Goal: Information Seeking & Learning: Learn about a topic

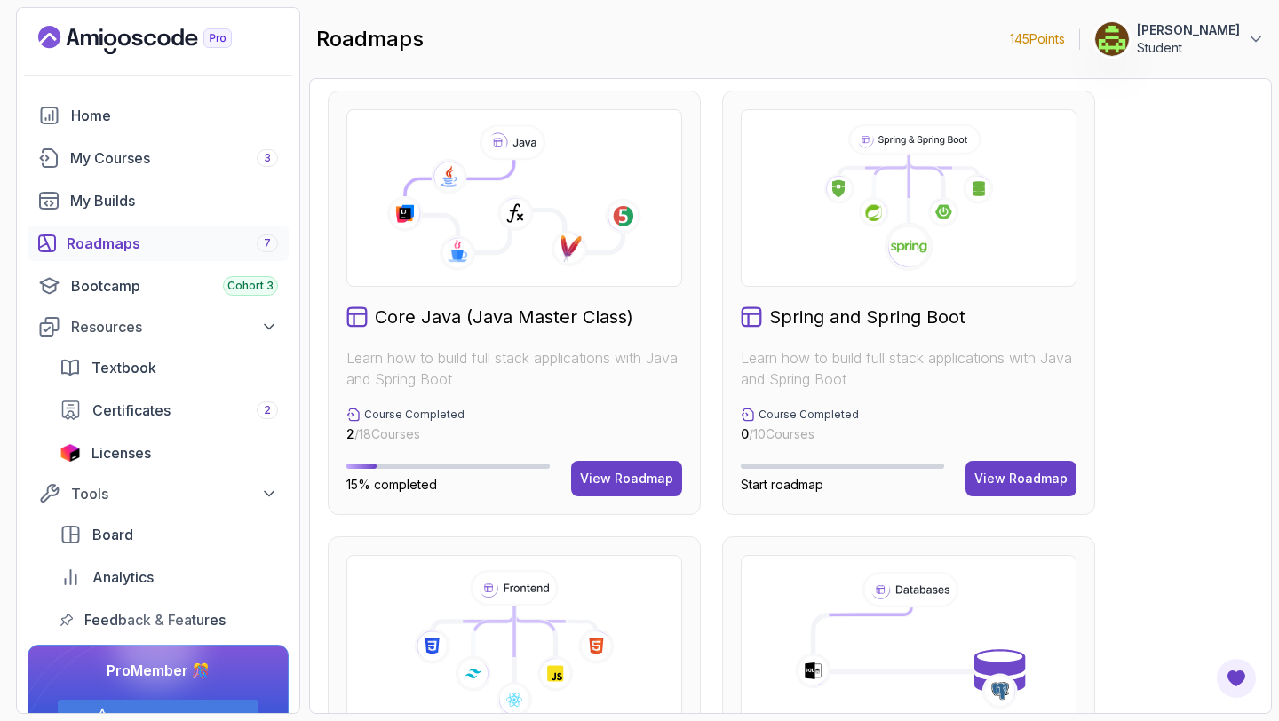
scroll to position [457, 0]
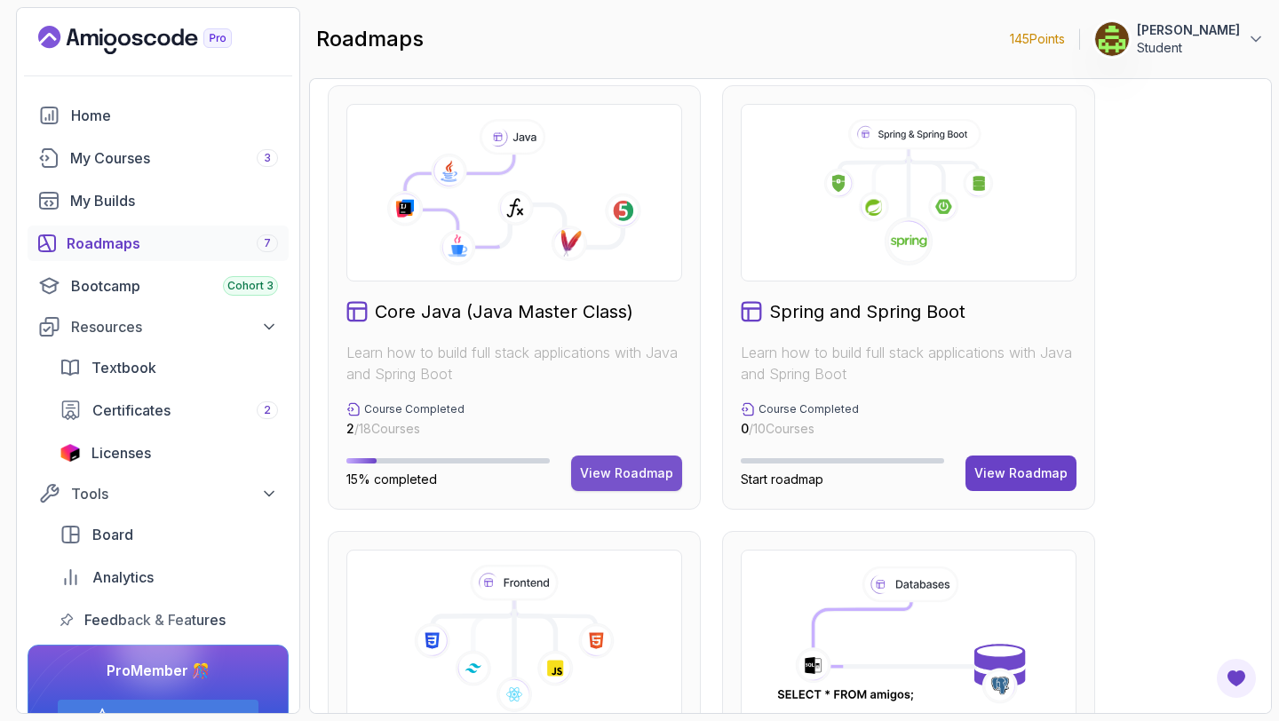
click at [657, 480] on div "View Roadmap" at bounding box center [626, 473] width 93 height 18
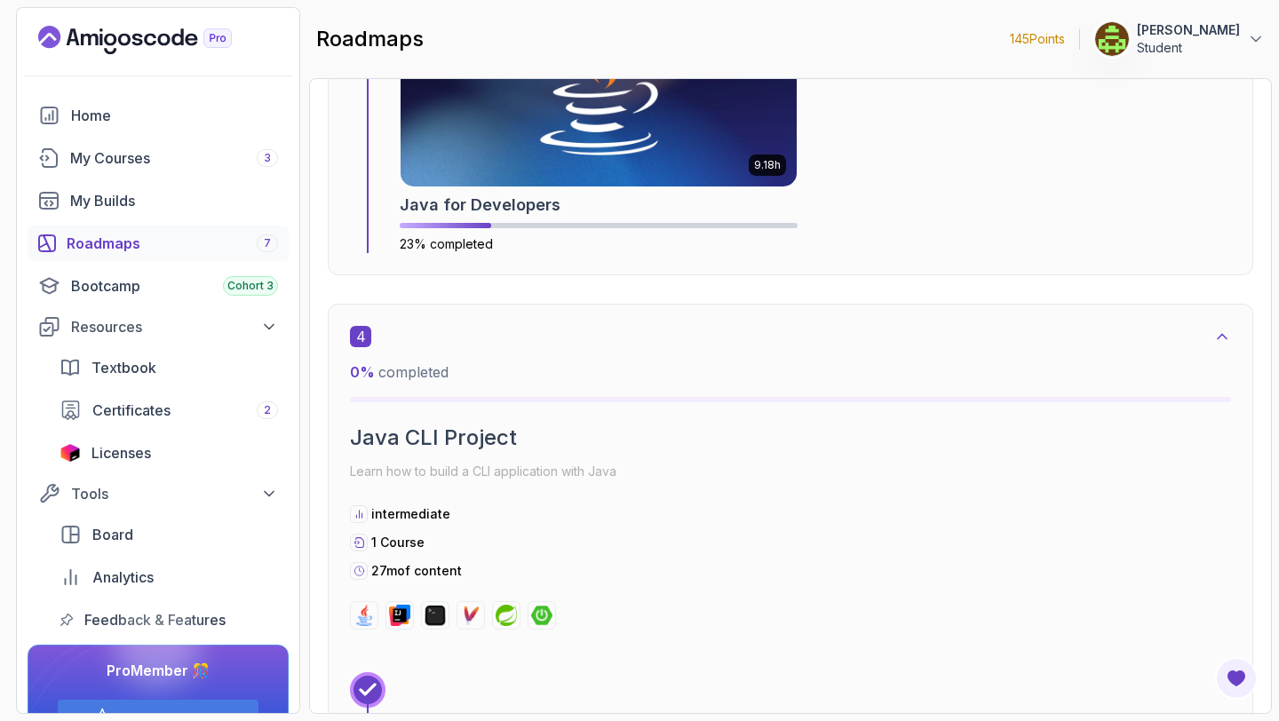
scroll to position [2385, 0]
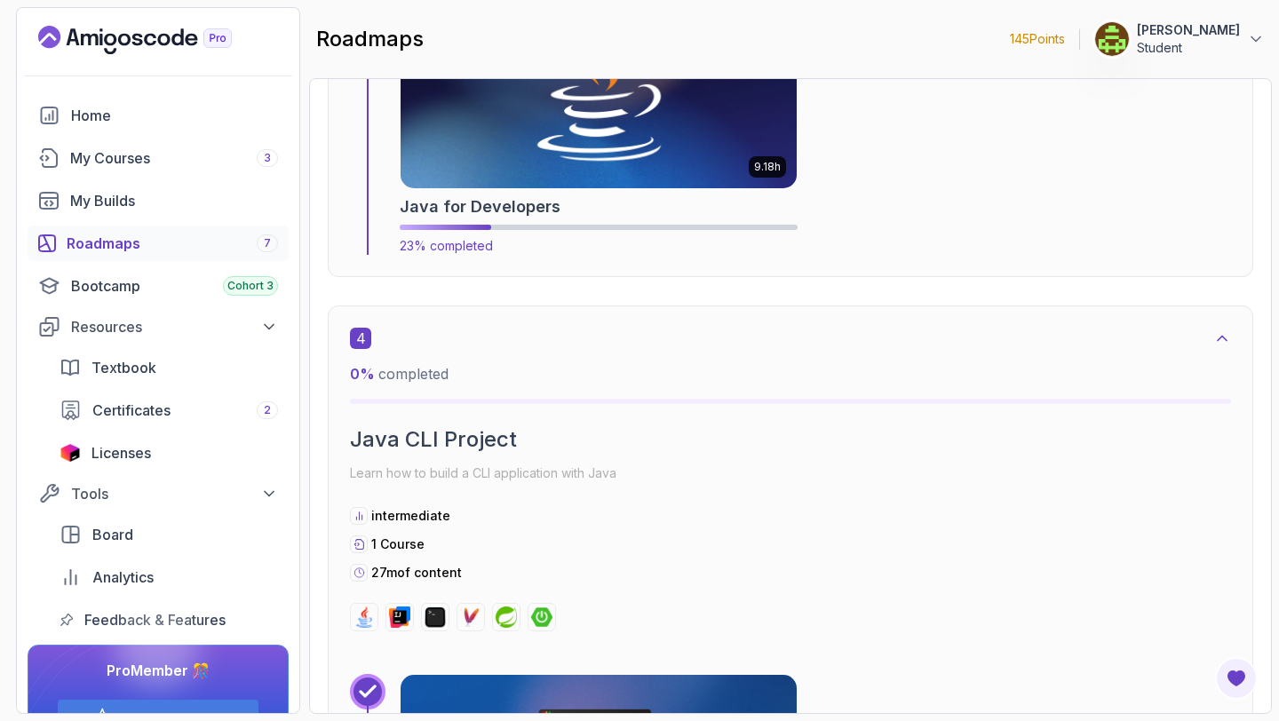
click at [680, 161] on img at bounding box center [599, 78] width 416 height 231
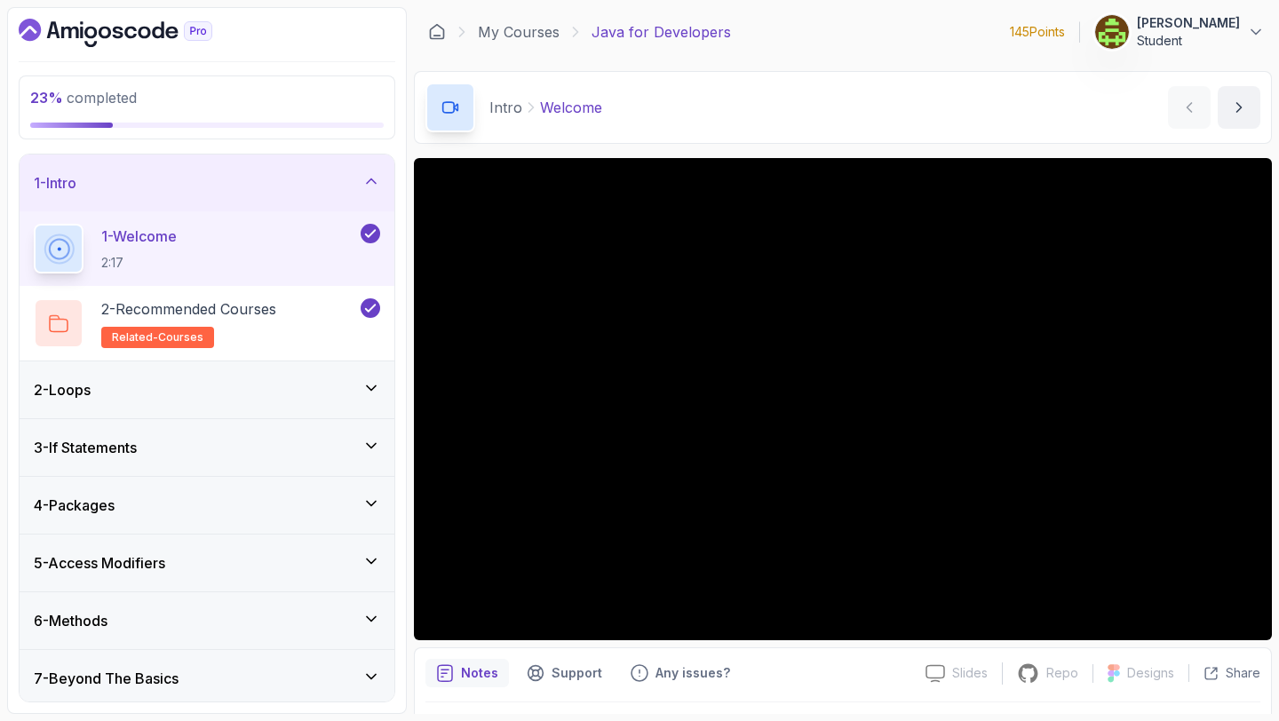
click at [239, 631] on div "6 - Methods" at bounding box center [207, 620] width 346 height 21
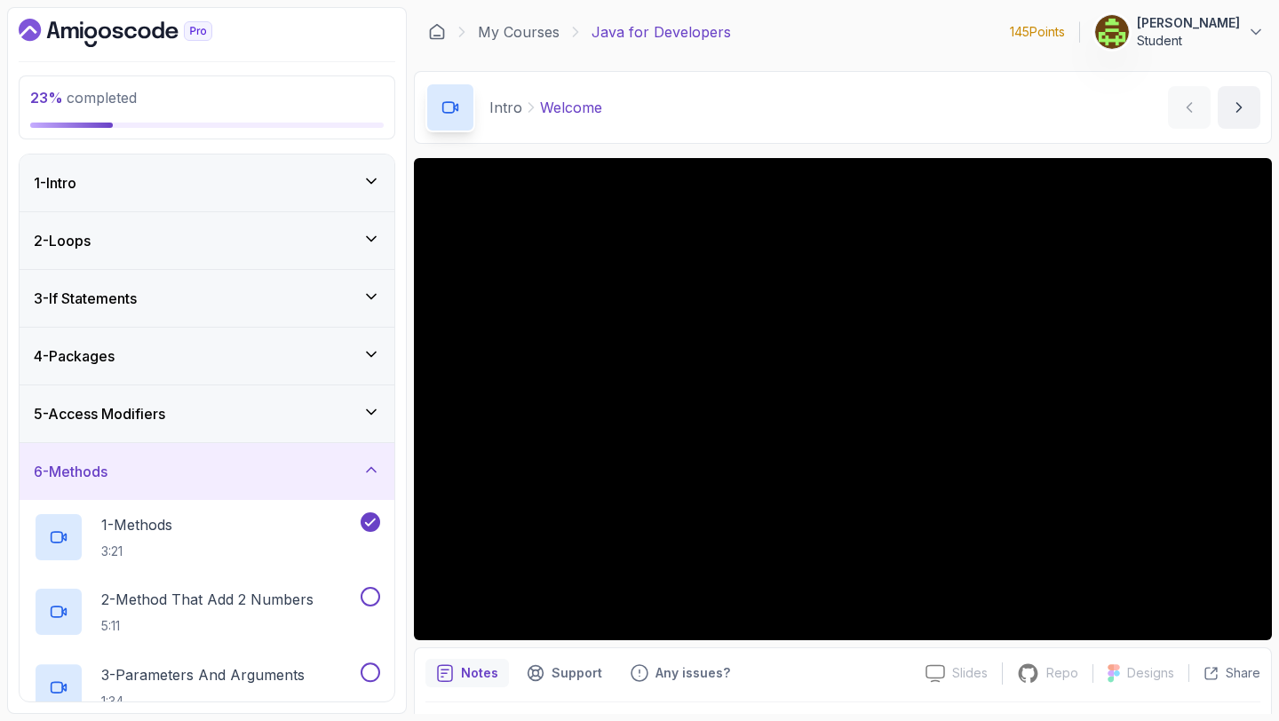
scroll to position [48, 0]
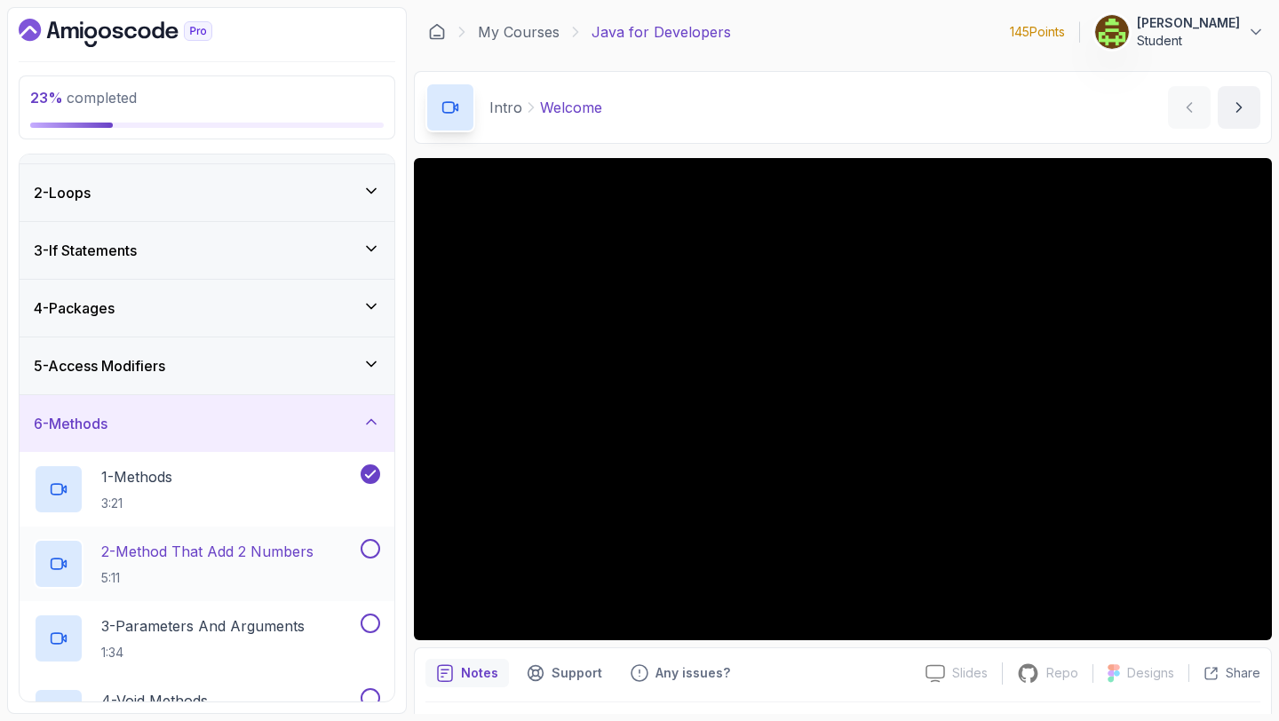
click at [268, 538] on div "2 - Method That Add 2 Numbers 5:11" at bounding box center [207, 564] width 375 height 75
click at [311, 558] on p "2 - Method That Add 2 Numbers" at bounding box center [207, 551] width 212 height 21
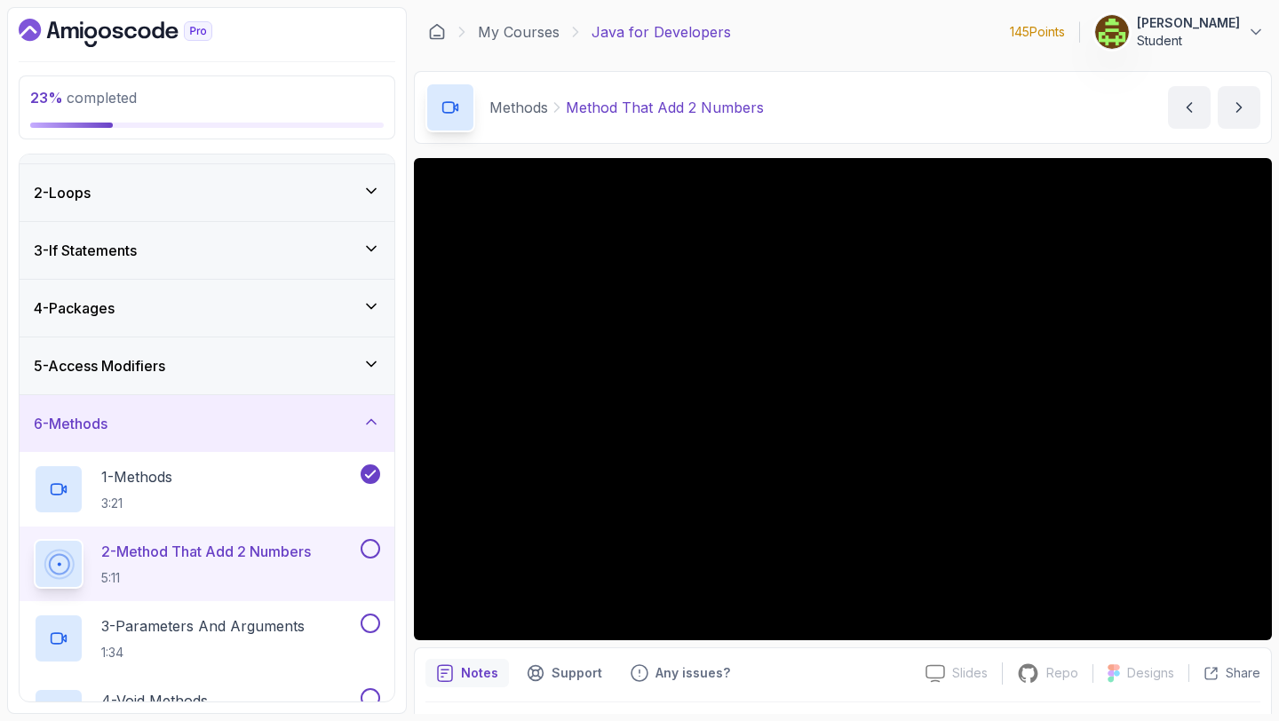
click at [367, 549] on button at bounding box center [371, 549] width 20 height 20
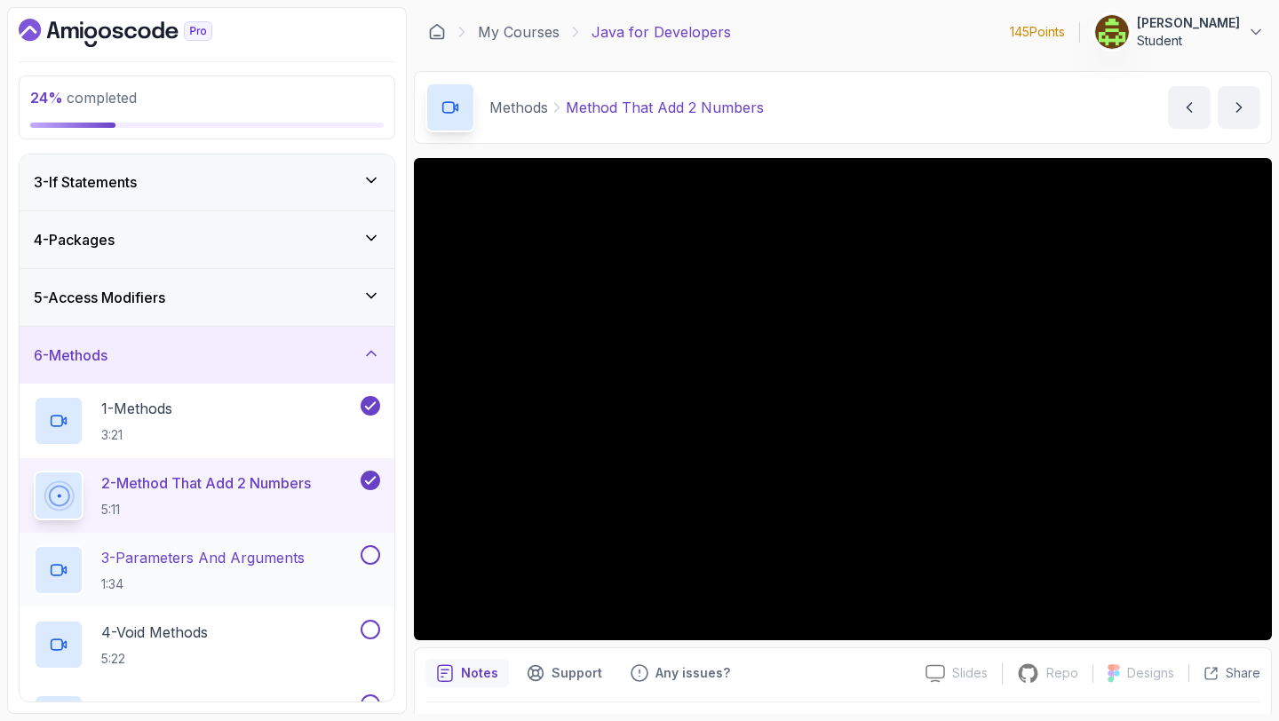
click at [291, 586] on p "1:34" at bounding box center [202, 585] width 203 height 18
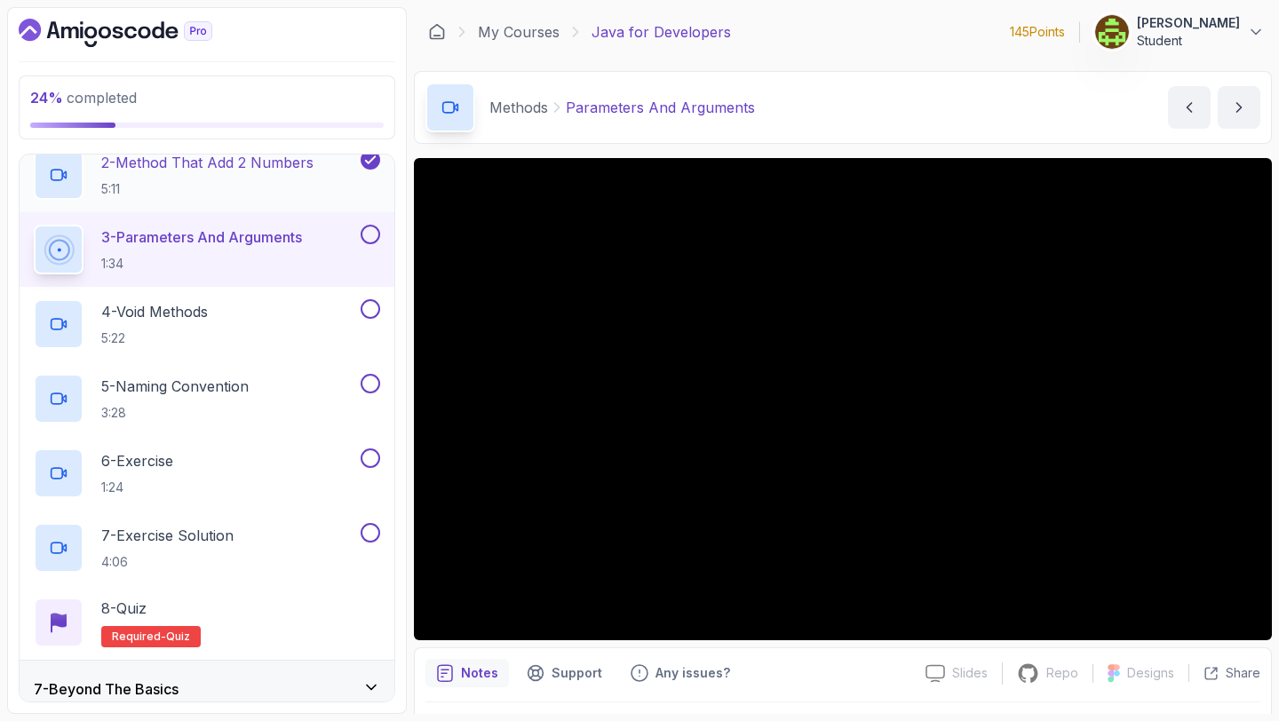
scroll to position [438, 0]
click at [373, 234] on button at bounding box center [371, 234] width 20 height 20
click at [284, 314] on div "4 - Void Methods 5:22" at bounding box center [195, 323] width 323 height 50
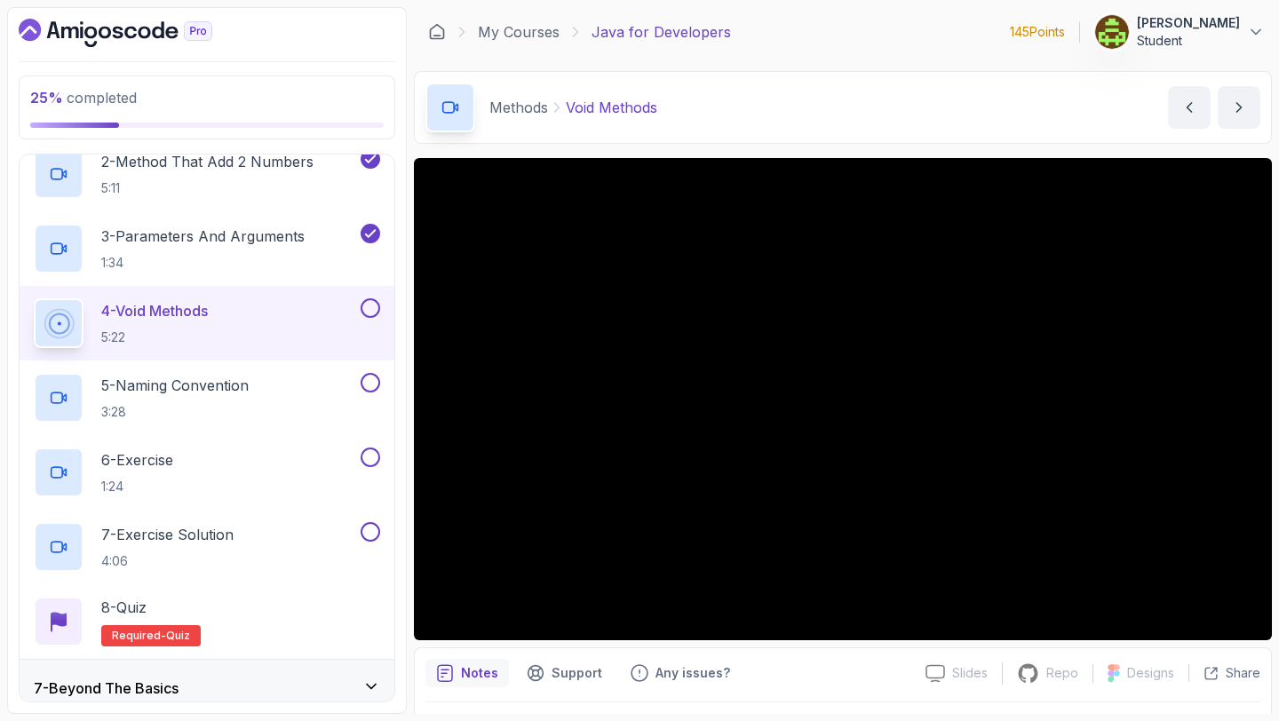
click at [374, 302] on button at bounding box center [371, 308] width 20 height 20
click at [801, 681] on div "Notes Support Any issues?" at bounding box center [668, 673] width 486 height 28
click at [163, 422] on div "5 - Naming Convention 3:28" at bounding box center [195, 398] width 323 height 50
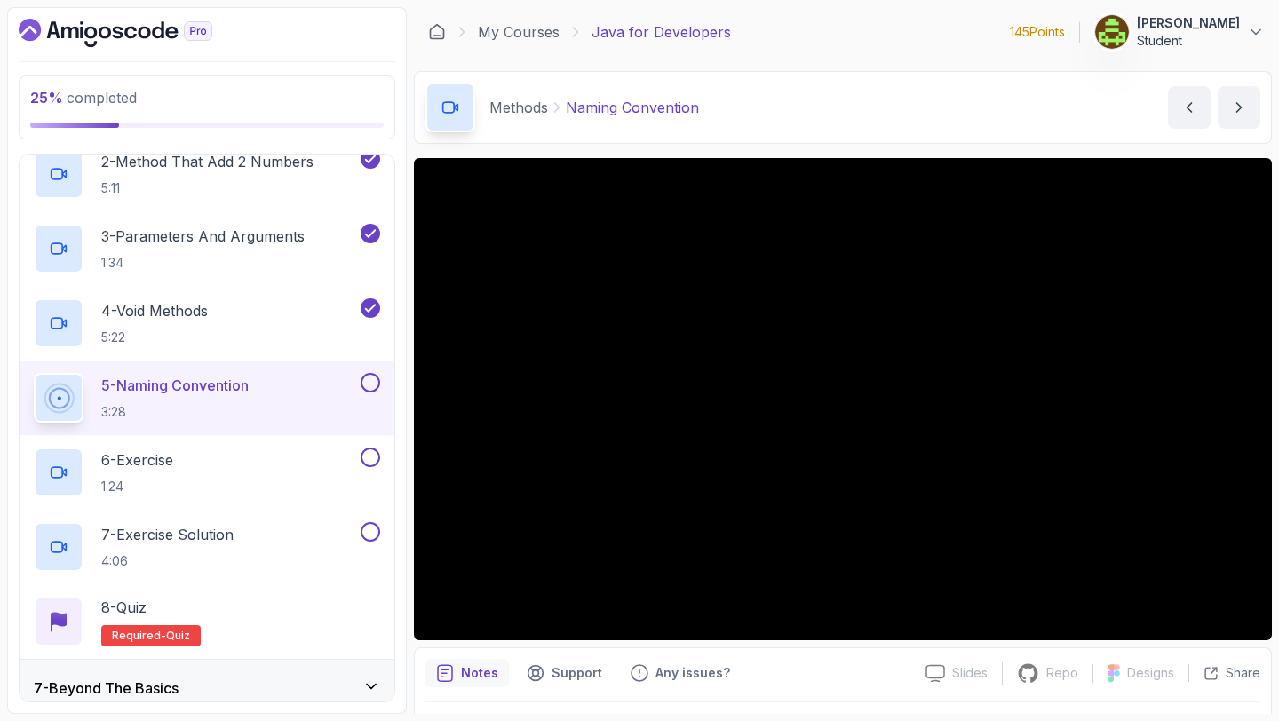
click at [368, 386] on button at bounding box center [371, 383] width 20 height 20
click at [321, 462] on div "6 - Exercise 1:24" at bounding box center [195, 473] width 323 height 50
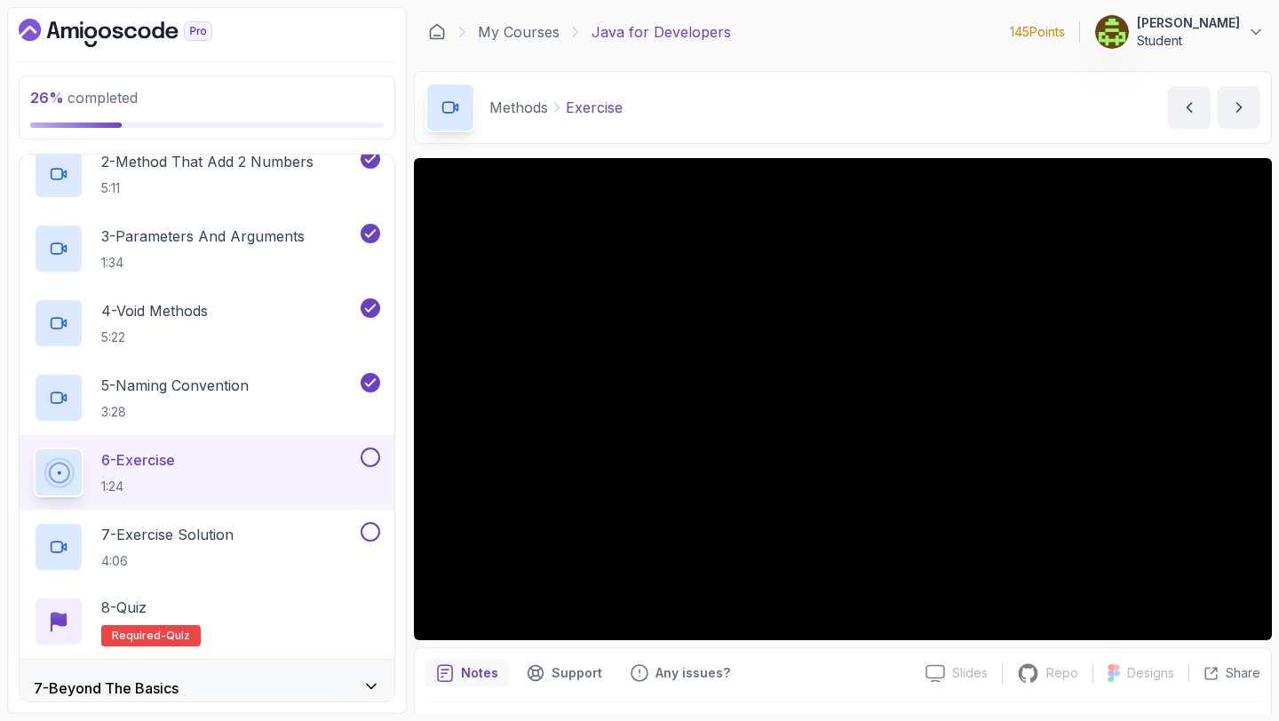
click at [373, 457] on button at bounding box center [371, 458] width 20 height 20
click at [339, 540] on div "7 - Exercise Solution 4:06" at bounding box center [195, 547] width 323 height 50
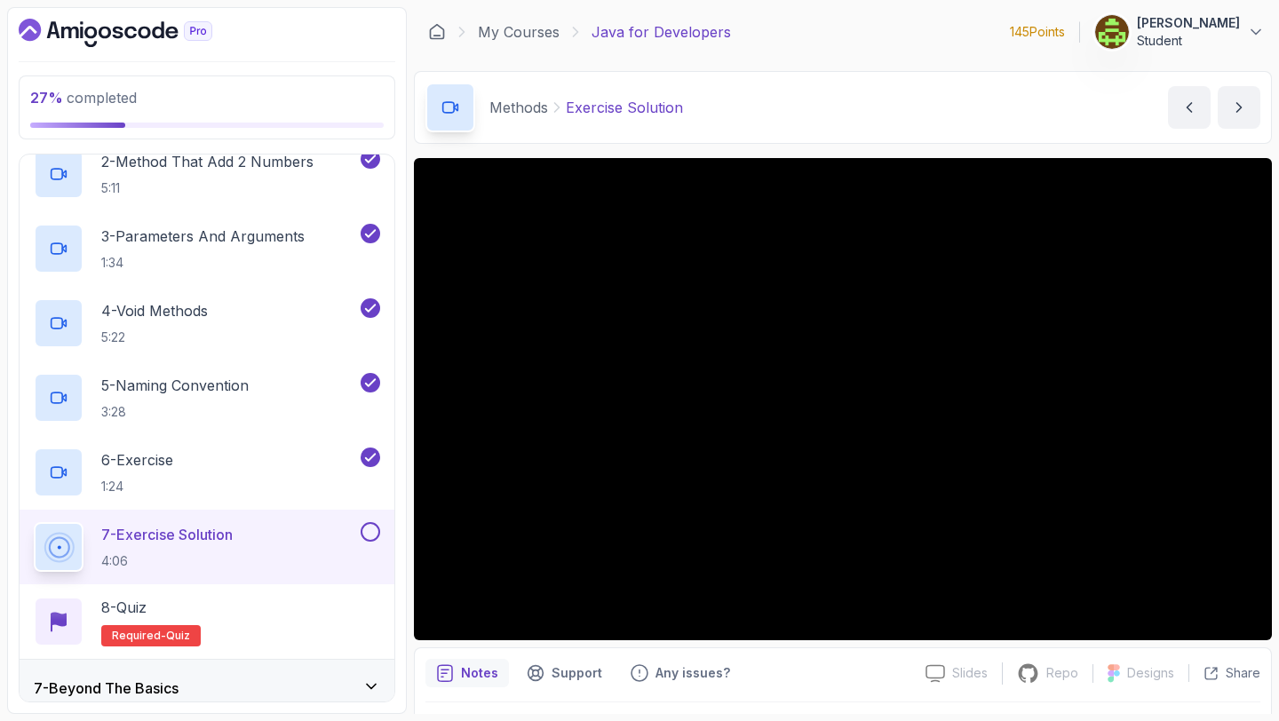
click at [370, 532] on button at bounding box center [371, 532] width 20 height 20
click at [333, 618] on div "8 - Quiz Required- quiz" at bounding box center [207, 622] width 346 height 50
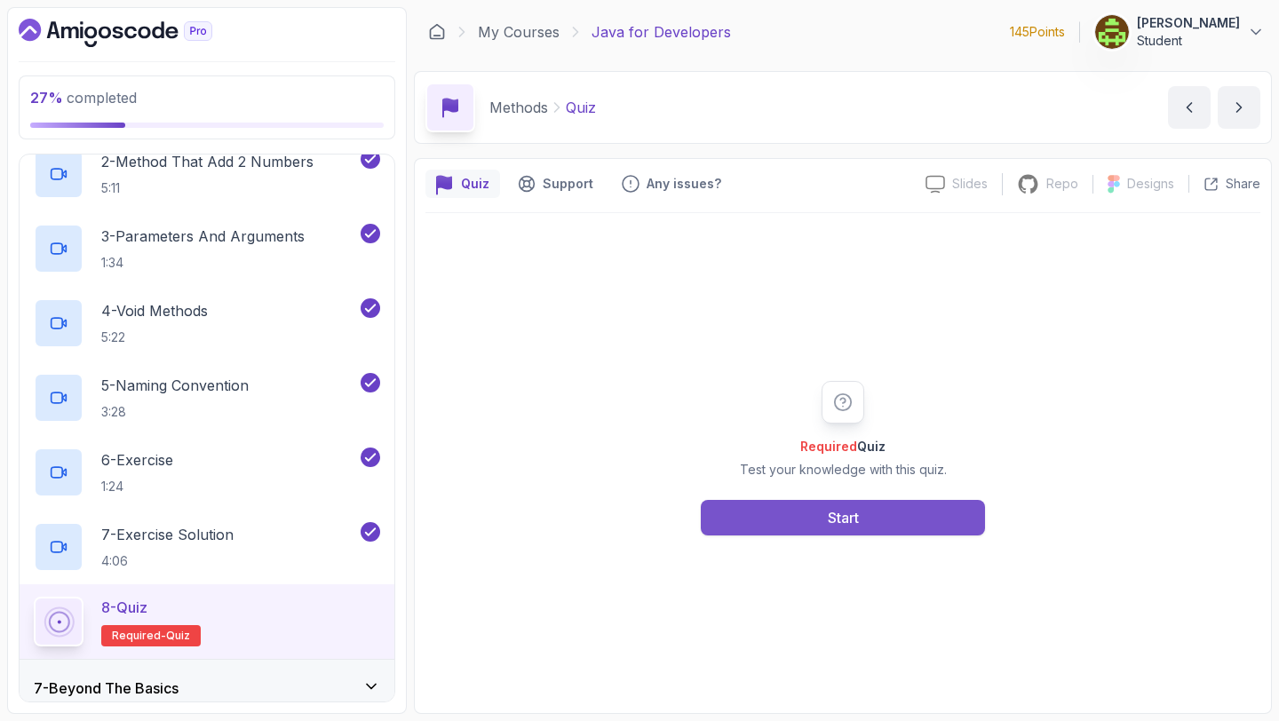
click at [757, 508] on button "Start" at bounding box center [843, 518] width 284 height 36
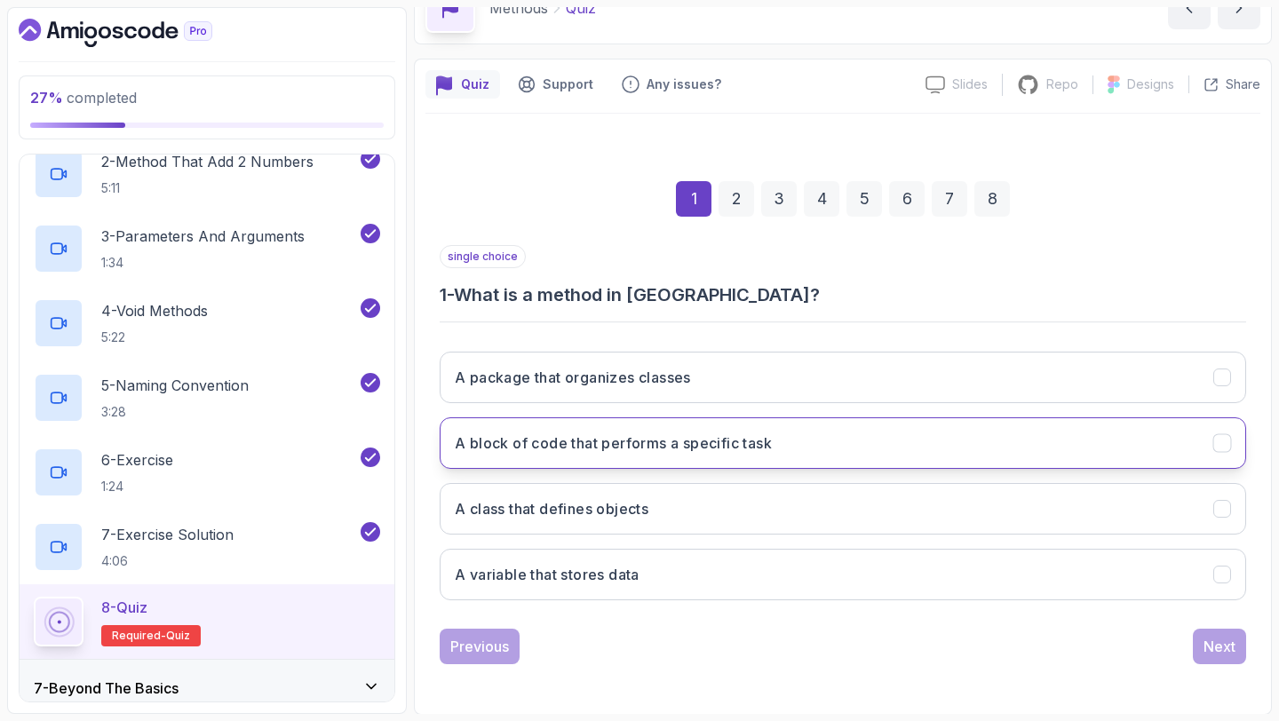
scroll to position [100, 0]
click at [737, 452] on h3 "A block of code that performs a specific task" at bounding box center [613, 442] width 317 height 21
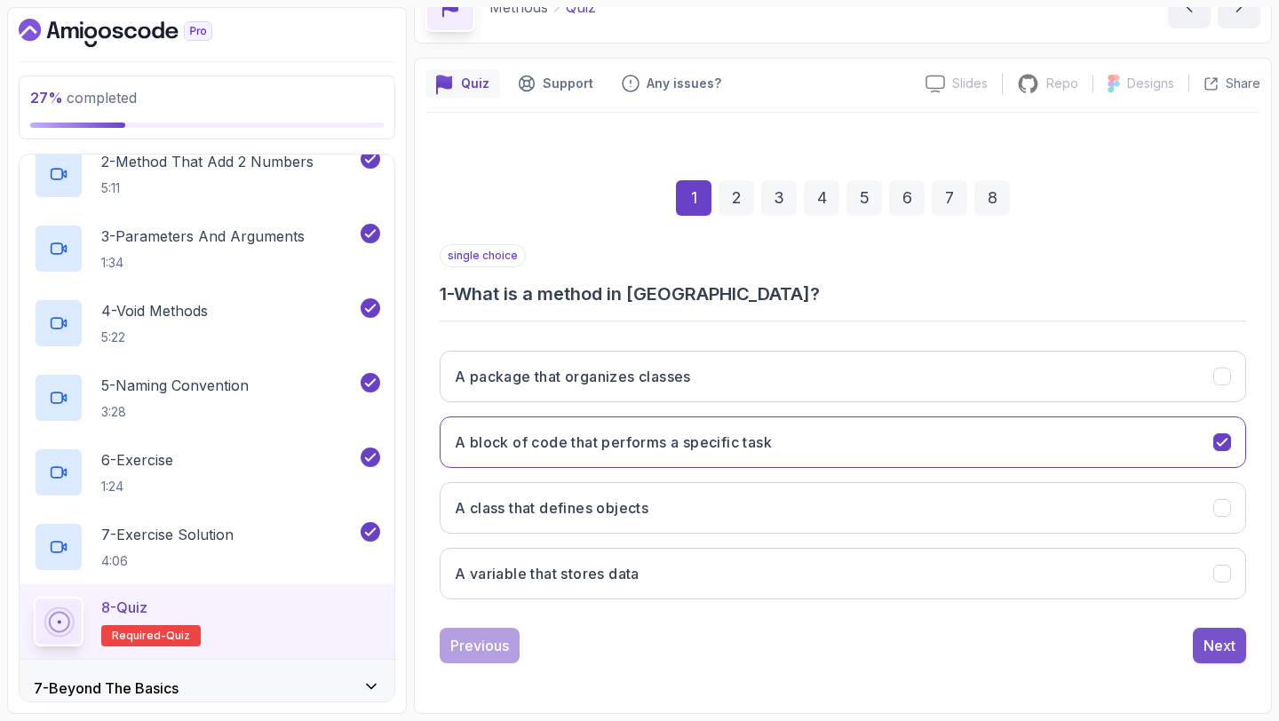
click at [1212, 647] on div "Next" at bounding box center [1219, 645] width 32 height 21
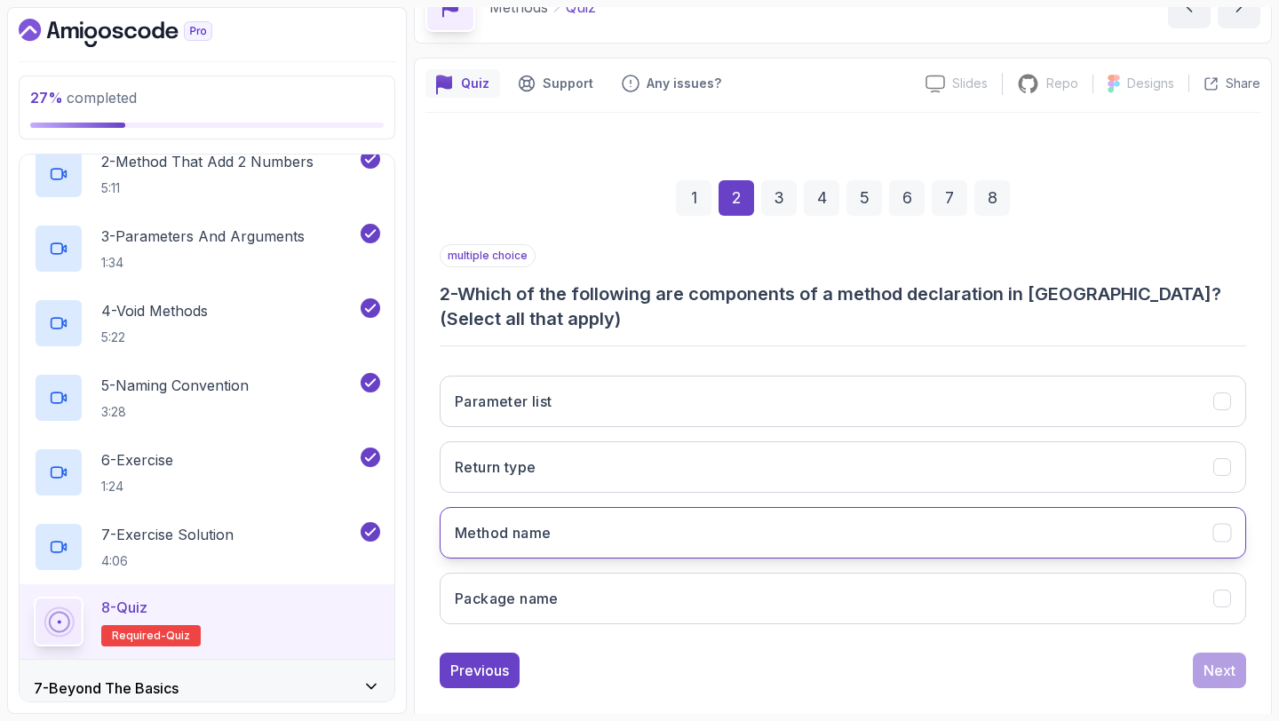
click at [1069, 550] on button "Method name" at bounding box center [843, 533] width 806 height 52
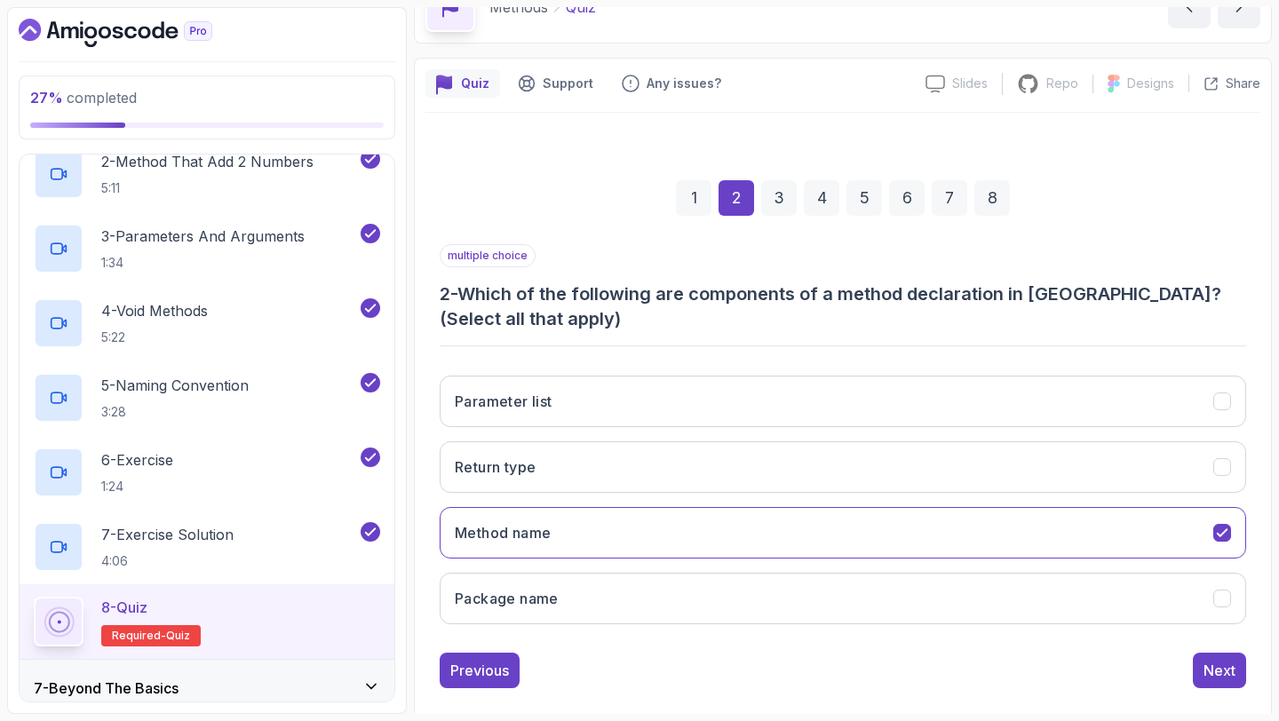
click at [1057, 503] on div "Parameter list Return type Method name Package name" at bounding box center [843, 499] width 806 height 277
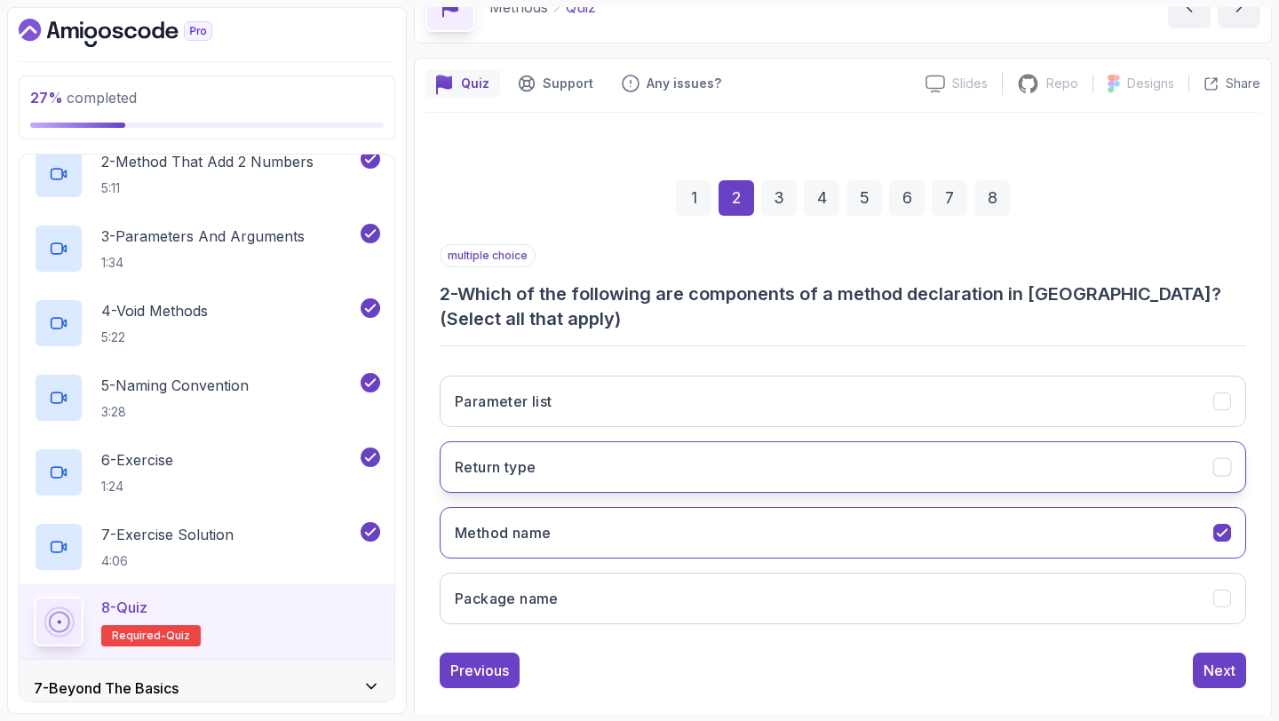
click at [1050, 467] on button "Return type" at bounding box center [843, 467] width 806 height 52
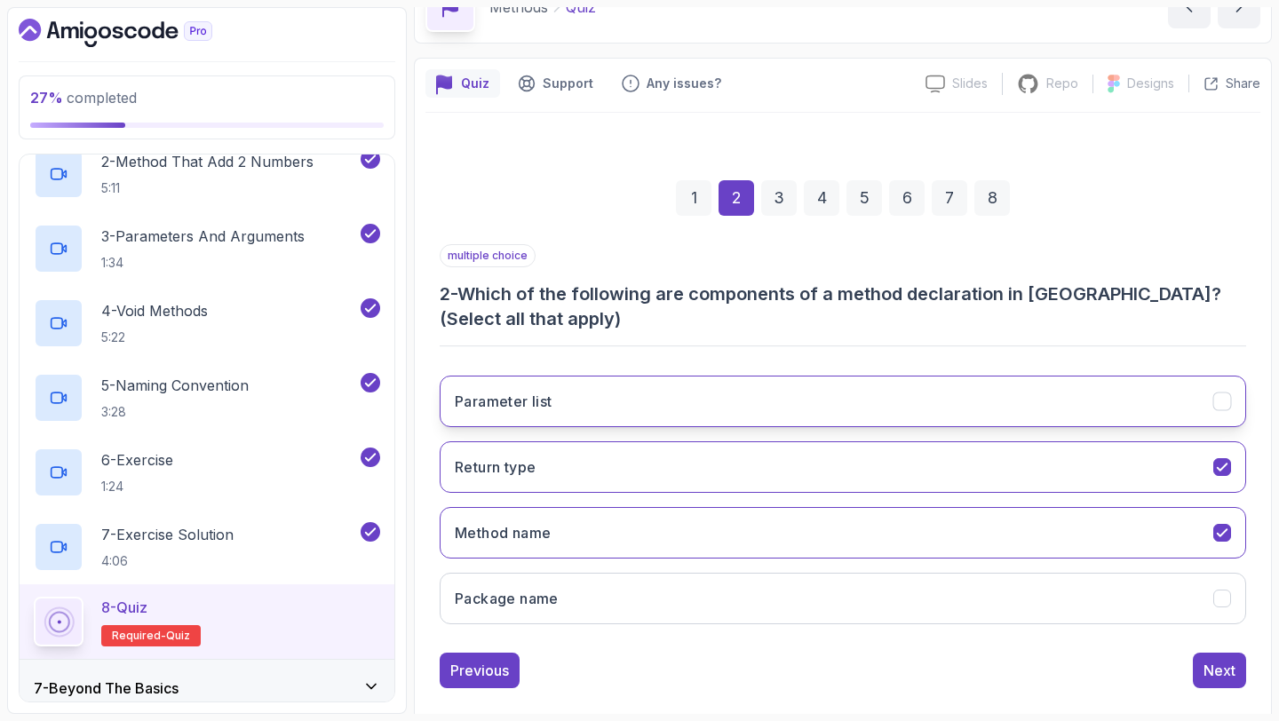
click at [1042, 400] on button "Parameter list" at bounding box center [843, 402] width 806 height 52
click at [1218, 670] on div "Next" at bounding box center [1219, 670] width 32 height 21
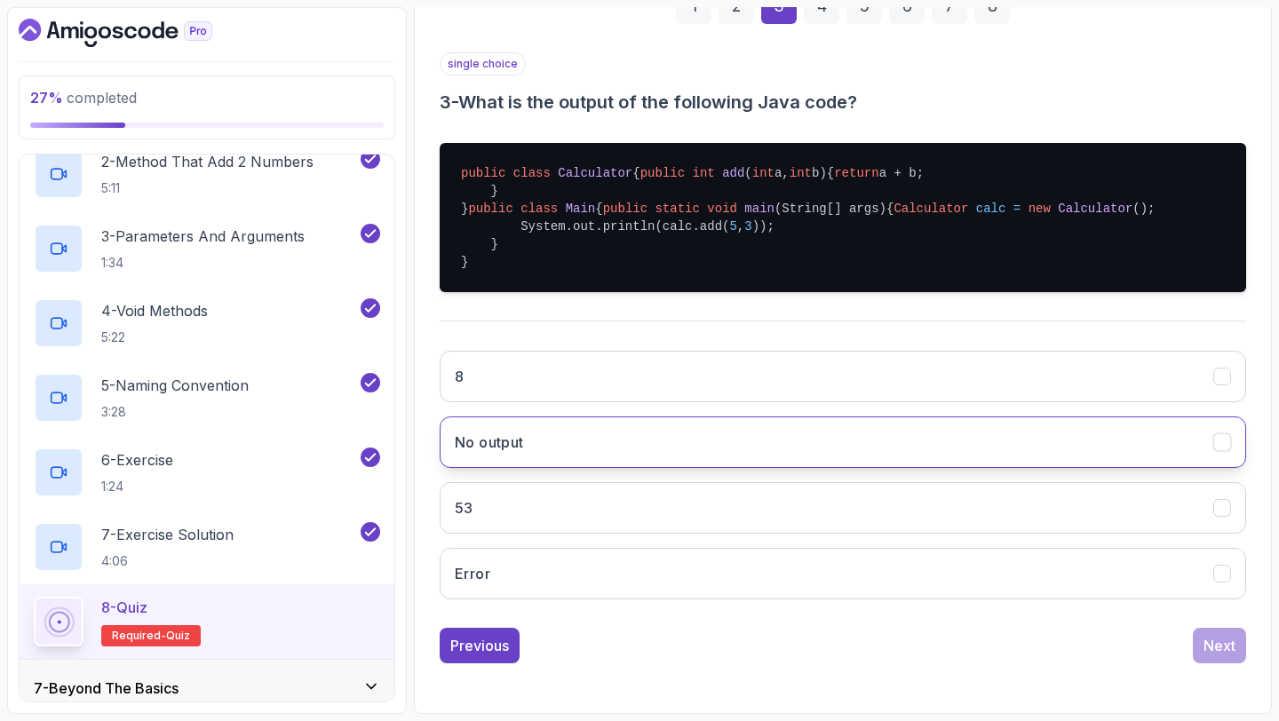
scroll to position [311, 0]
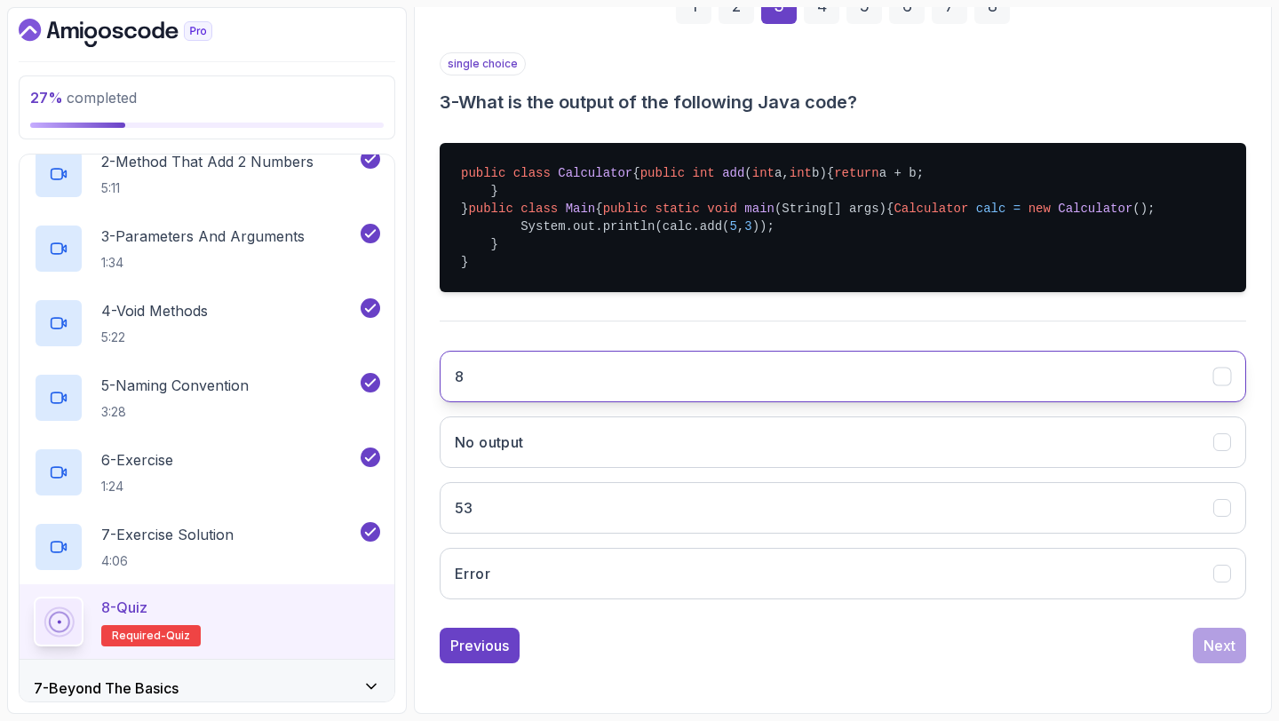
click at [679, 402] on button "8" at bounding box center [843, 377] width 806 height 52
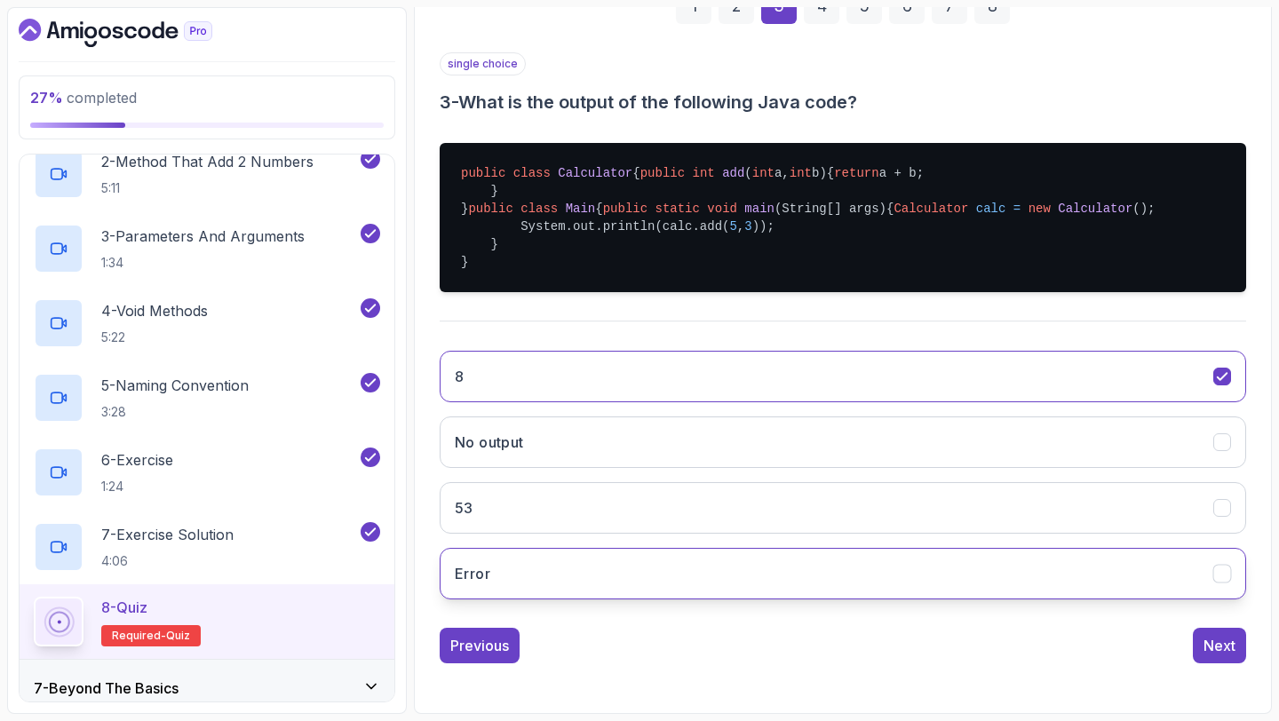
click at [735, 599] on button "Error" at bounding box center [843, 574] width 806 height 52
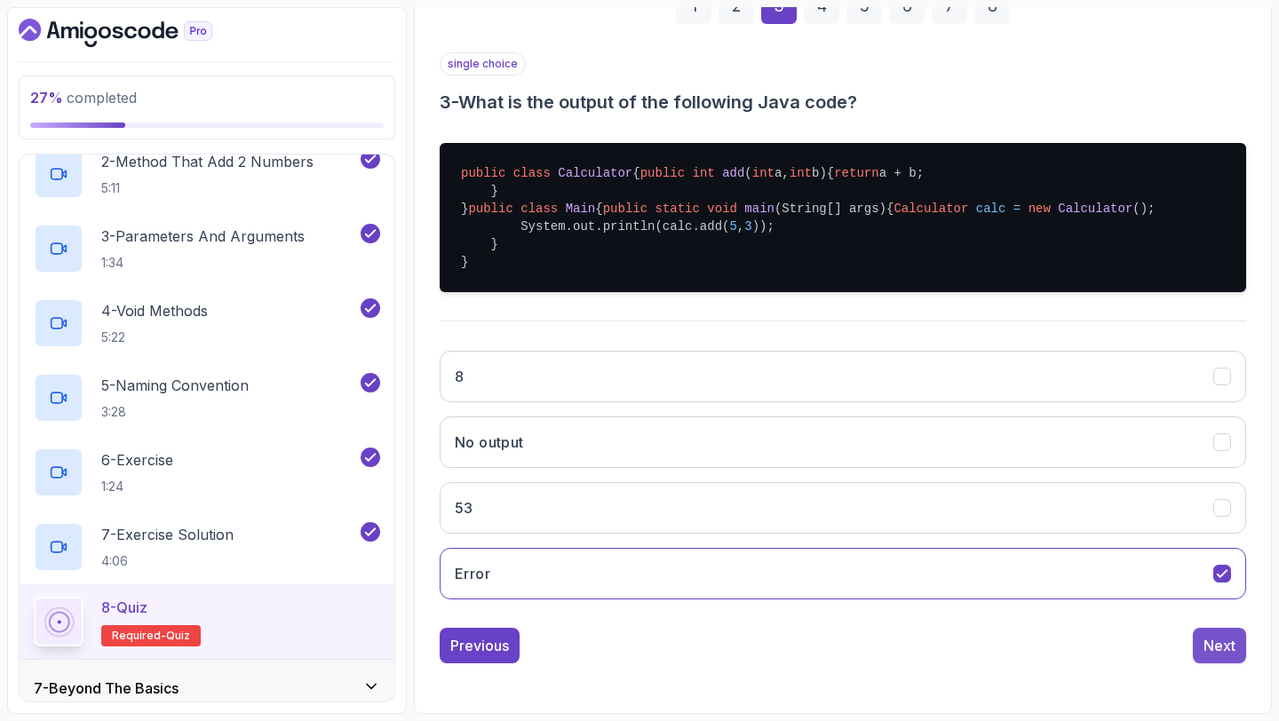
click at [1210, 655] on div "Next" at bounding box center [1219, 645] width 32 height 21
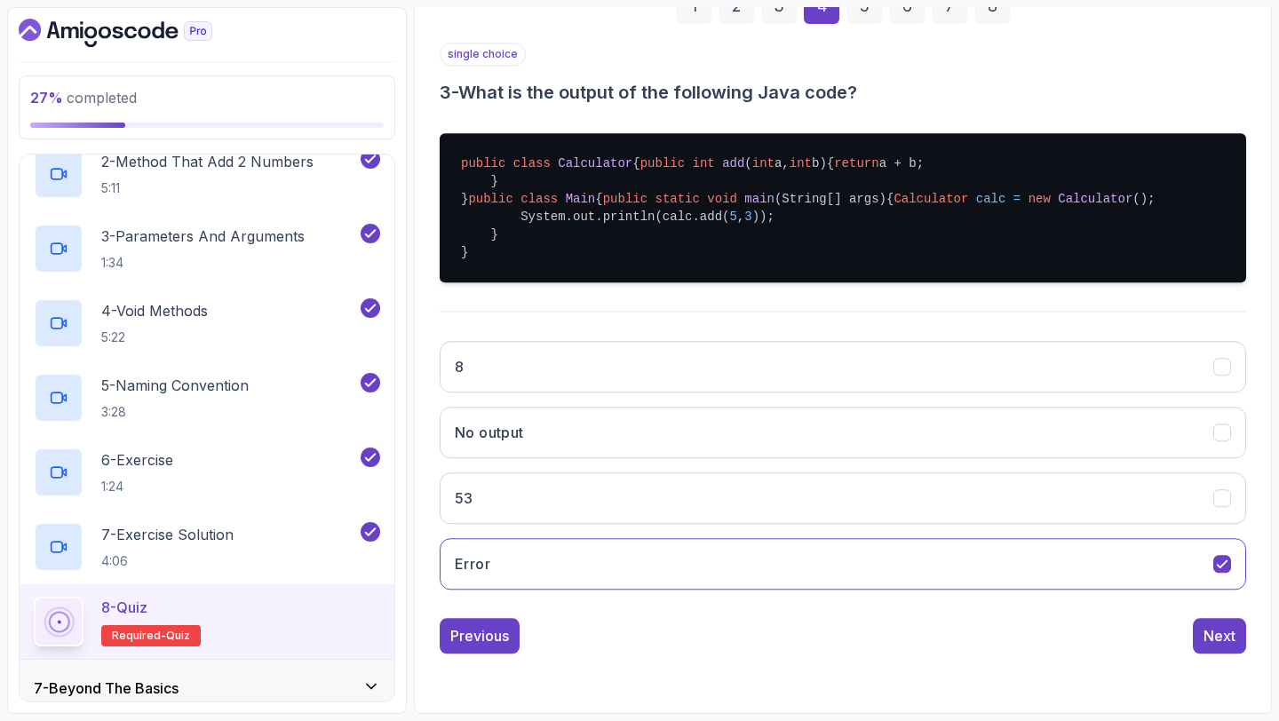
scroll to position [100, 0]
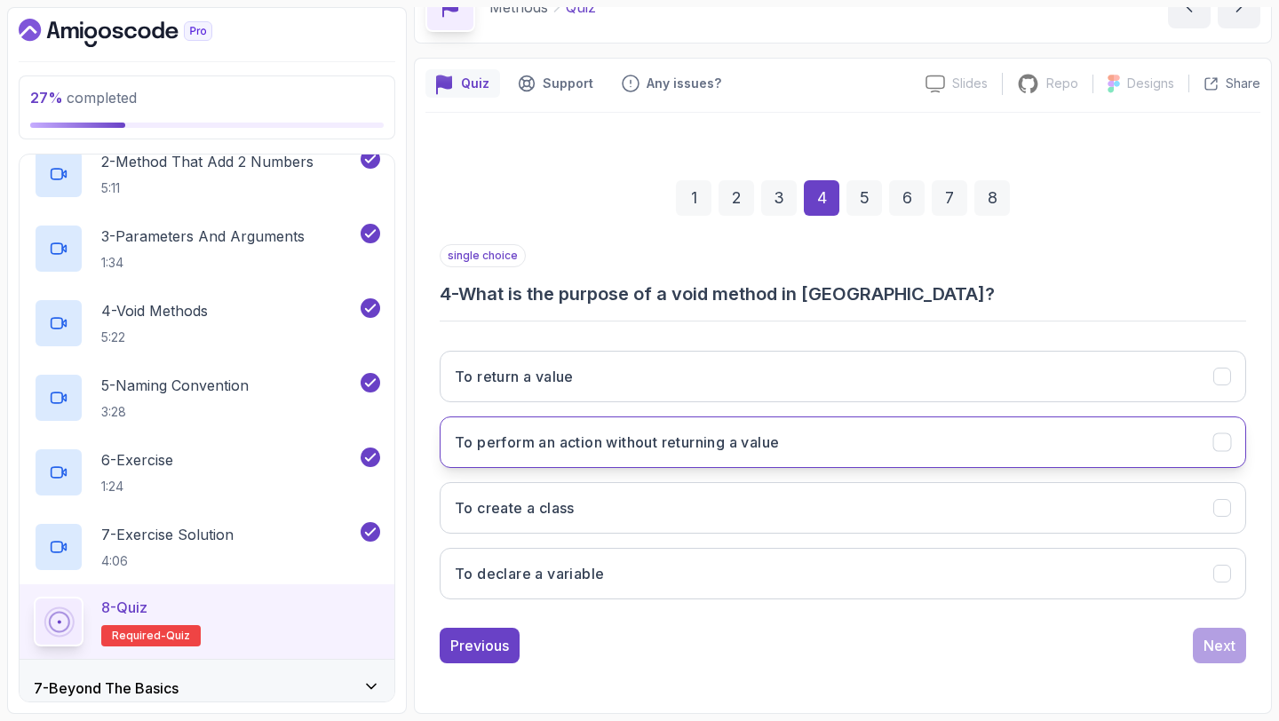
click at [923, 433] on button "To perform an action without returning a value" at bounding box center [843, 443] width 806 height 52
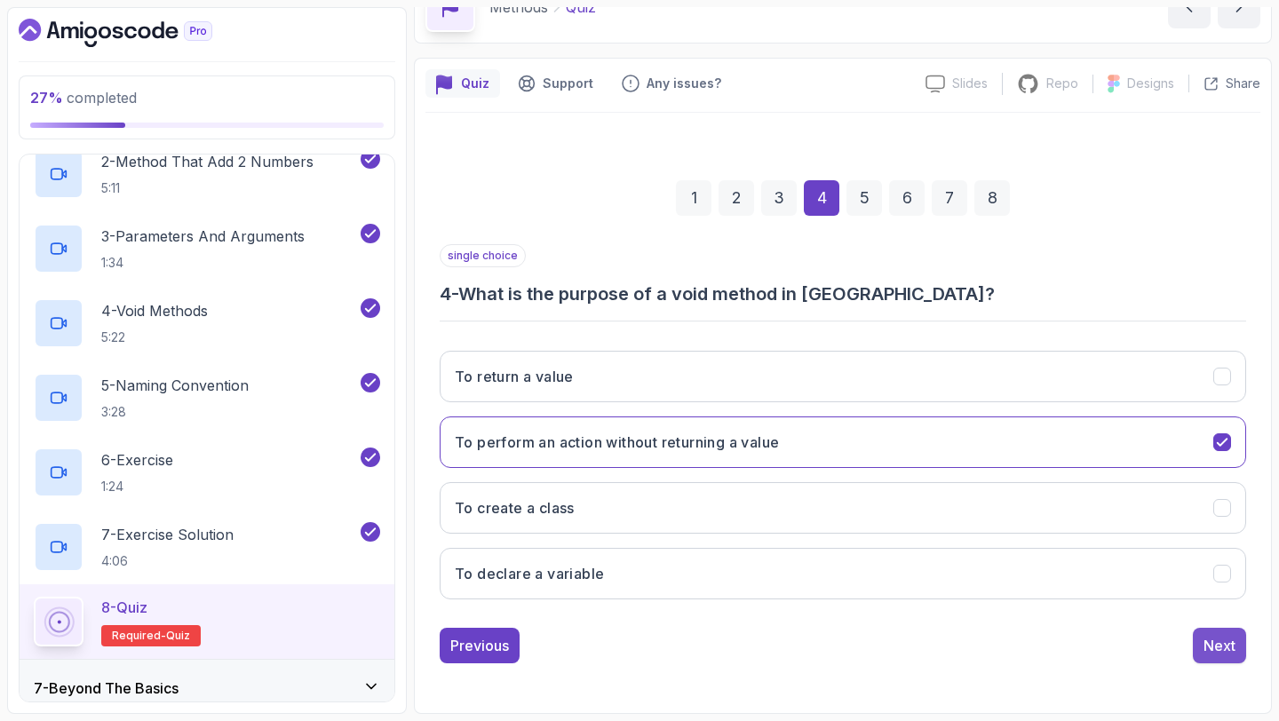
click at [1208, 647] on div "Next" at bounding box center [1219, 645] width 32 height 21
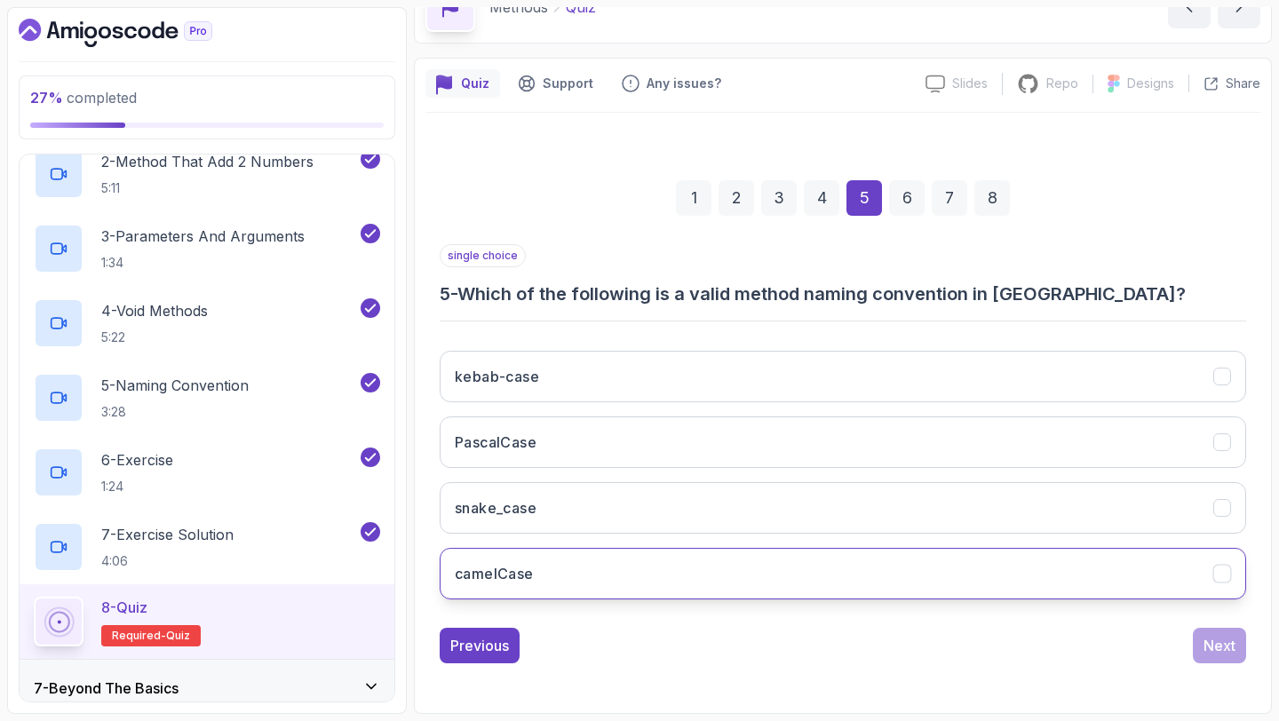
click at [901, 589] on button "camelCase" at bounding box center [843, 574] width 806 height 52
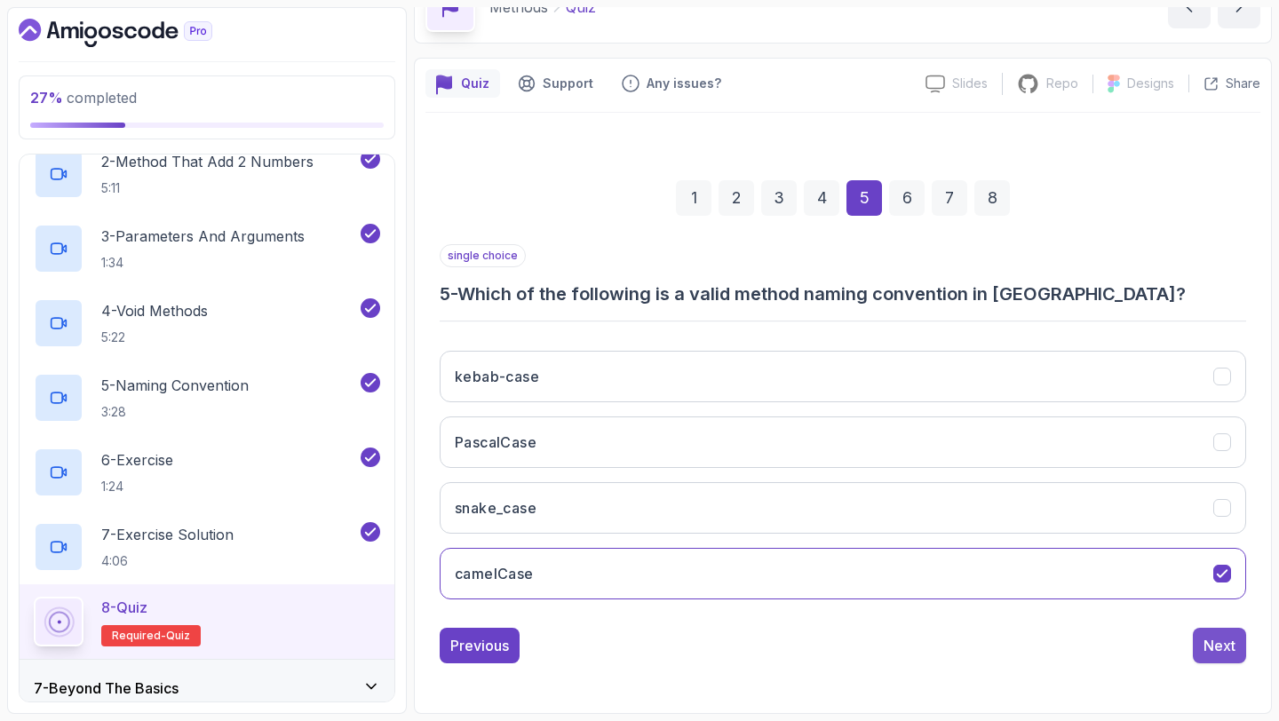
click at [1222, 642] on div "Next" at bounding box center [1219, 645] width 32 height 21
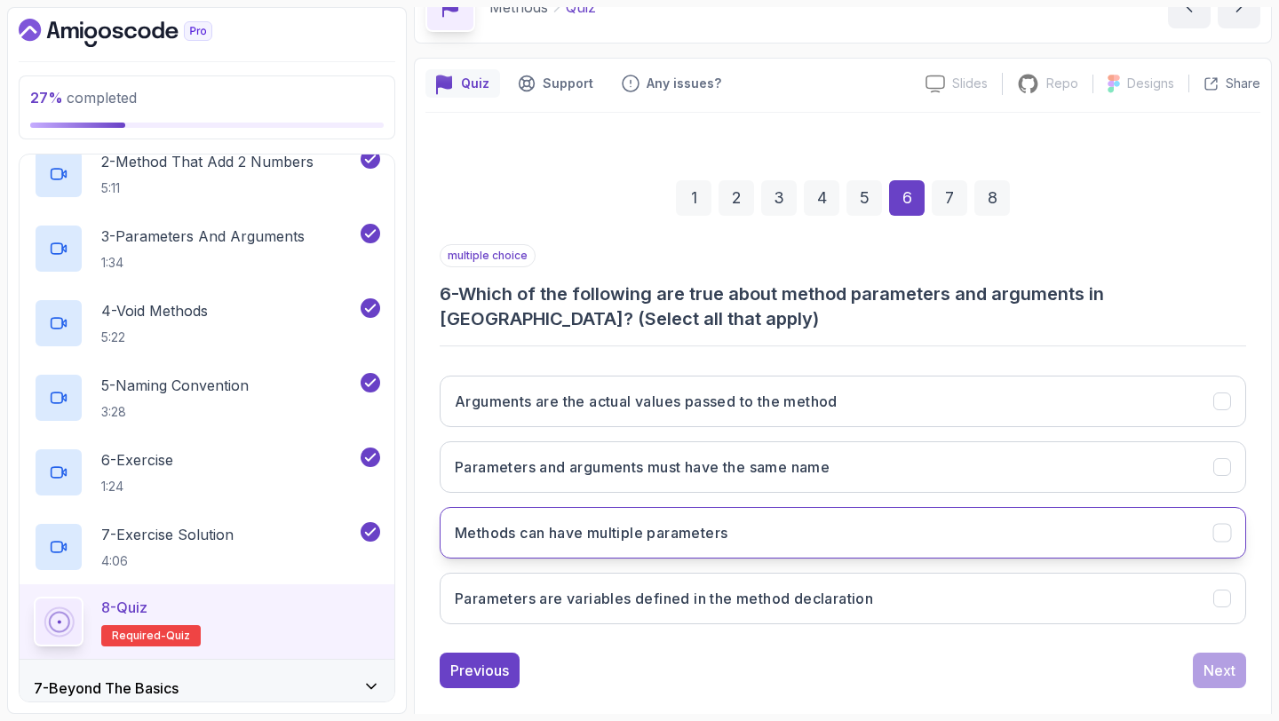
click at [890, 518] on button "Methods can have multiple parameters" at bounding box center [843, 533] width 806 height 52
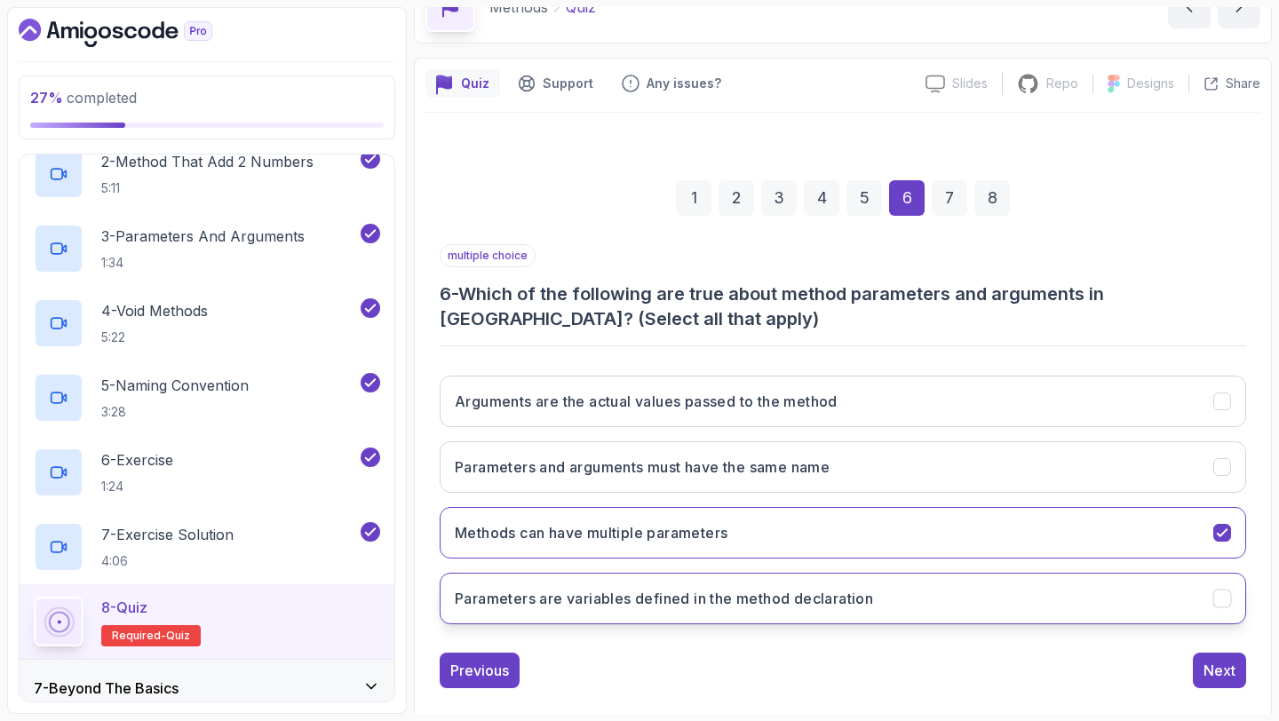
click at [882, 585] on button "Parameters are variables defined in the method declaration" at bounding box center [843, 599] width 806 height 52
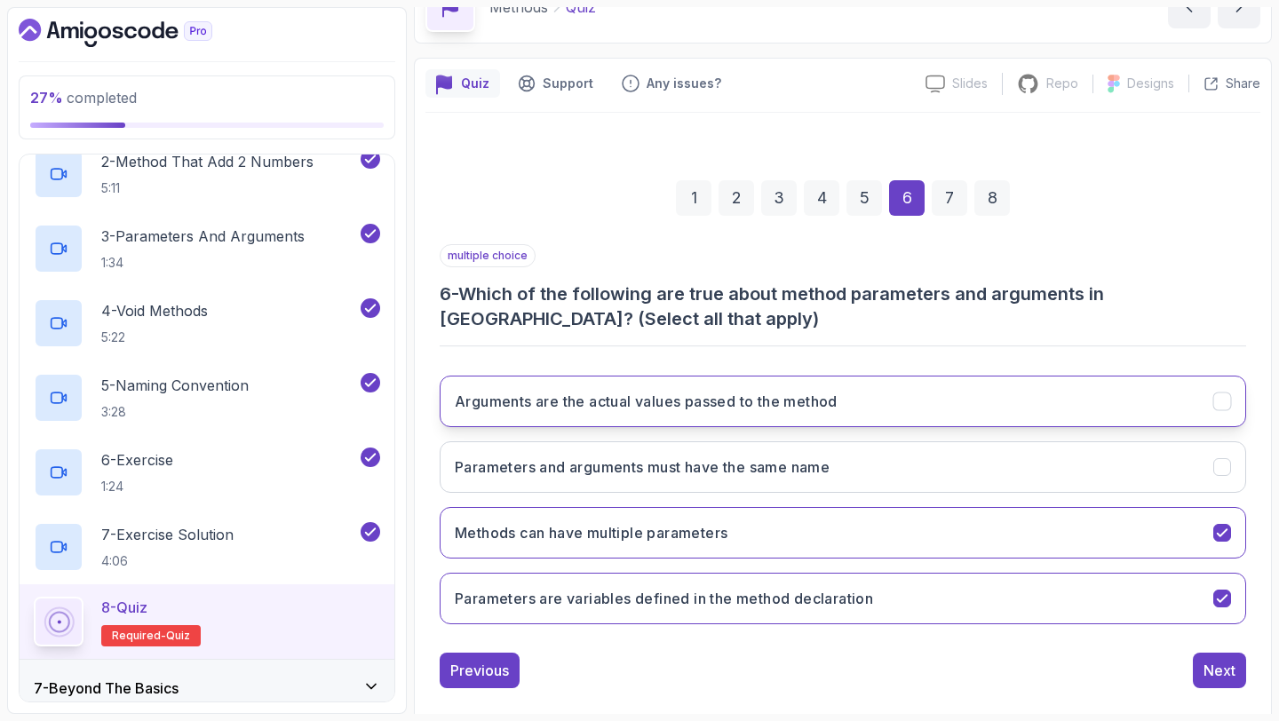
click at [878, 401] on button "Arguments are the actual values passed to the method" at bounding box center [843, 402] width 806 height 52
click at [1206, 666] on div "Next" at bounding box center [1219, 670] width 32 height 21
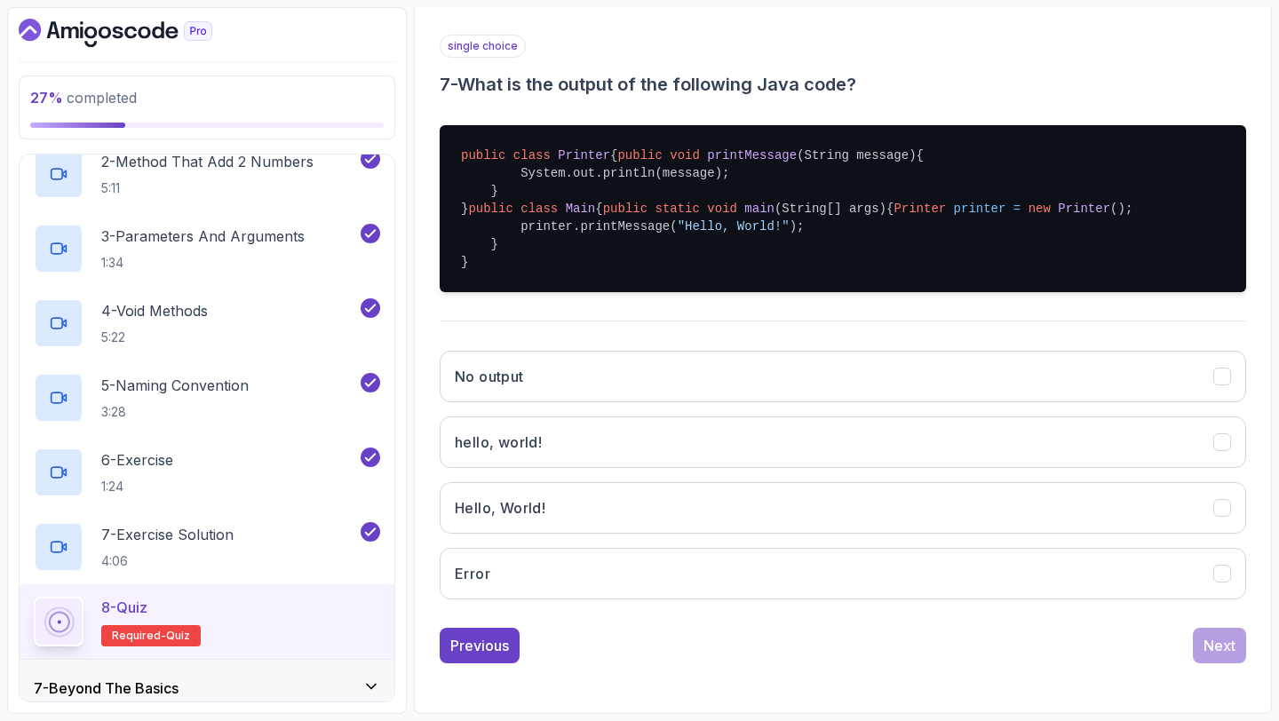
scroll to position [361, 0]
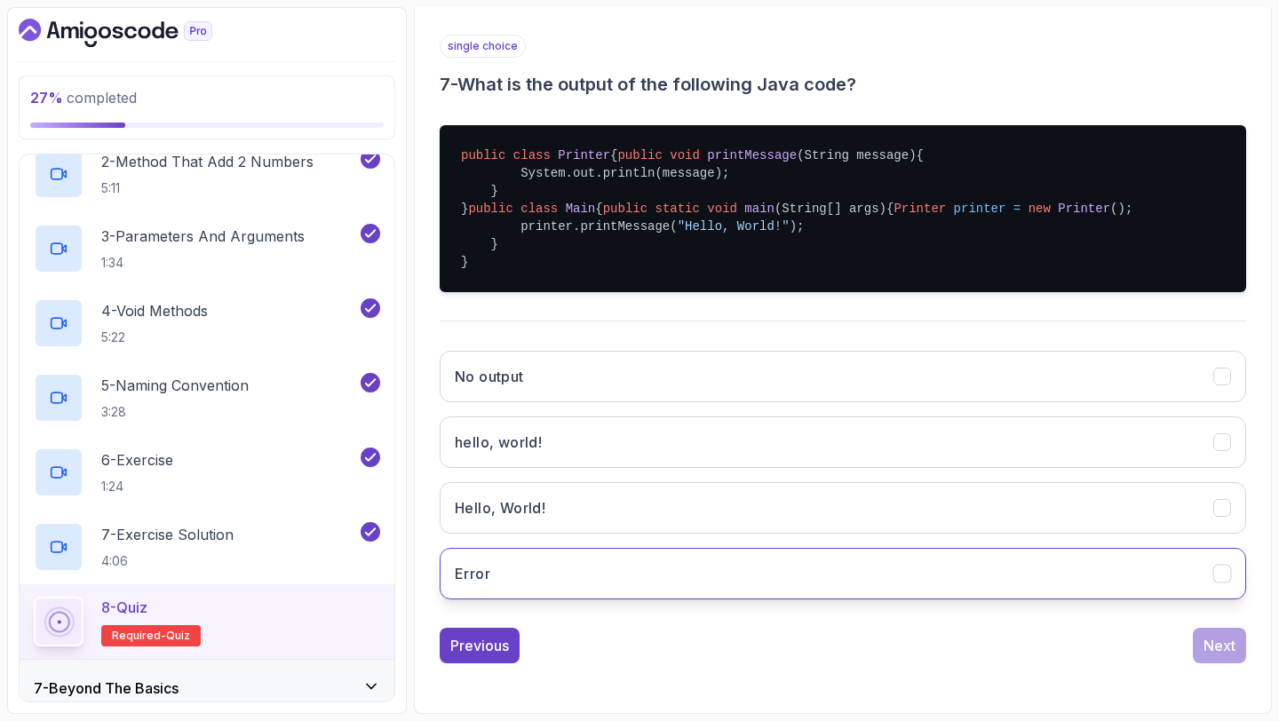
click at [944, 593] on button "Error" at bounding box center [843, 574] width 806 height 52
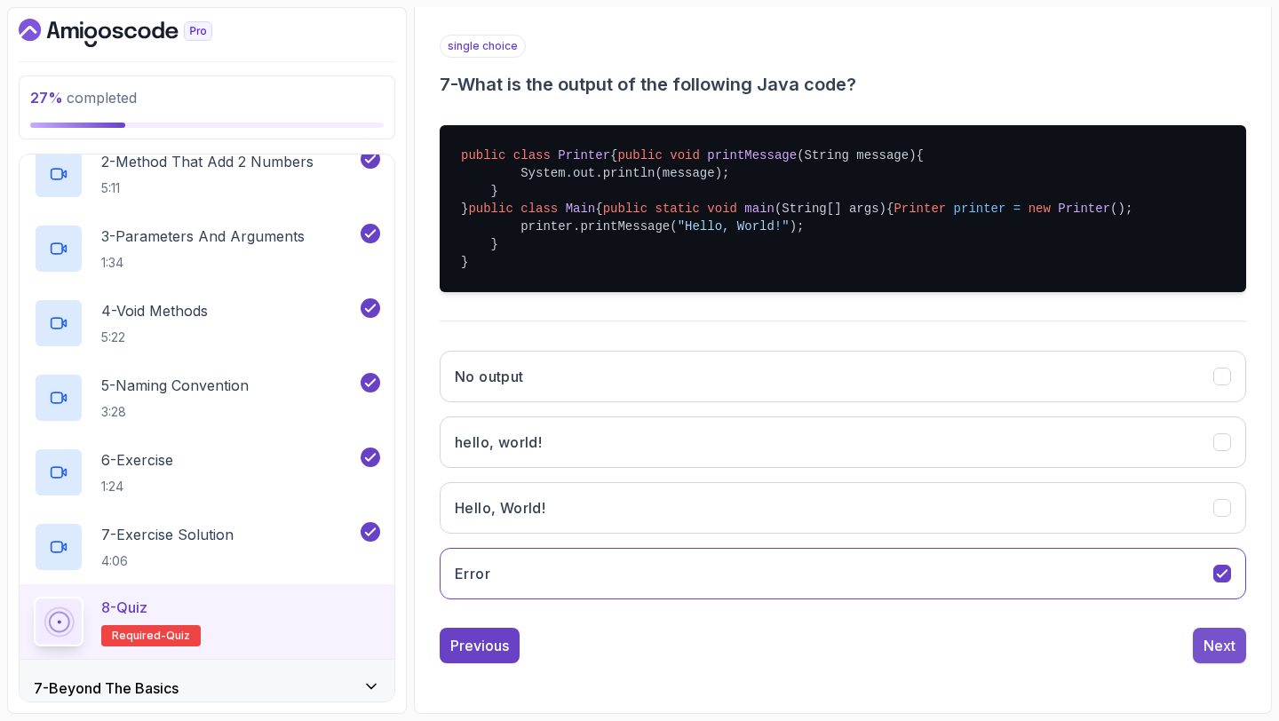
click at [1237, 663] on button "Next" at bounding box center [1219, 646] width 53 height 36
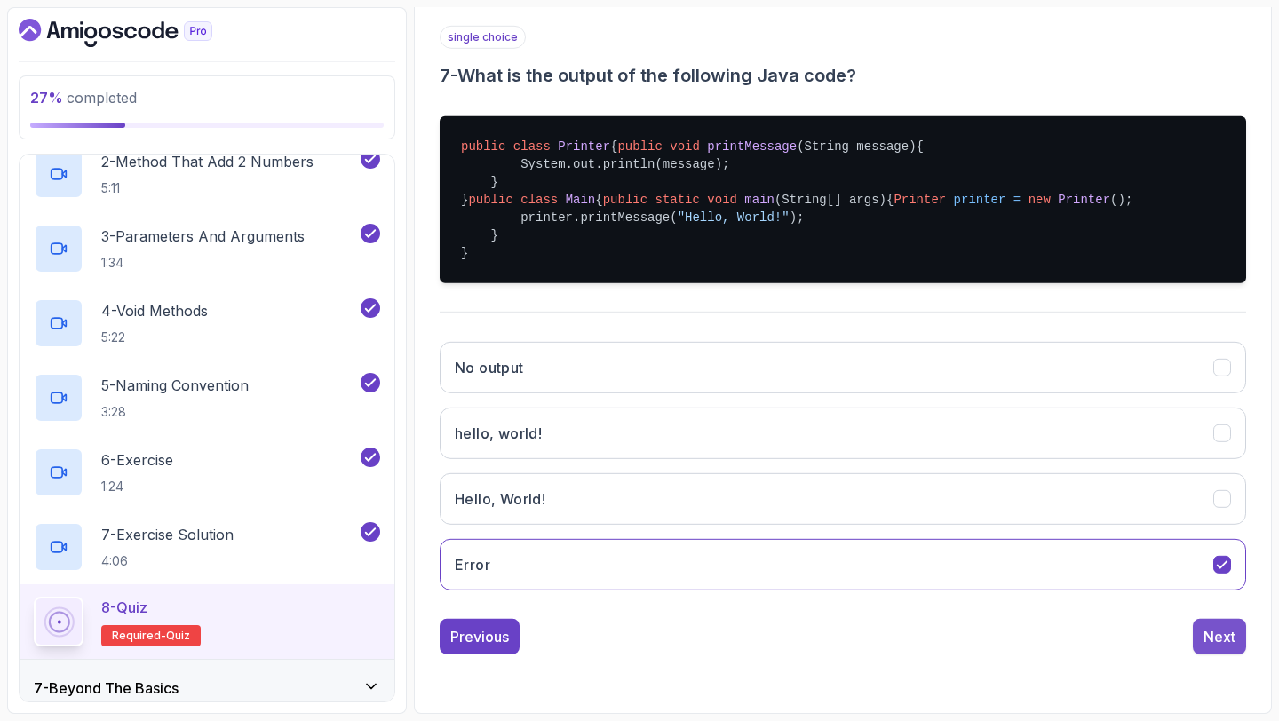
scroll to position [100, 0]
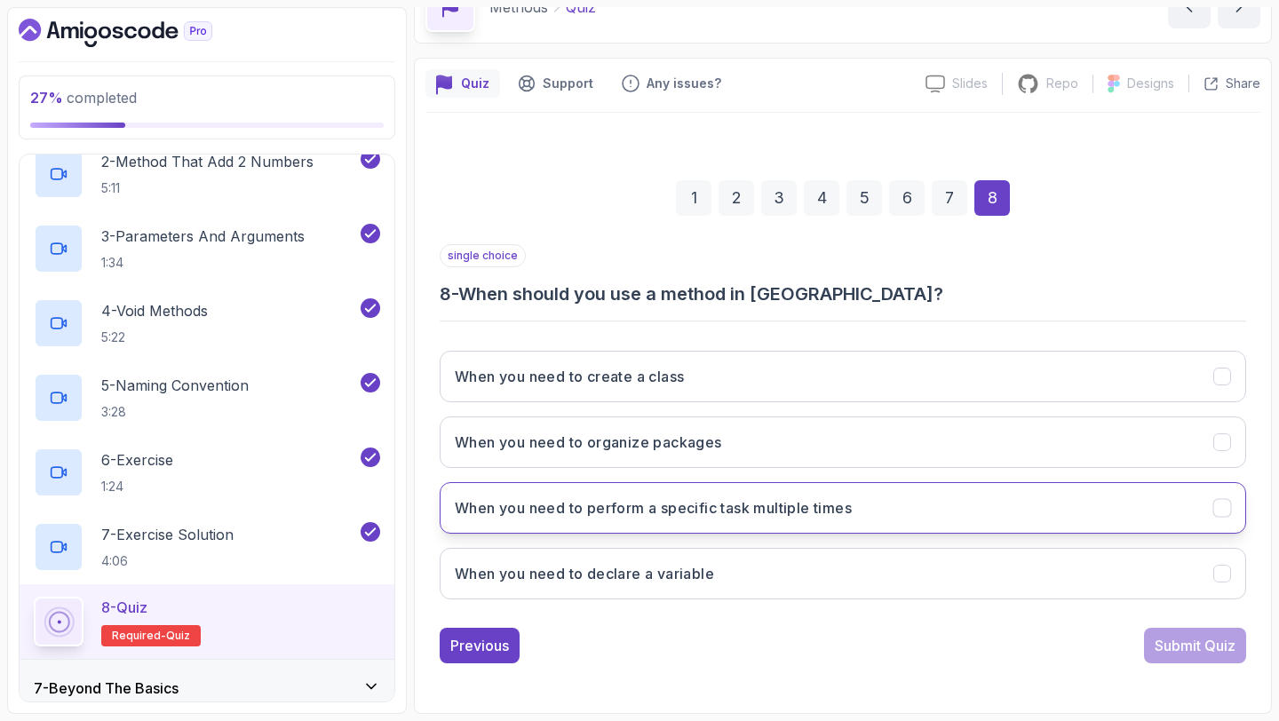
click at [832, 512] on h3 "When you need to perform a specific task multiple times" at bounding box center [653, 507] width 397 height 21
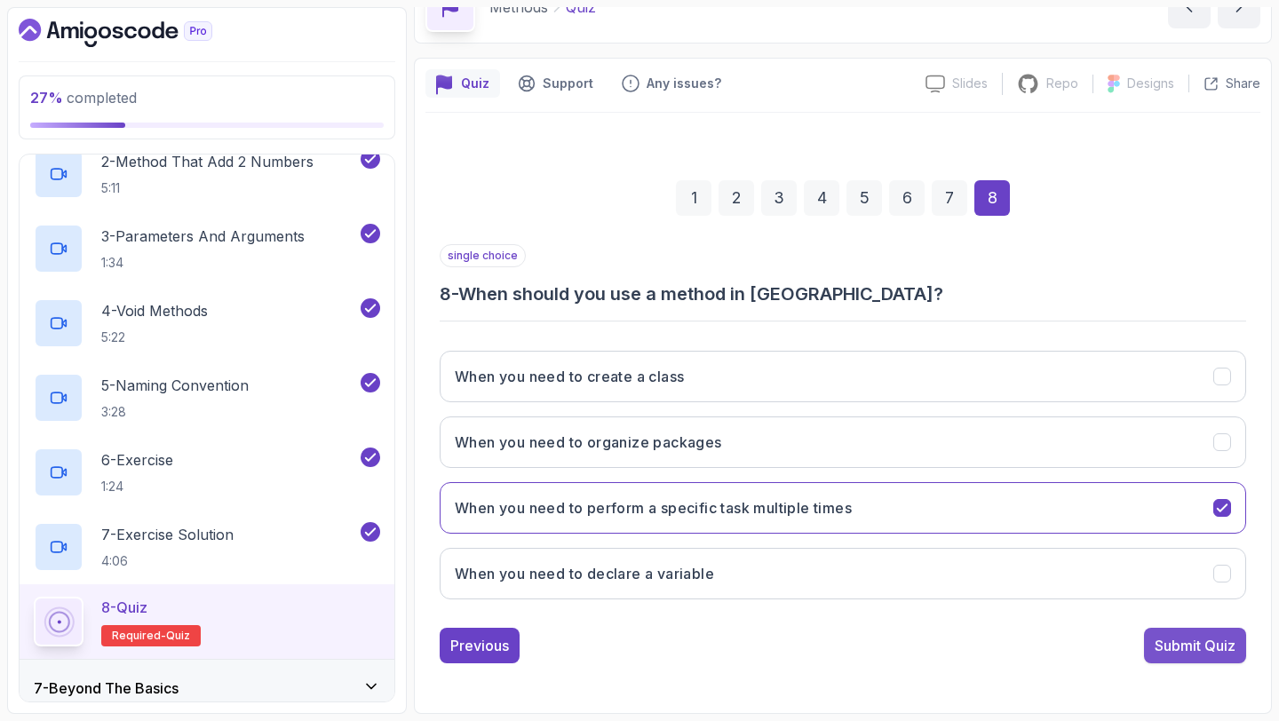
click at [1175, 647] on div "Submit Quiz" at bounding box center [1195, 645] width 81 height 21
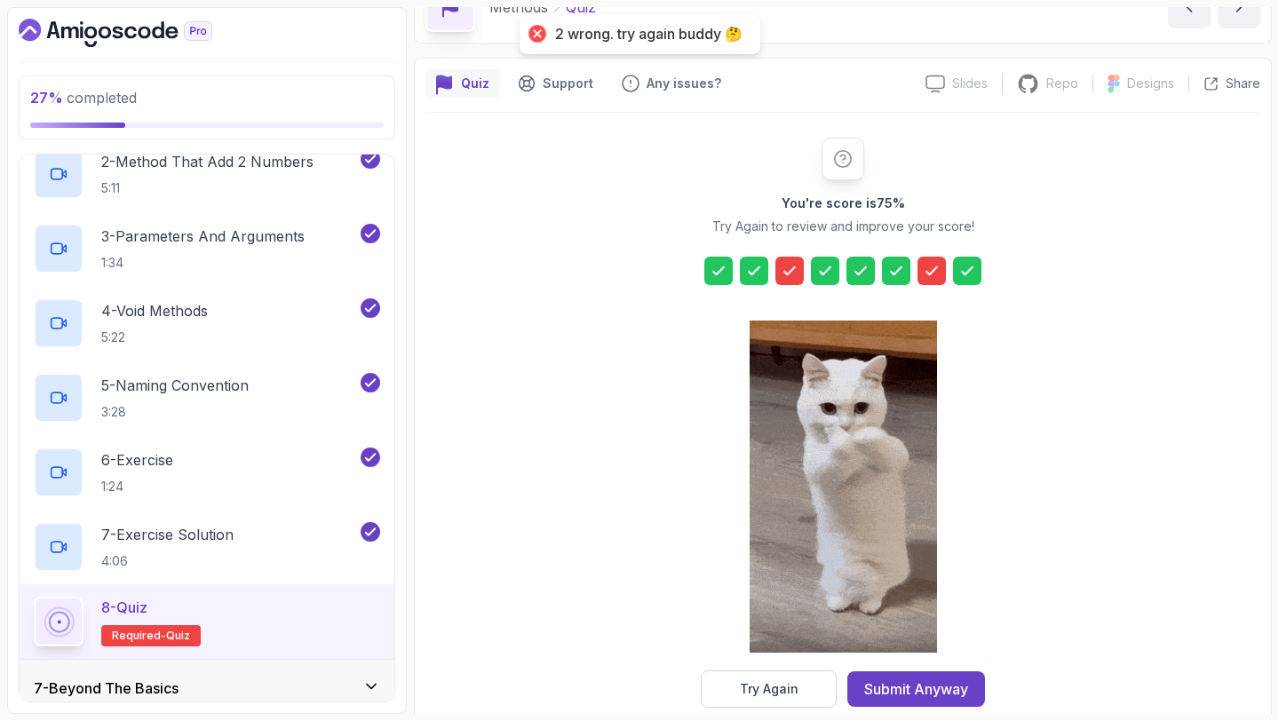
click at [785, 265] on icon at bounding box center [790, 271] width 18 height 18
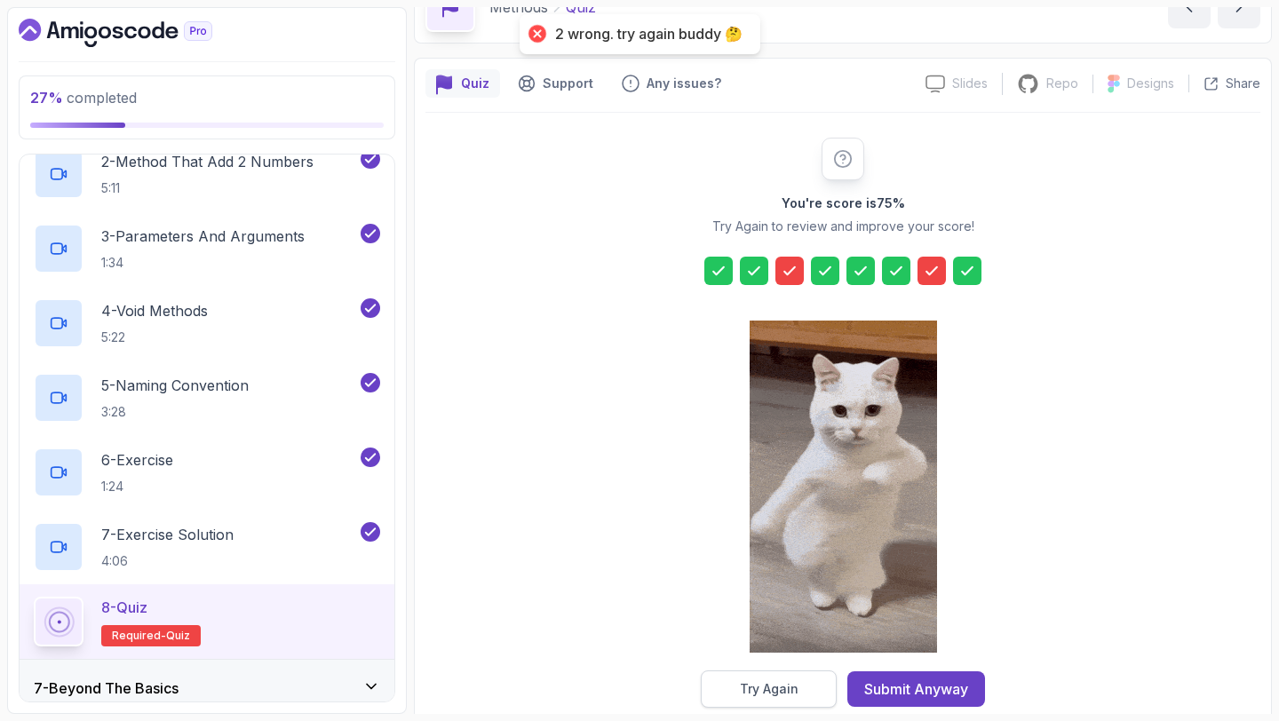
click at [767, 682] on div "Try Again" at bounding box center [769, 689] width 59 height 18
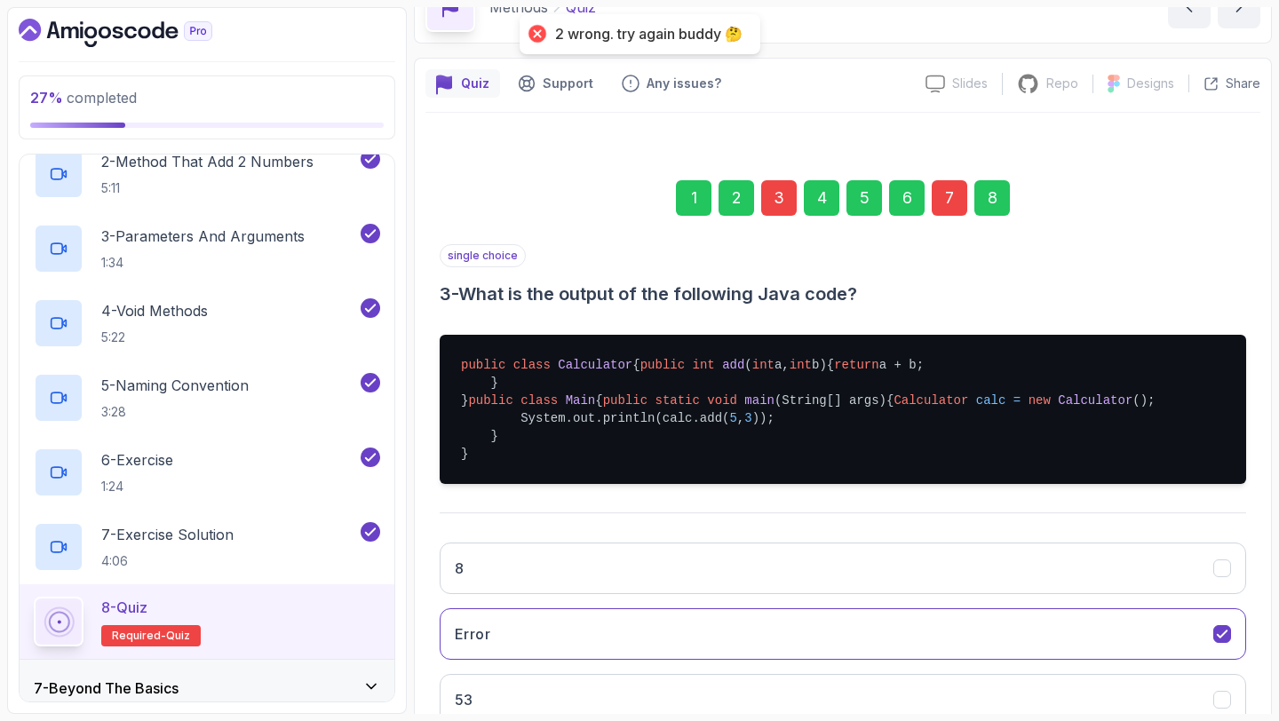
click at [778, 217] on div "1 2 3 4 5 6 7 8" at bounding box center [843, 198] width 806 height 92
click at [777, 210] on div "3" at bounding box center [779, 198] width 36 height 36
click at [777, 198] on div "3" at bounding box center [779, 198] width 36 height 36
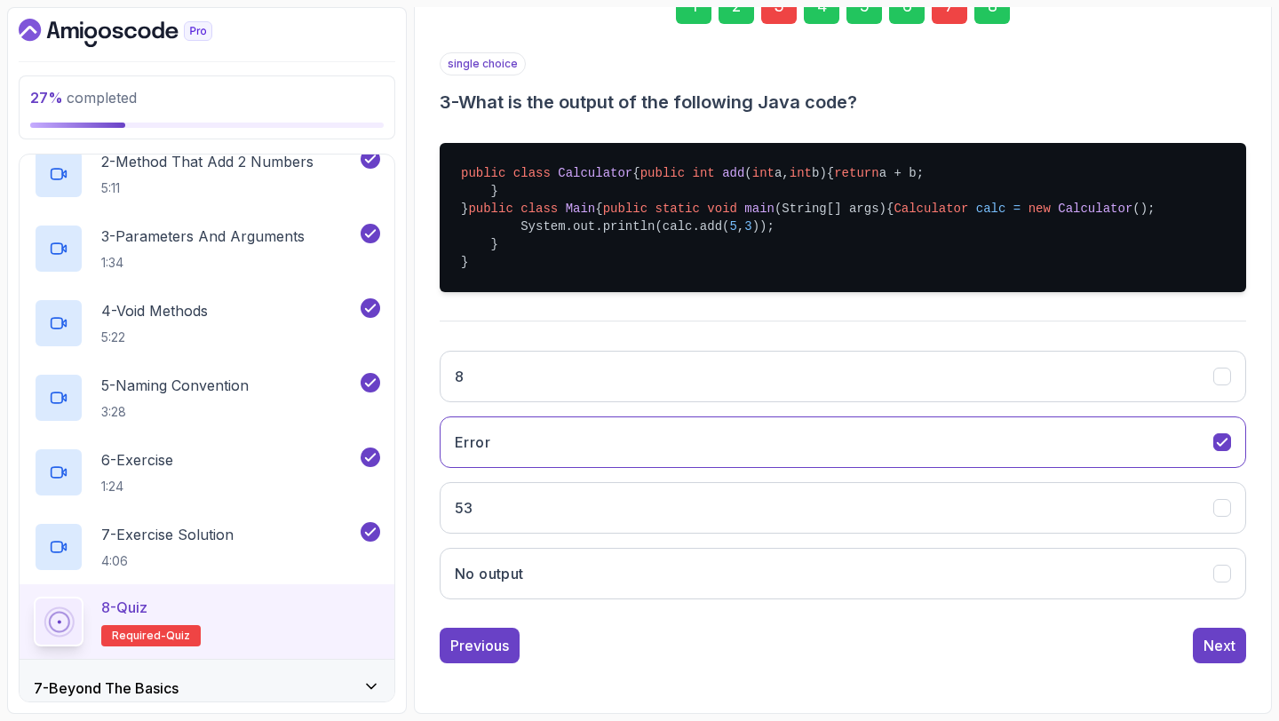
scroll to position [349, 0]
click at [702, 402] on button "8" at bounding box center [843, 377] width 806 height 52
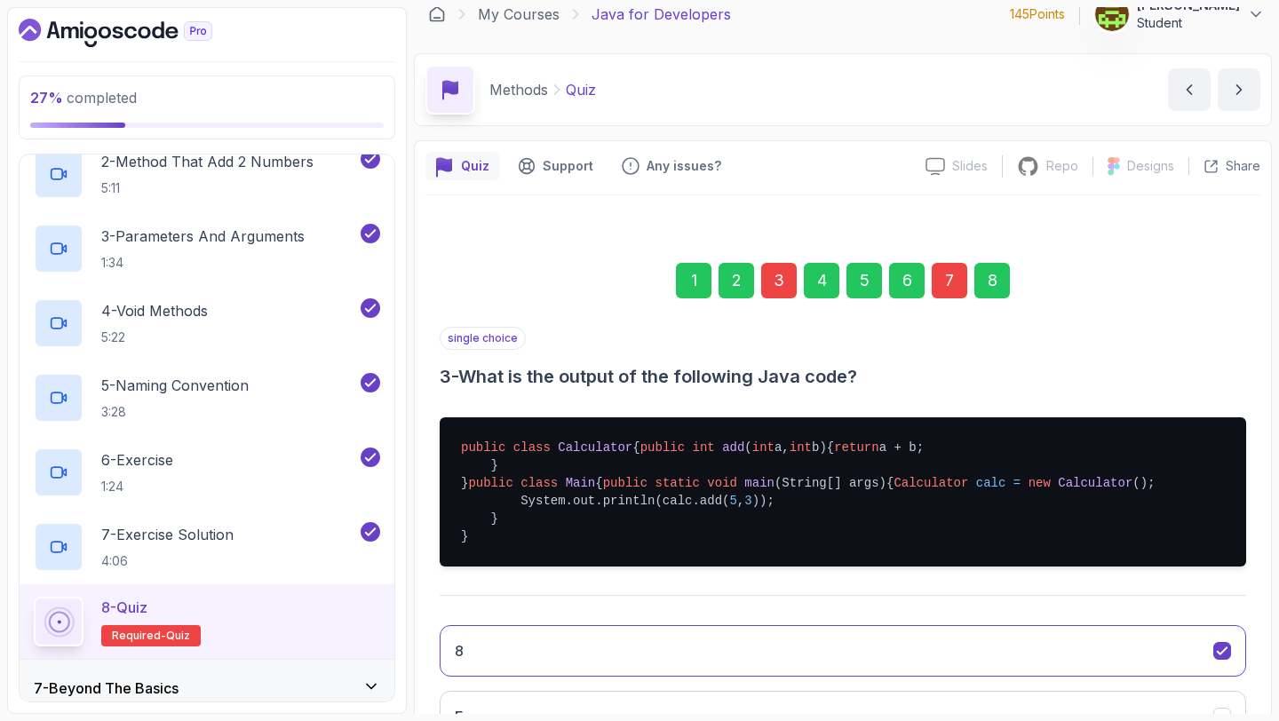
scroll to position [0, 0]
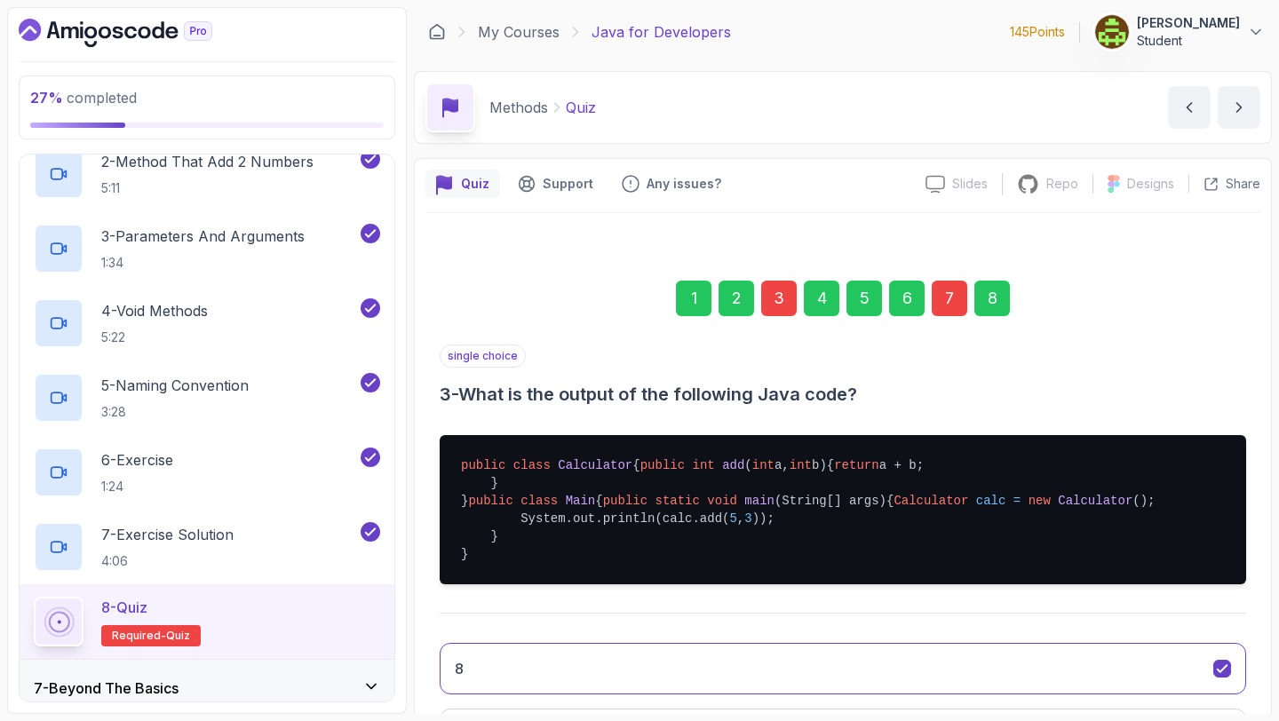
click at [953, 304] on div "7" at bounding box center [950, 299] width 36 height 36
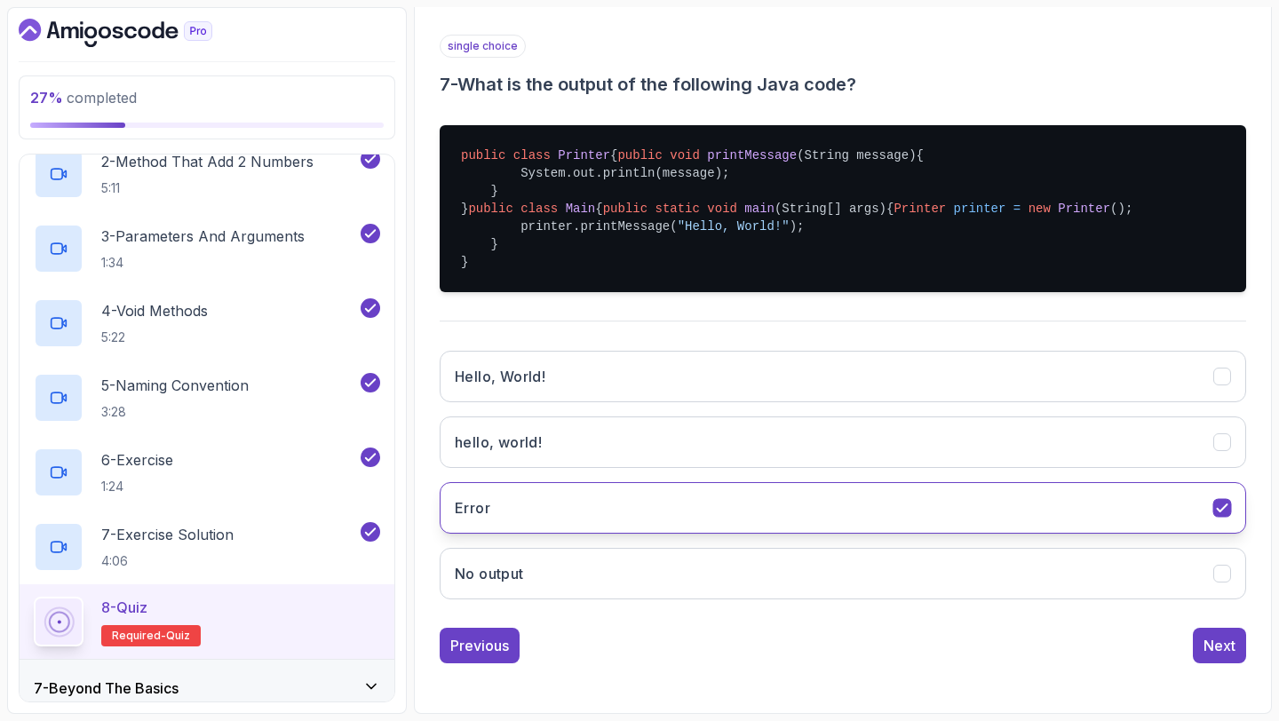
scroll to position [358, 0]
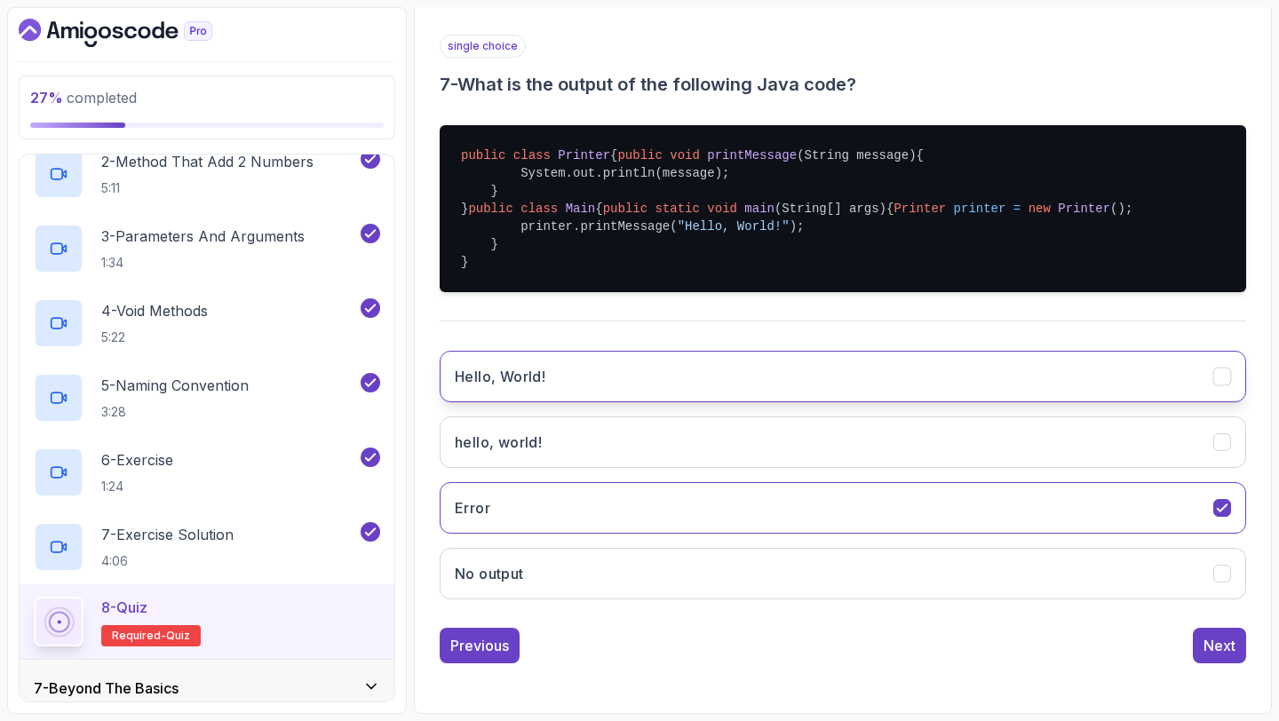
click at [742, 402] on button "Hello, World!" at bounding box center [843, 377] width 806 height 52
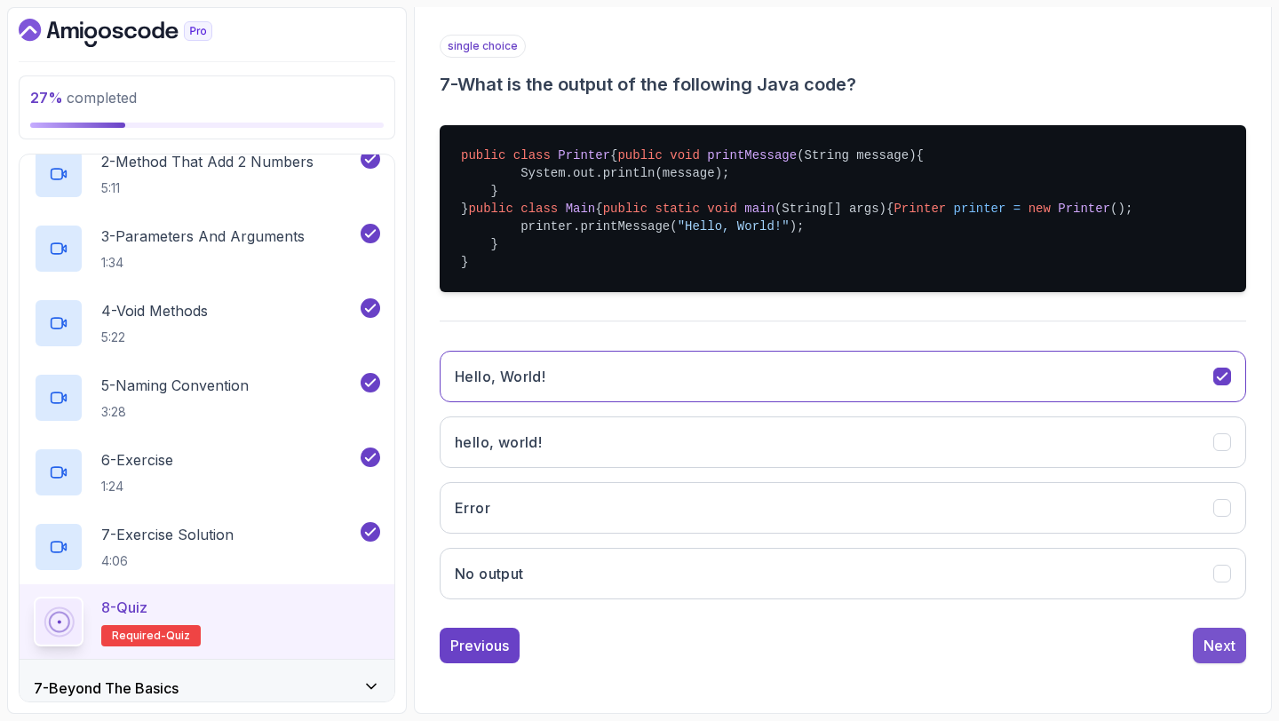
click at [1221, 656] on div "Next" at bounding box center [1219, 645] width 32 height 21
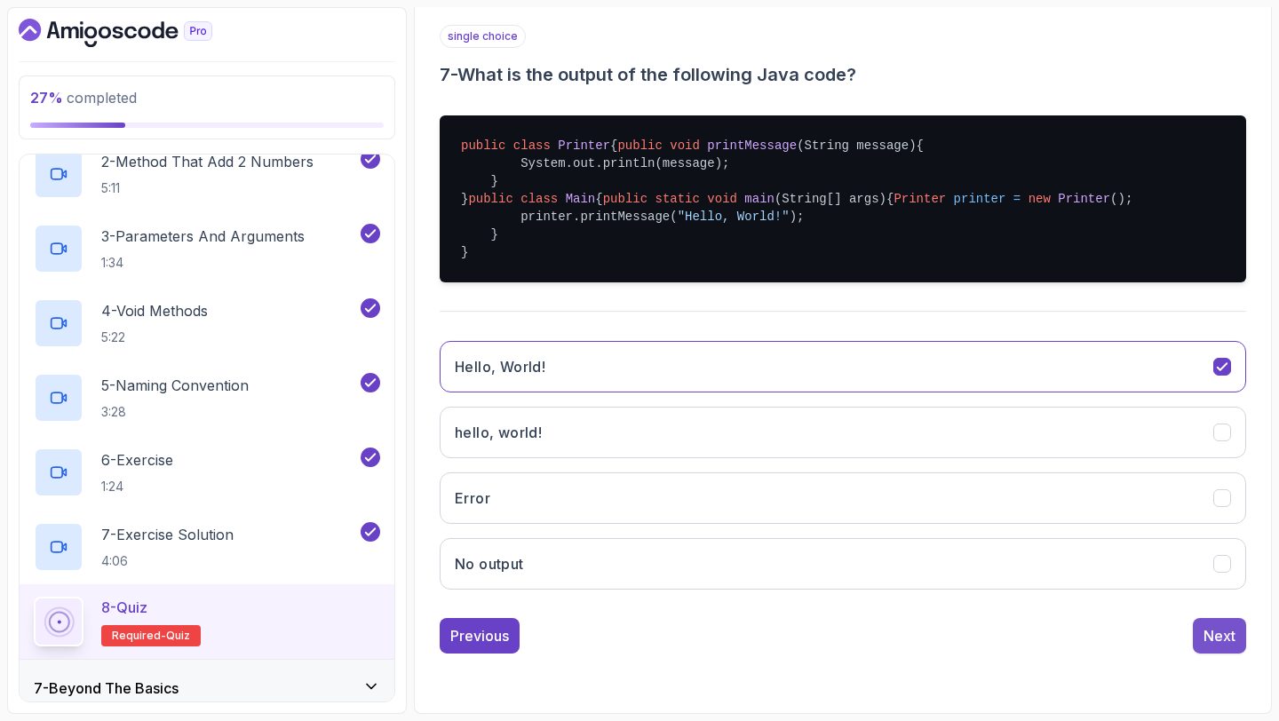
scroll to position [100, 0]
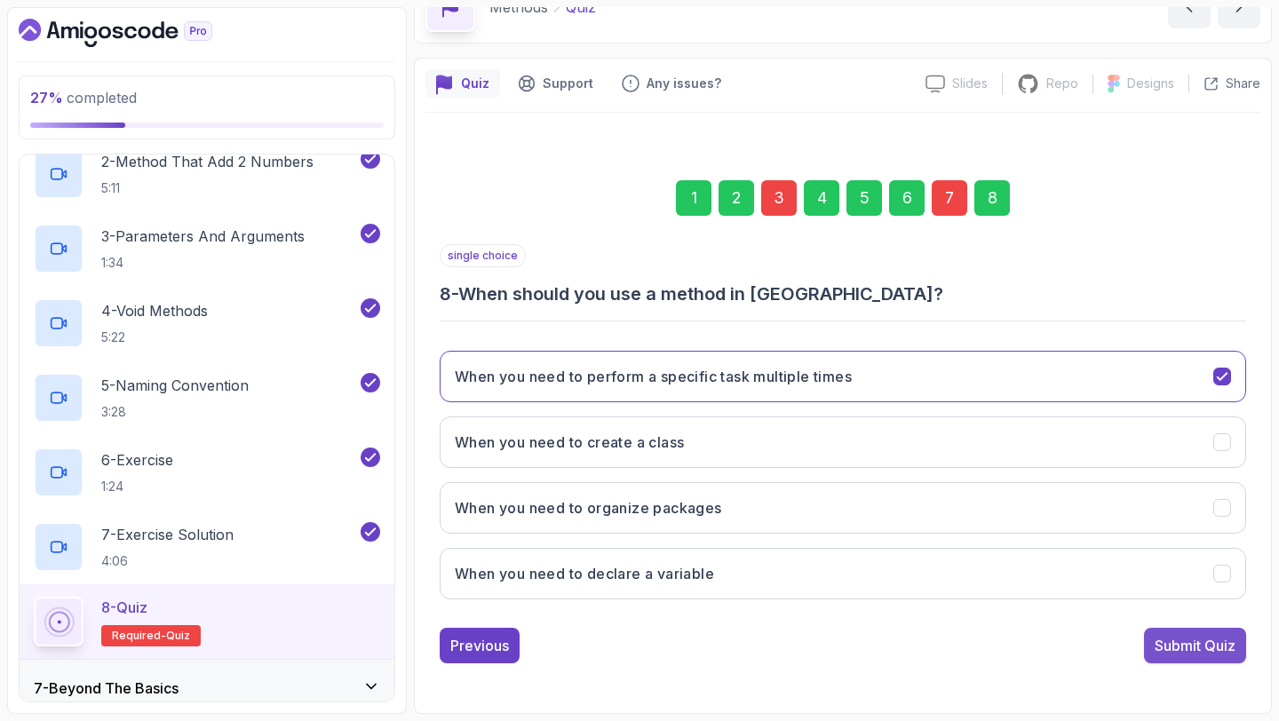
click at [1197, 656] on button "Submit Quiz" at bounding box center [1195, 646] width 102 height 36
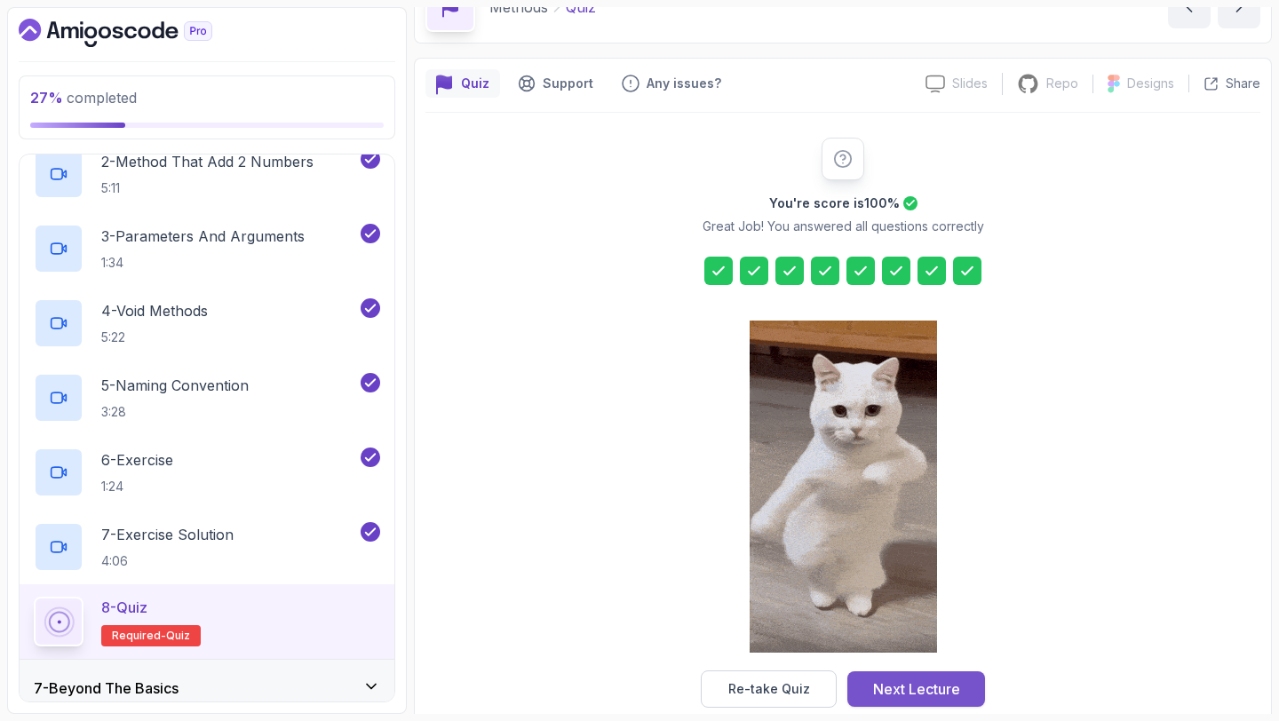
click at [931, 683] on div "Next Lecture" at bounding box center [916, 689] width 87 height 21
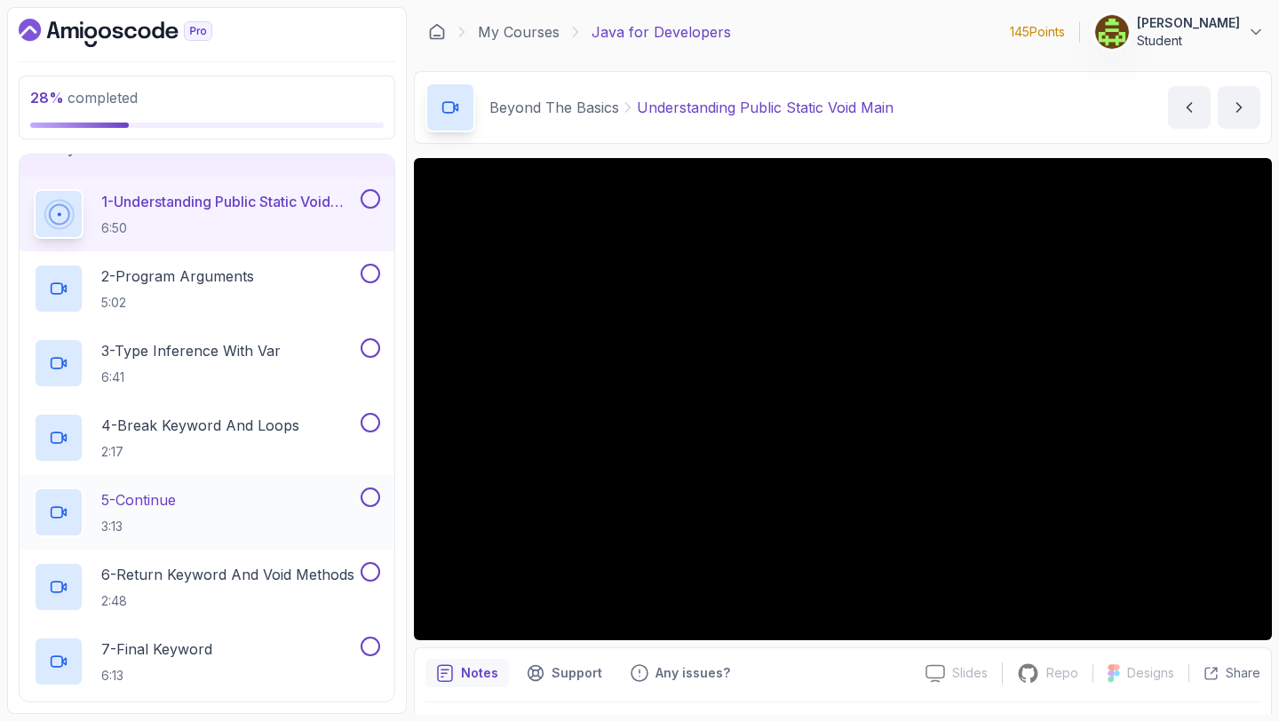
scroll to position [388, 0]
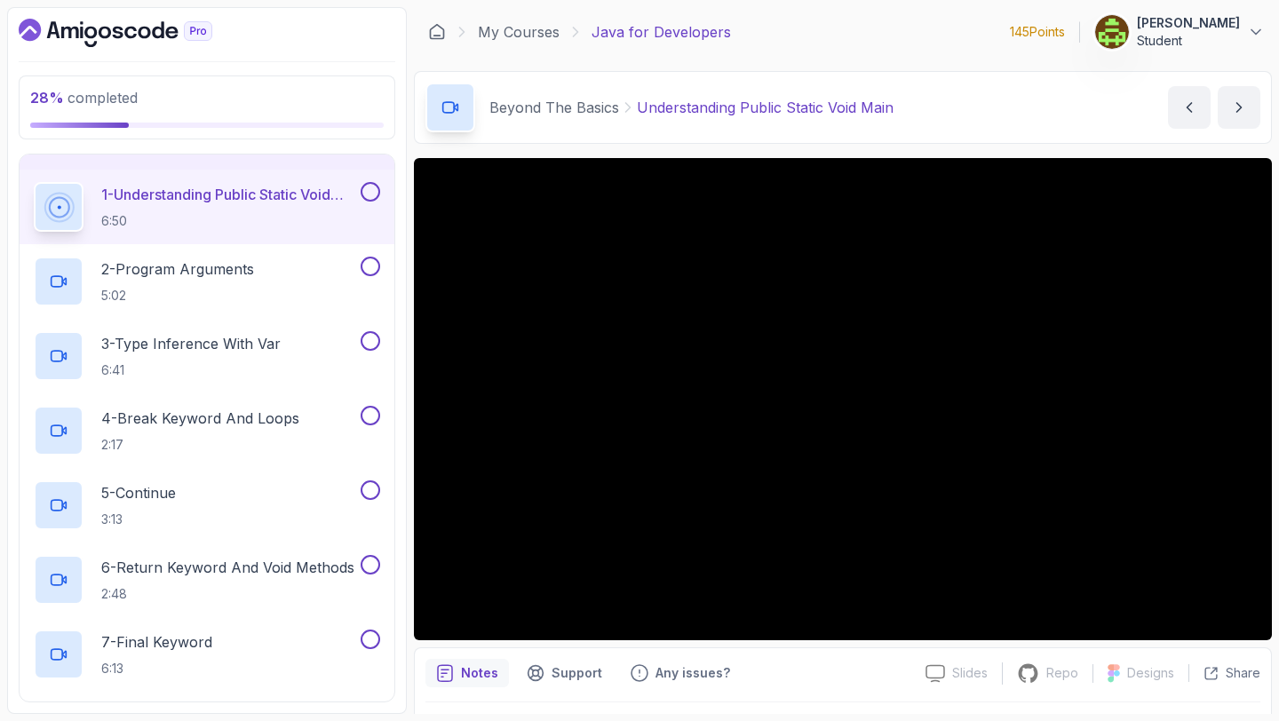
click at [370, 187] on button at bounding box center [371, 192] width 20 height 20
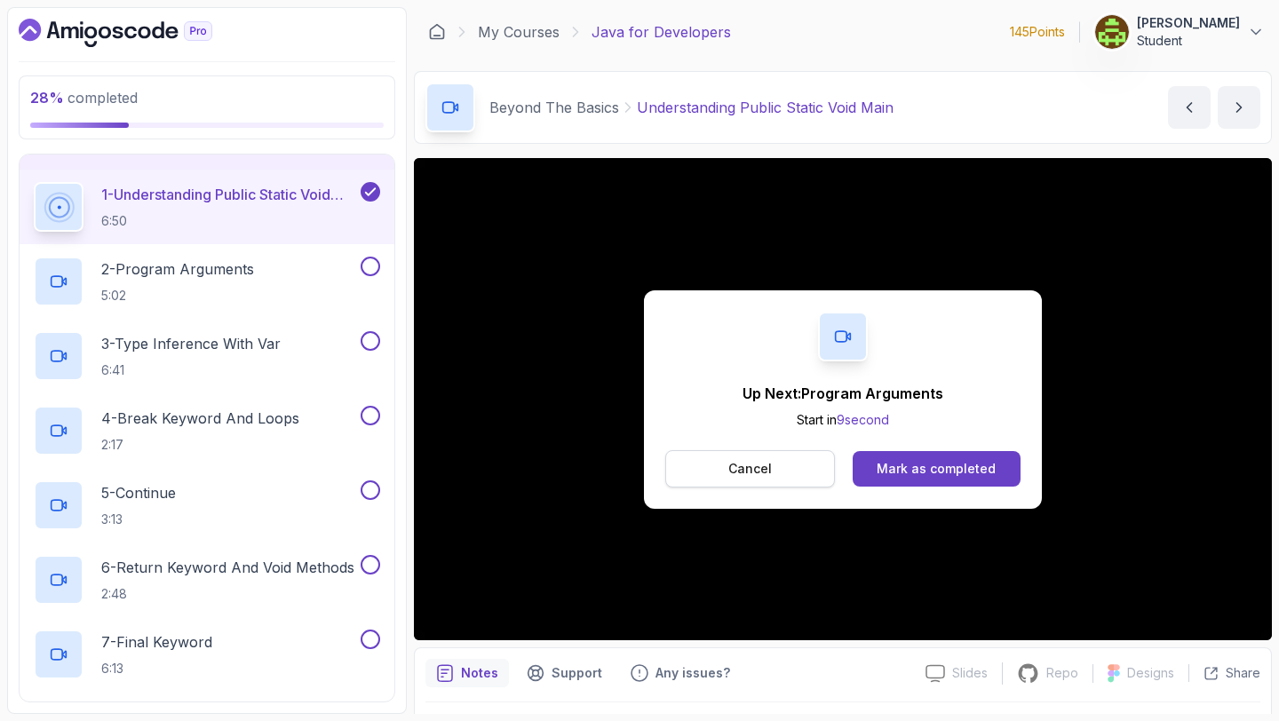
click at [727, 464] on button "Cancel" at bounding box center [750, 468] width 170 height 37
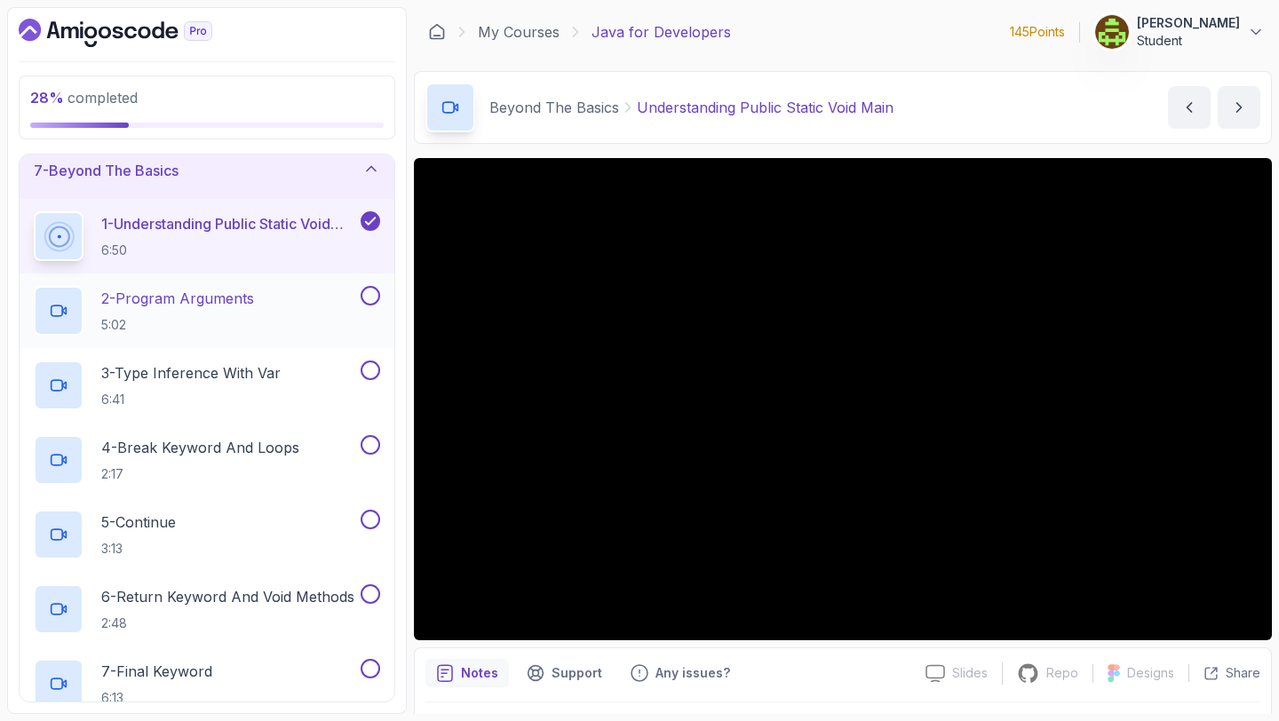
scroll to position [358, 0]
click at [274, 301] on div "2 - Program Arguments 5:02" at bounding box center [195, 312] width 323 height 50
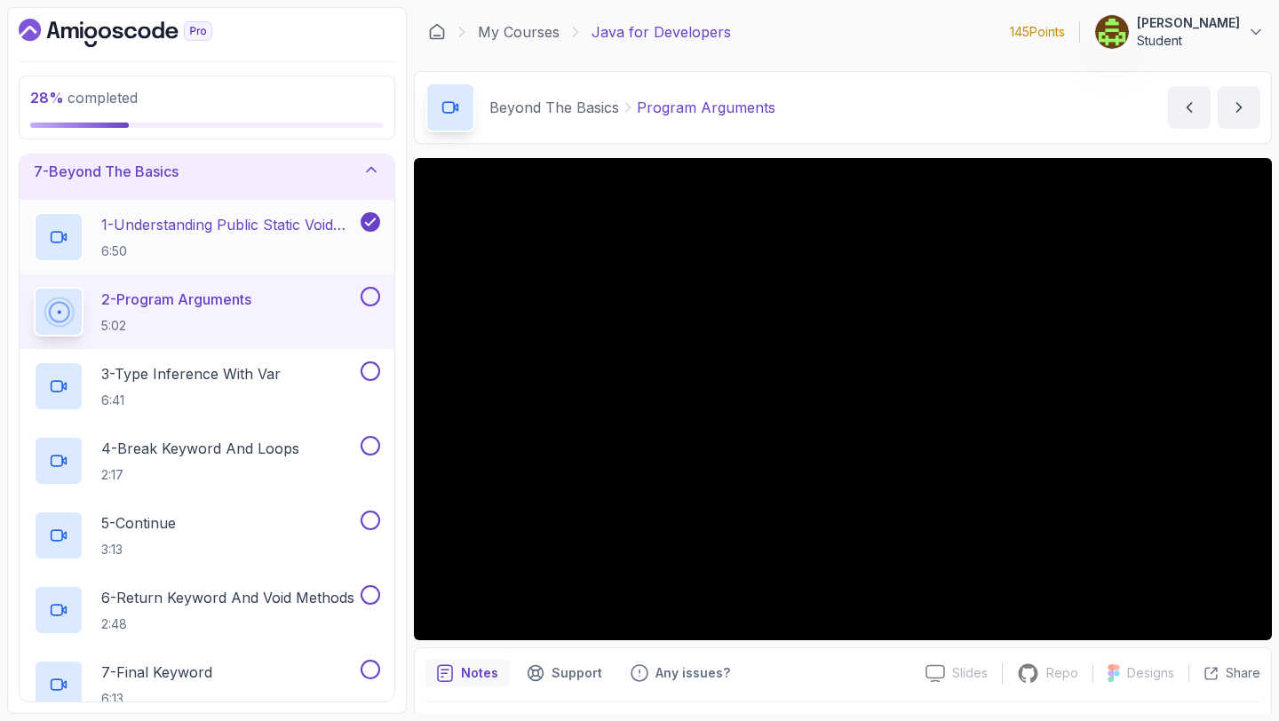
click at [295, 245] on p "6:50" at bounding box center [229, 251] width 256 height 18
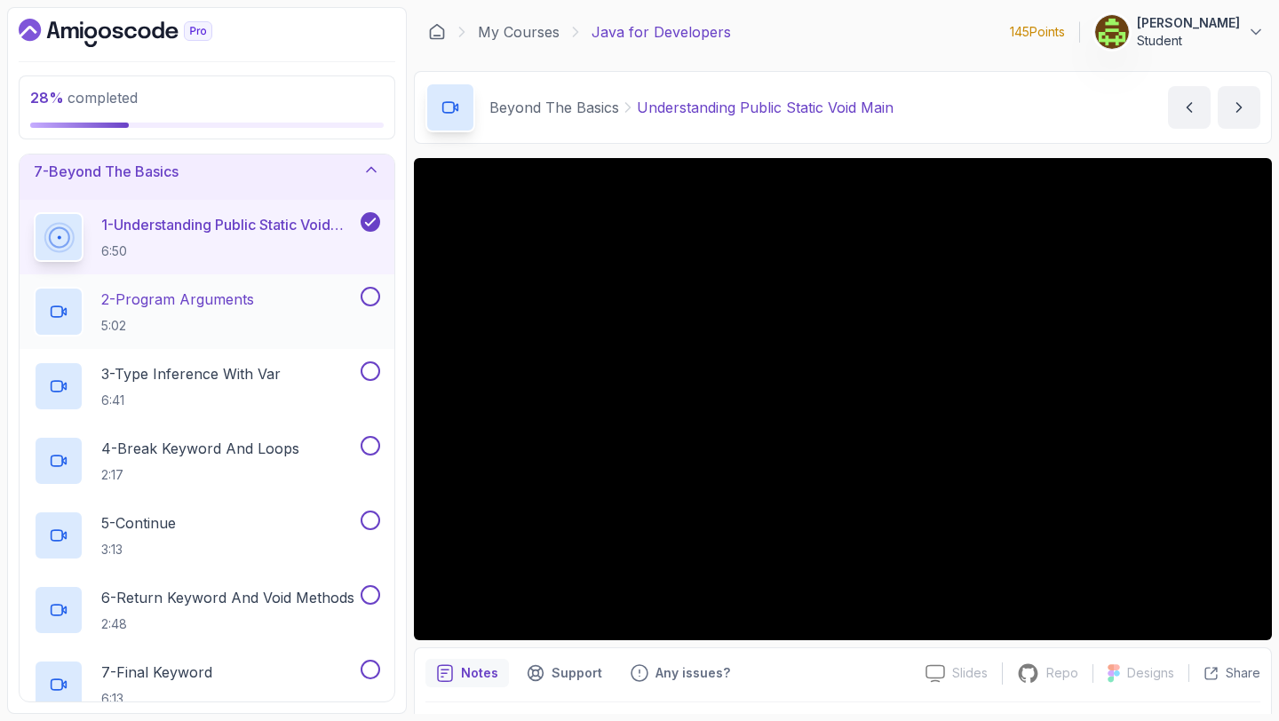
click at [254, 303] on p "2 - Program Arguments" at bounding box center [177, 299] width 153 height 21
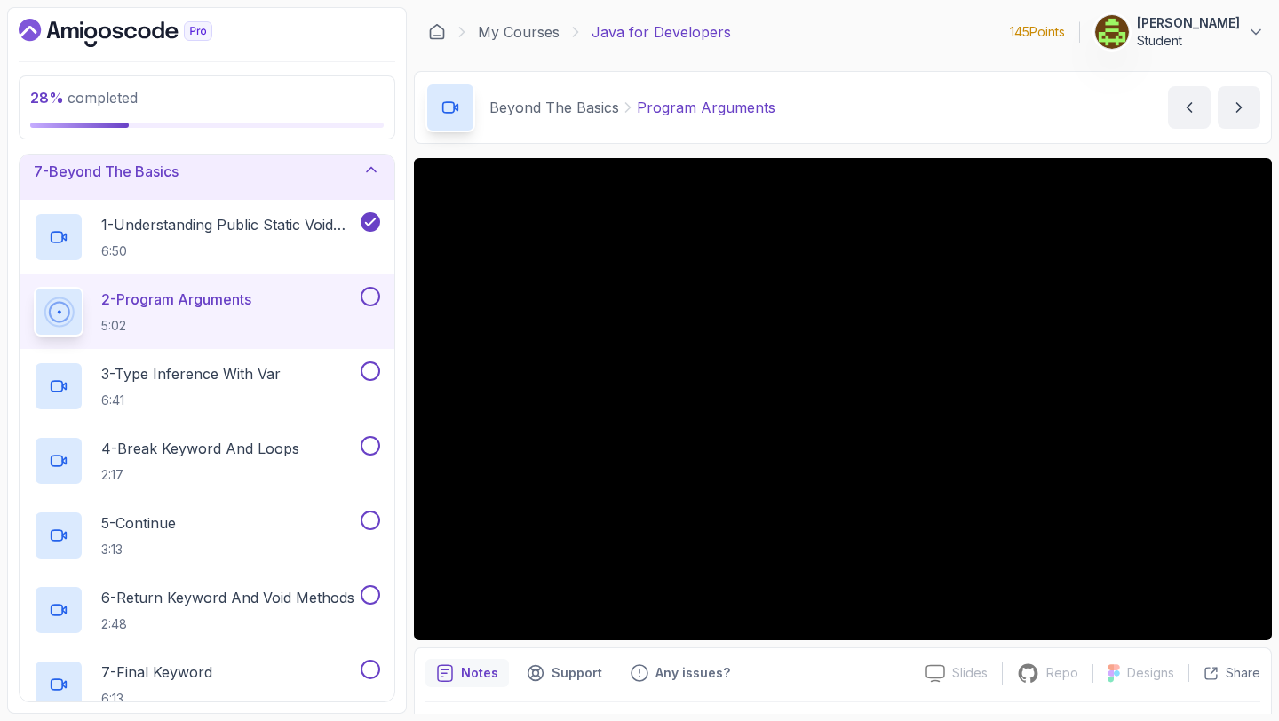
click at [372, 298] on button at bounding box center [371, 297] width 20 height 20
click at [373, 368] on button at bounding box center [371, 371] width 20 height 20
click at [244, 393] on p "6:41" at bounding box center [190, 401] width 179 height 18
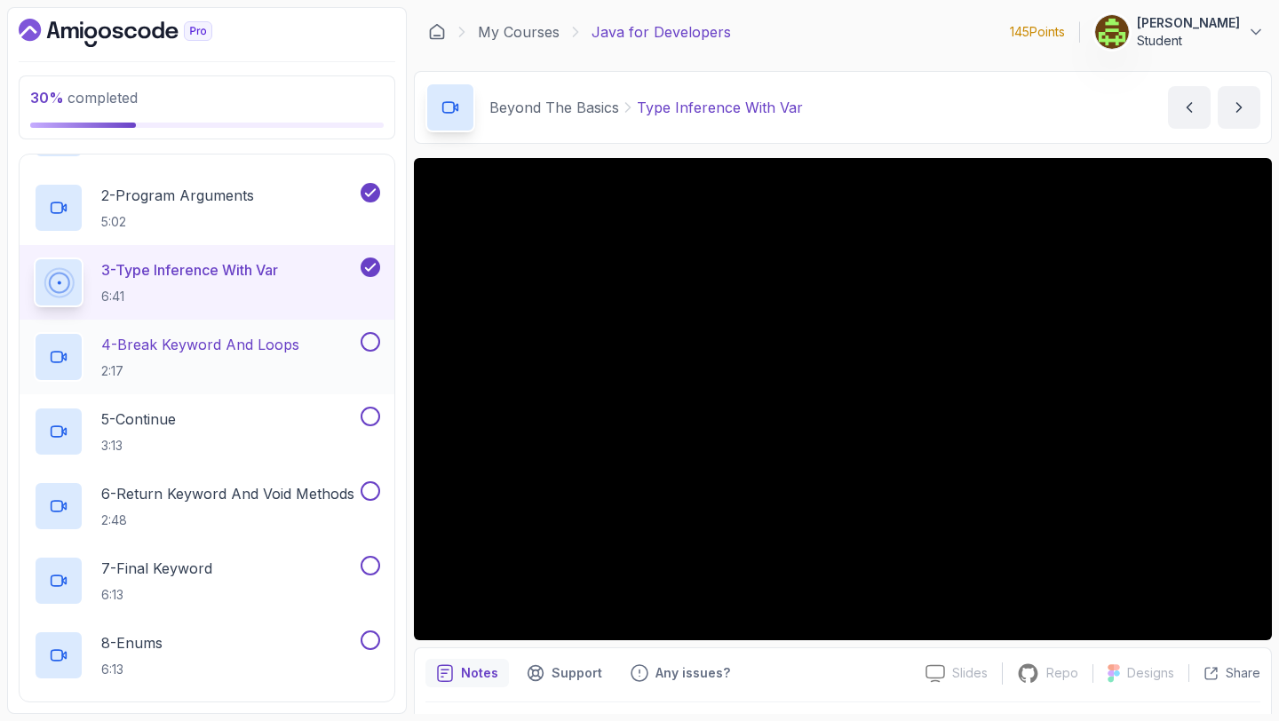
scroll to position [463, 0]
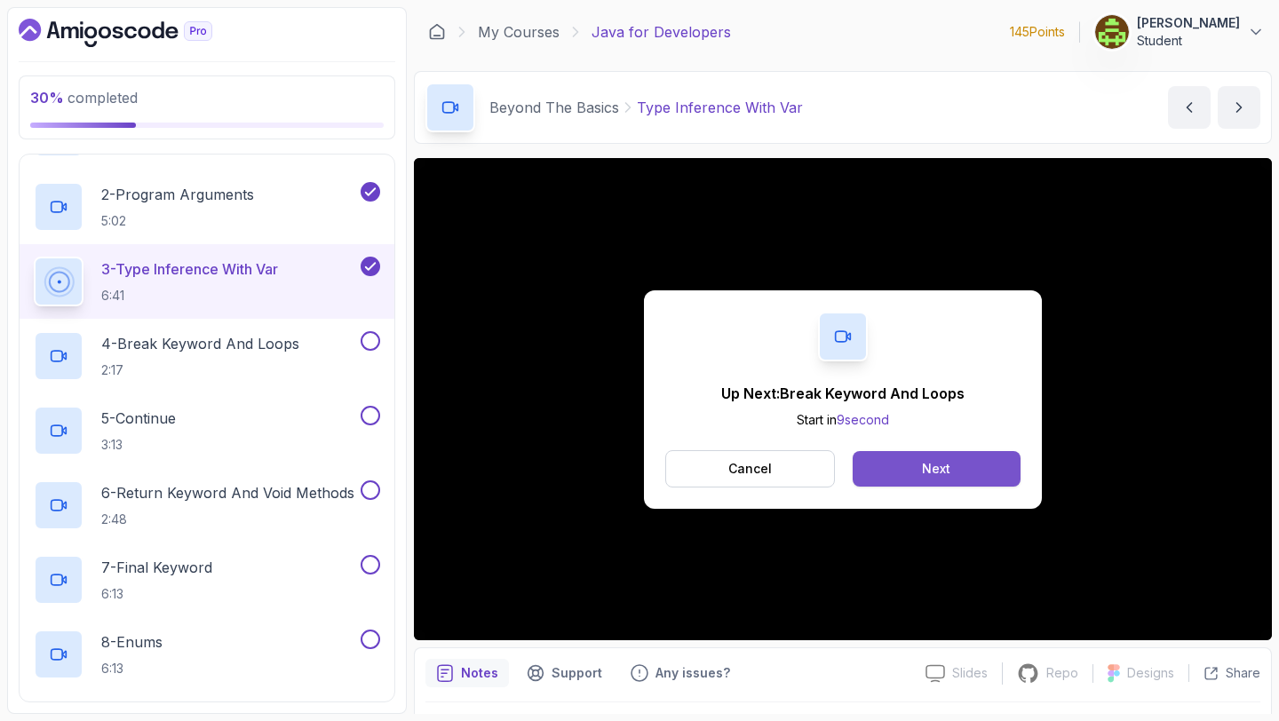
click at [907, 459] on button "Next" at bounding box center [937, 469] width 168 height 36
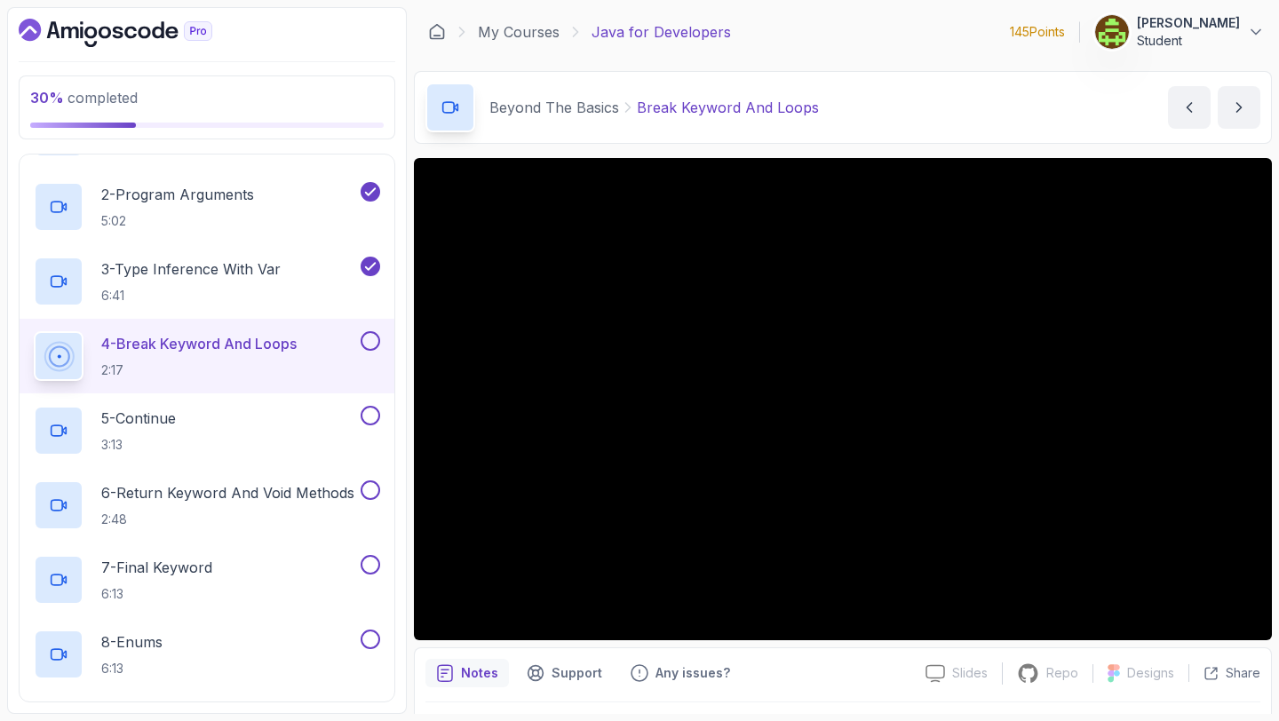
click at [364, 337] on button at bounding box center [371, 341] width 20 height 20
click at [373, 415] on button at bounding box center [371, 416] width 20 height 20
click at [314, 413] on div "5 - Continue 3:13" at bounding box center [195, 431] width 323 height 50
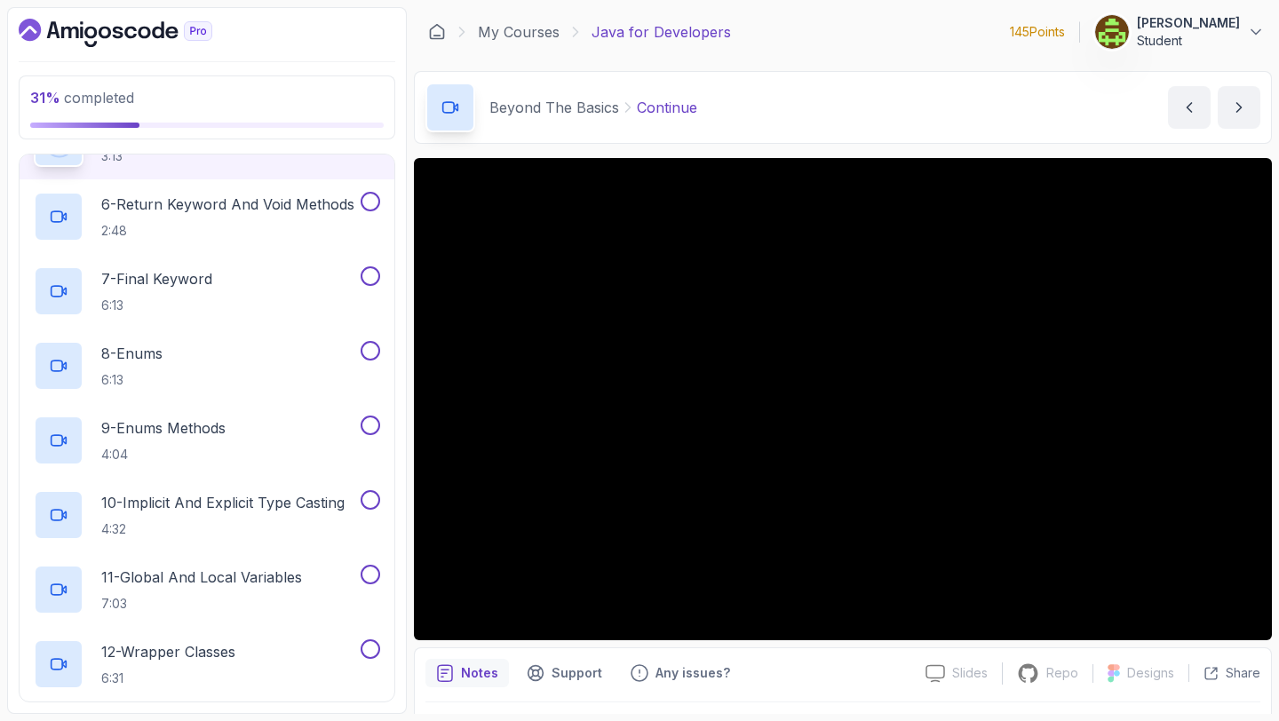
scroll to position [750, 0]
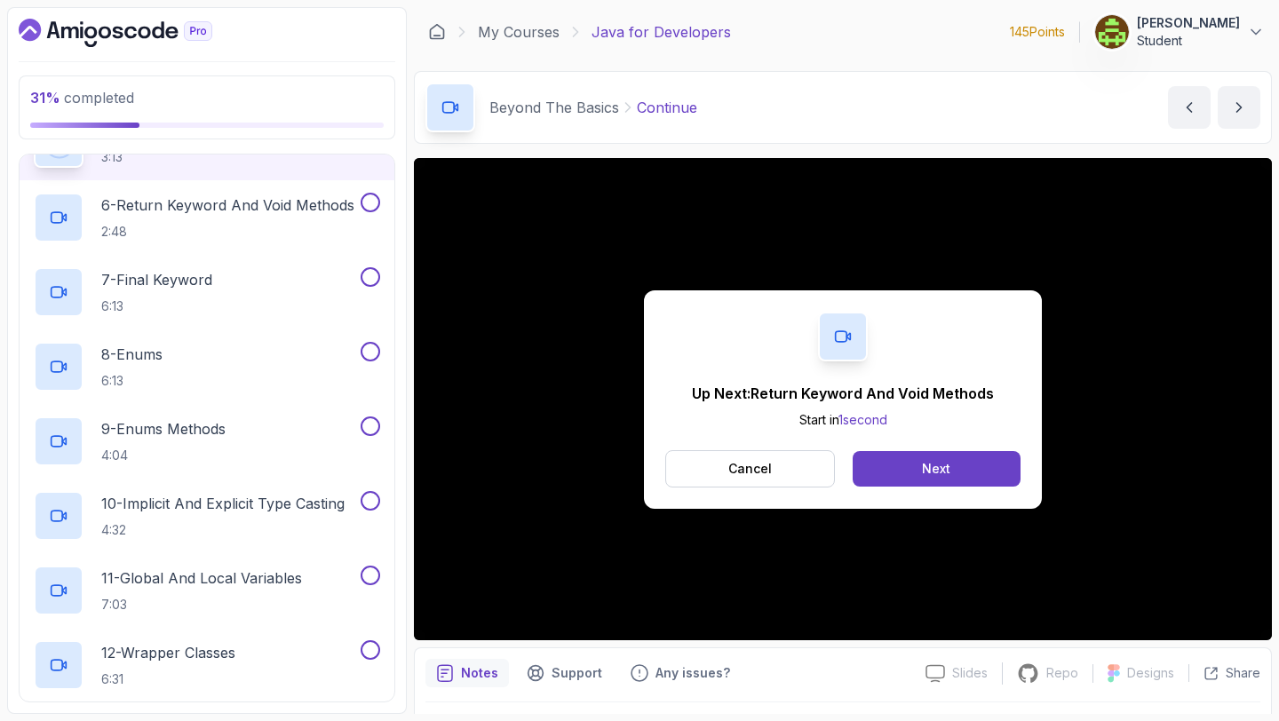
scroll to position [763, 0]
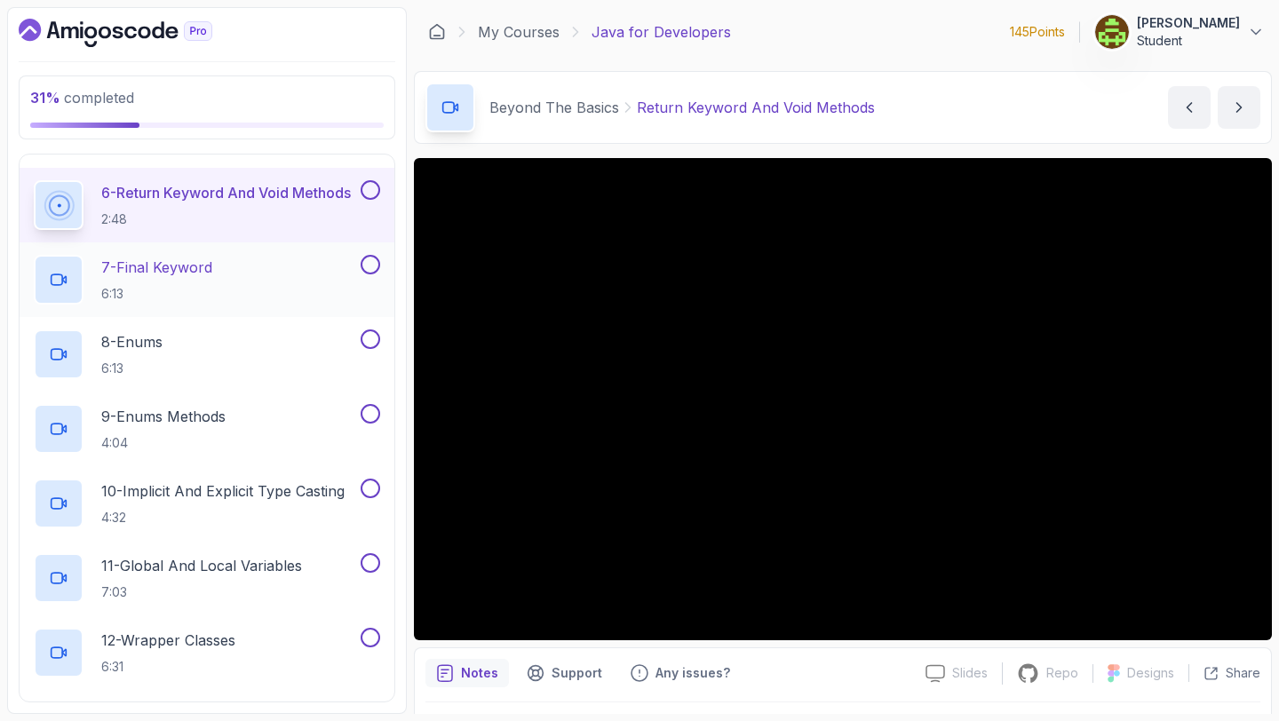
click at [355, 304] on div "7 - Final Keyword 6:13" at bounding box center [195, 280] width 323 height 50
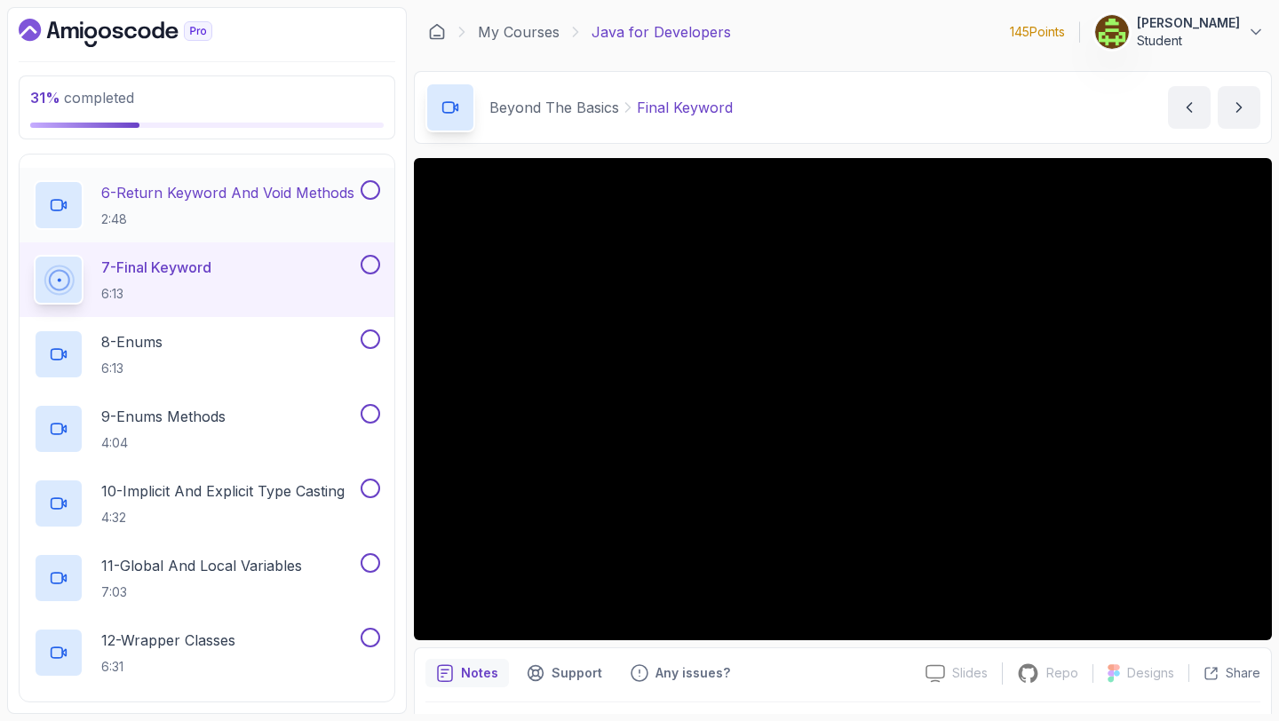
click at [296, 216] on p "2:48" at bounding box center [227, 219] width 253 height 18
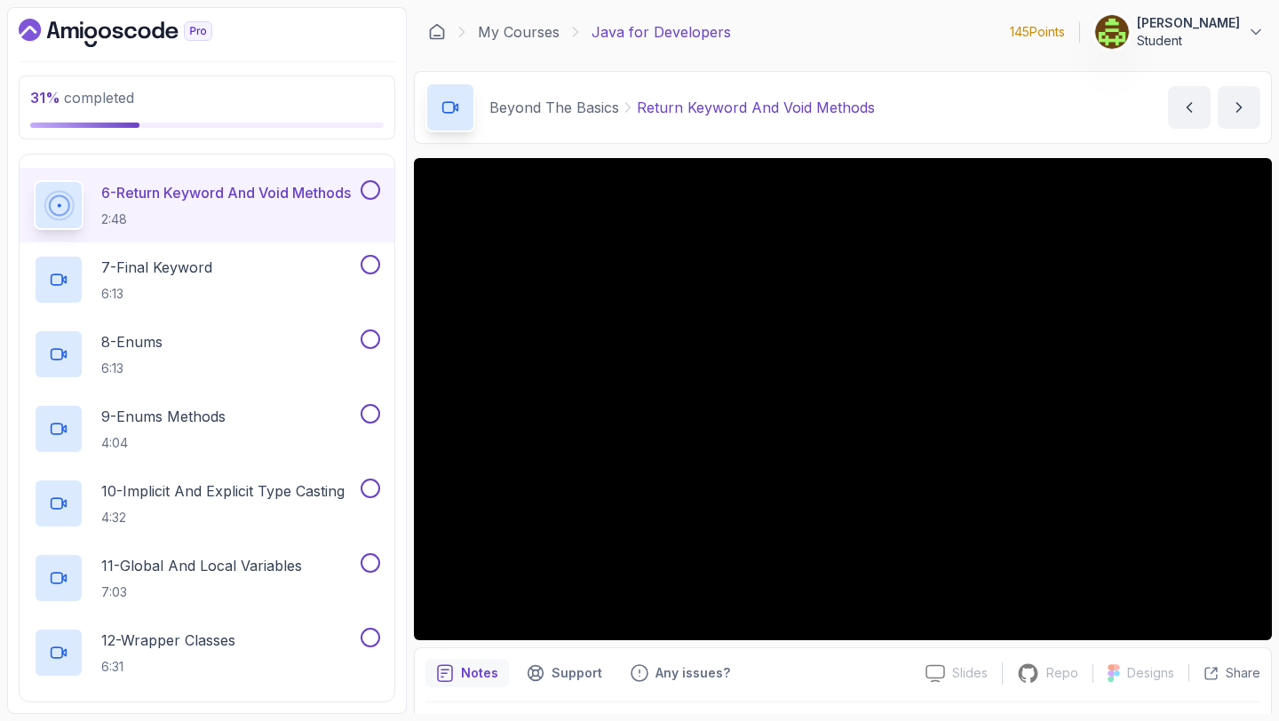
click at [296, 216] on p "2:48" at bounding box center [226, 219] width 250 height 18
click at [367, 183] on button at bounding box center [371, 190] width 20 height 20
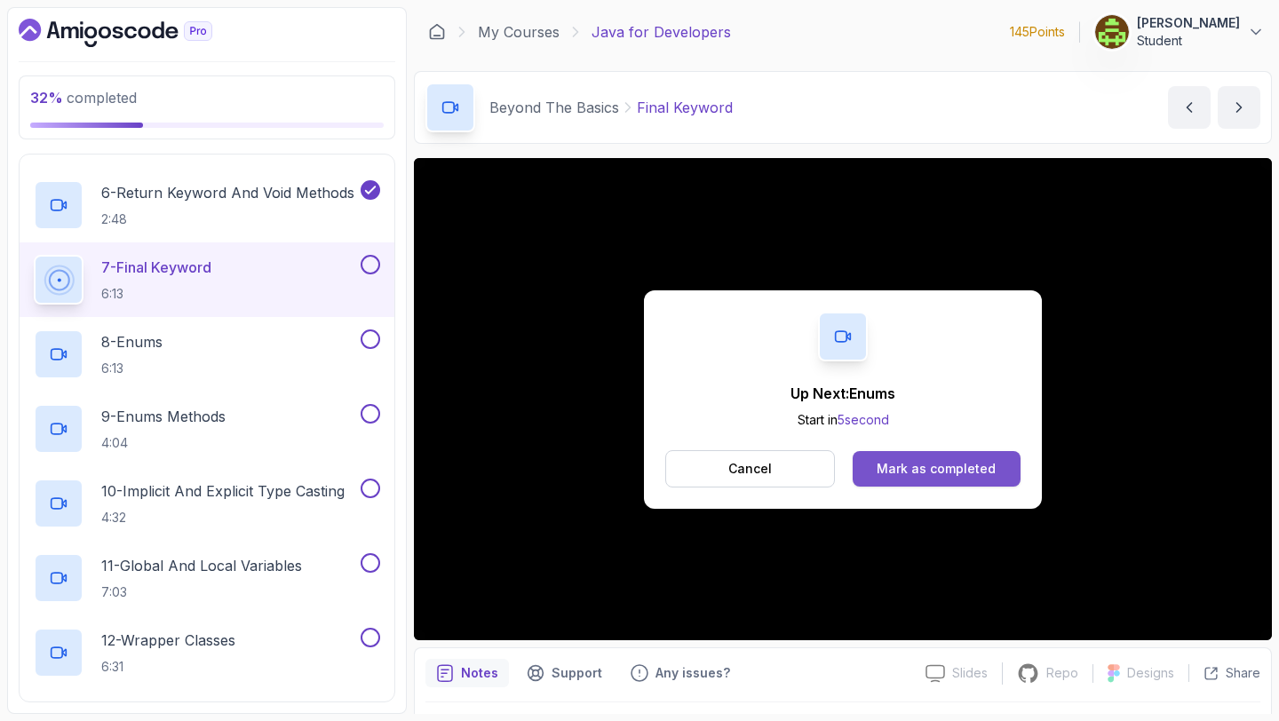
click at [995, 459] on button "Mark as completed" at bounding box center [937, 469] width 168 height 36
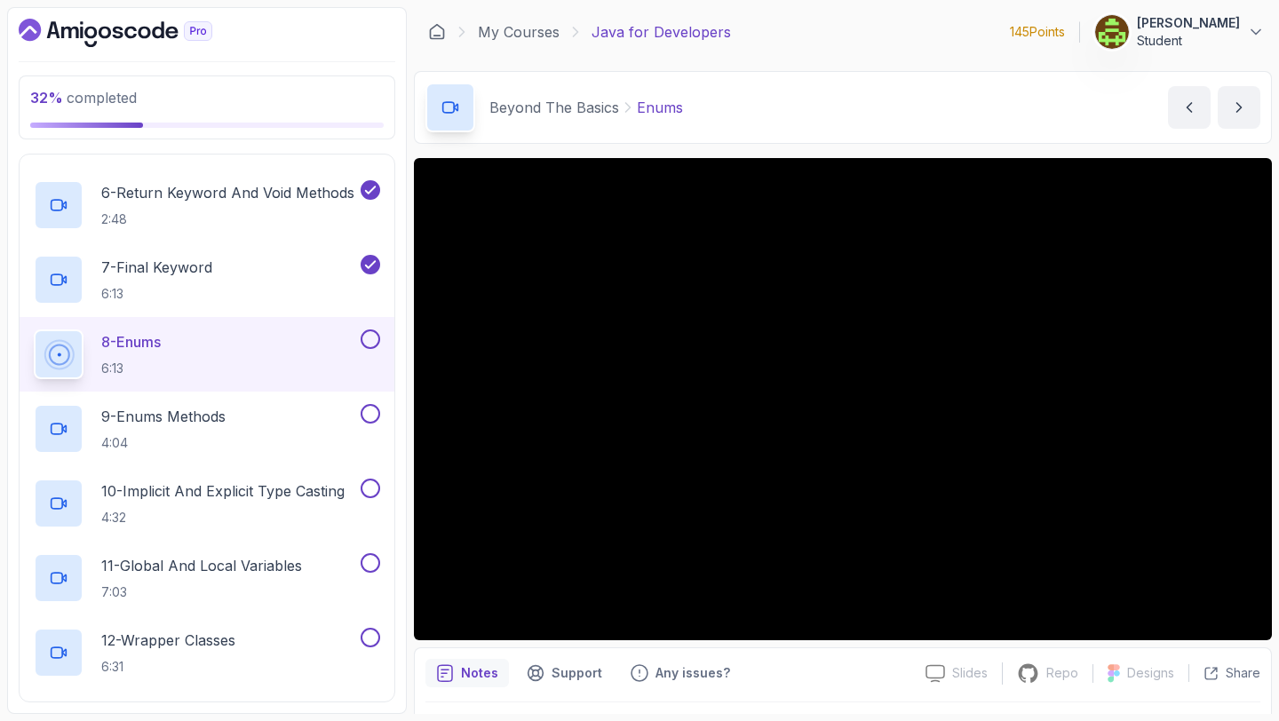
scroll to position [50, 0]
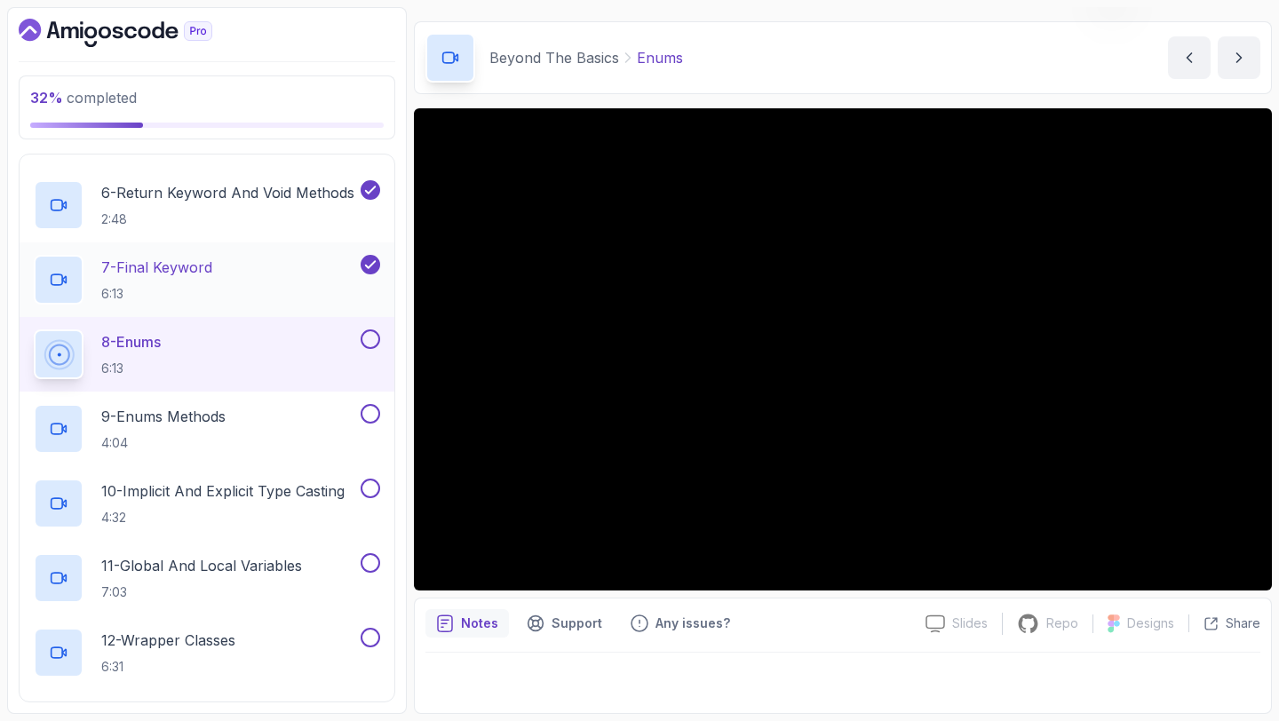
click at [298, 250] on div "7 - Final Keyword 6:13" at bounding box center [207, 279] width 375 height 75
click at [208, 243] on div "7 - Final Keyword 6:13" at bounding box center [207, 279] width 375 height 75
click at [311, 316] on div "7 - Final Keyword 6:13" at bounding box center [207, 279] width 375 height 75
click at [277, 258] on div "7 - Final Keyword 6:13" at bounding box center [195, 280] width 323 height 50
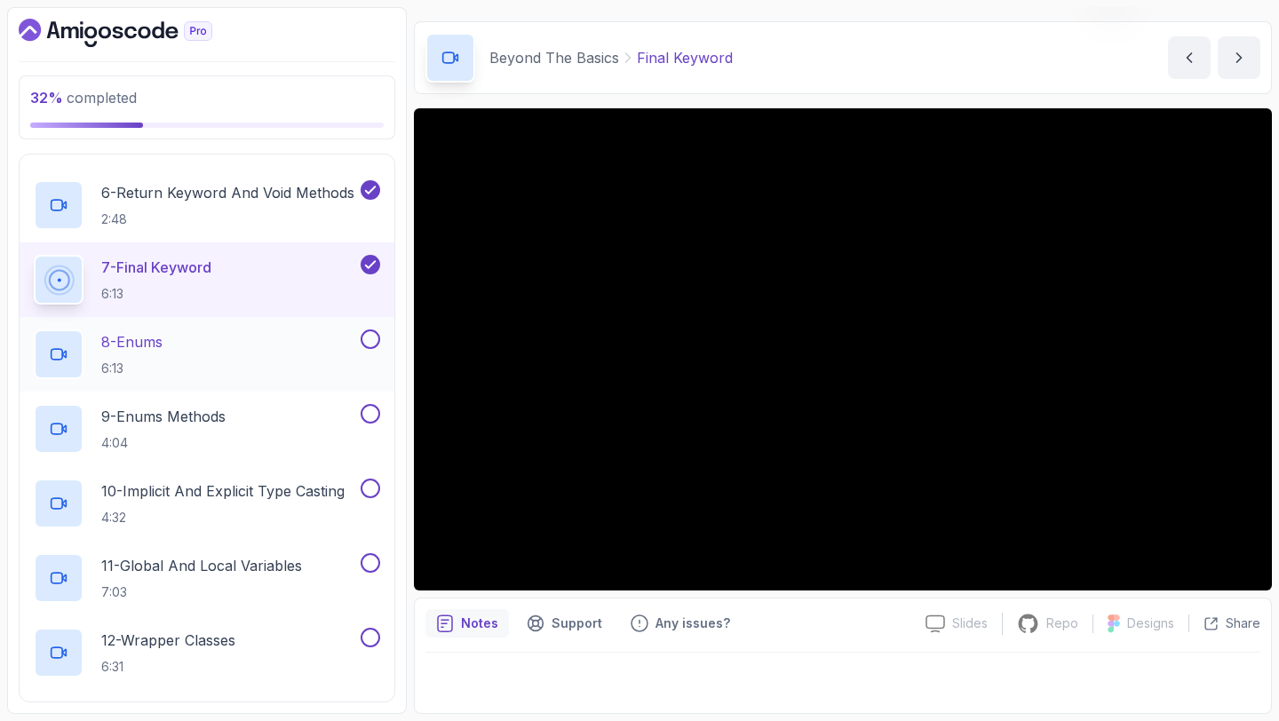
click at [290, 331] on div "8 - Enums 6:13" at bounding box center [195, 355] width 323 height 50
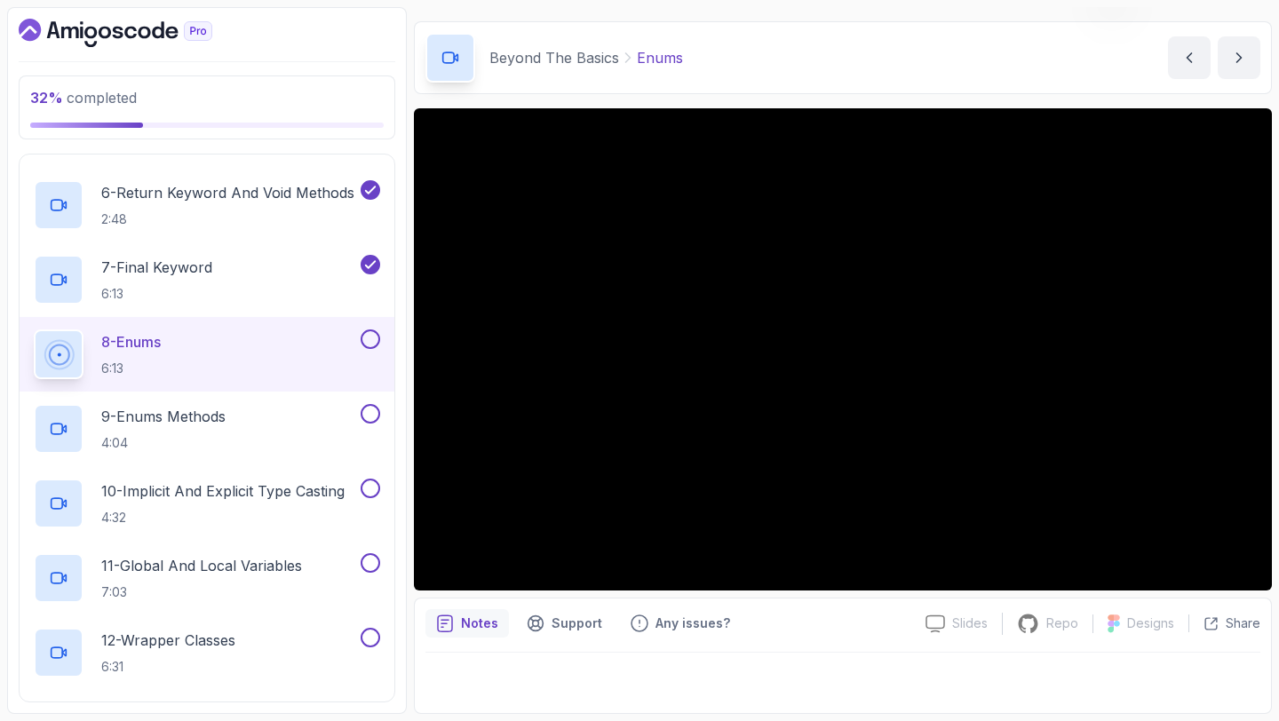
click at [374, 337] on button at bounding box center [371, 340] width 20 height 20
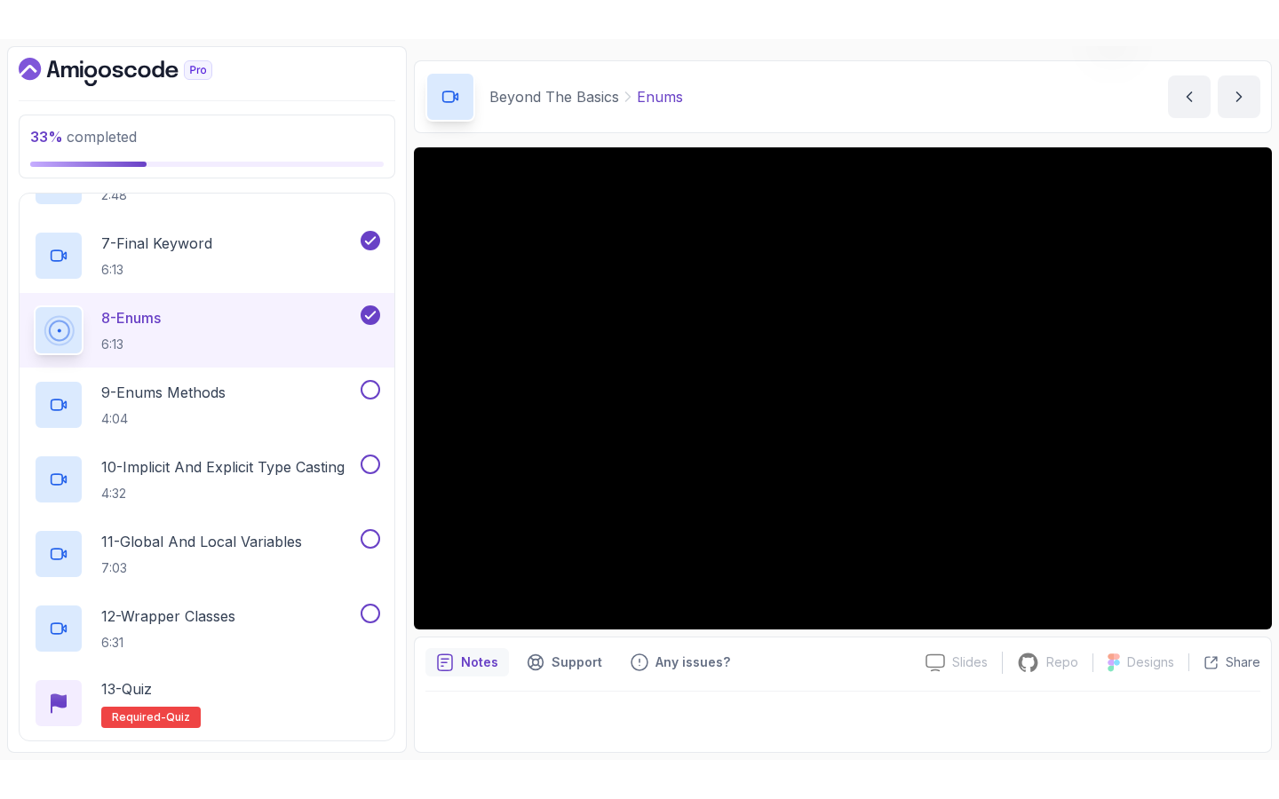
scroll to position [825, 0]
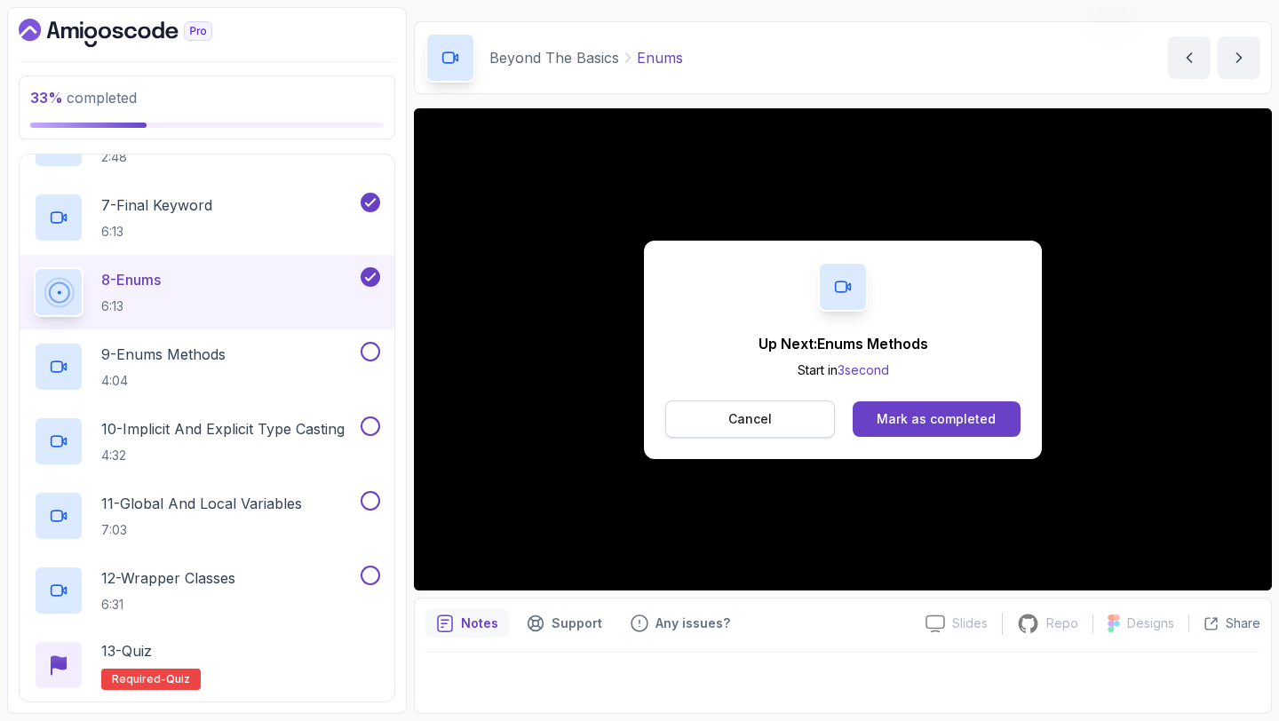
click at [712, 424] on button "Cancel" at bounding box center [750, 419] width 170 height 37
click at [1017, 406] on button "Mark as completed" at bounding box center [937, 419] width 168 height 36
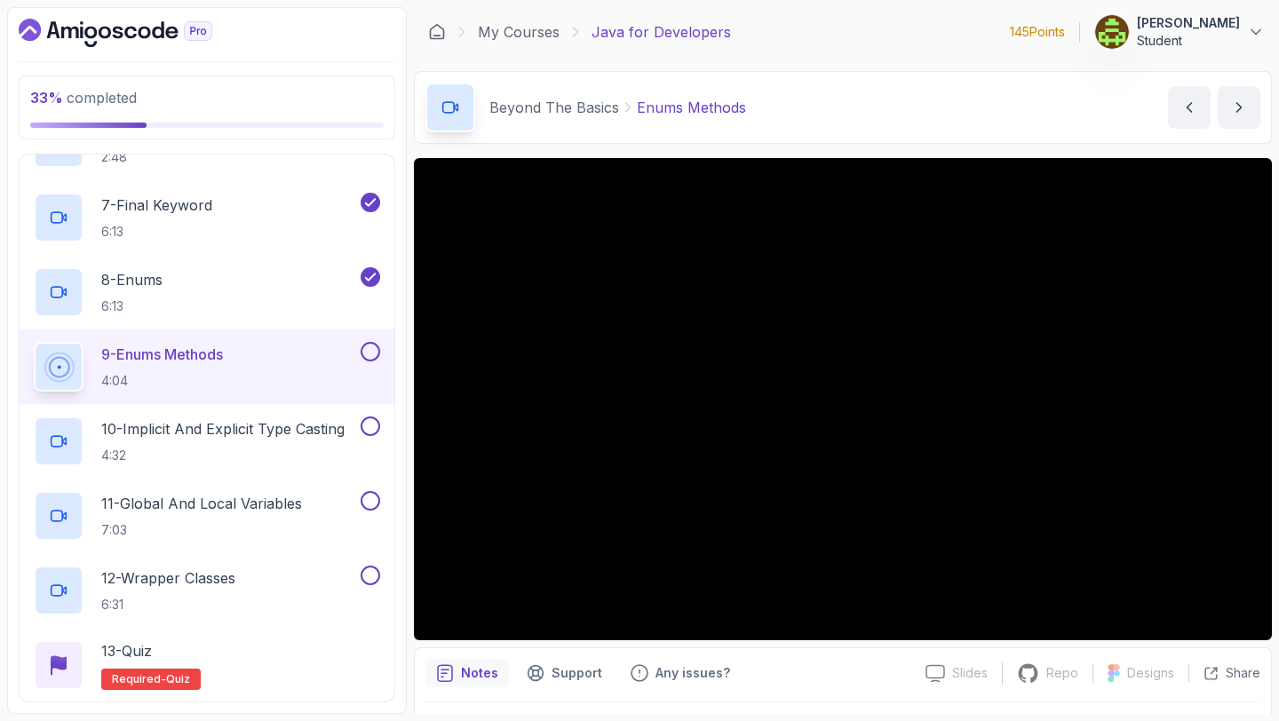
click at [375, 353] on button at bounding box center [371, 352] width 20 height 20
click at [298, 428] on p "10 - Implicit And Explicit Type Casting" at bounding box center [222, 428] width 243 height 21
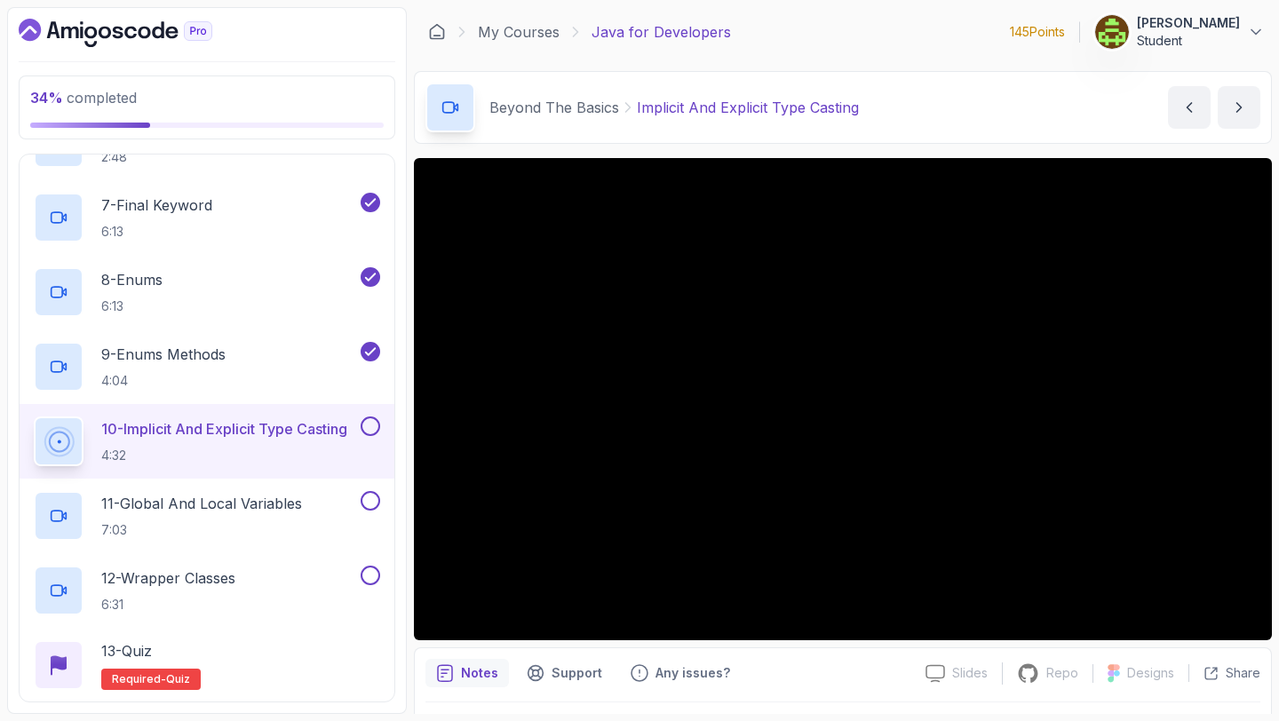
drag, startPoint x: 581, startPoint y: 420, endPoint x: 573, endPoint y: 116, distance: 303.9
click at [573, 116] on p "Beyond The Basics" at bounding box center [554, 107] width 130 height 21
click at [369, 424] on button at bounding box center [371, 427] width 20 height 20
click at [268, 500] on p "11 - Global And Local Variables" at bounding box center [201, 503] width 201 height 21
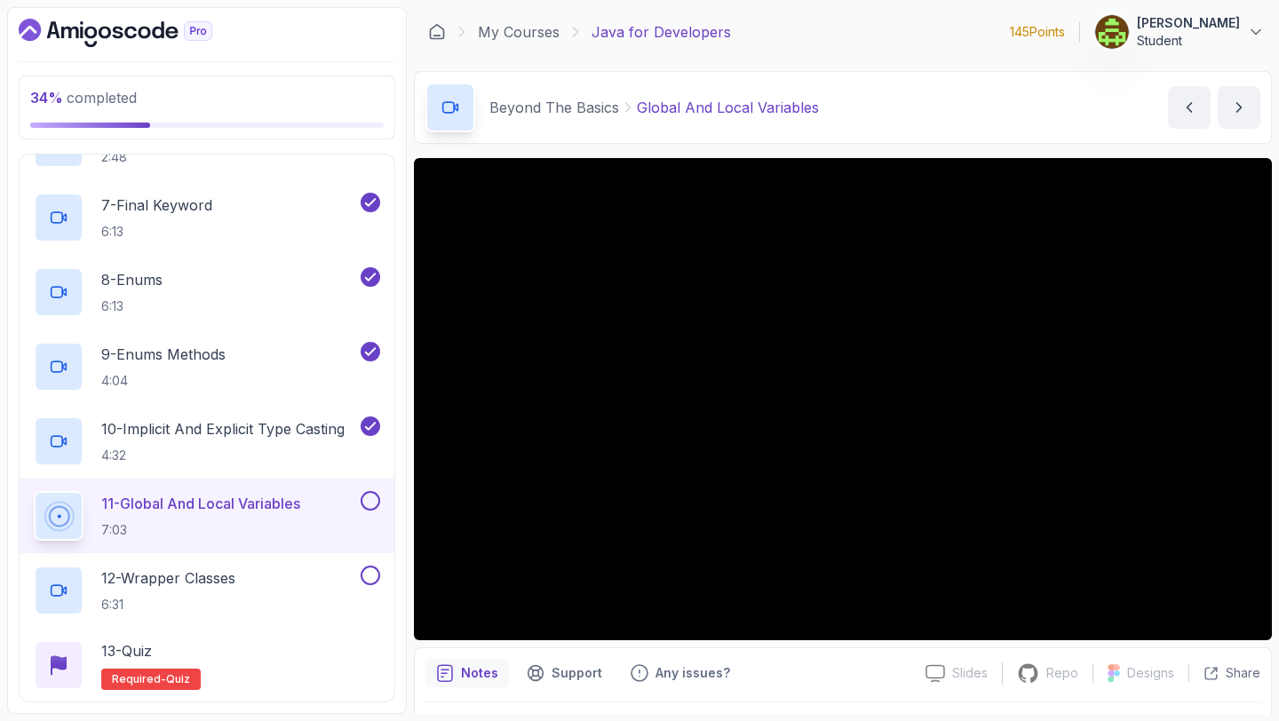
click at [377, 505] on button at bounding box center [371, 501] width 20 height 20
click at [144, 597] on p "6:31" at bounding box center [168, 605] width 134 height 18
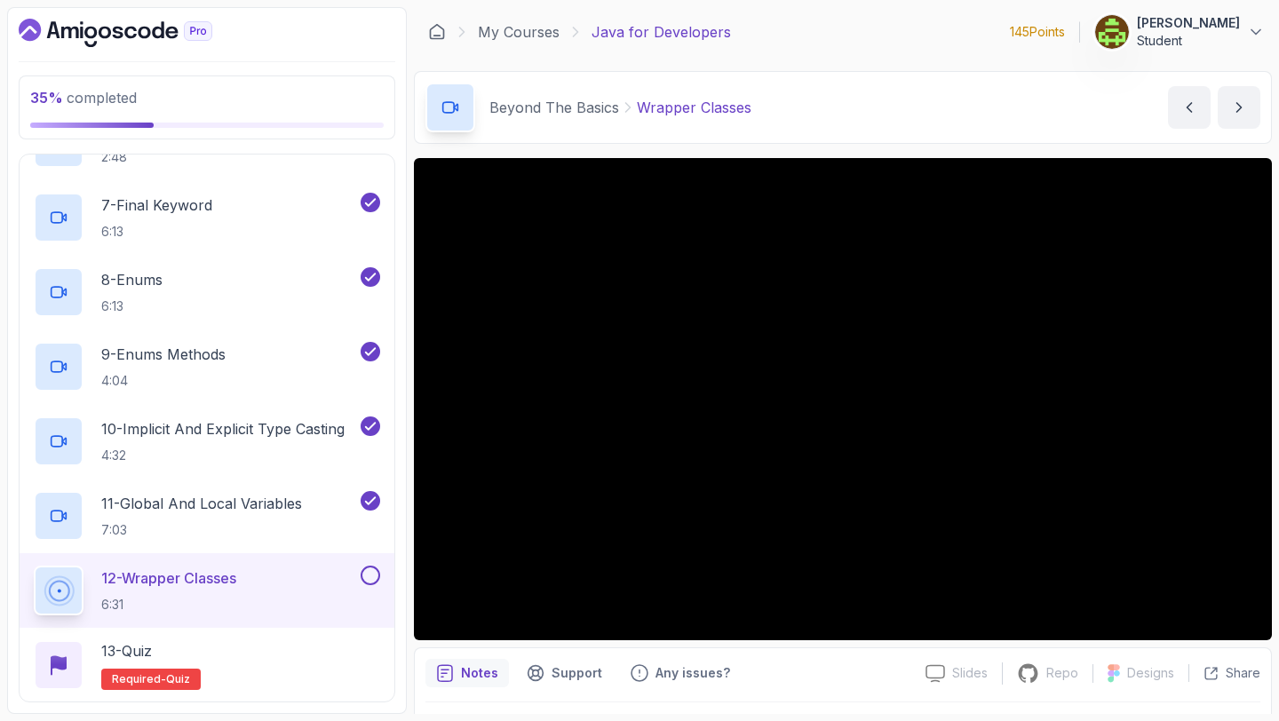
scroll to position [50, 0]
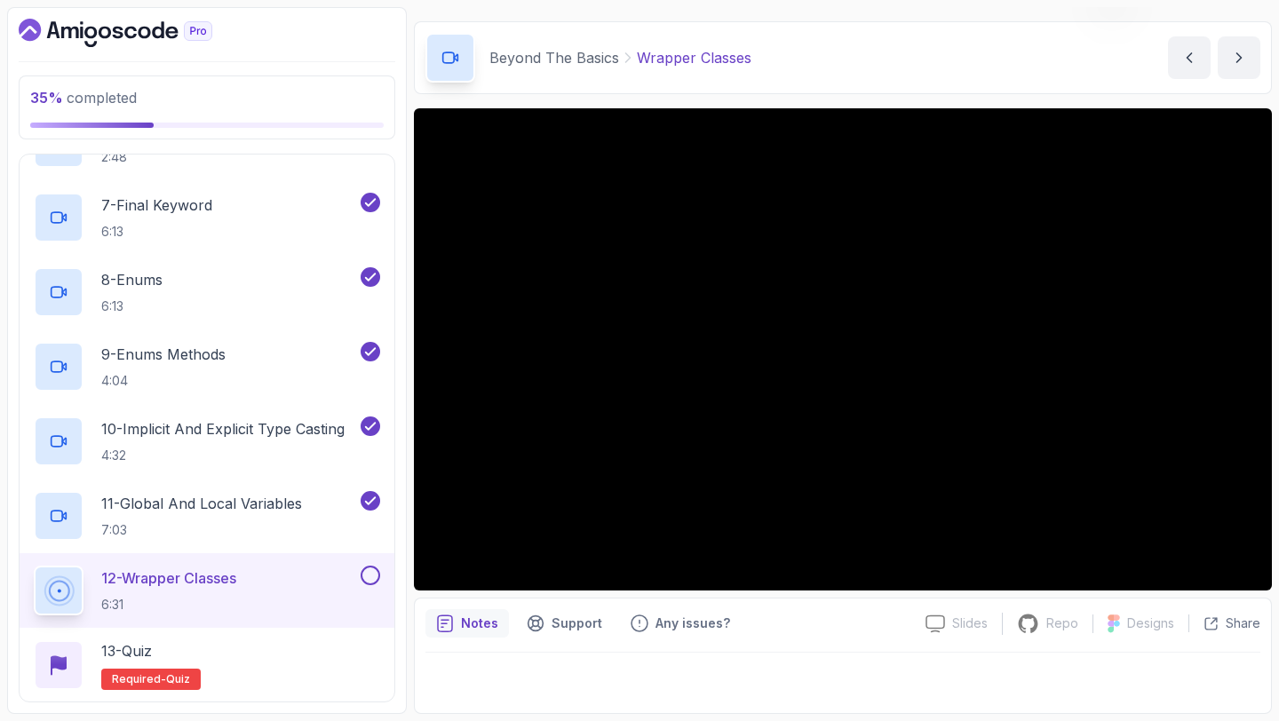
click at [381, 571] on div "12 - Wrapper Classes 6:31" at bounding box center [207, 590] width 375 height 75
click at [369, 576] on button at bounding box center [371, 576] width 20 height 20
click at [335, 645] on div "13 - Quiz Required- quiz" at bounding box center [207, 665] width 346 height 50
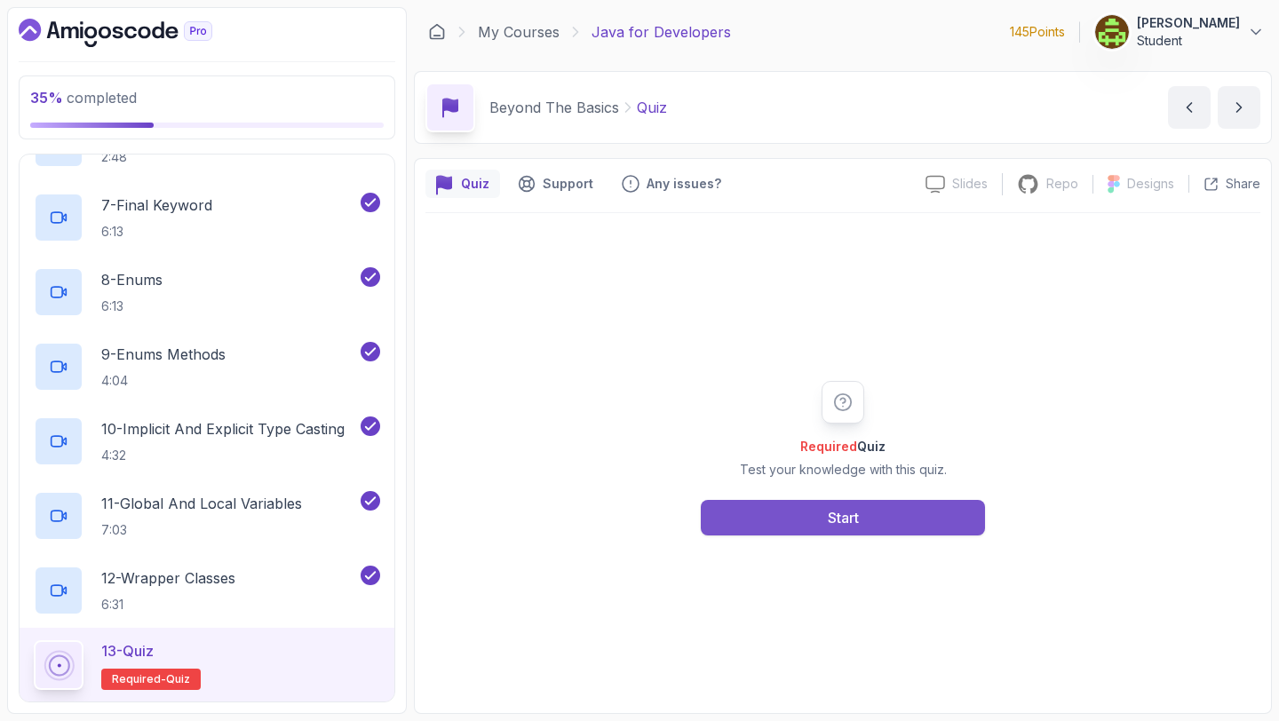
click at [828, 528] on div "Start" at bounding box center [843, 517] width 31 height 21
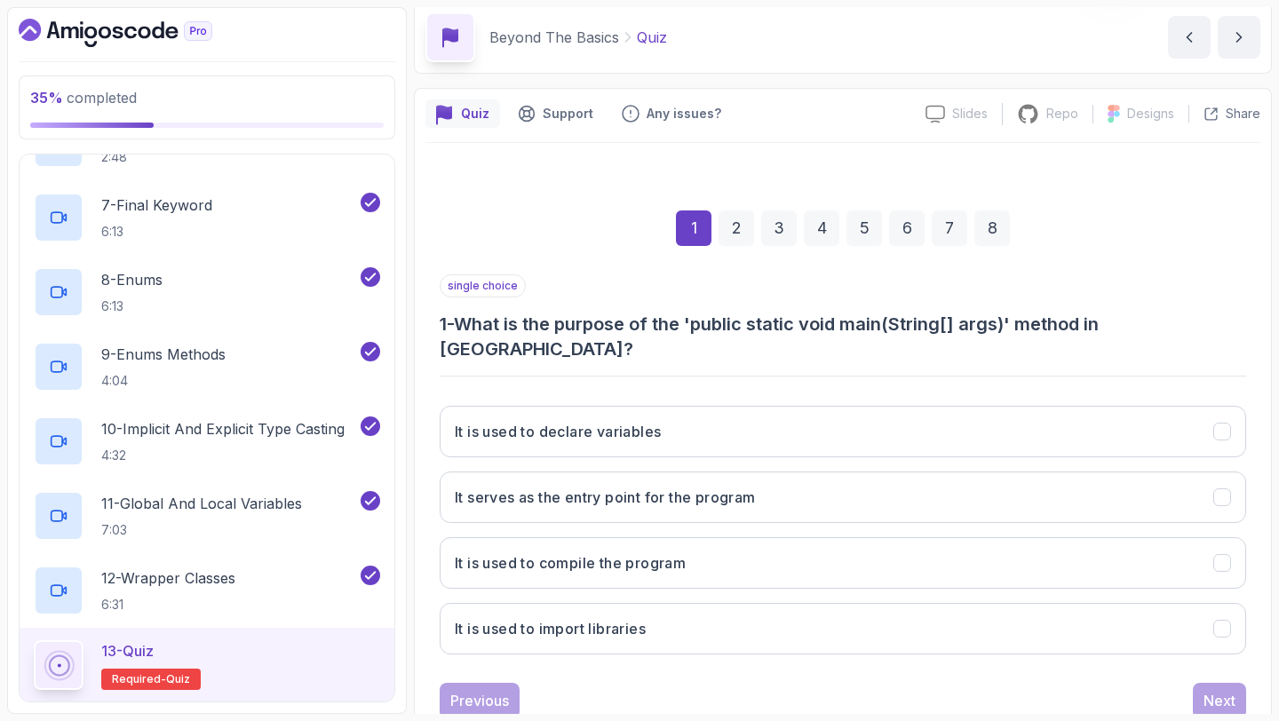
scroll to position [91, 0]
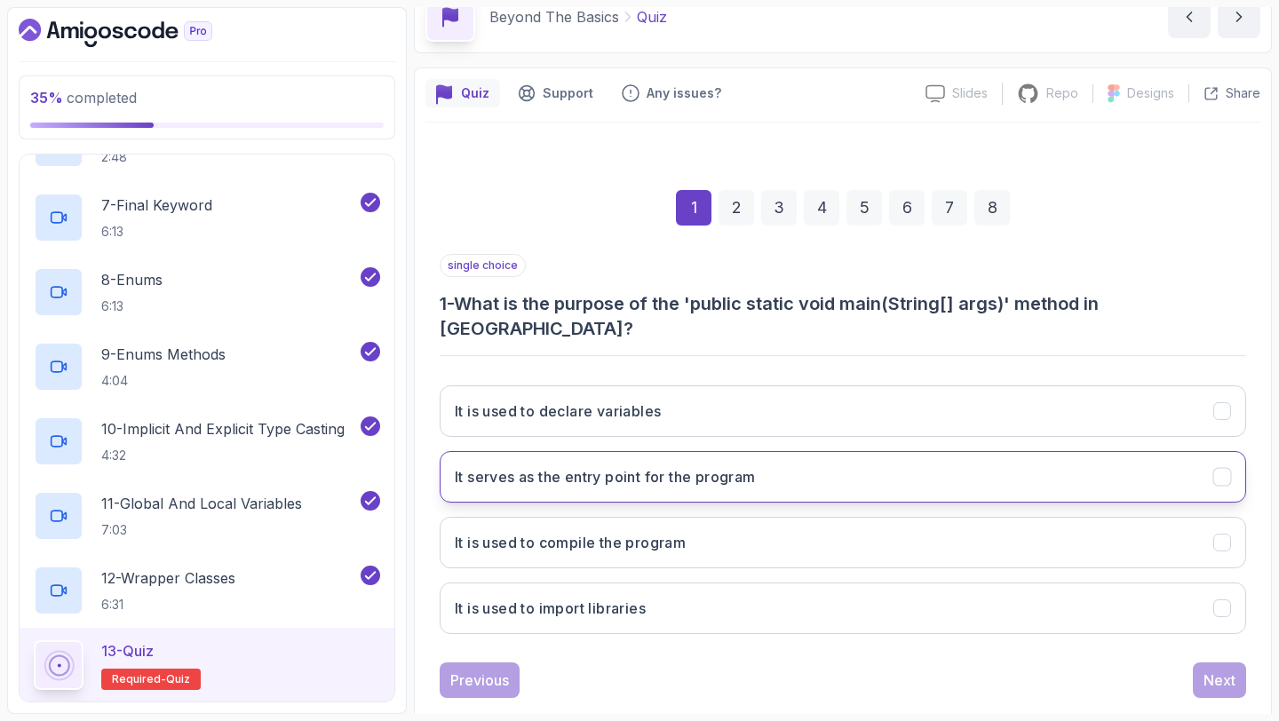
click at [802, 451] on button "It serves as the entry point for the program" at bounding box center [843, 477] width 806 height 52
click at [1230, 670] on div "Next" at bounding box center [1219, 680] width 32 height 21
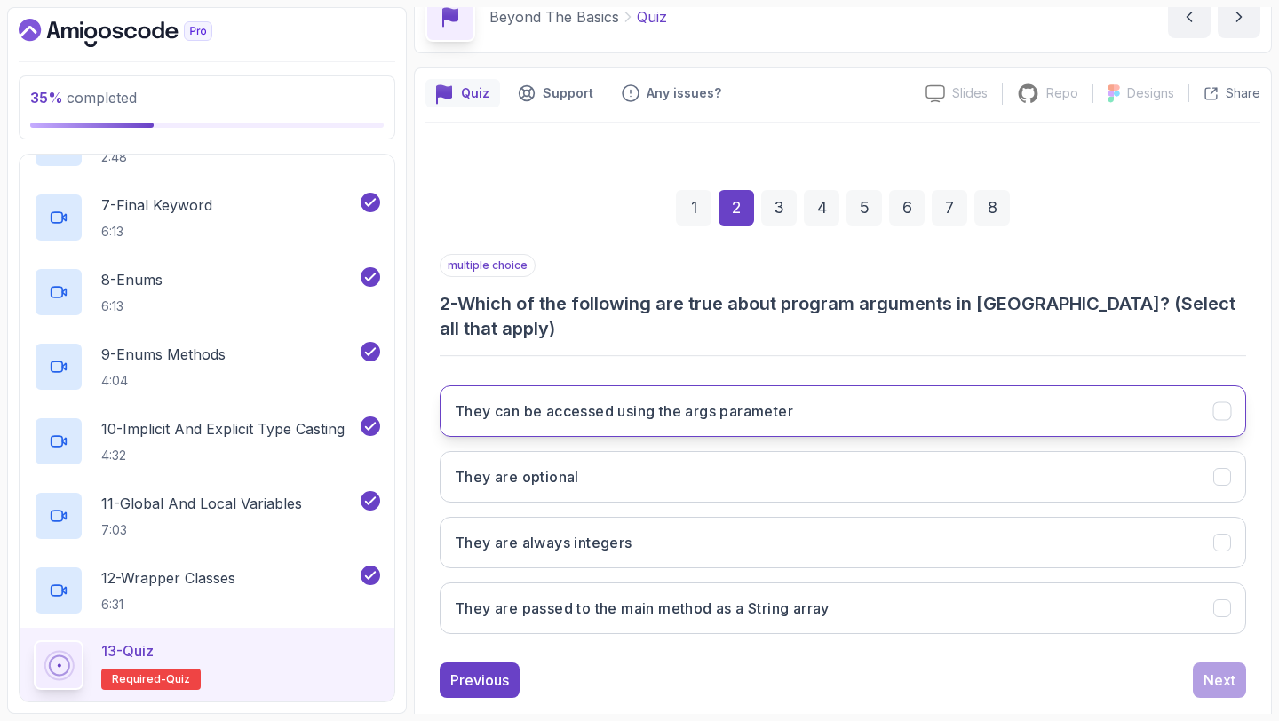
click at [1047, 385] on button "They can be accessed using the args parameter" at bounding box center [843, 411] width 806 height 52
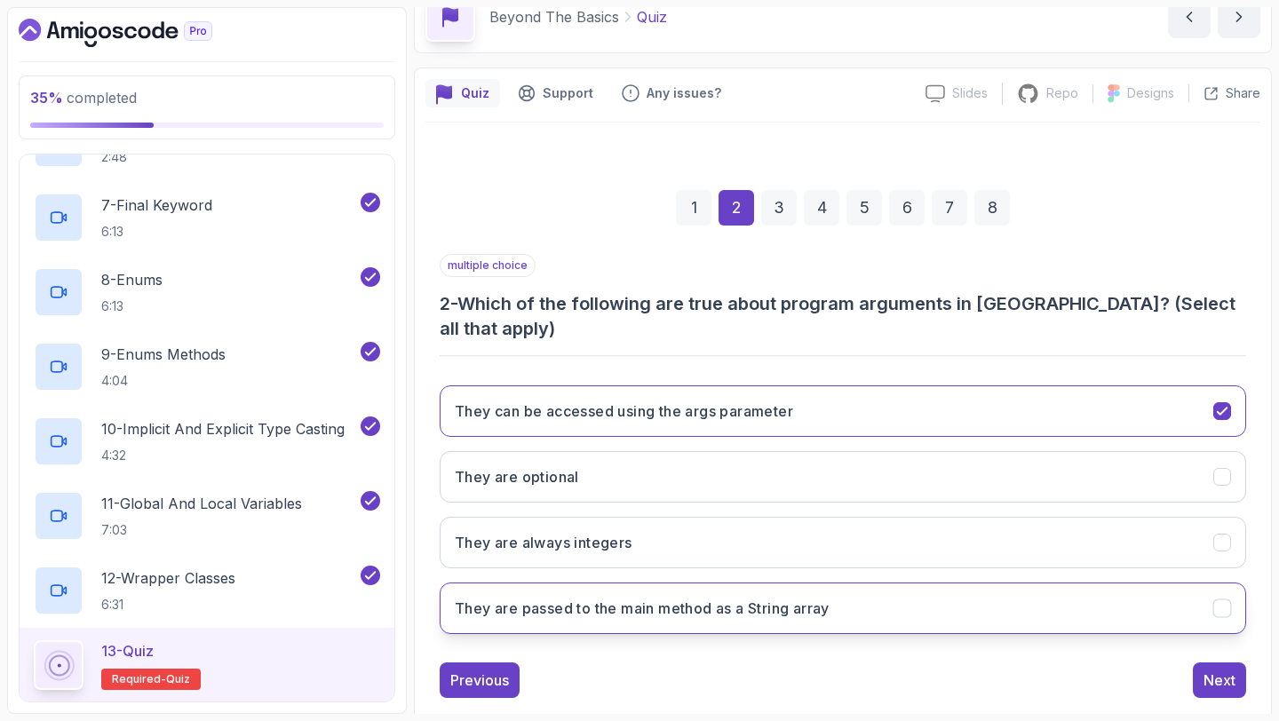
click at [1009, 583] on button "They are passed to the main method as a String array" at bounding box center [843, 609] width 806 height 52
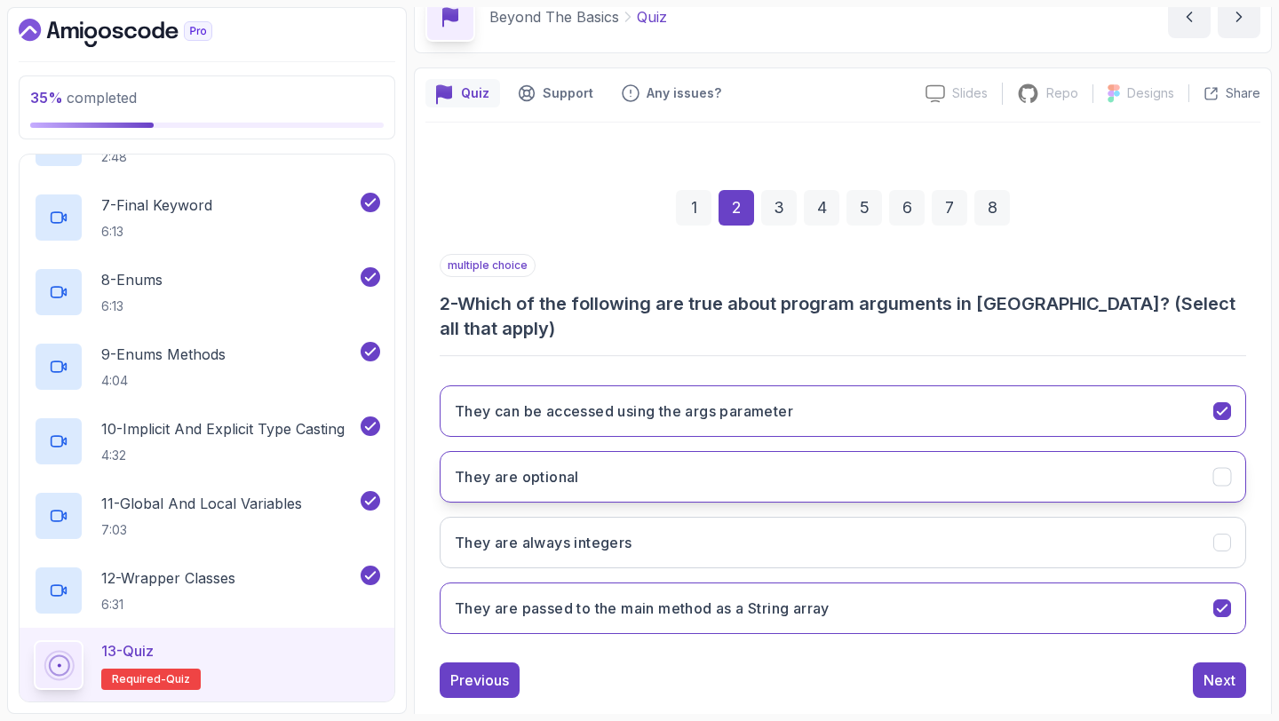
click at [1000, 464] on button "They are optional" at bounding box center [843, 477] width 806 height 52
click at [1197, 663] on button "Next" at bounding box center [1219, 681] width 53 height 36
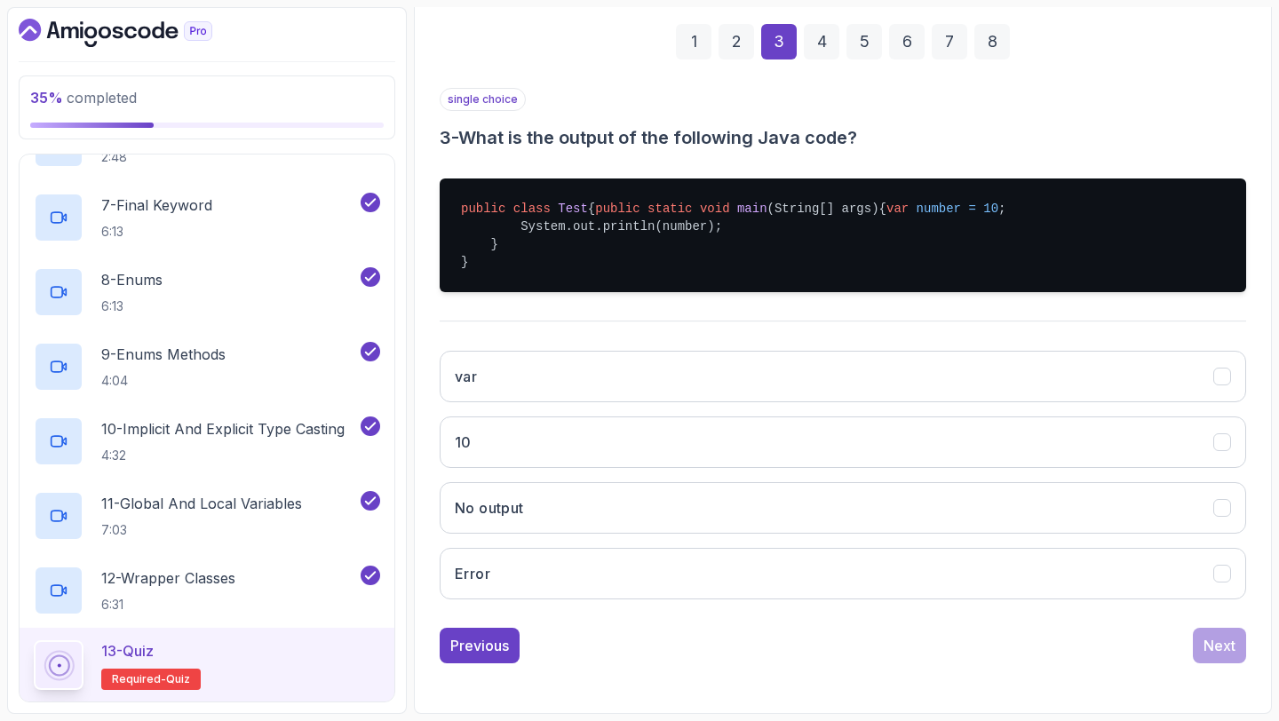
scroll to position [267, 0]
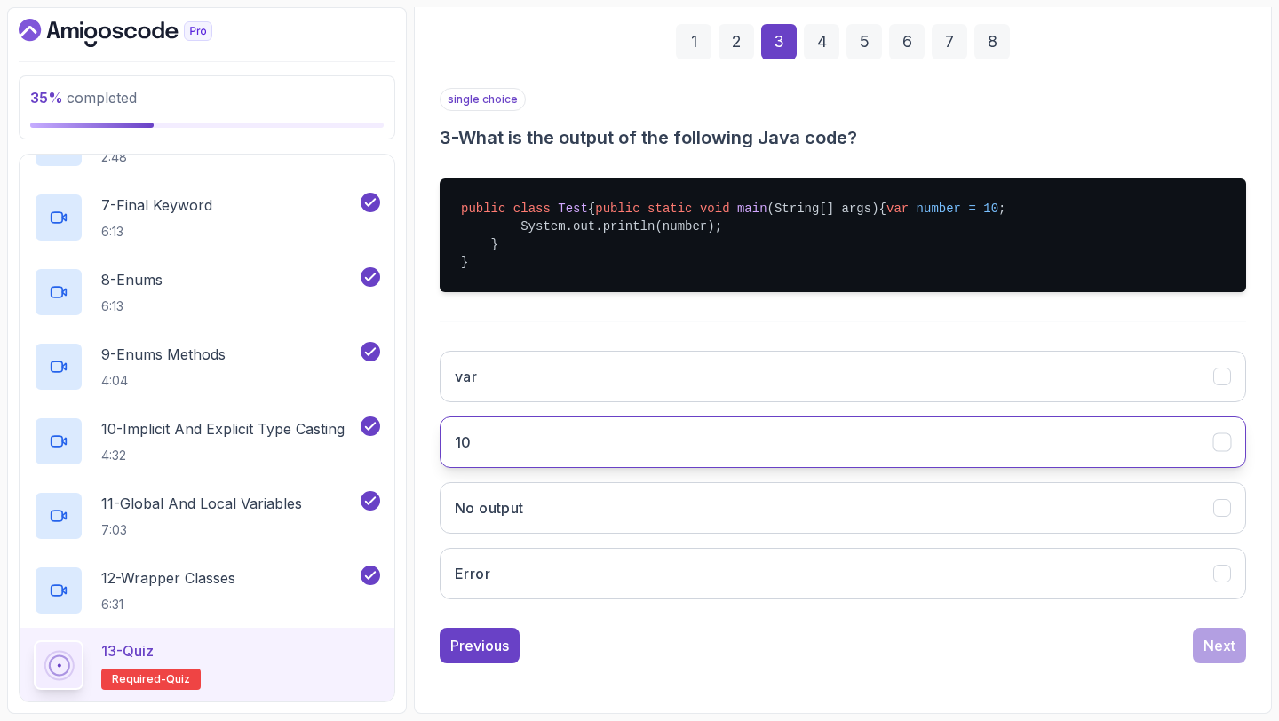
click at [998, 468] on button "10" at bounding box center [843, 443] width 806 height 52
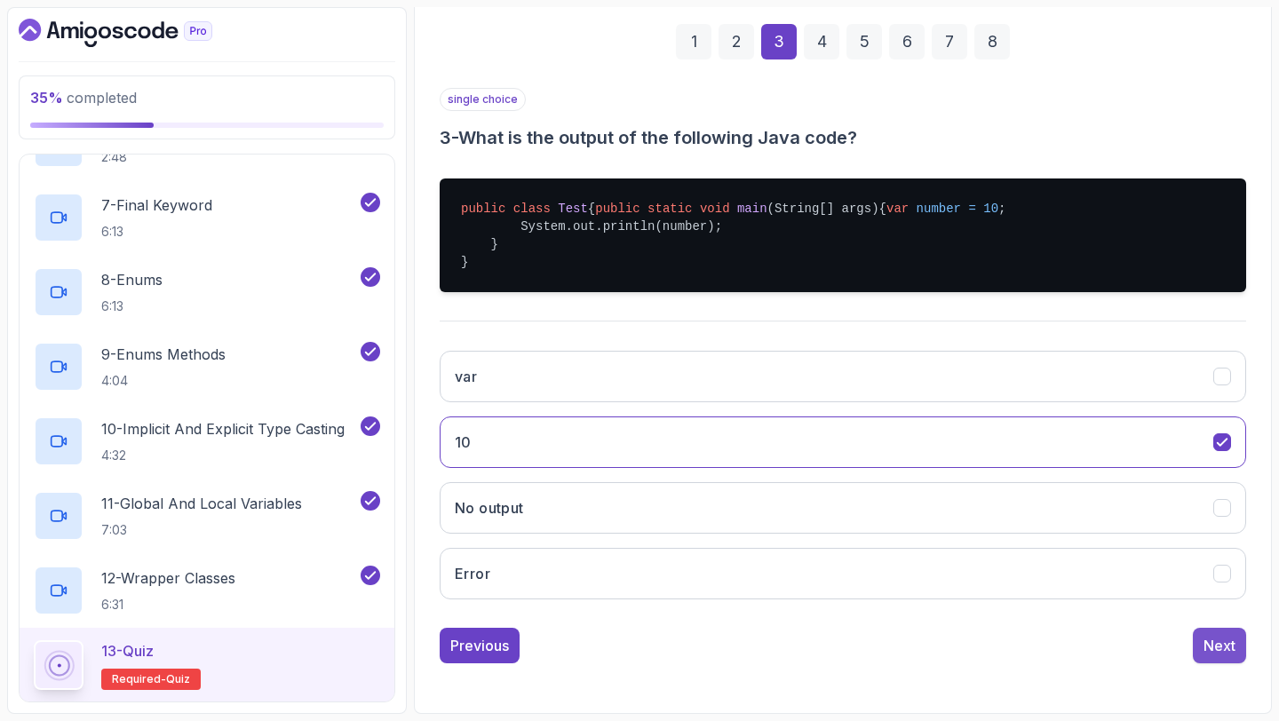
click at [1211, 656] on div "Next" at bounding box center [1219, 645] width 32 height 21
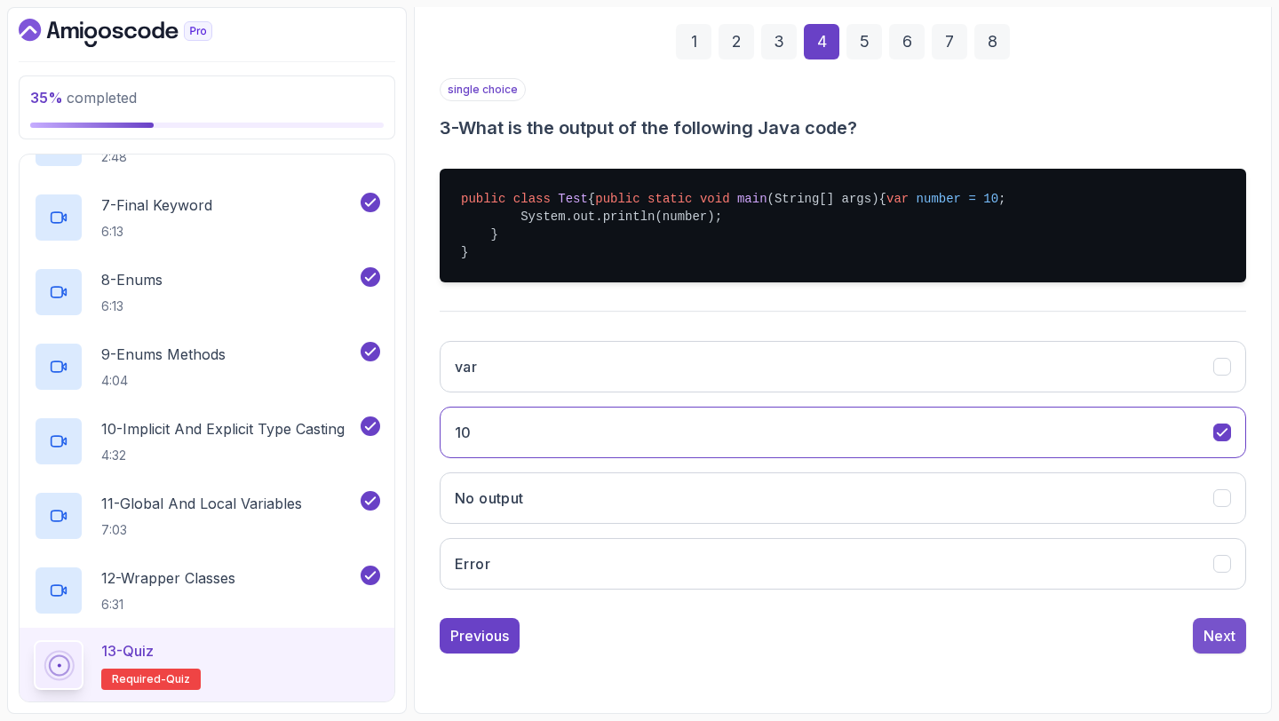
scroll to position [100, 0]
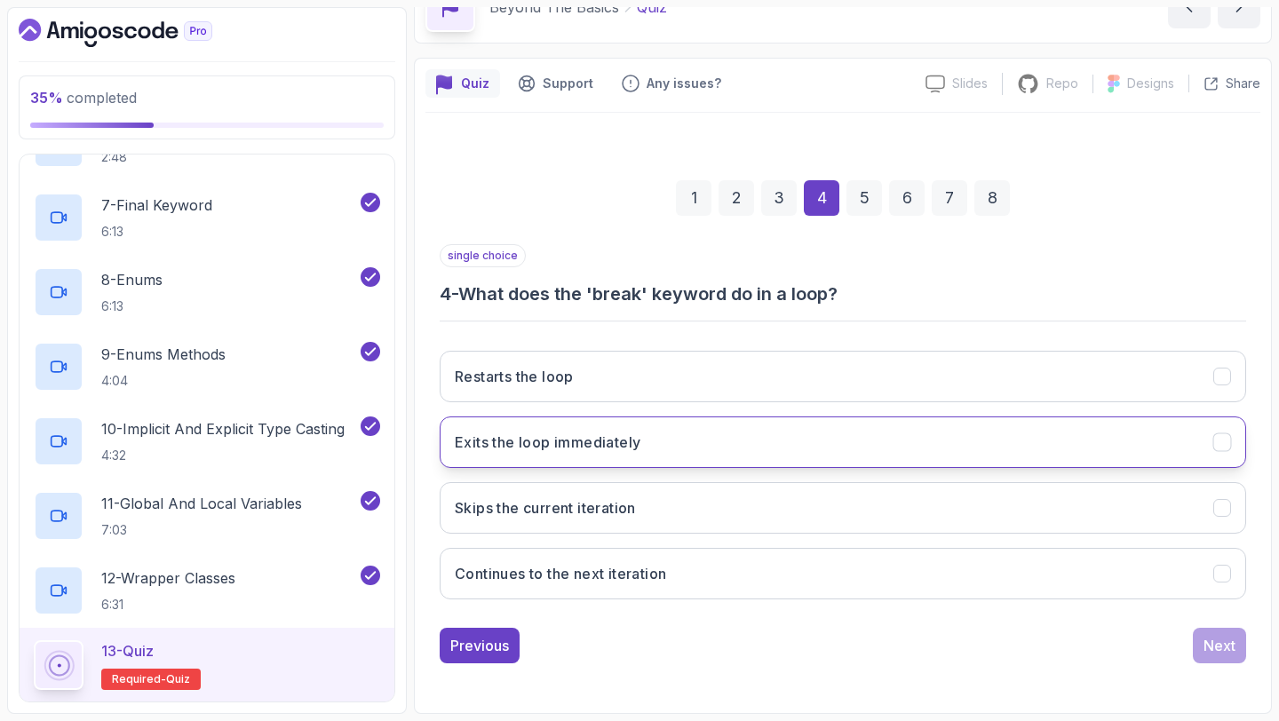
click at [738, 421] on button "Exits the loop immediately" at bounding box center [843, 443] width 806 height 52
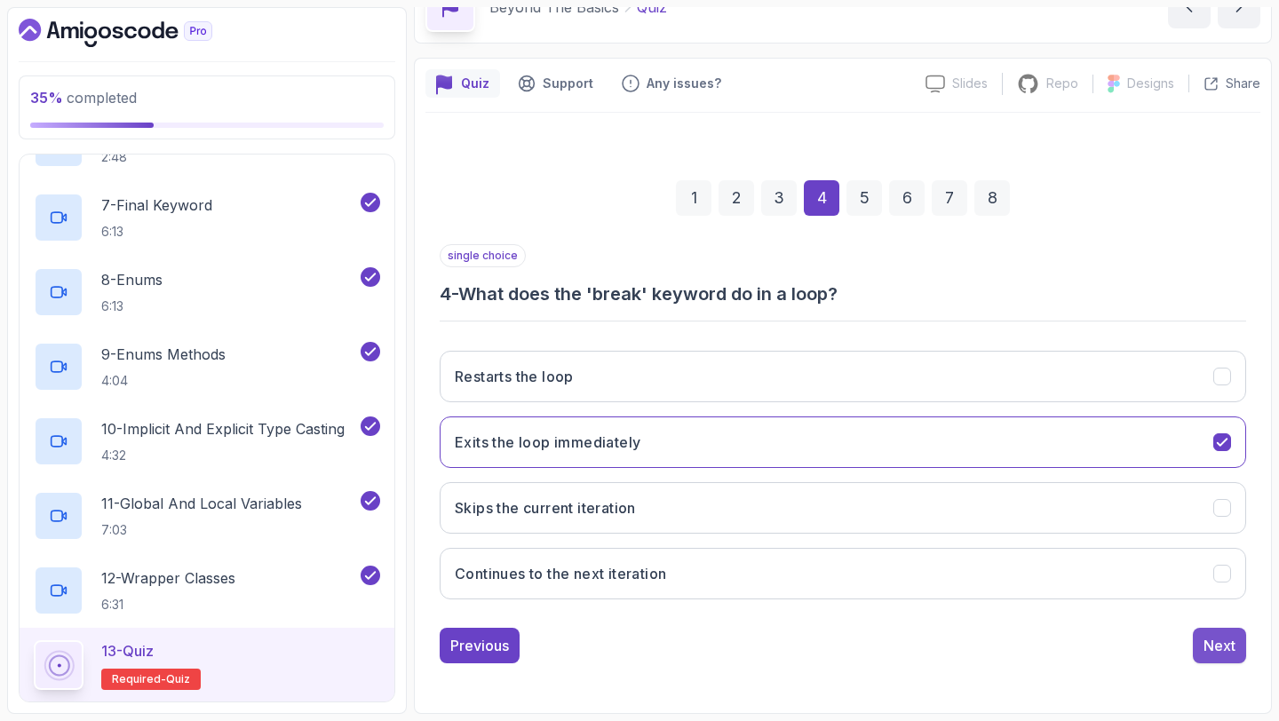
click at [1220, 634] on button "Next" at bounding box center [1219, 646] width 53 height 36
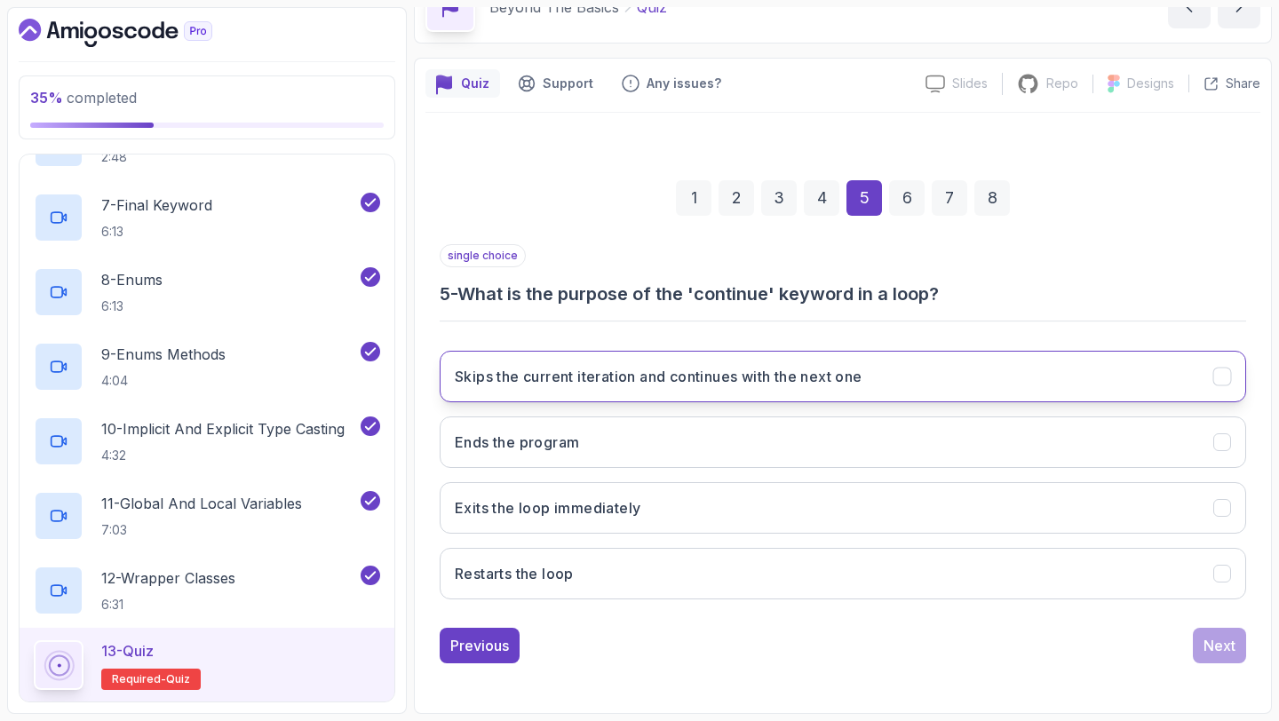
click at [866, 393] on button "Skips the current iteration and continues with the next one" at bounding box center [843, 377] width 806 height 52
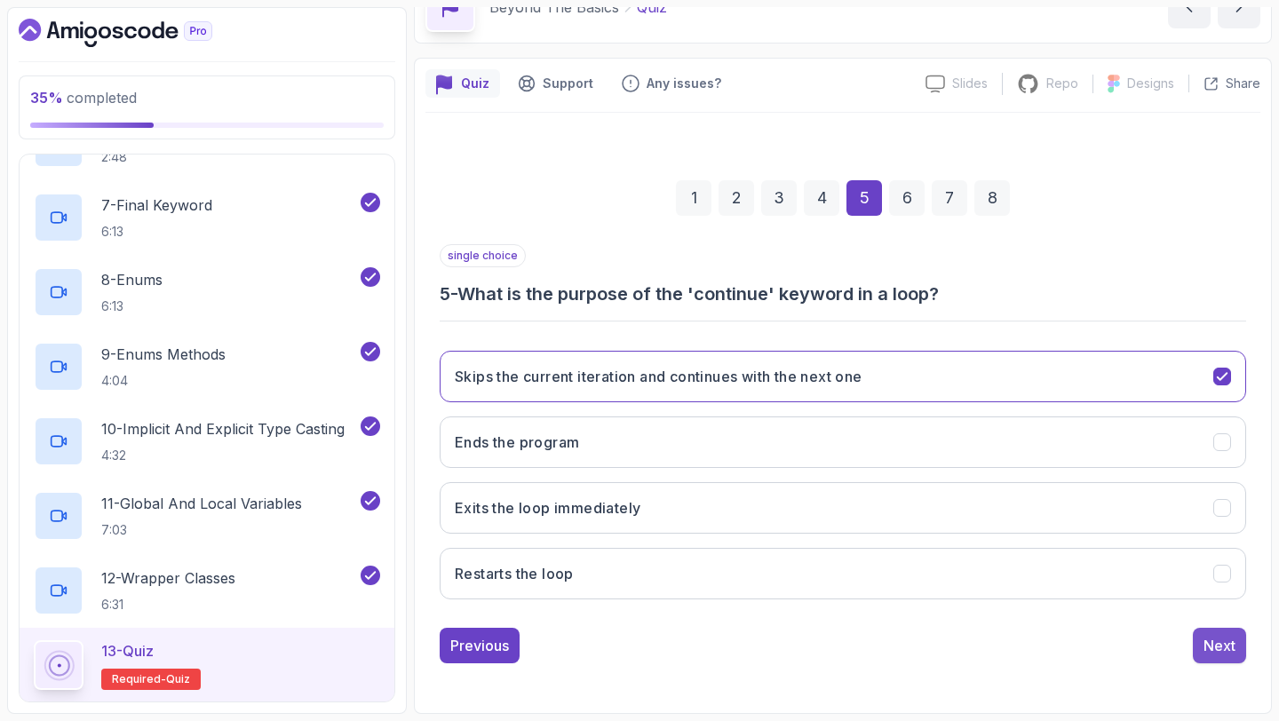
click at [1203, 645] on div "Next" at bounding box center [1219, 645] width 32 height 21
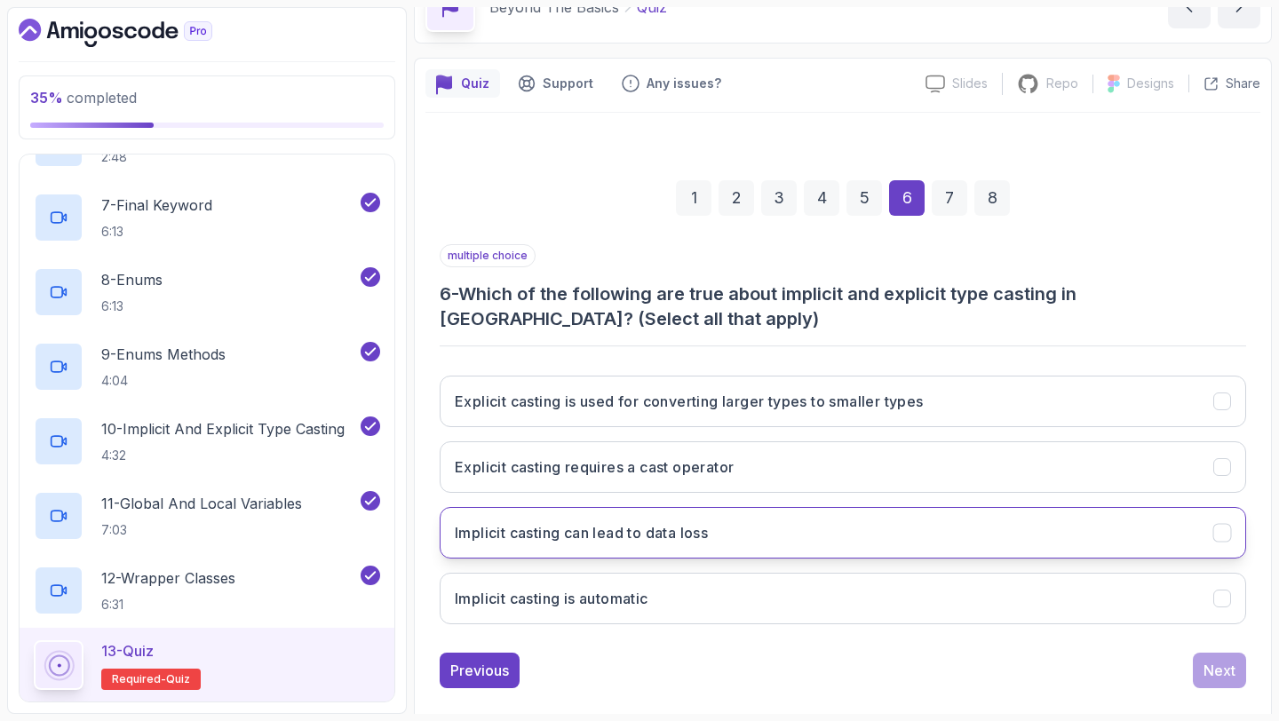
click at [742, 520] on button "Implicit casting can lead to data loss" at bounding box center [843, 533] width 806 height 52
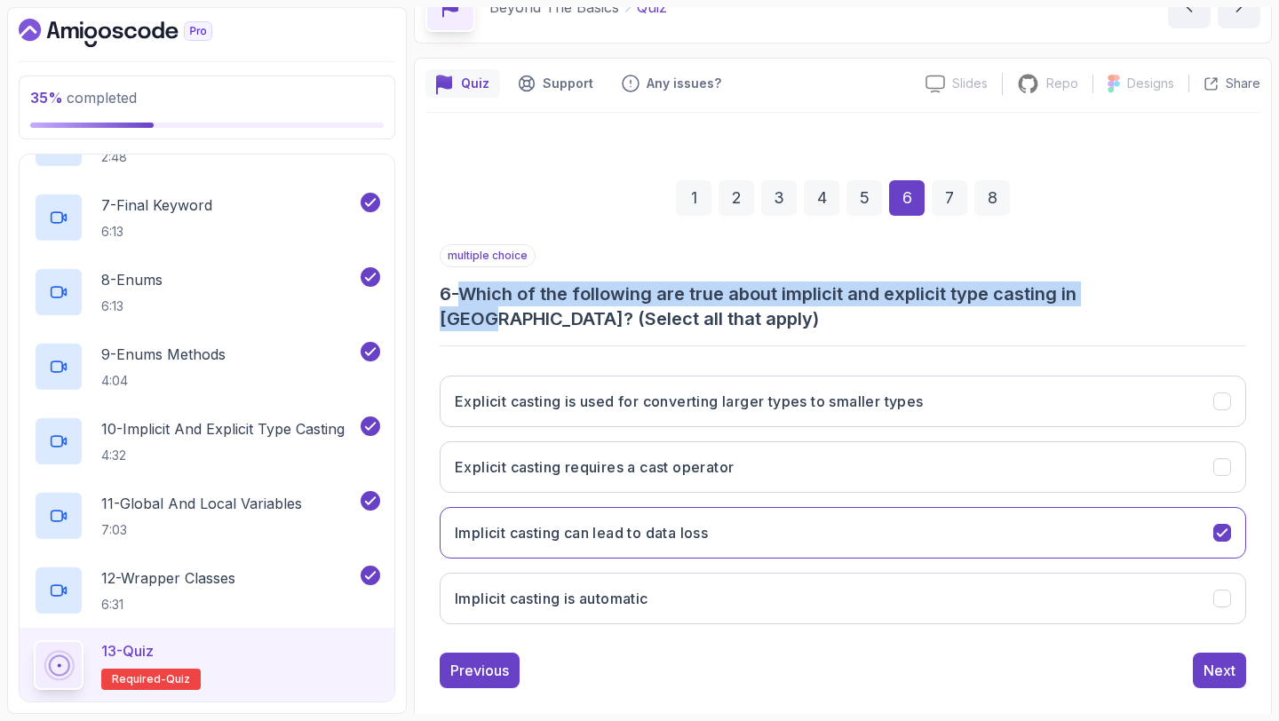
drag, startPoint x: 473, startPoint y: 293, endPoint x: 1138, endPoint y: 294, distance: 664.3
click at [1138, 294] on h3 "6 - Which of the following are true about implicit and explicit type casting in…" at bounding box center [843, 307] width 806 height 50
copy h3 "Which of the following are true about implicit and explicit type casting in Jav…"
click at [536, 536] on h3 "Implicit casting can lead to data loss" at bounding box center [581, 532] width 253 height 21
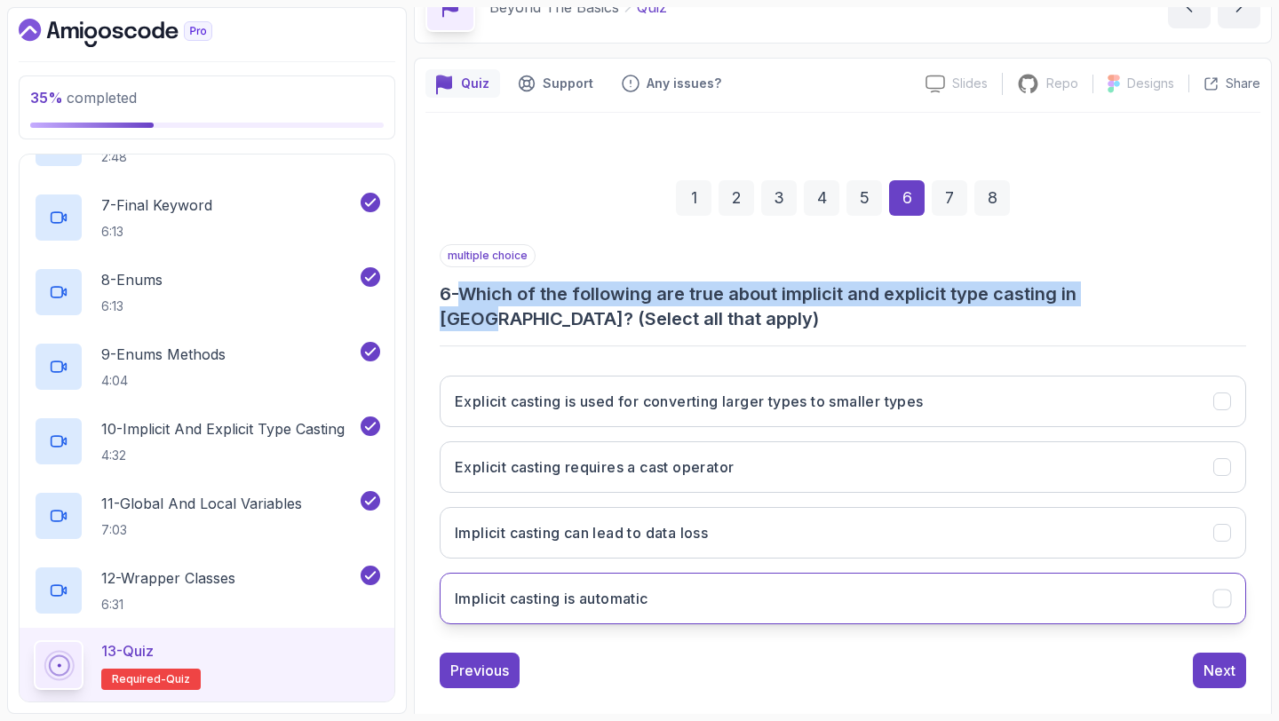
click at [544, 593] on h3 "Implicit casting is automatic" at bounding box center [552, 598] width 194 height 21
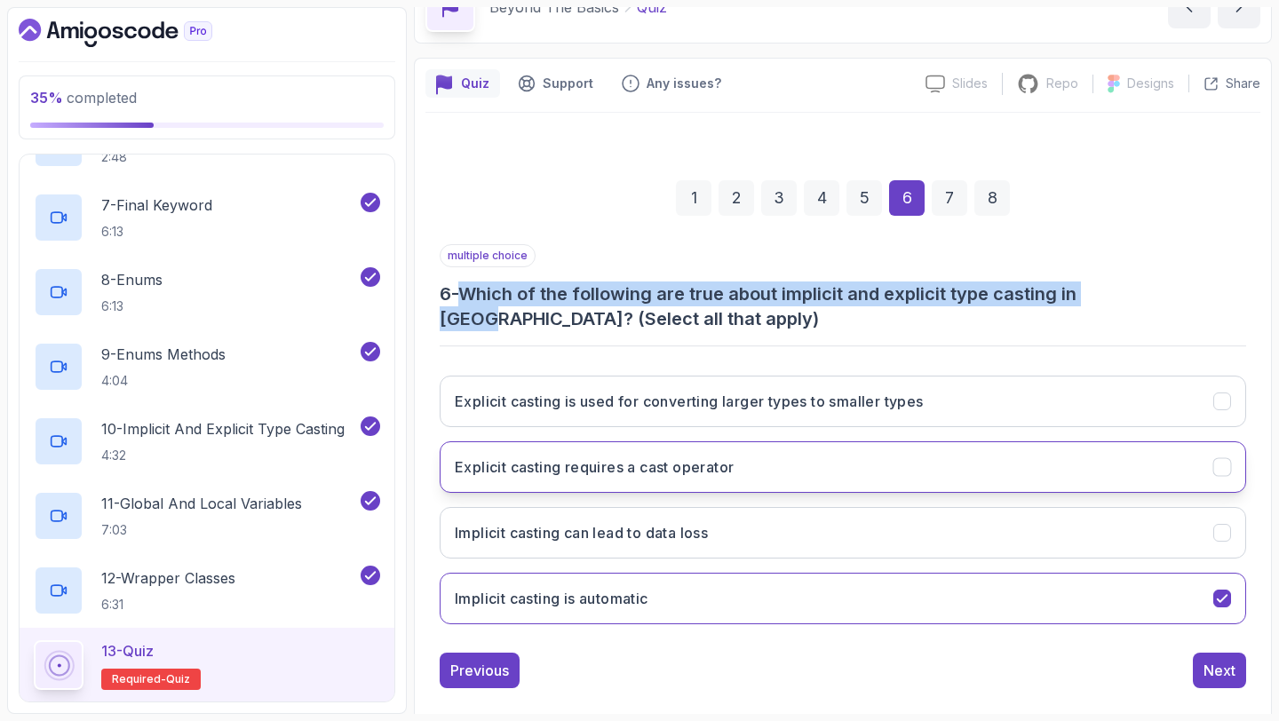
click at [567, 445] on button "Explicit casting requires a cast operator" at bounding box center [843, 467] width 806 height 52
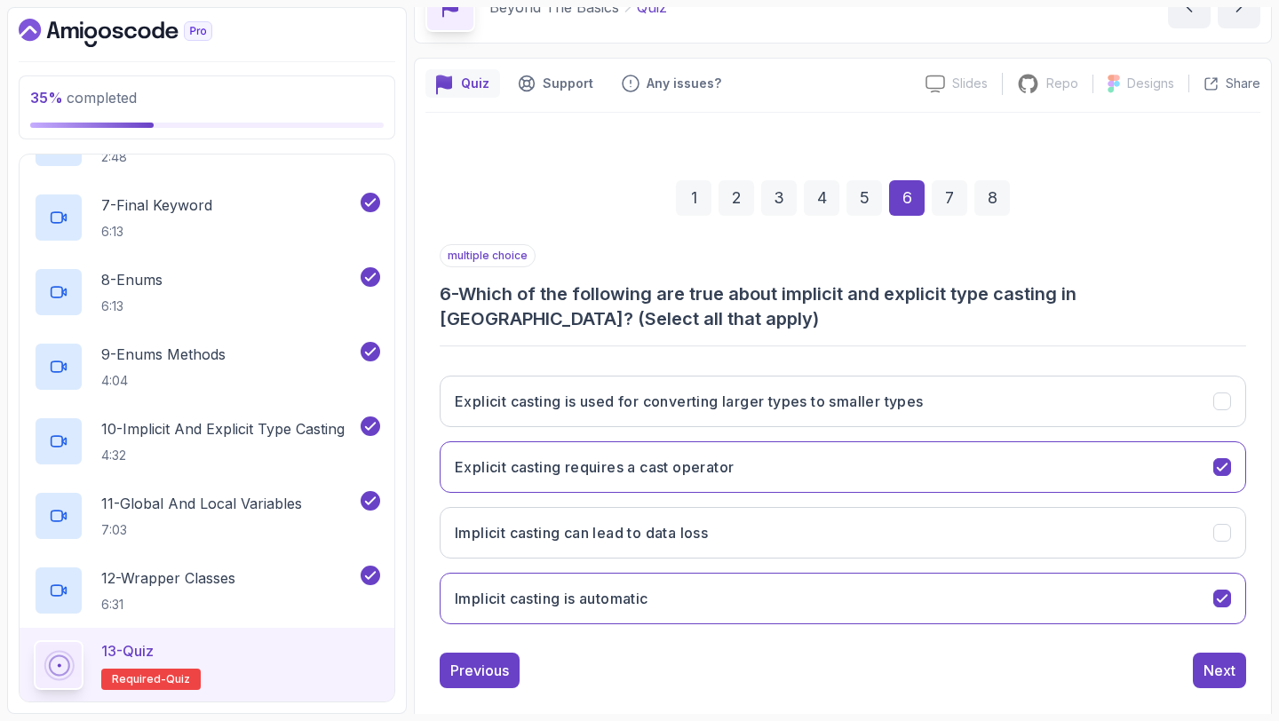
click at [608, 340] on div "multiple choice 6 - Which of the following are true about implicit and explicit…" at bounding box center [843, 441] width 806 height 394
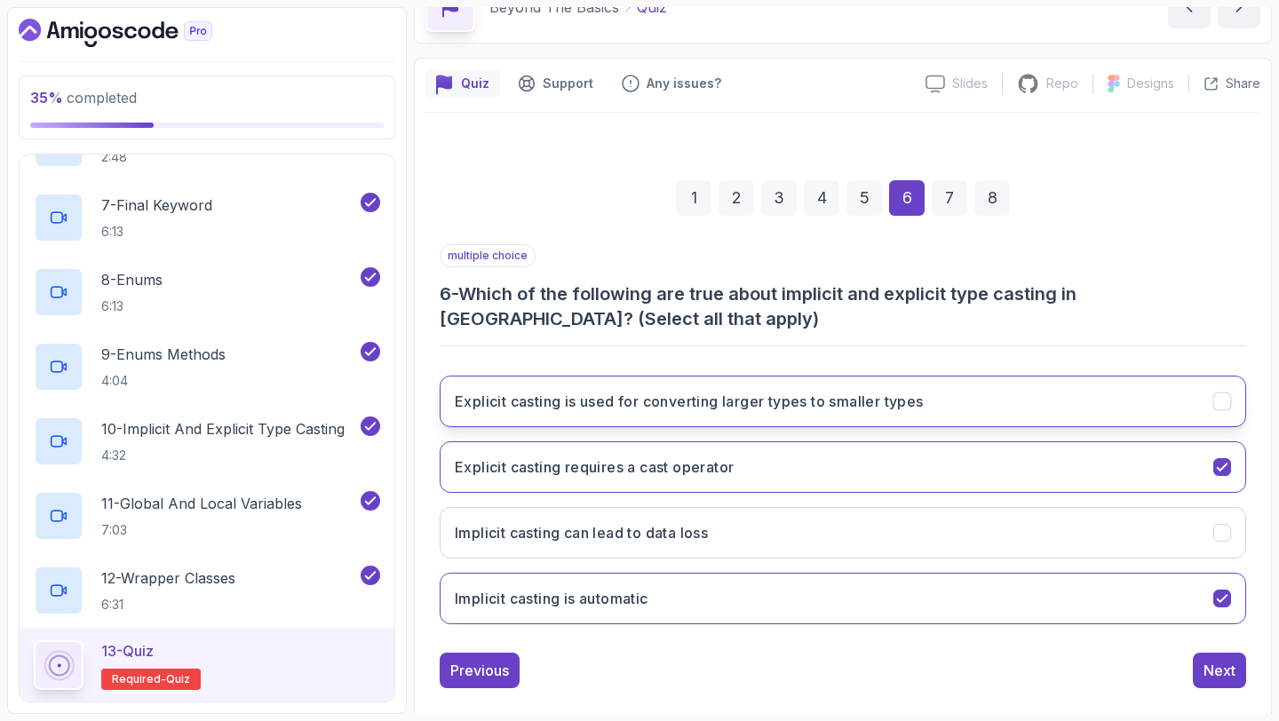
click at [640, 402] on h3 "Explicit casting is used for converting larger types to smaller types" at bounding box center [689, 401] width 469 height 21
click at [1221, 656] on button "Next" at bounding box center [1219, 671] width 53 height 36
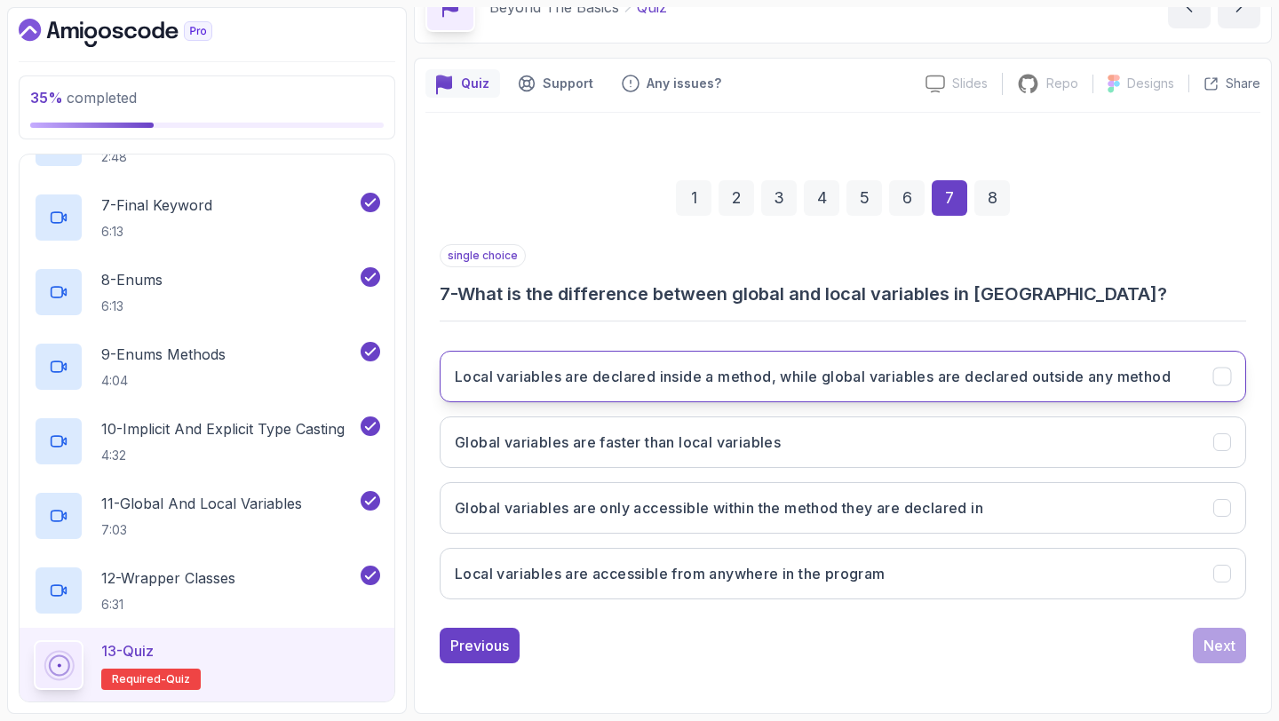
click at [793, 357] on button "Local variables are declared inside a method, while global variables are declar…" at bounding box center [843, 377] width 806 height 52
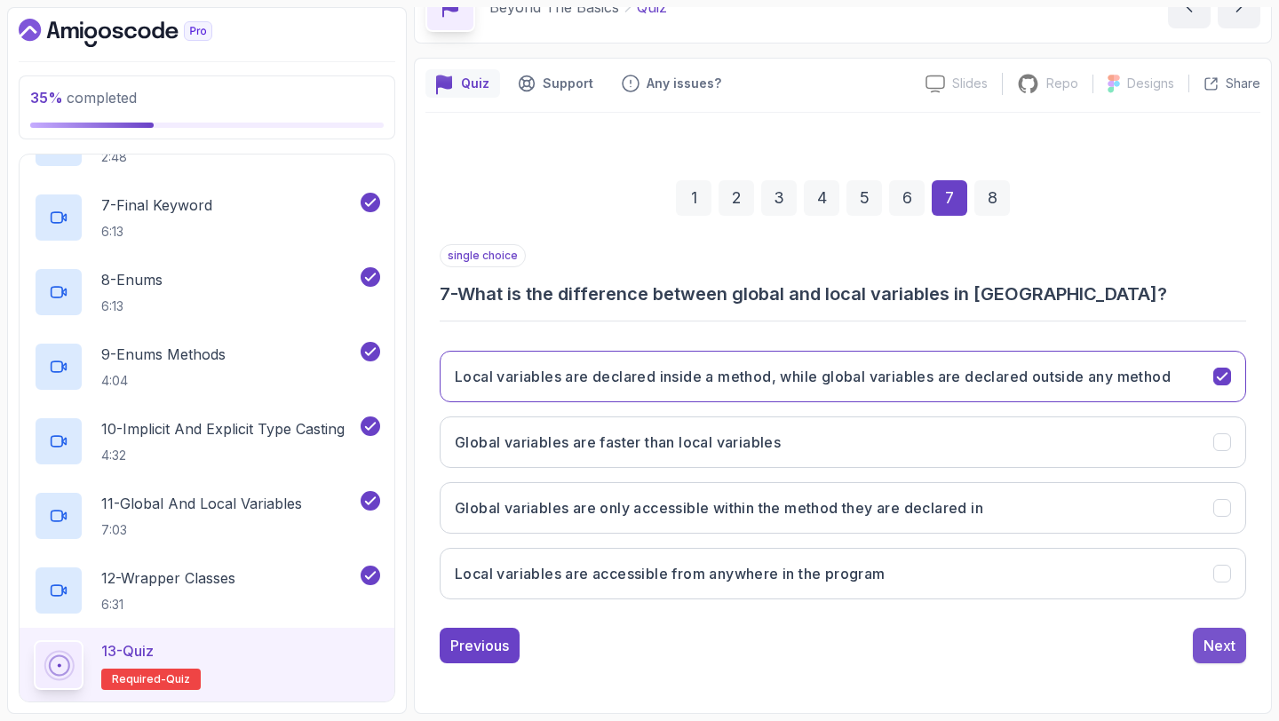
click at [1216, 660] on button "Next" at bounding box center [1219, 646] width 53 height 36
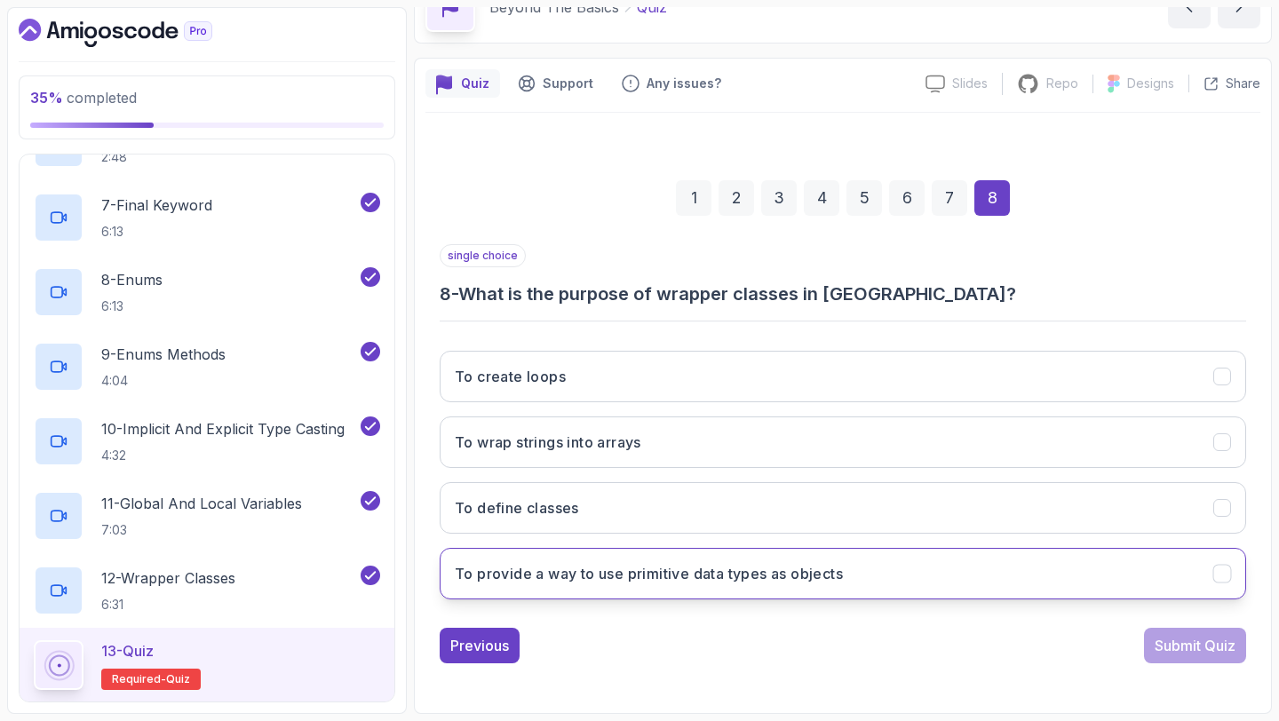
click at [851, 580] on button "To provide a way to use primitive data types as objects" at bounding box center [843, 574] width 806 height 52
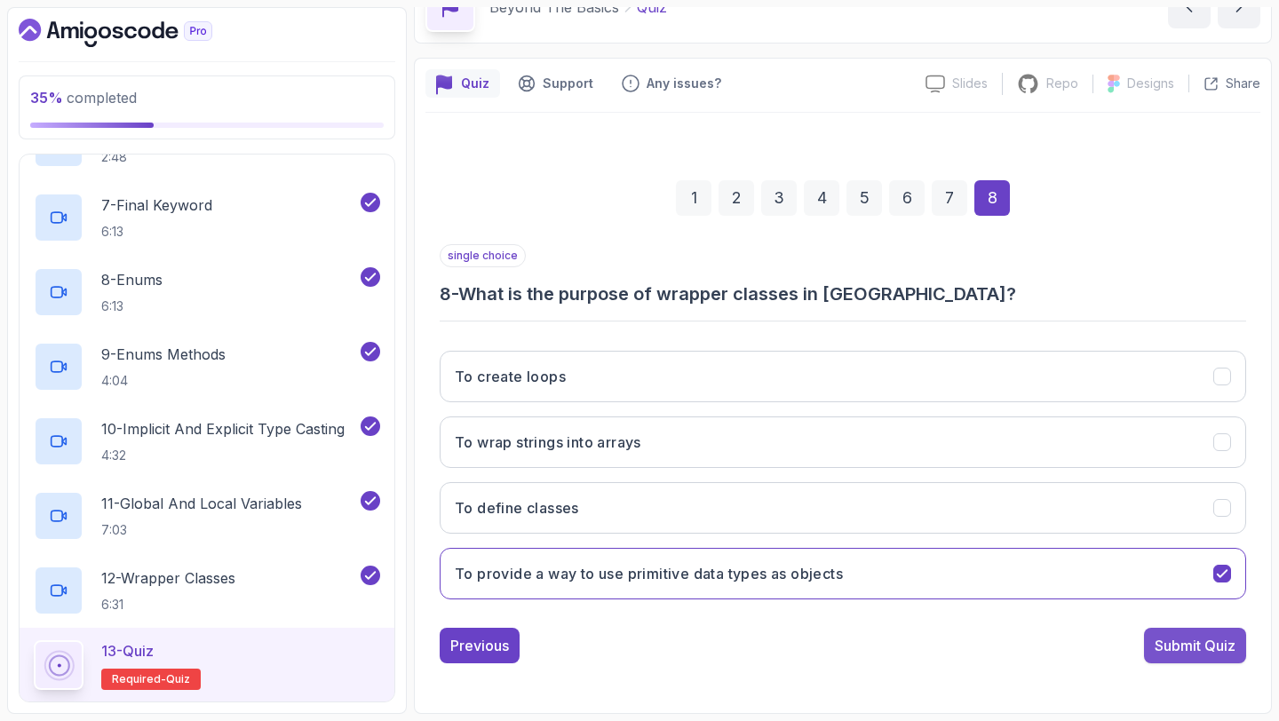
click at [1155, 644] on div "Submit Quiz" at bounding box center [1195, 645] width 81 height 21
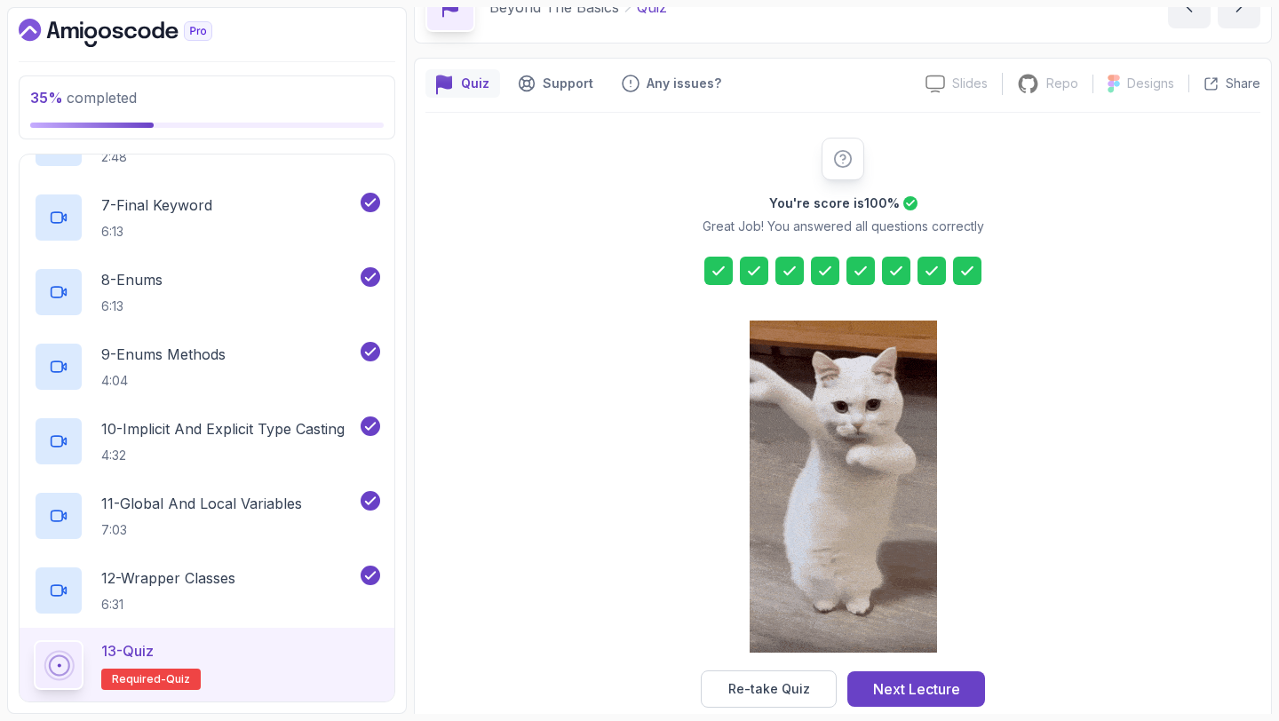
scroll to position [131, 0]
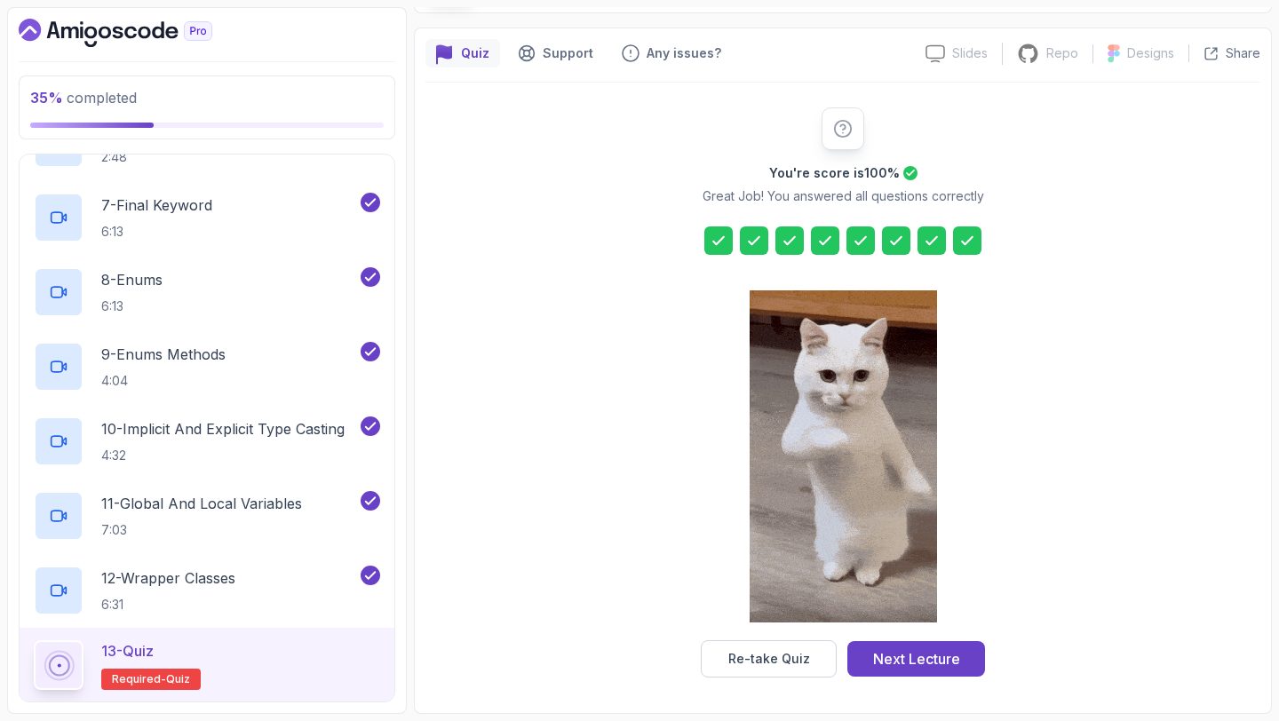
click at [890, 650] on div "Next Lecture" at bounding box center [916, 658] width 87 height 21
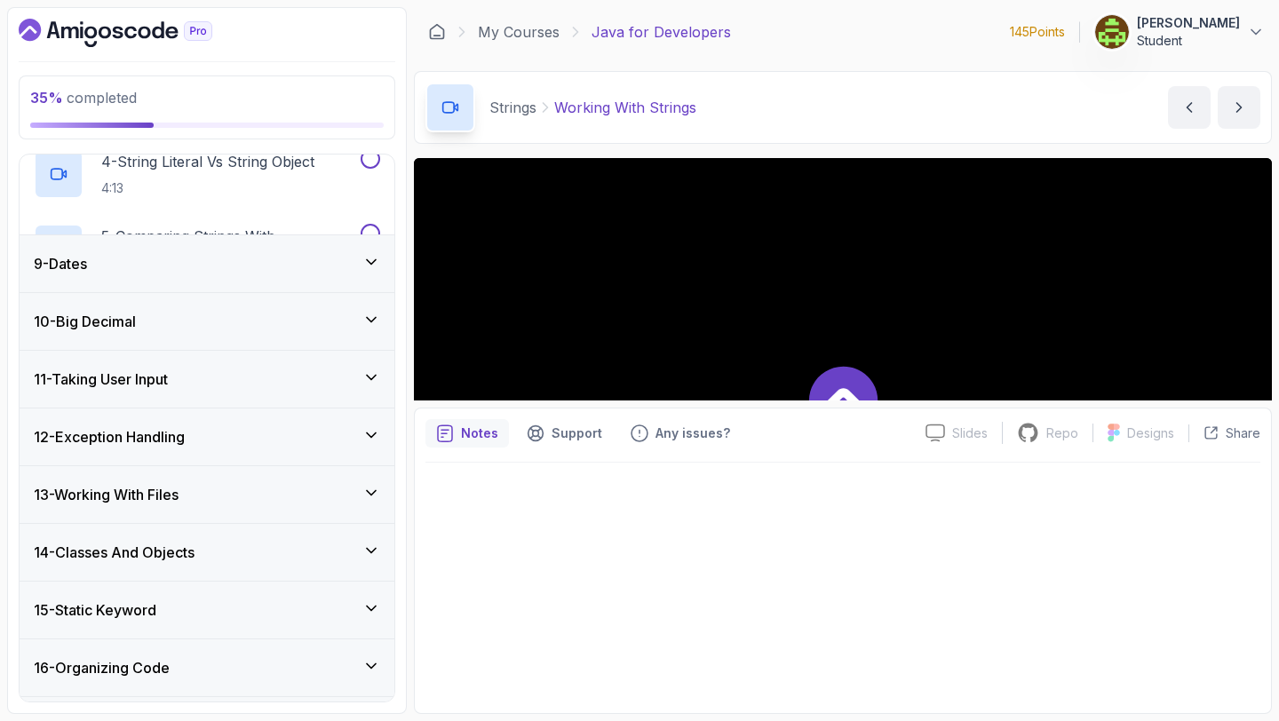
scroll to position [1146, 0]
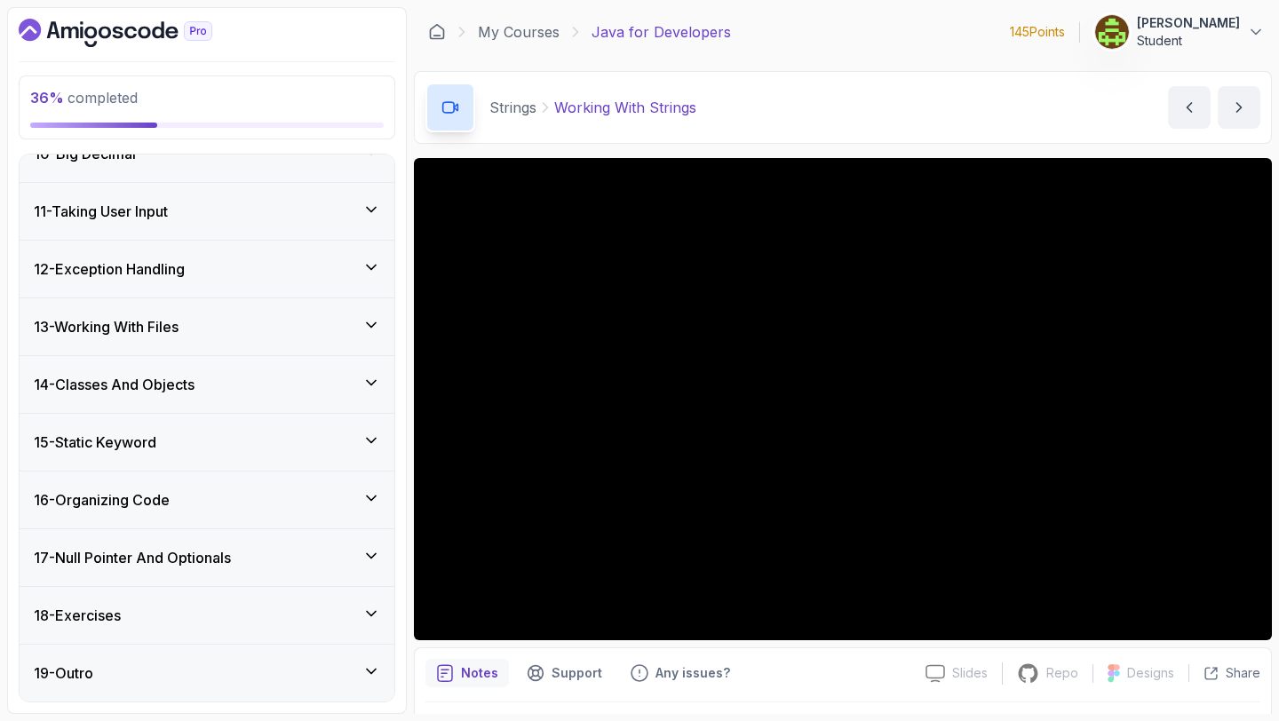
click at [174, 35] on icon "Dashboard" at bounding box center [116, 33] width 194 height 28
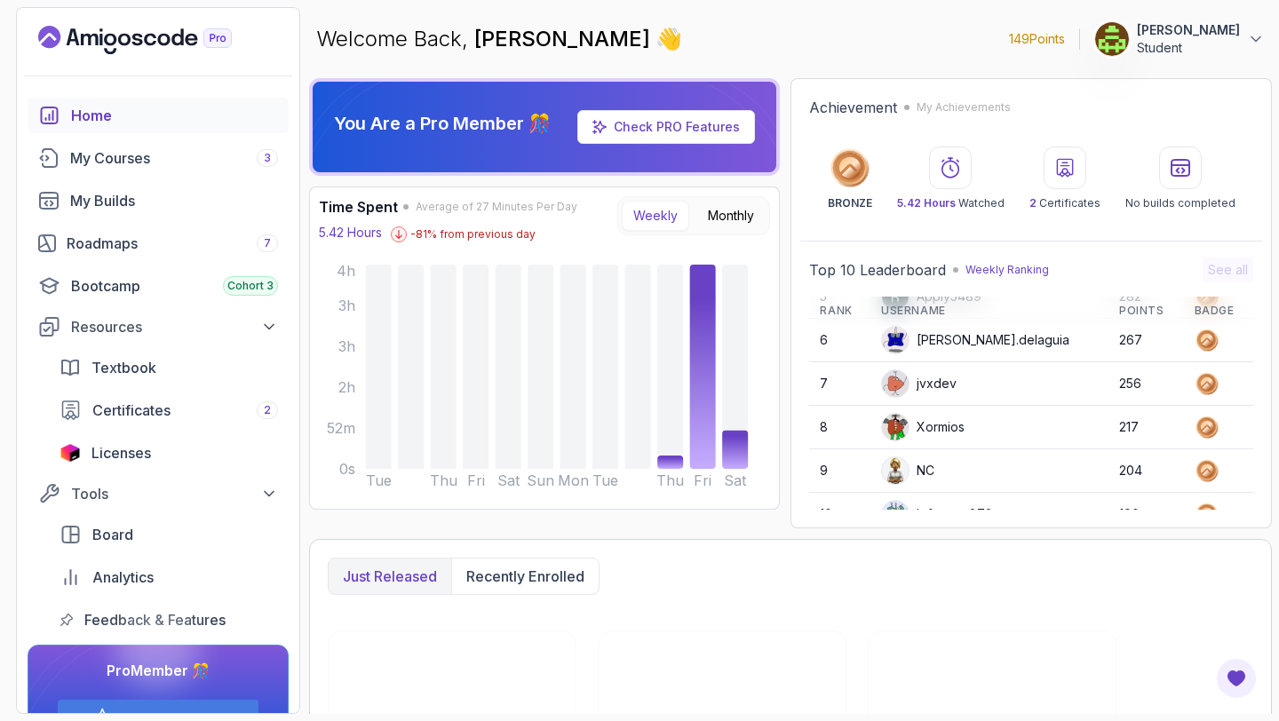
scroll to position [250, 0]
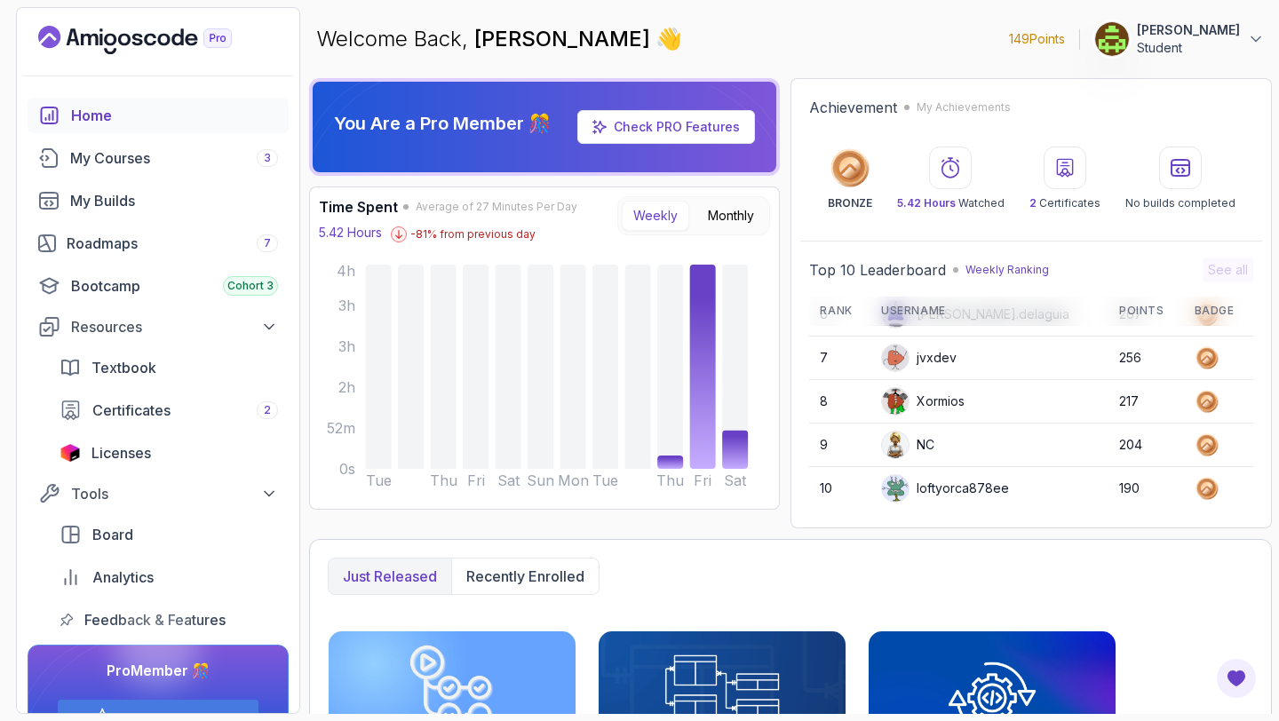
click at [1177, 56] on p "Student" at bounding box center [1188, 48] width 103 height 18
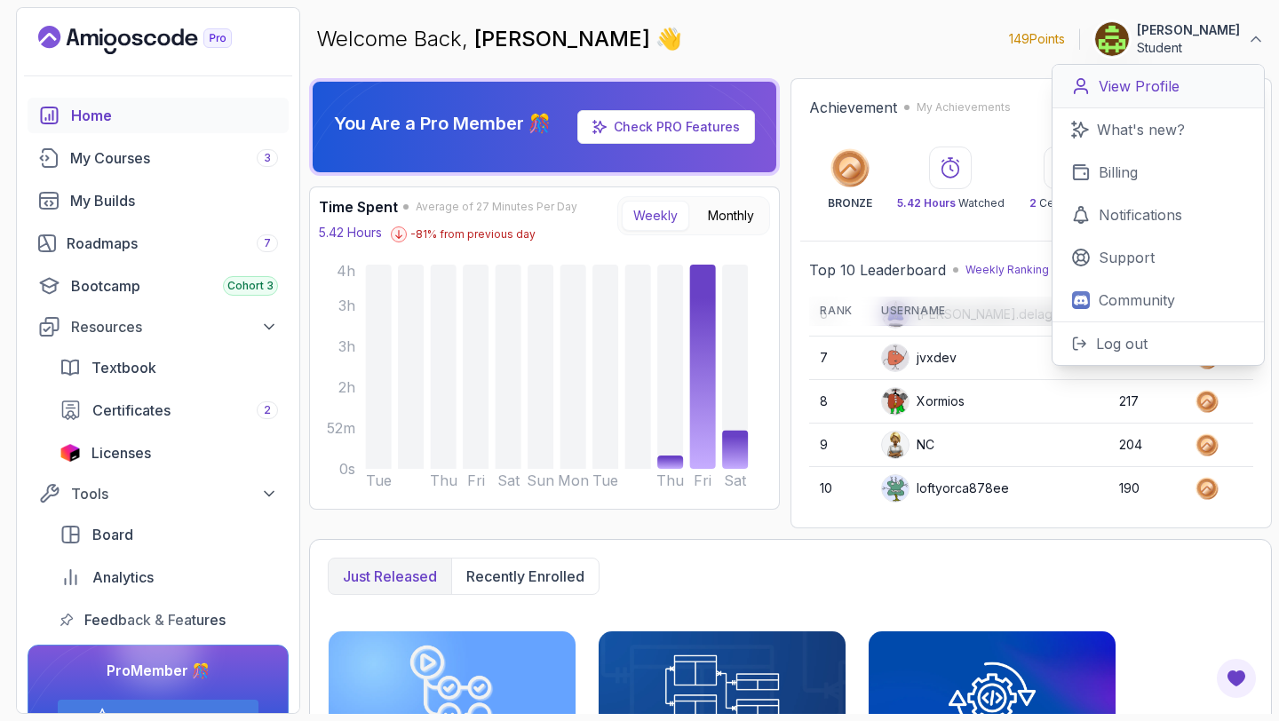
click at [1150, 68] on link "View Profile" at bounding box center [1157, 87] width 211 height 44
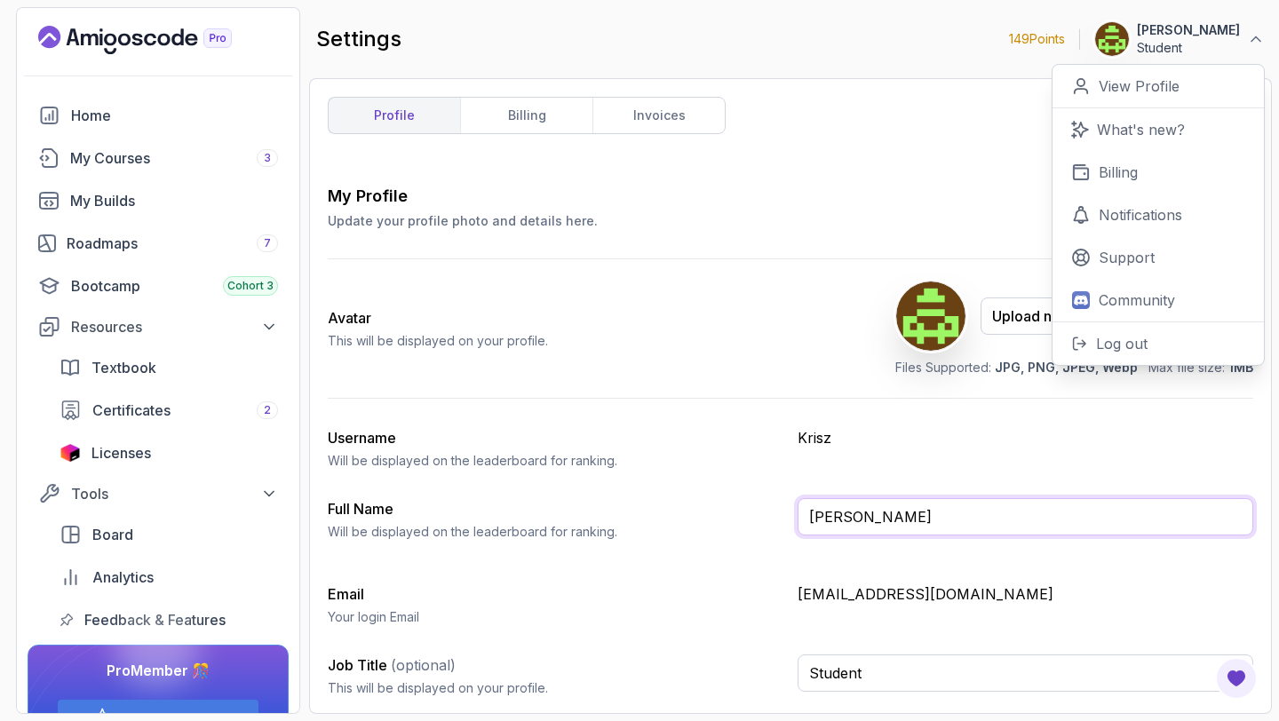
click at [922, 520] on input "Benkő Krisztián" at bounding box center [1026, 516] width 456 height 37
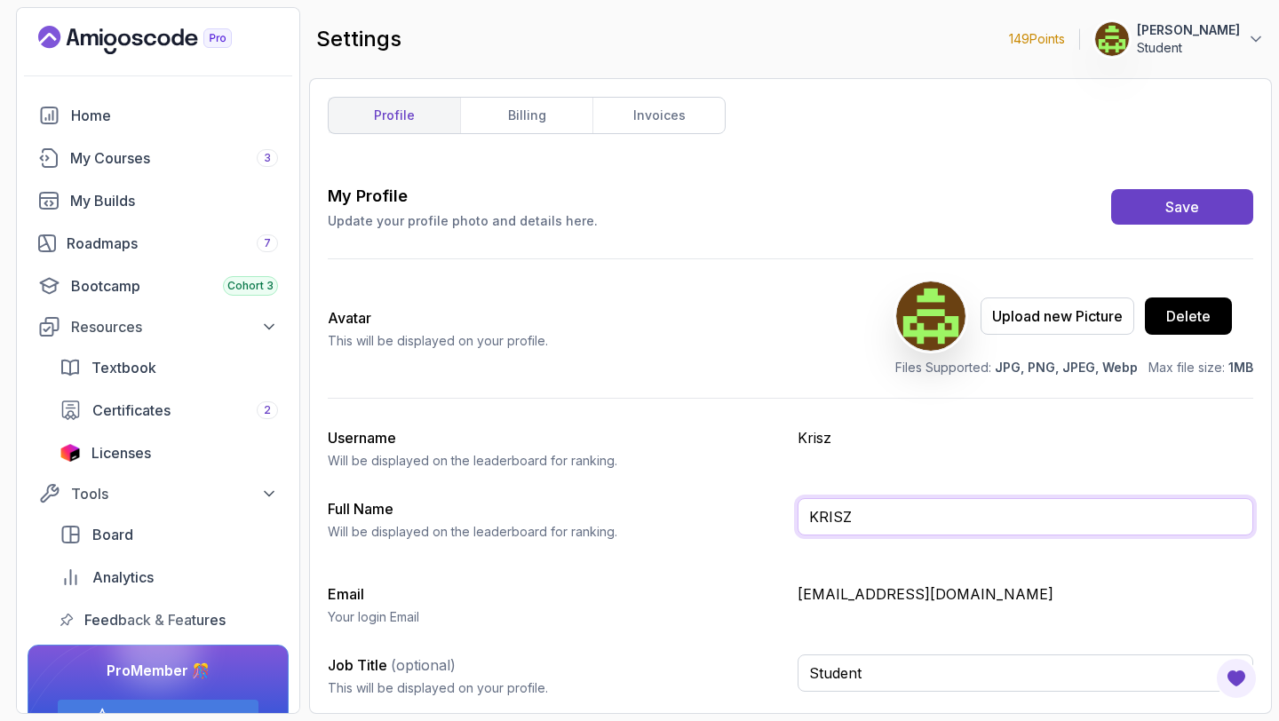
type input "KRISZ"
click at [869, 464] on div "Username Will be displayed on the leaderboard for ranking. Krisz" at bounding box center [790, 448] width 925 height 43
click at [1198, 203] on div "Save" at bounding box center [1182, 206] width 34 height 21
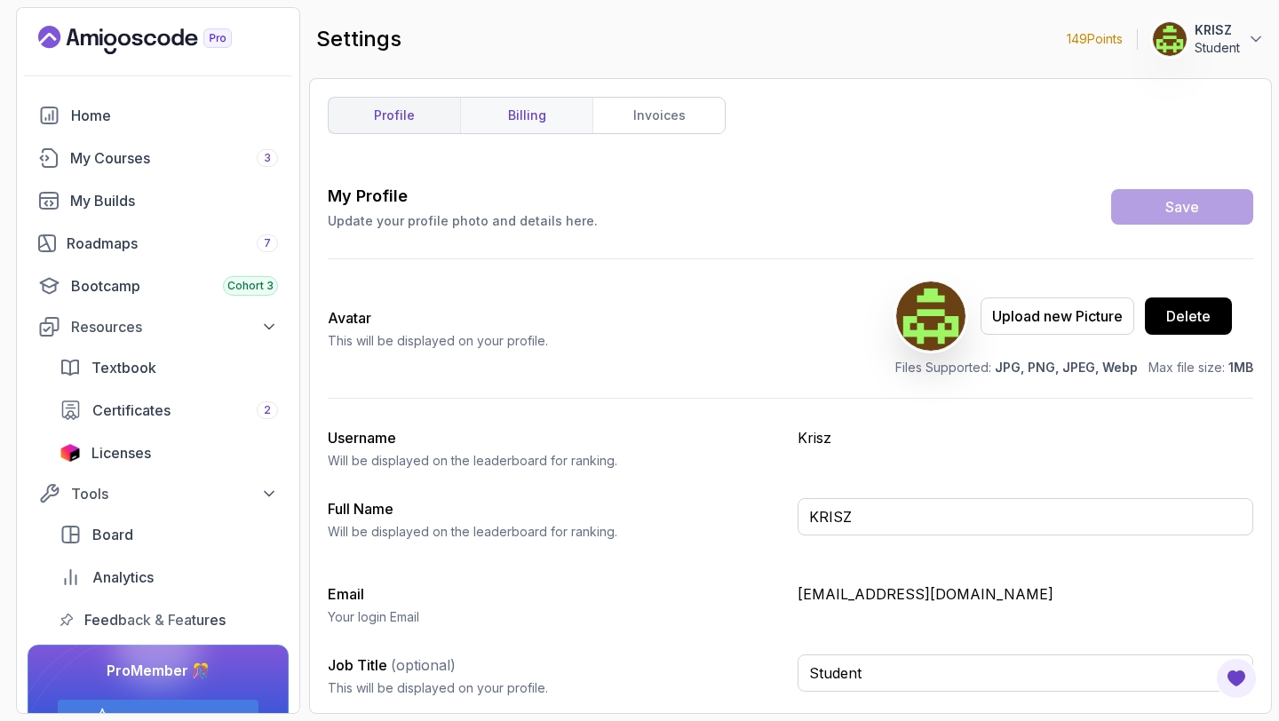
click at [536, 108] on link "billing" at bounding box center [526, 116] width 132 height 36
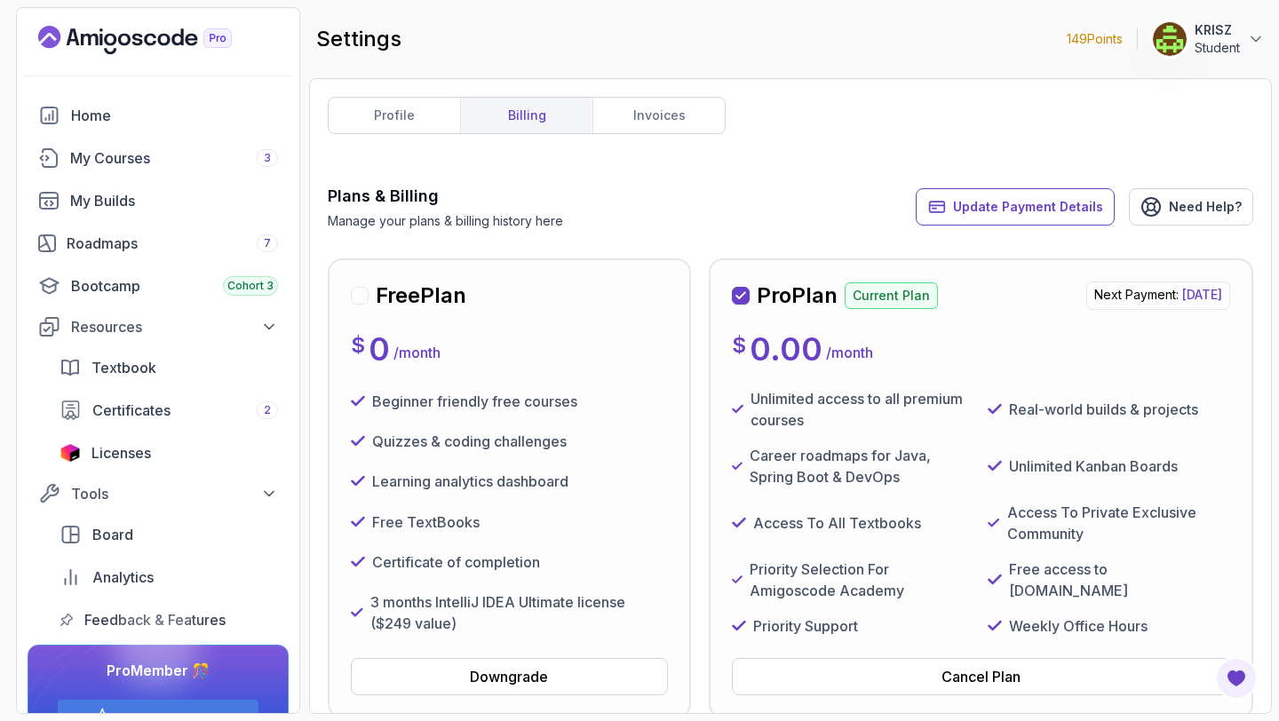
scroll to position [172, 0]
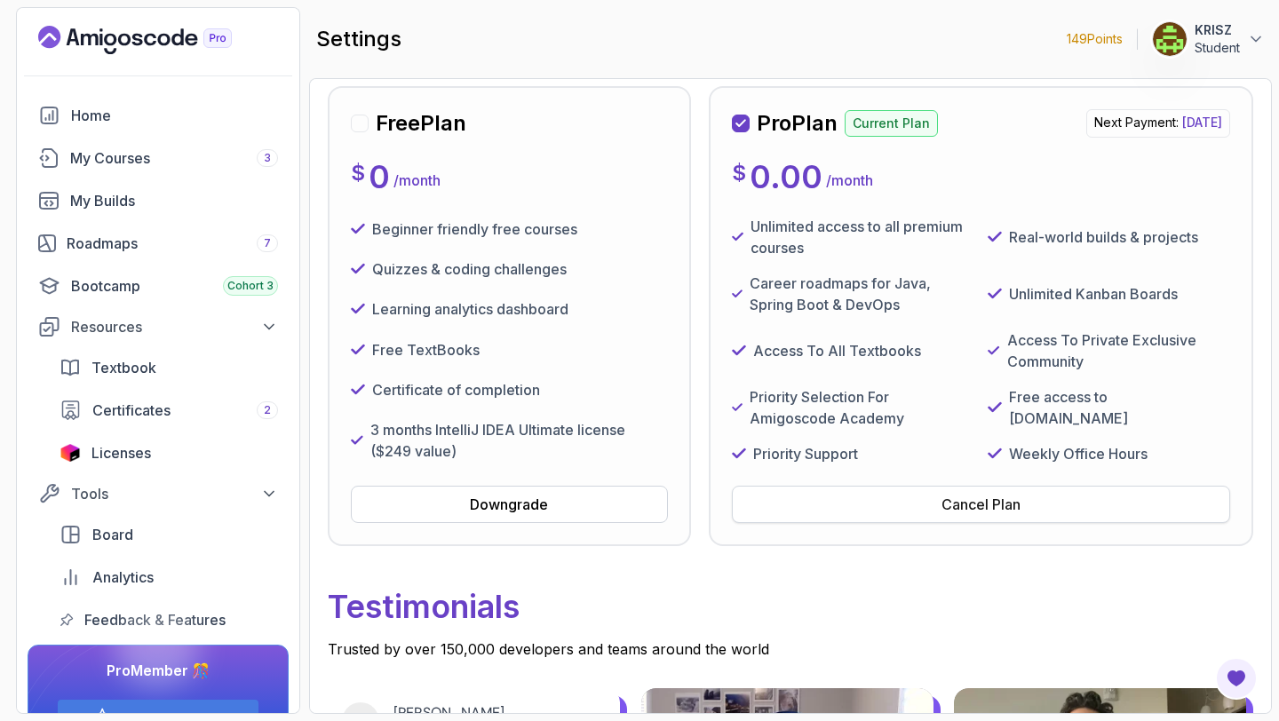
click at [838, 523] on button "Cancel Plan" at bounding box center [981, 504] width 498 height 37
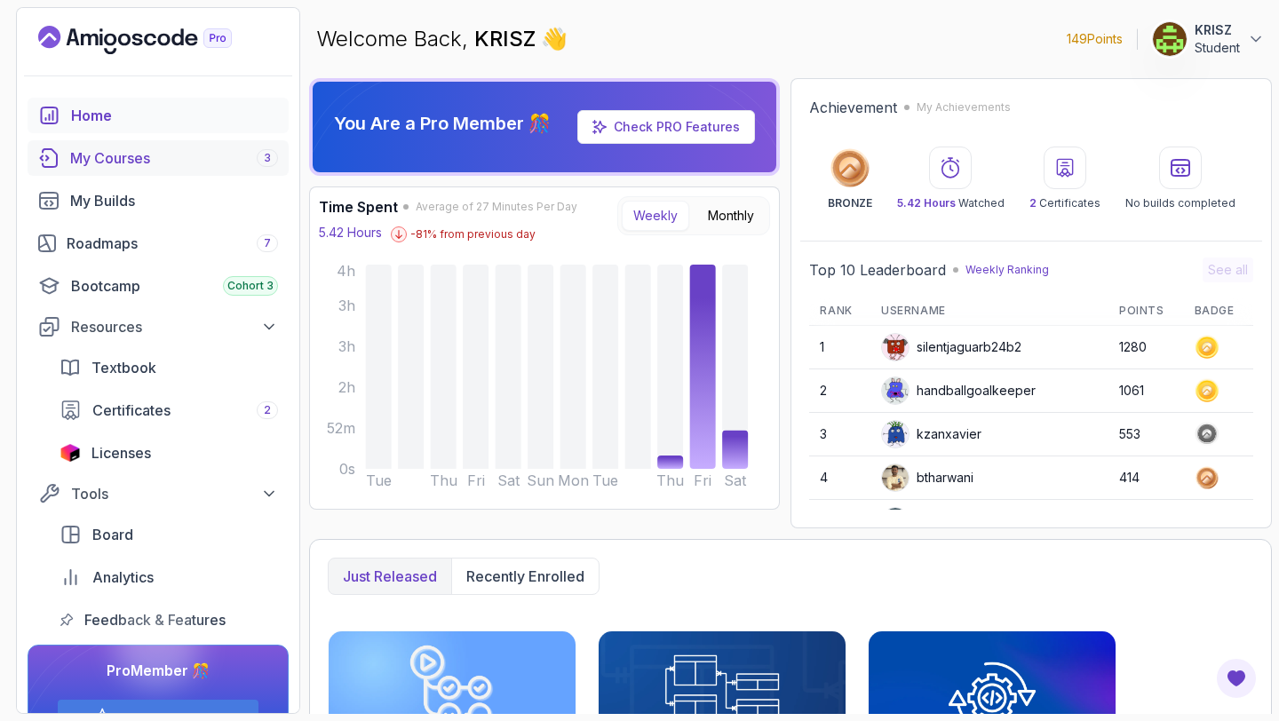
click at [153, 168] on div "My Courses 3" at bounding box center [174, 157] width 208 height 21
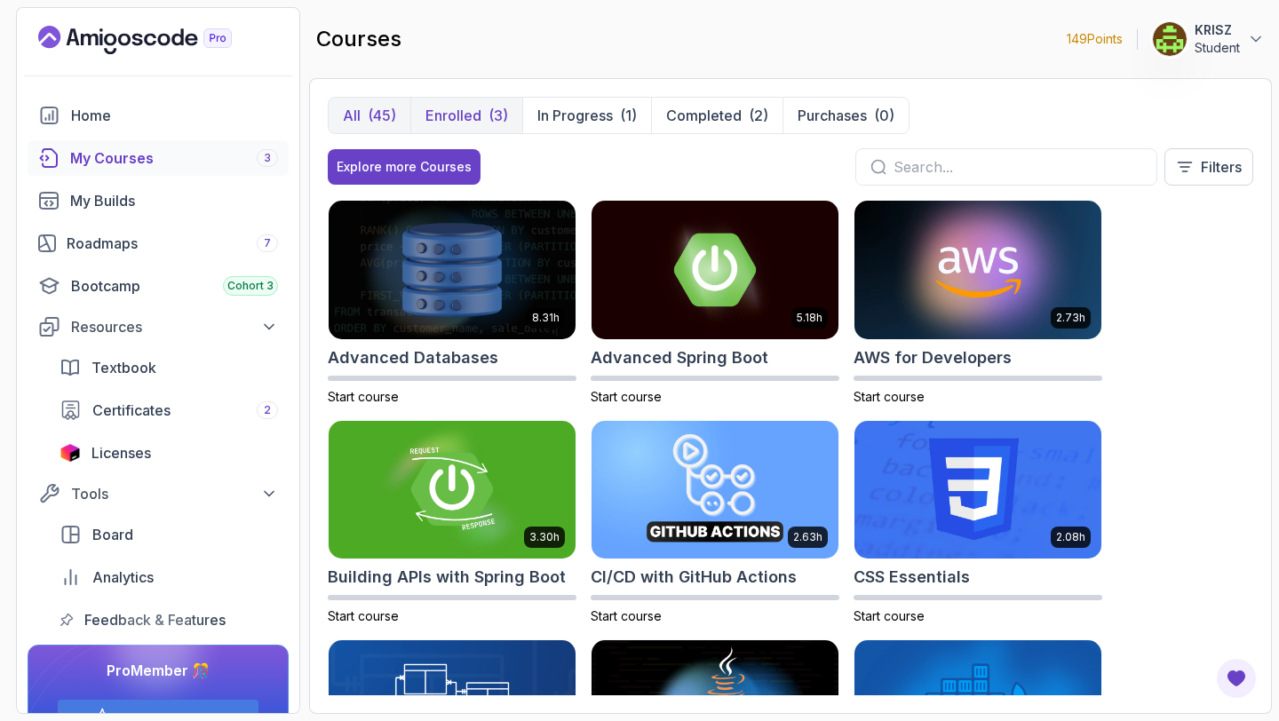
click at [448, 121] on p "Enrolled" at bounding box center [453, 115] width 56 height 21
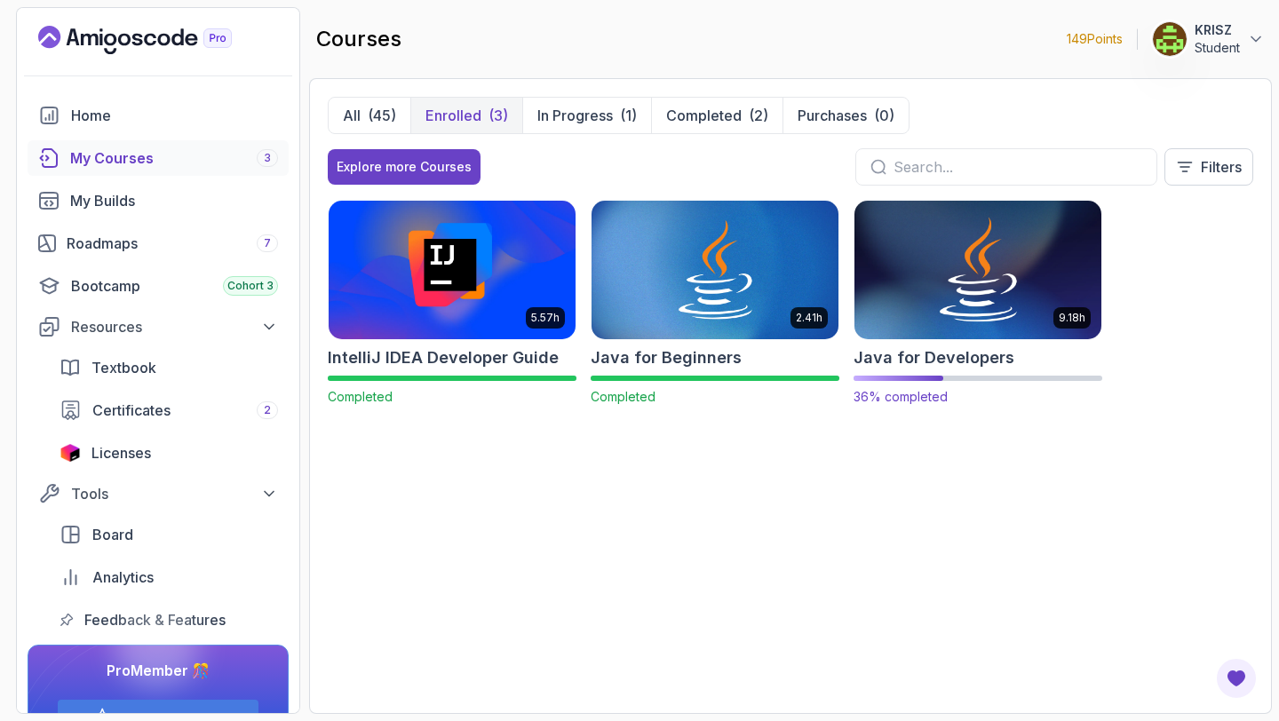
click at [971, 297] on img at bounding box center [977, 269] width 259 height 145
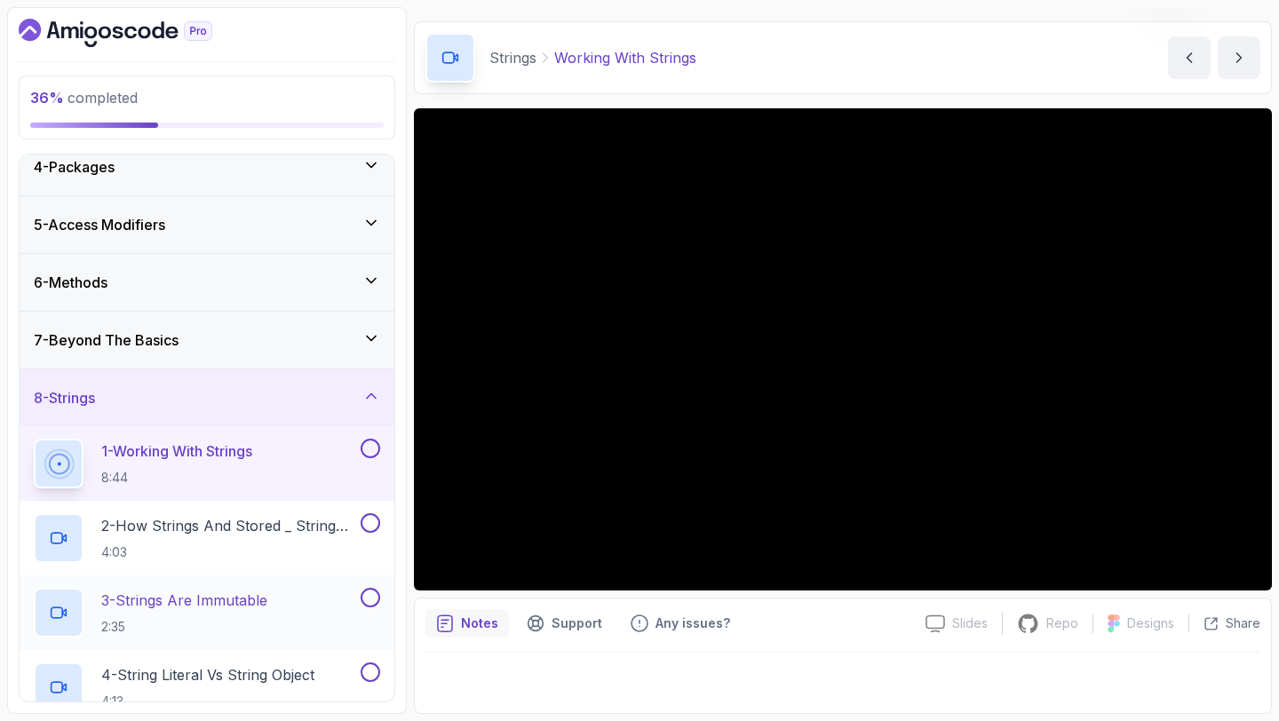
scroll to position [190, 0]
click at [150, 43] on icon "Dashboard" at bounding box center [116, 33] width 194 height 28
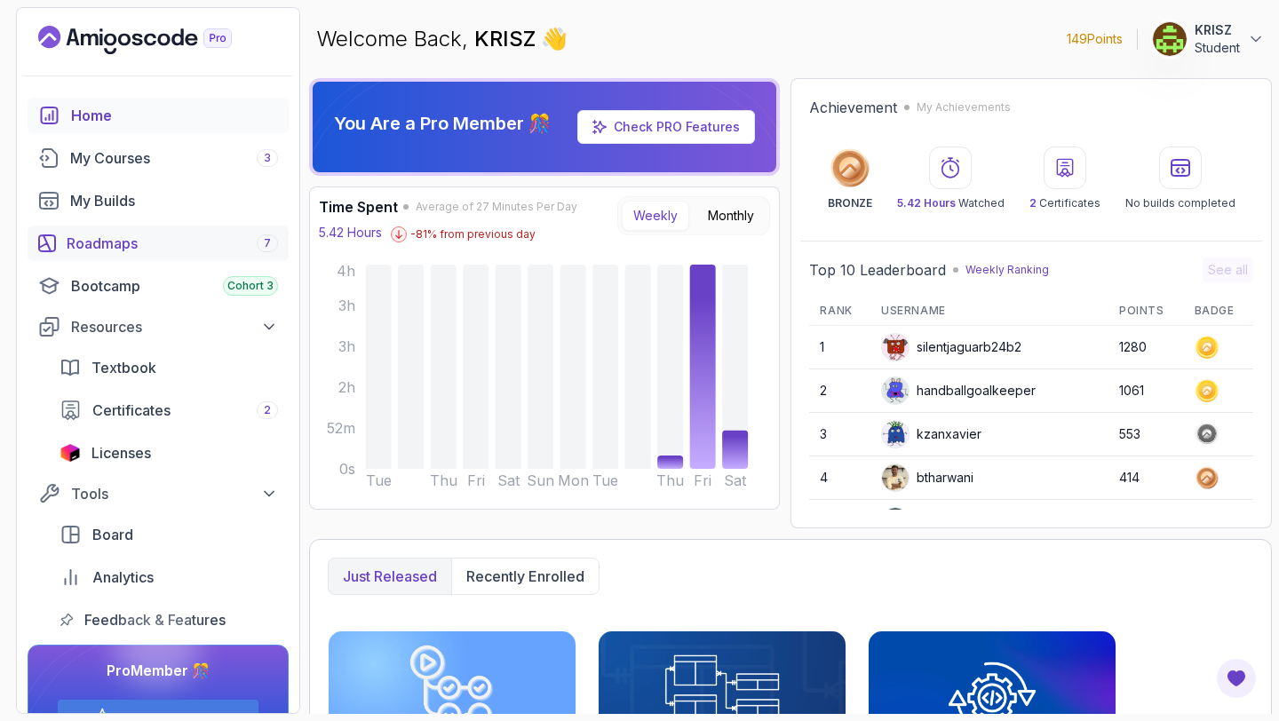
click at [147, 230] on link "Roadmaps 7" at bounding box center [158, 244] width 261 height 36
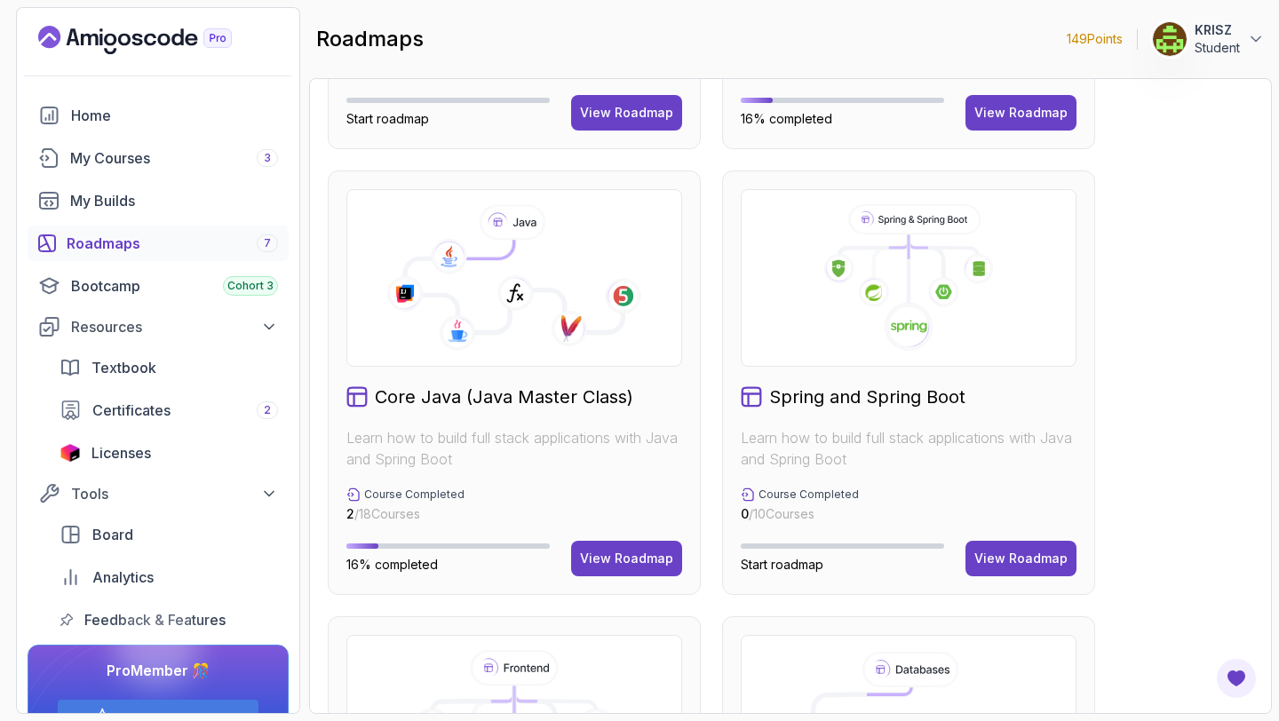
scroll to position [390, 0]
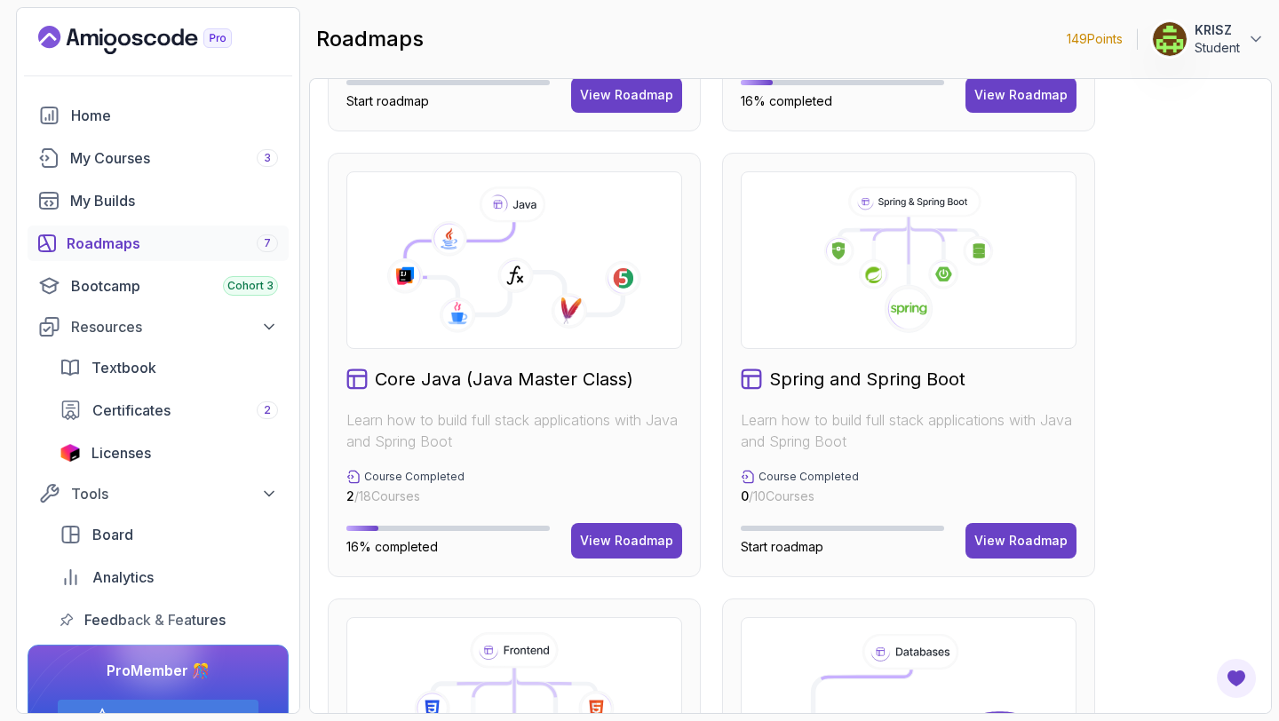
click at [507, 329] on icon at bounding box center [514, 260] width 306 height 147
click at [627, 549] on div "View Roadmap" at bounding box center [626, 541] width 93 height 18
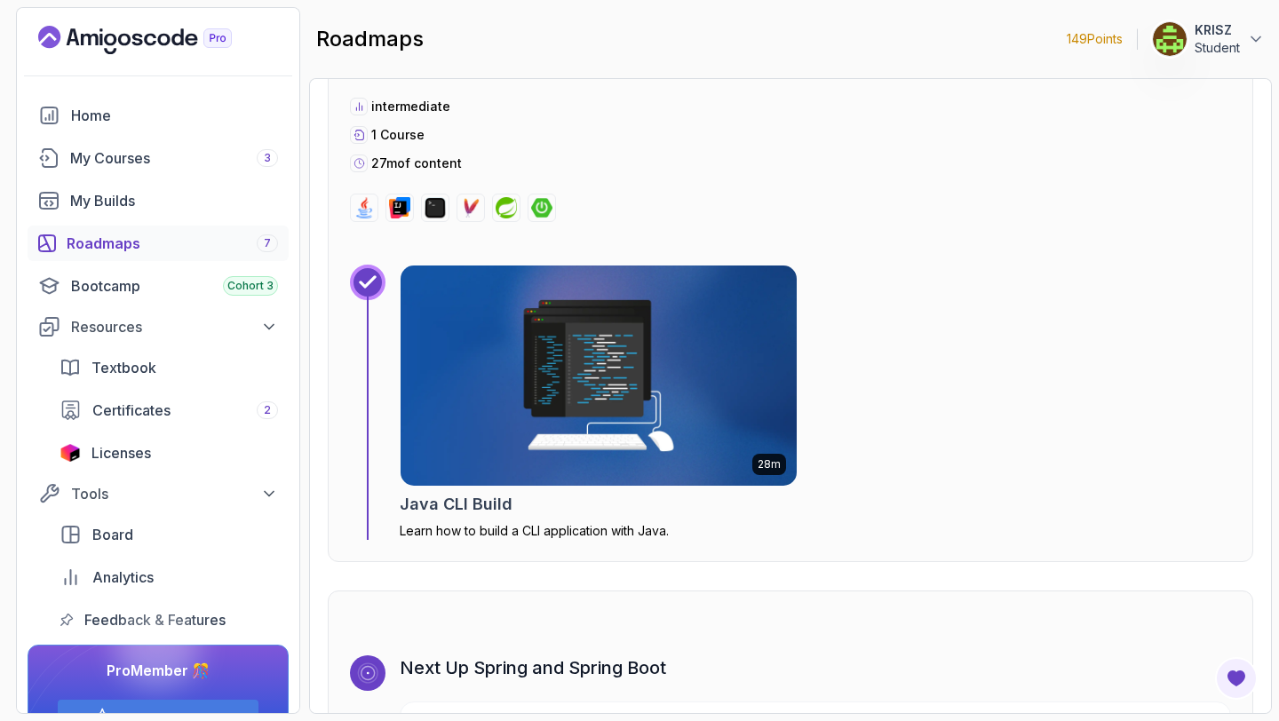
scroll to position [11127, 0]
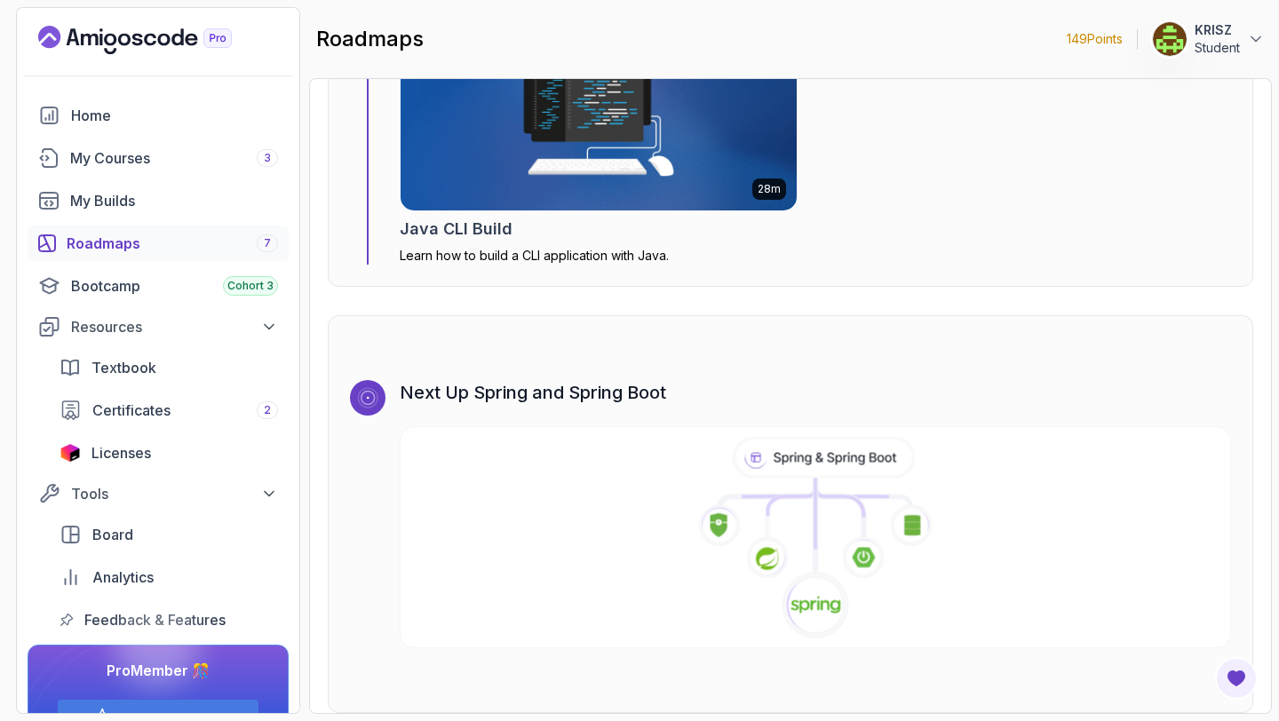
click at [839, 479] on icon at bounding box center [852, 488] width 74 height 19
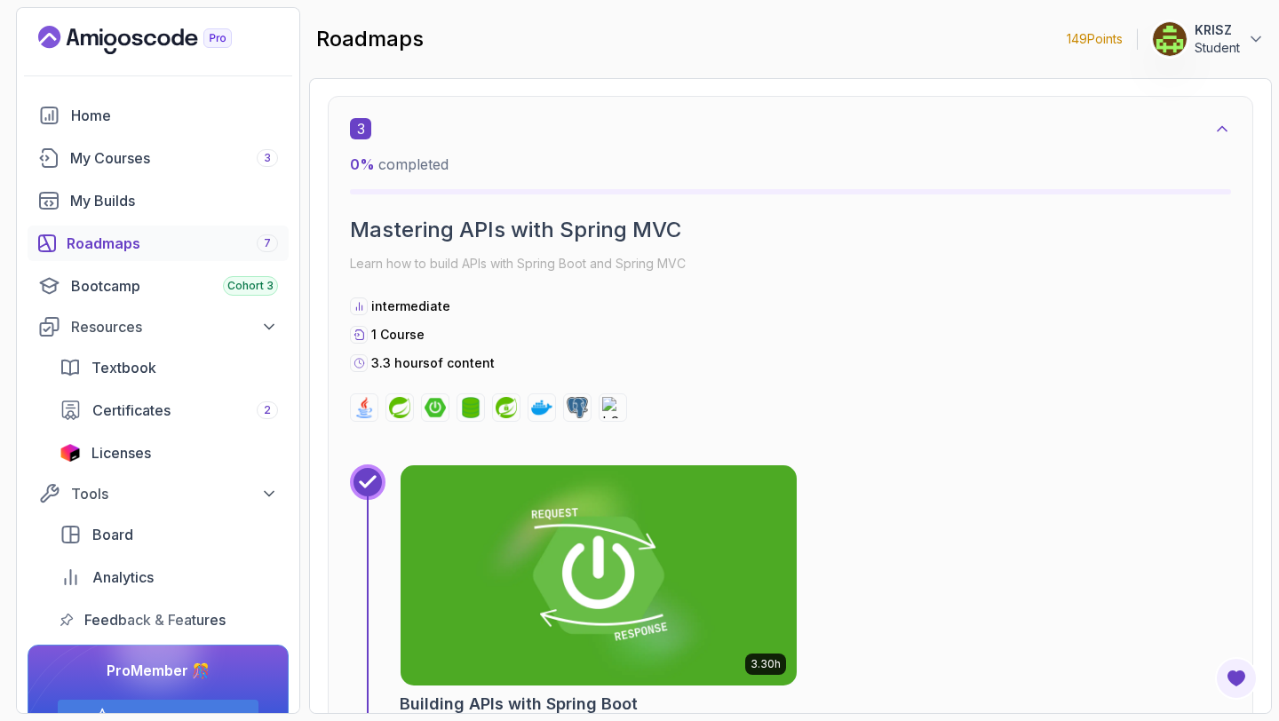
scroll to position [1904, 0]
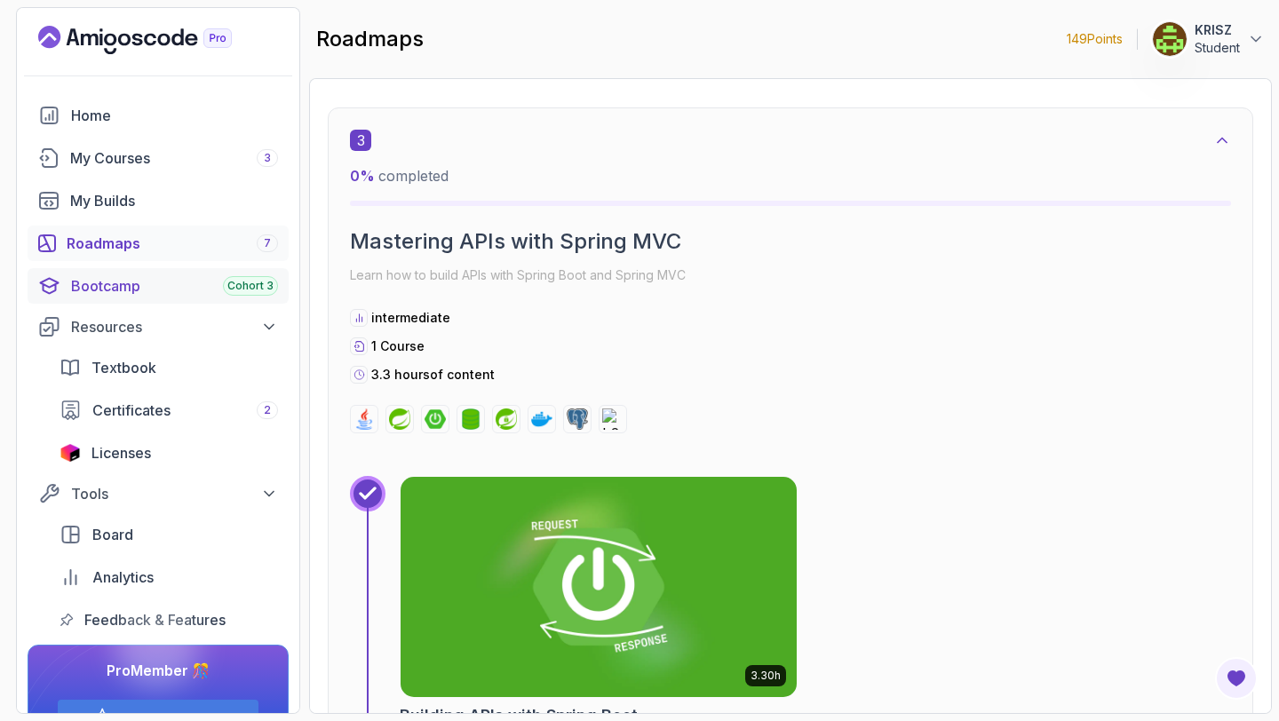
click at [244, 271] on link "Bootcamp Cohort 3" at bounding box center [158, 286] width 261 height 36
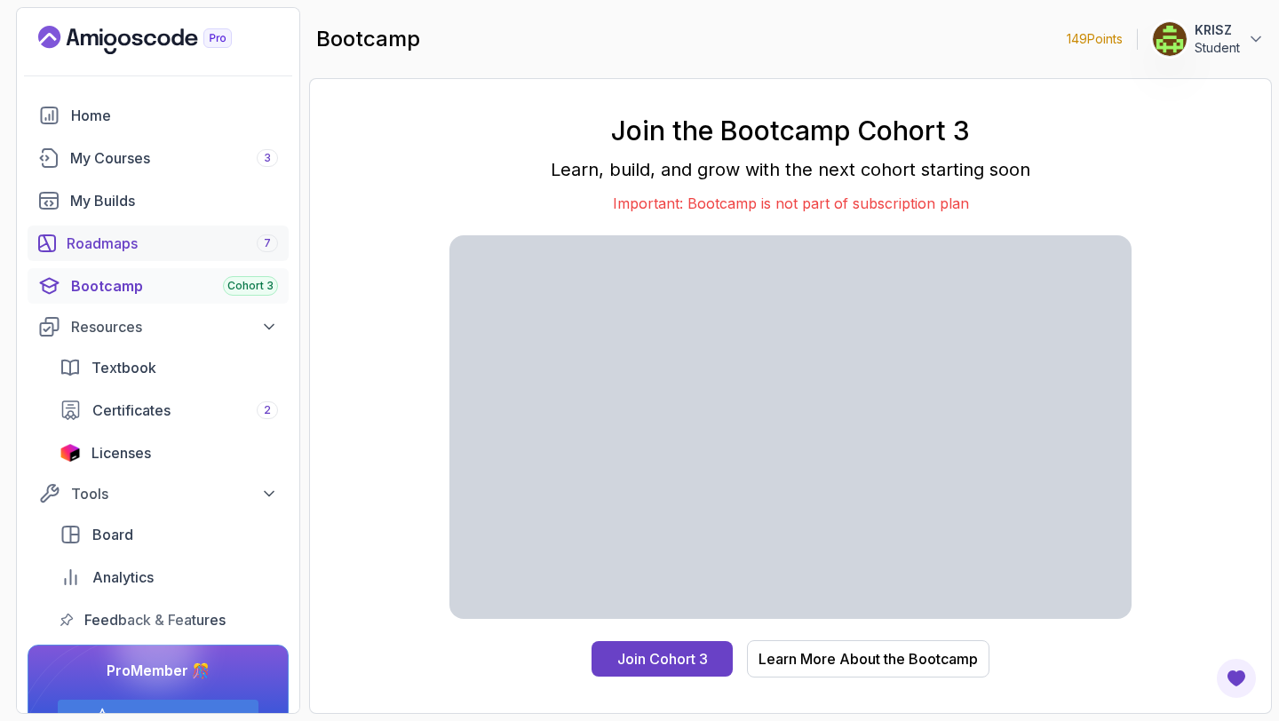
click at [176, 255] on link "Roadmaps 7" at bounding box center [158, 244] width 261 height 36
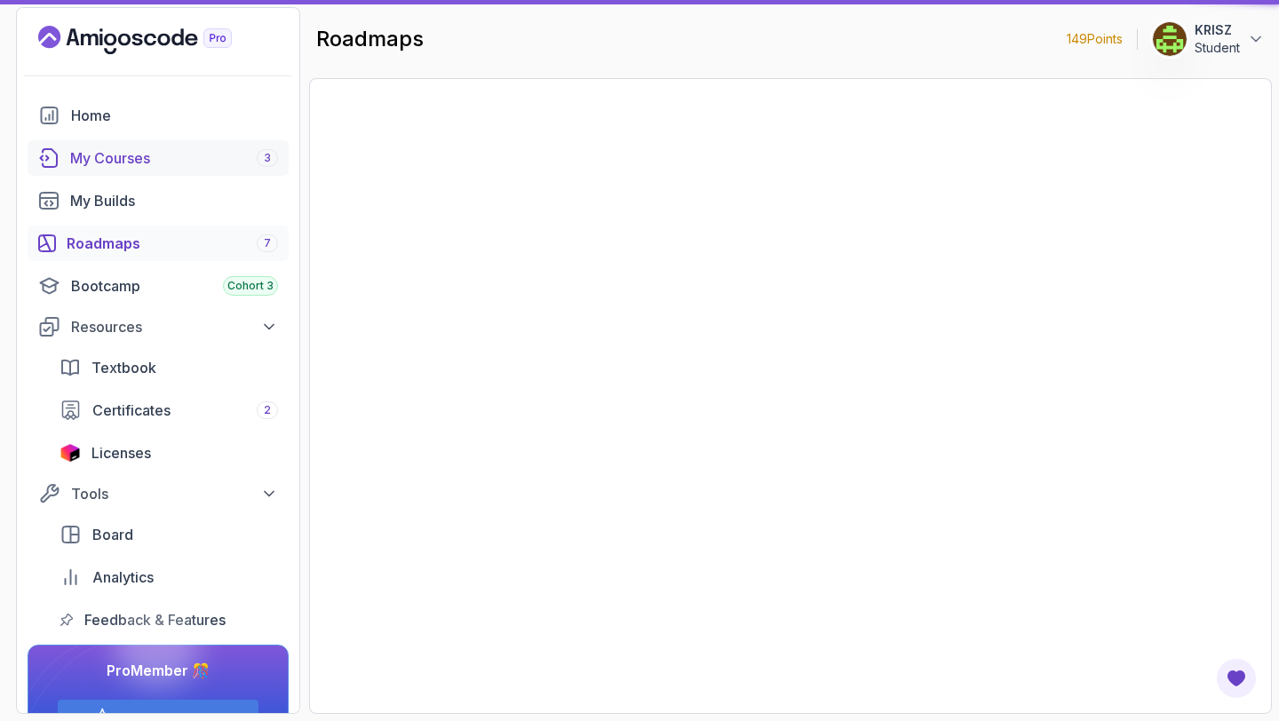
click at [157, 167] on div "My Courses 3" at bounding box center [174, 157] width 208 height 21
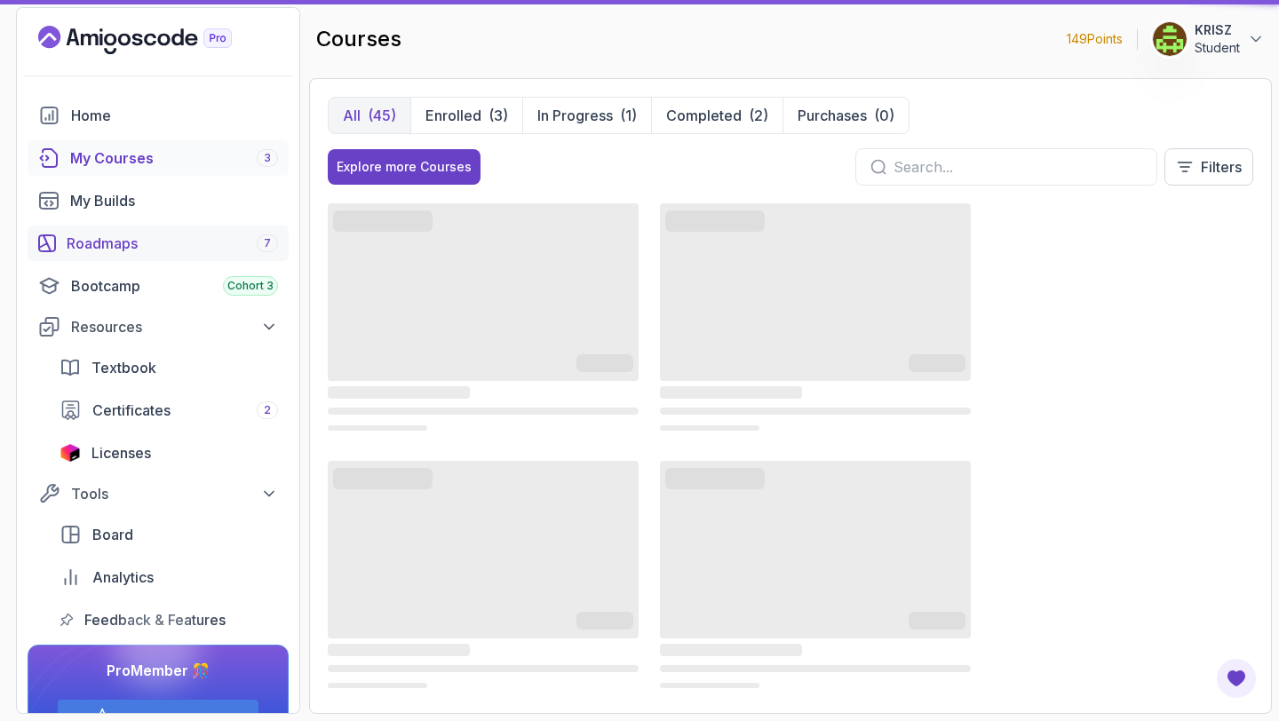
click at [162, 244] on div "Roadmaps 7" at bounding box center [172, 243] width 211 height 21
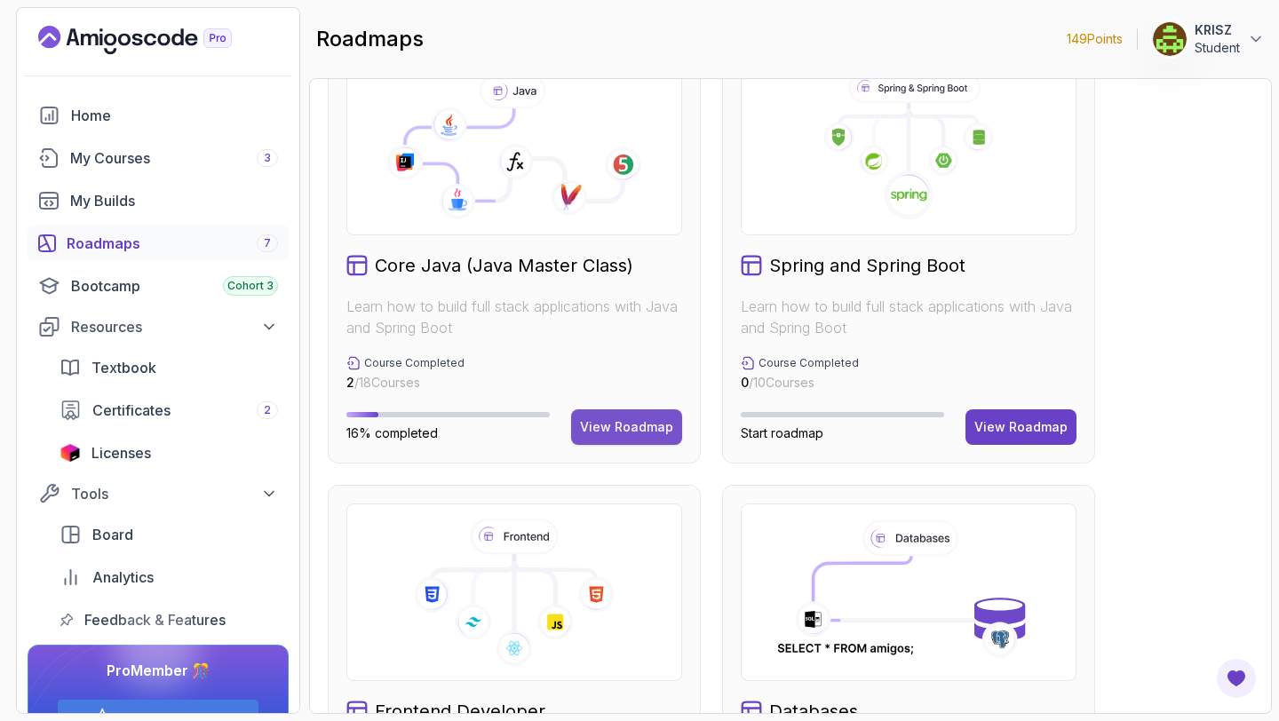
click at [628, 433] on div "View Roadmap" at bounding box center [626, 427] width 93 height 18
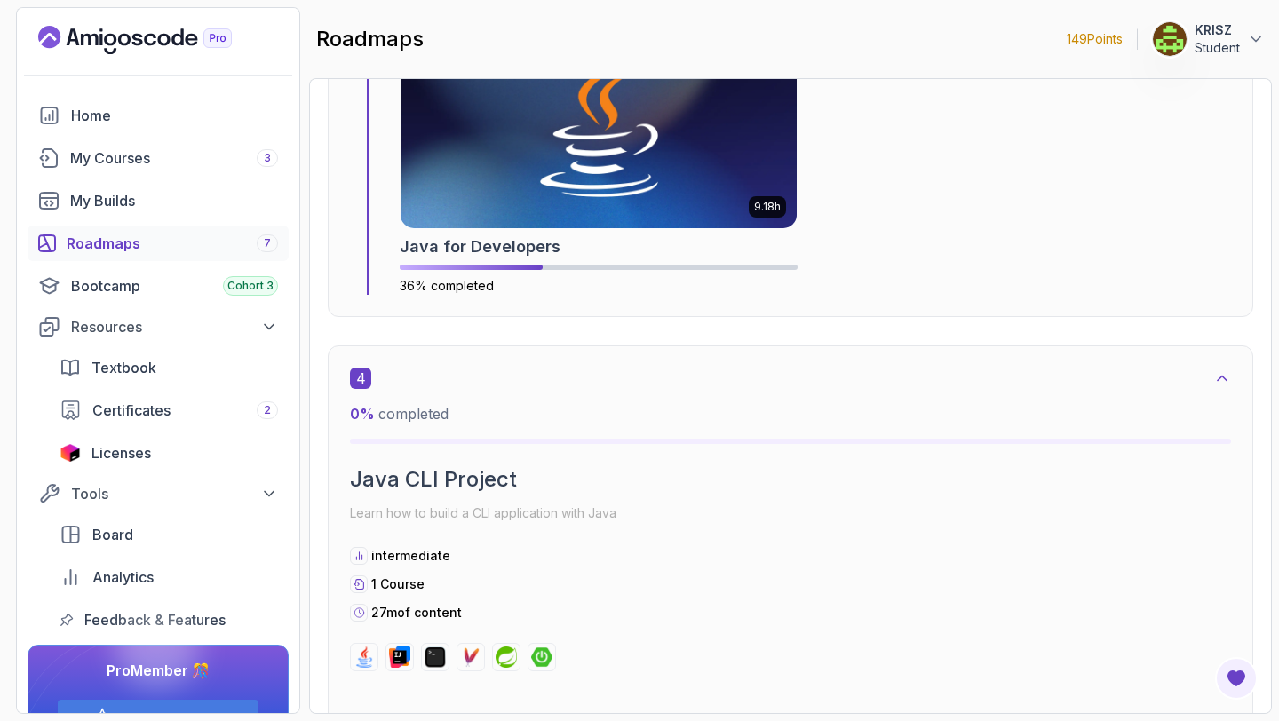
scroll to position [2346, 0]
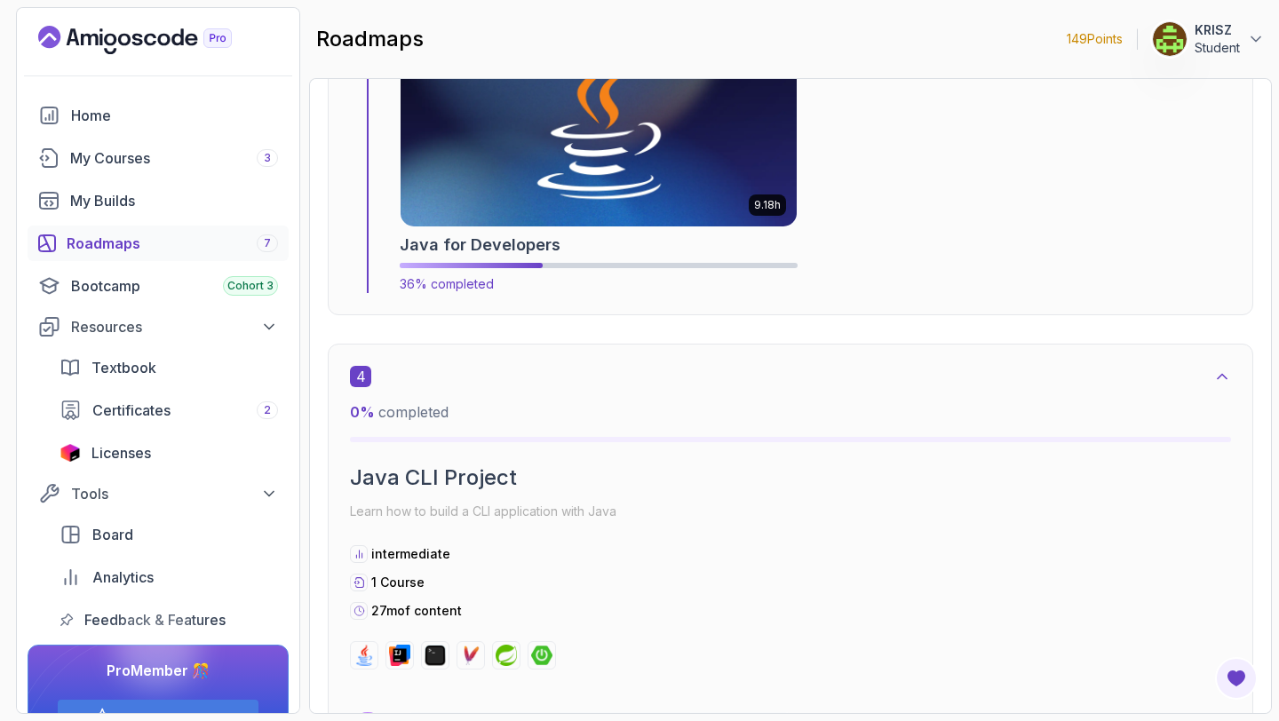
click at [623, 200] on img at bounding box center [599, 116] width 416 height 231
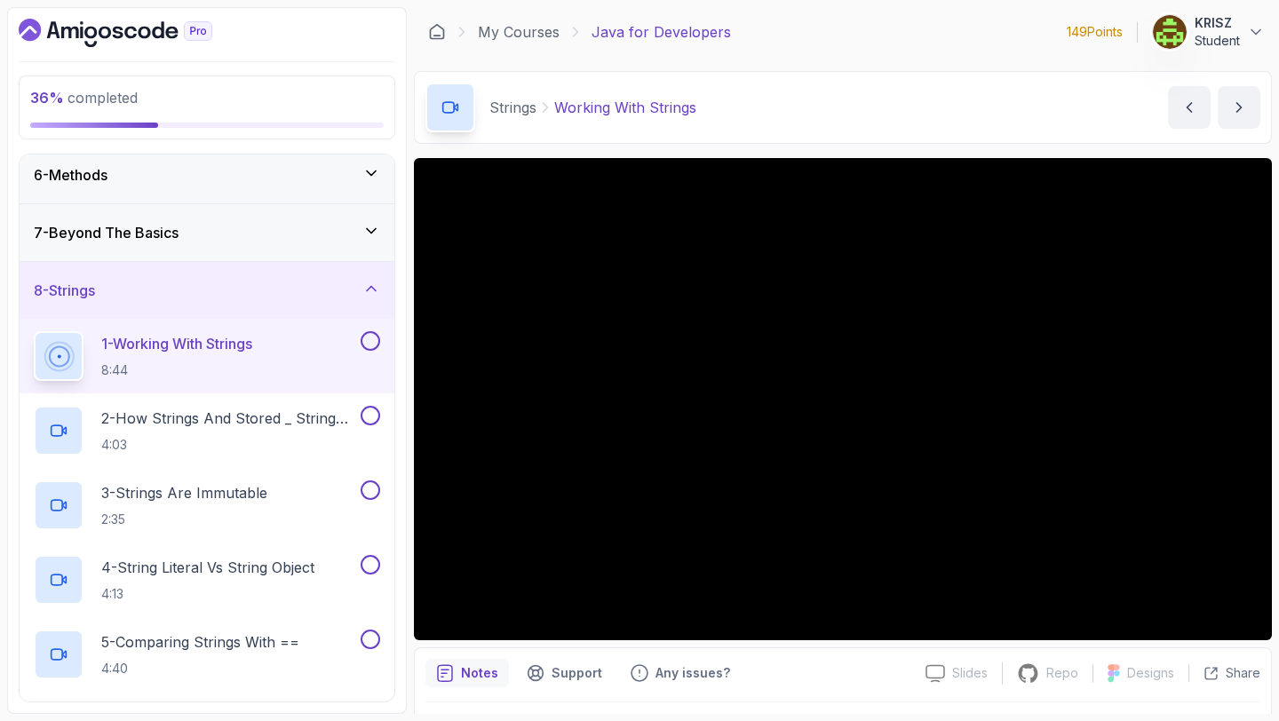
scroll to position [301, 0]
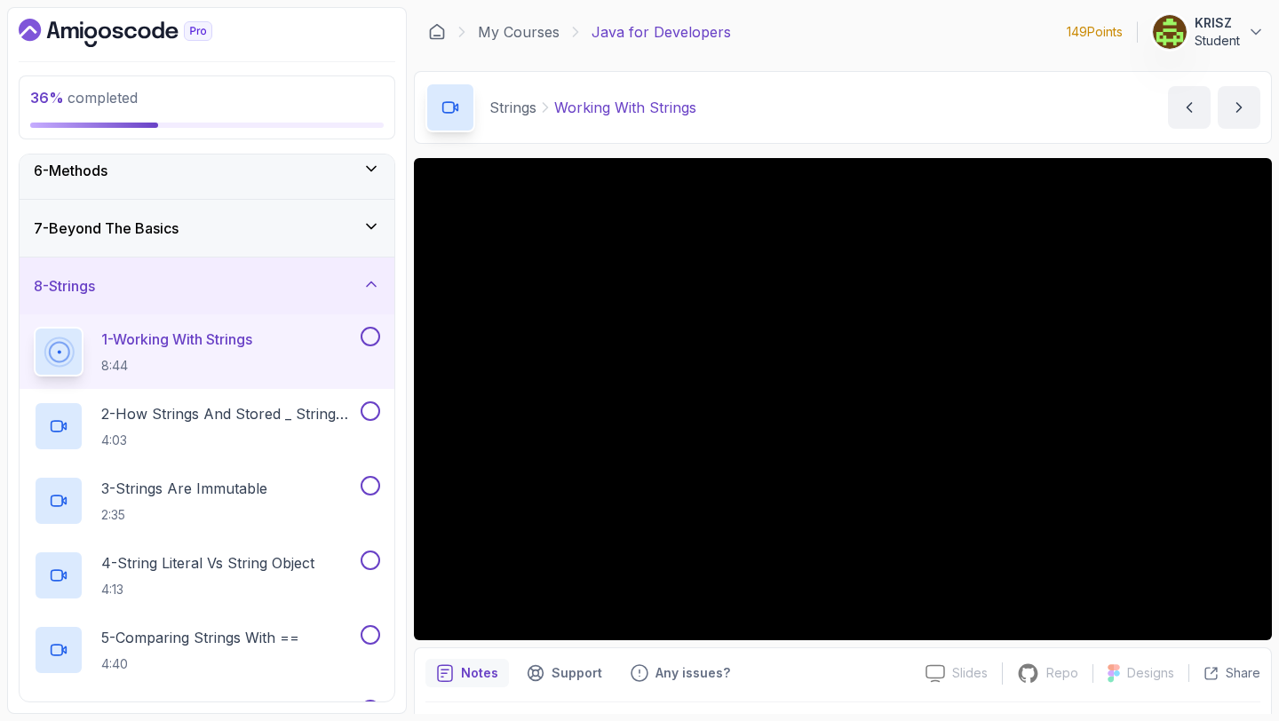
click at [370, 334] on button at bounding box center [371, 337] width 20 height 20
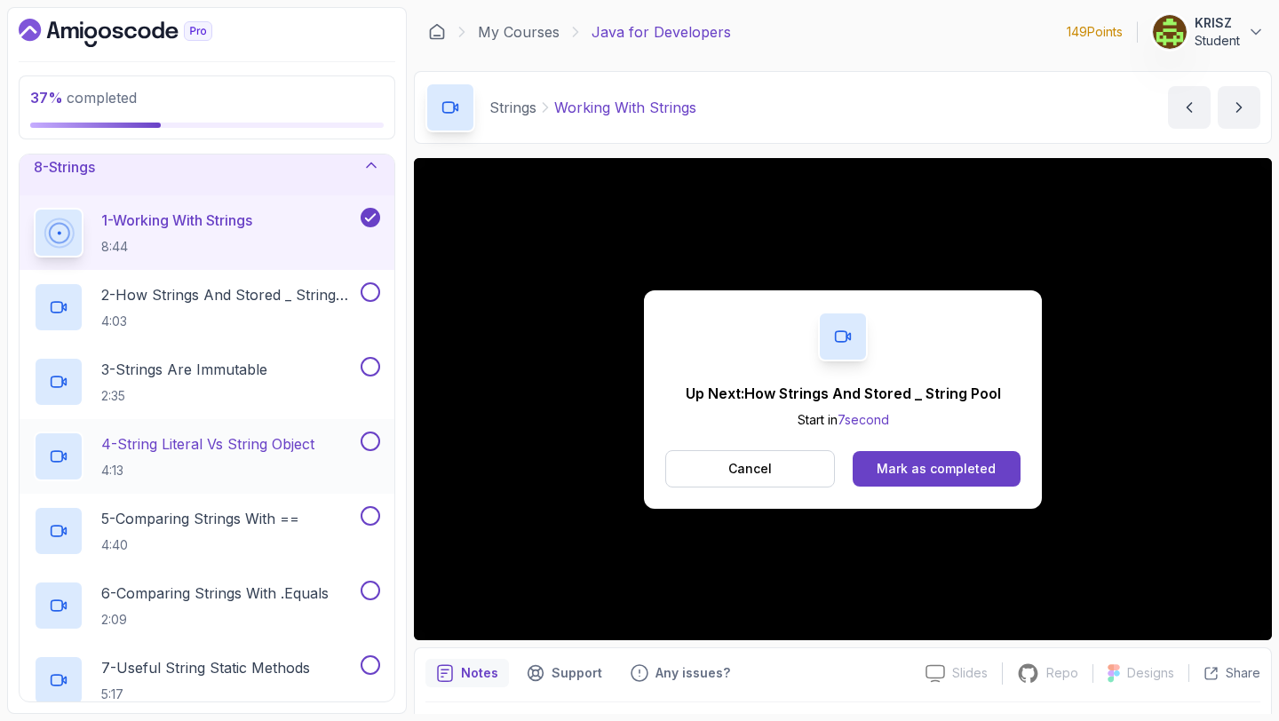
scroll to position [419, 0]
click at [902, 466] on div "Mark as completed" at bounding box center [936, 469] width 119 height 18
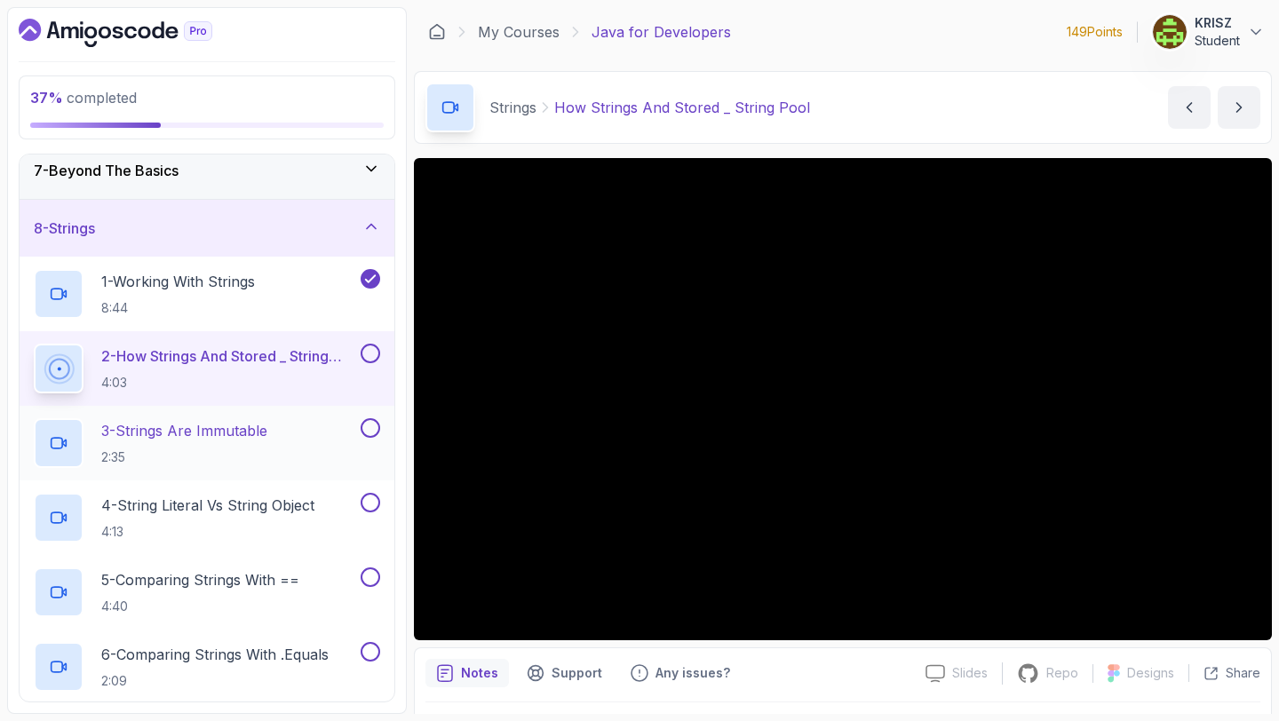
scroll to position [358, 0]
click at [369, 346] on button at bounding box center [371, 355] width 20 height 20
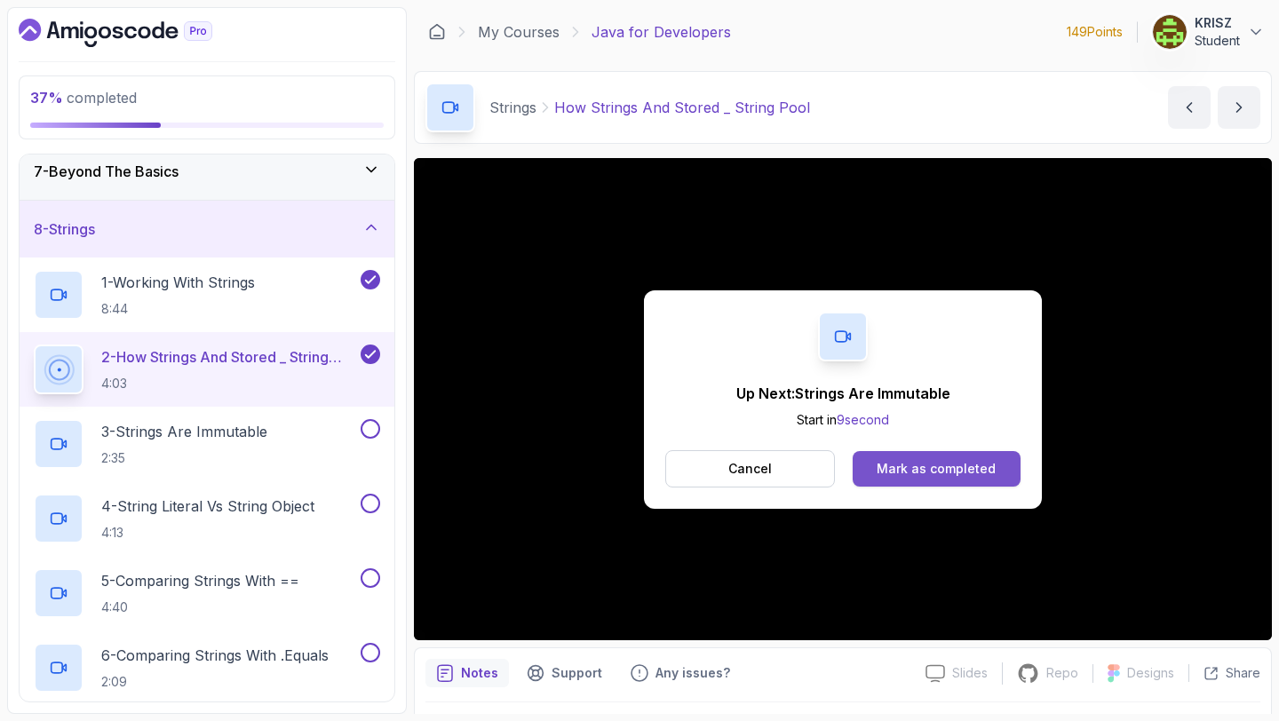
click at [885, 455] on button "Mark as completed" at bounding box center [937, 469] width 168 height 36
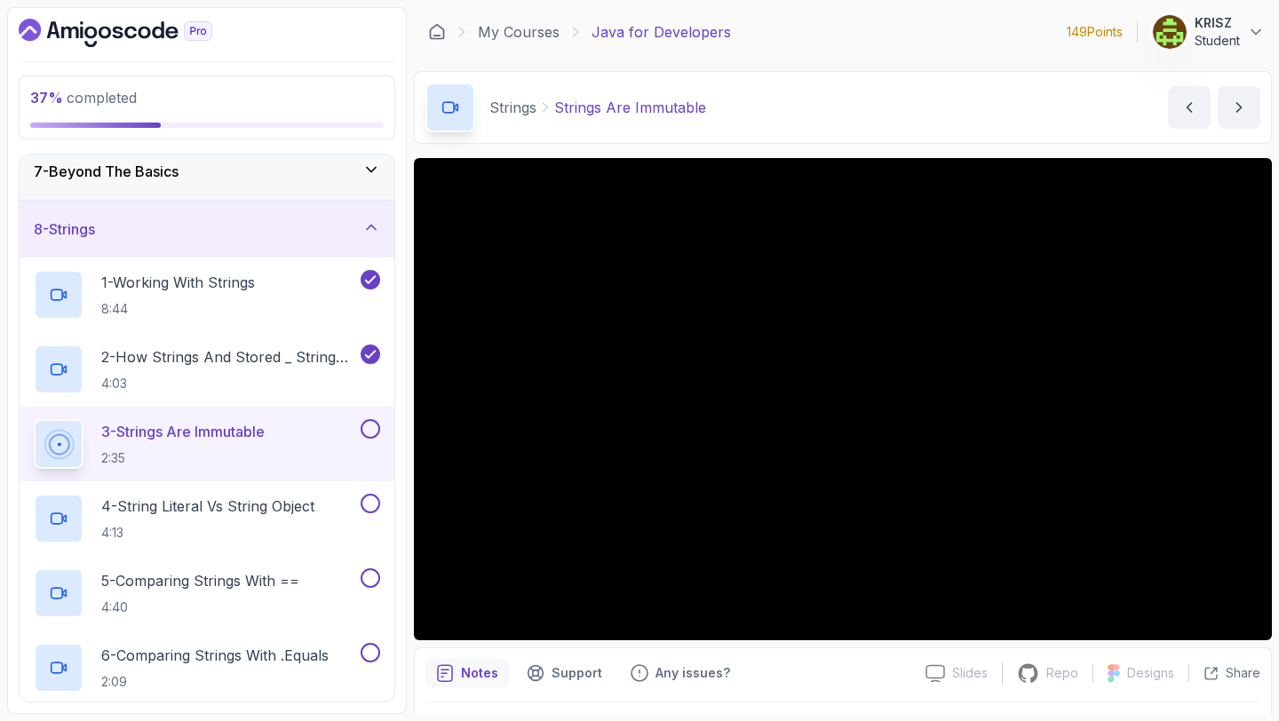
click at [372, 429] on button at bounding box center [371, 429] width 20 height 20
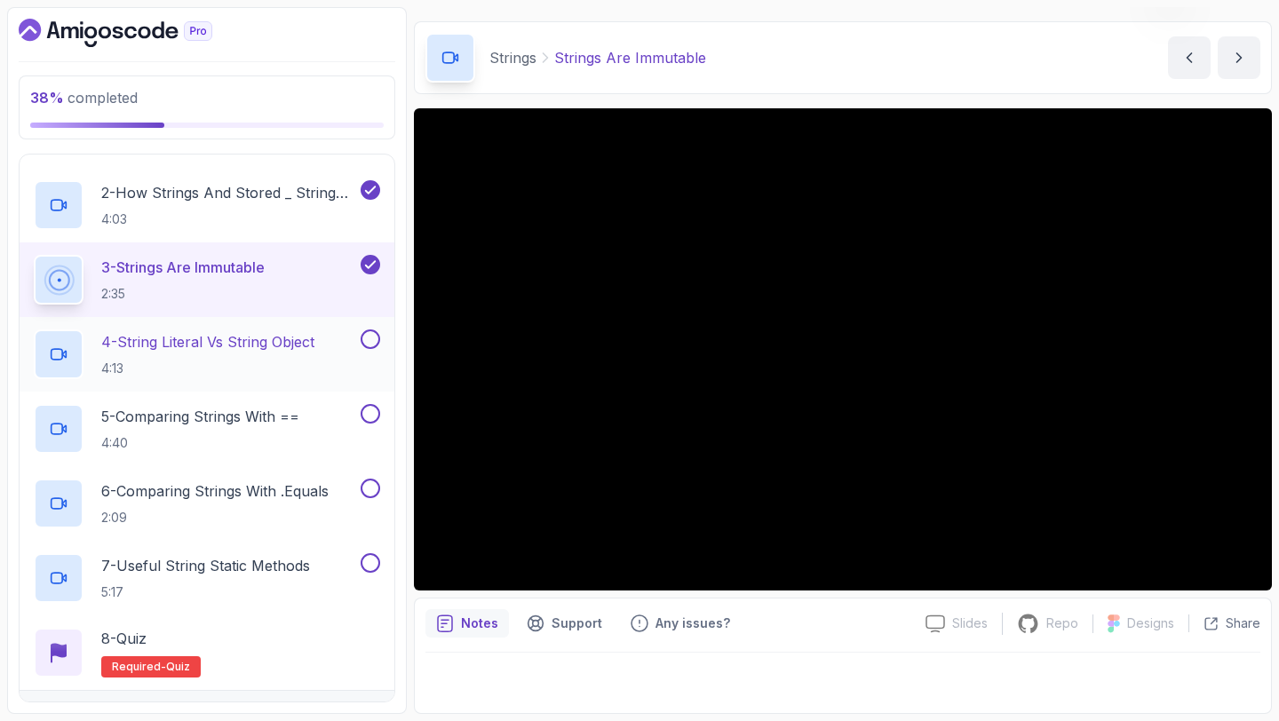
scroll to position [529, 0]
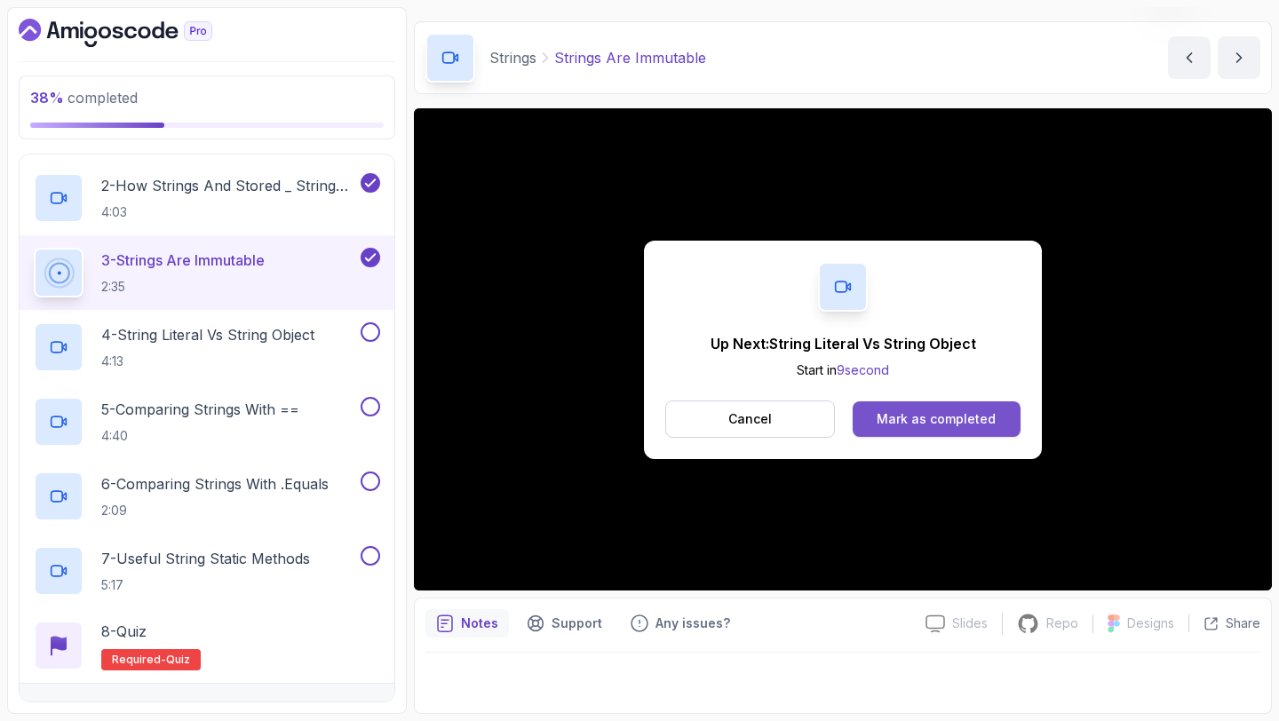
click at [917, 418] on div "Mark as completed" at bounding box center [936, 419] width 119 height 18
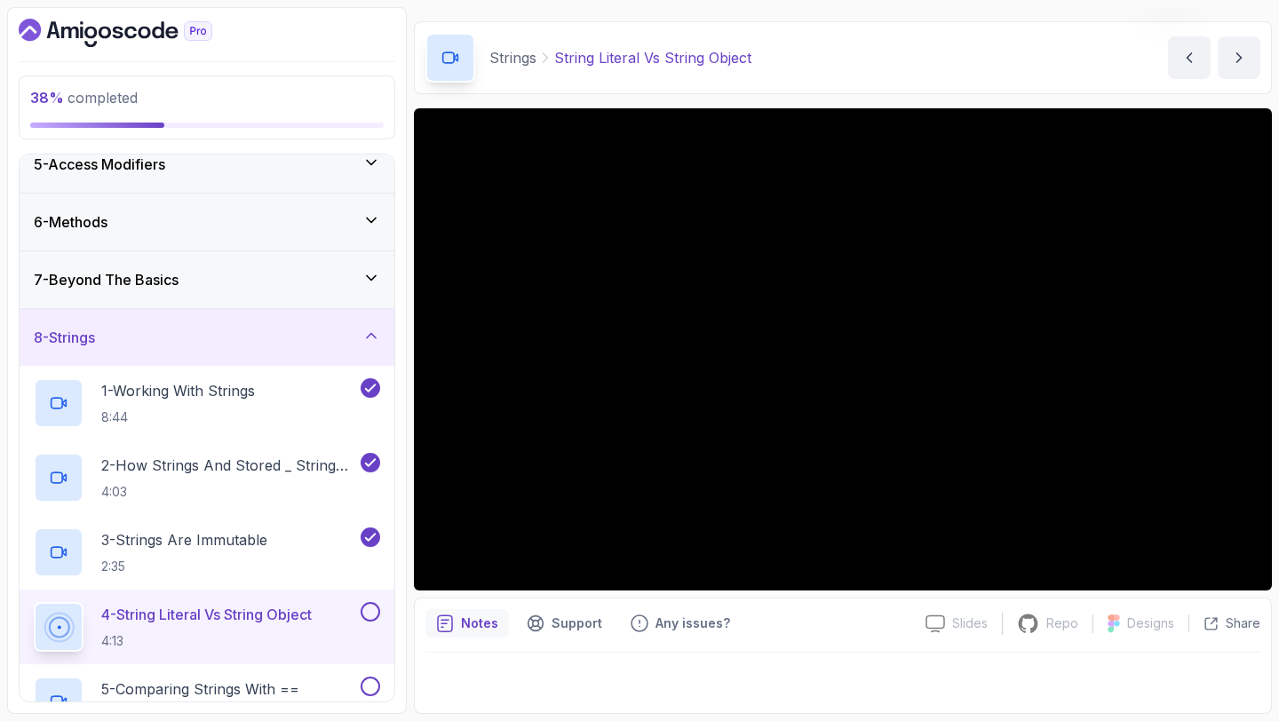
scroll to position [243, 0]
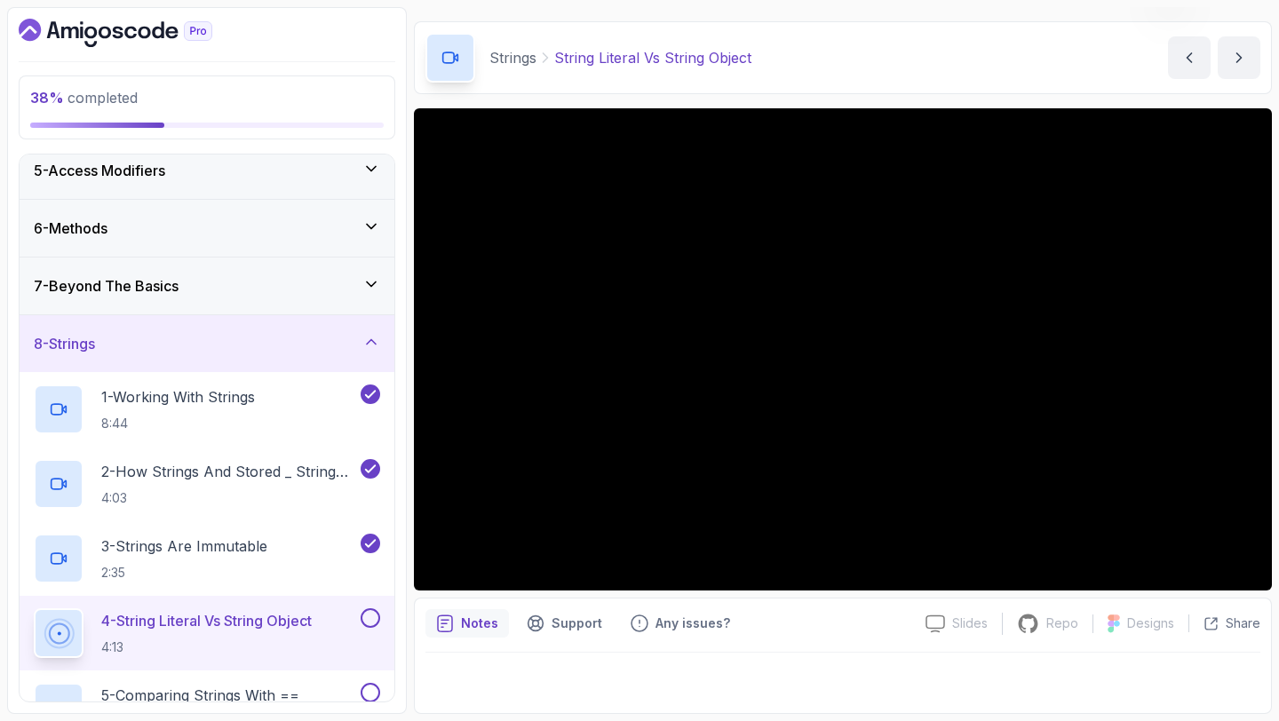
click at [339, 297] on div "7 - Beyond The Basics" at bounding box center [207, 286] width 375 height 57
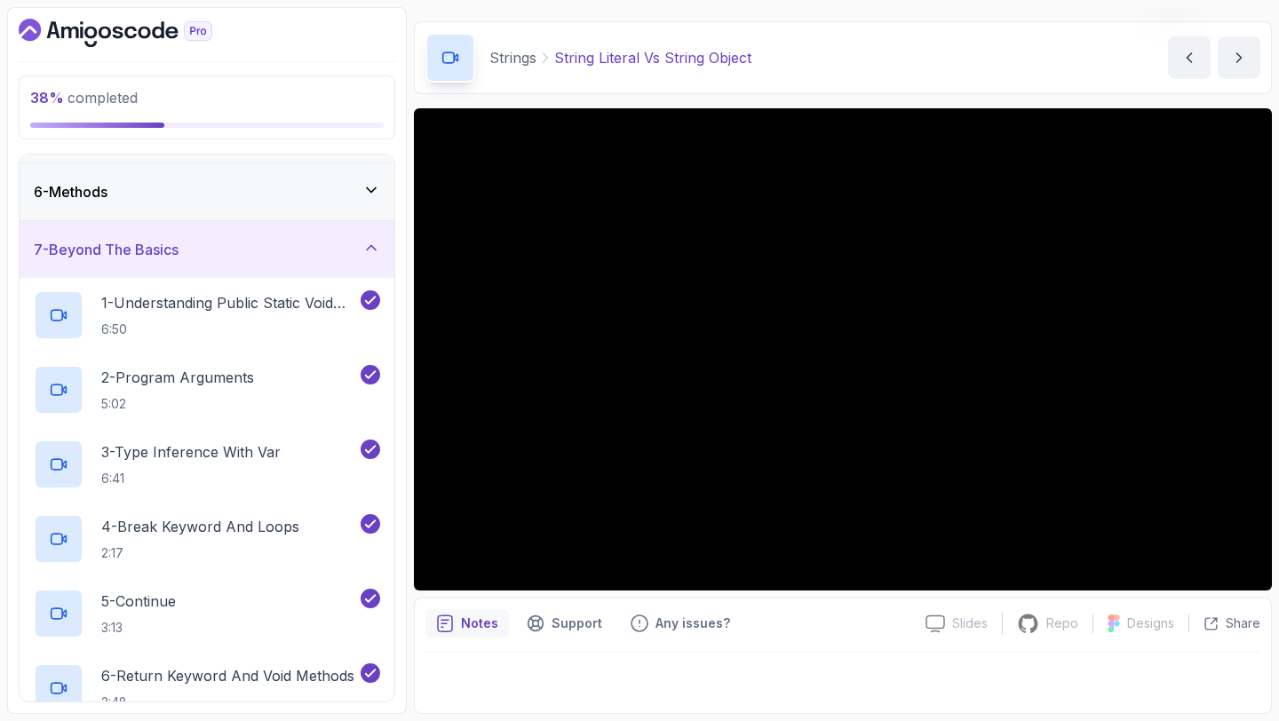
scroll to position [279, 0]
click at [369, 247] on icon at bounding box center [371, 249] width 18 height 18
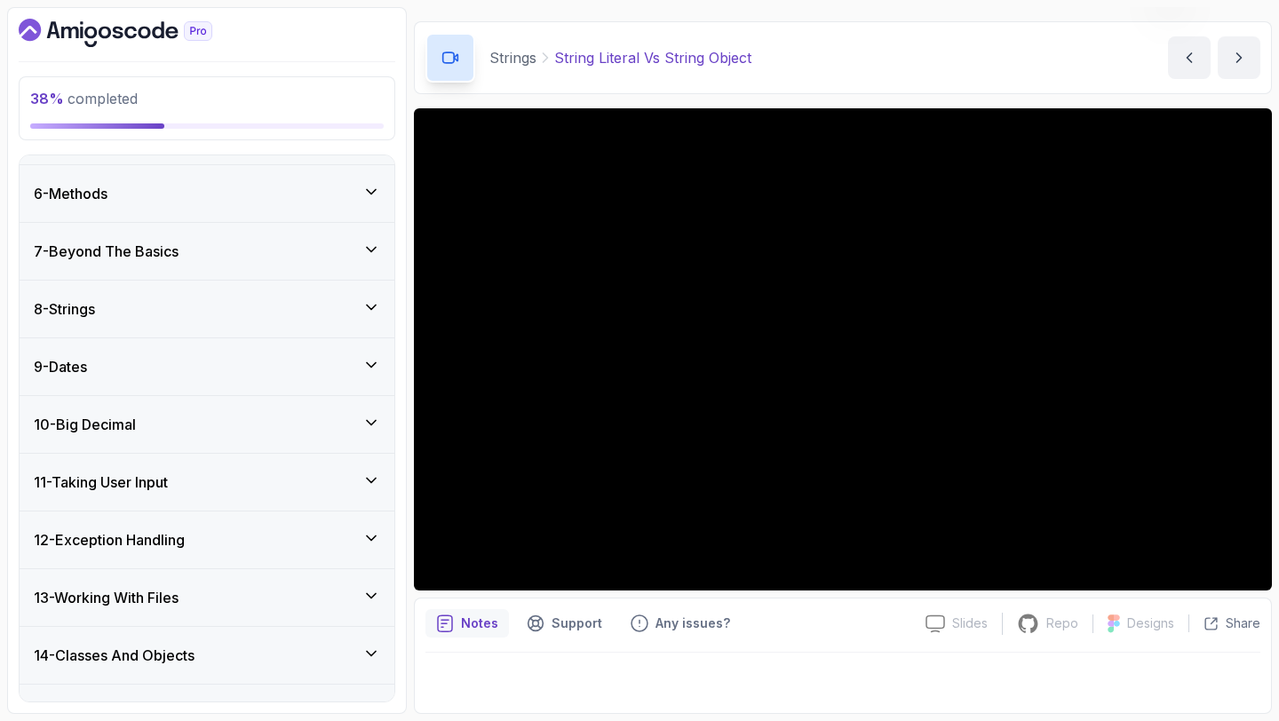
scroll to position [271, 0]
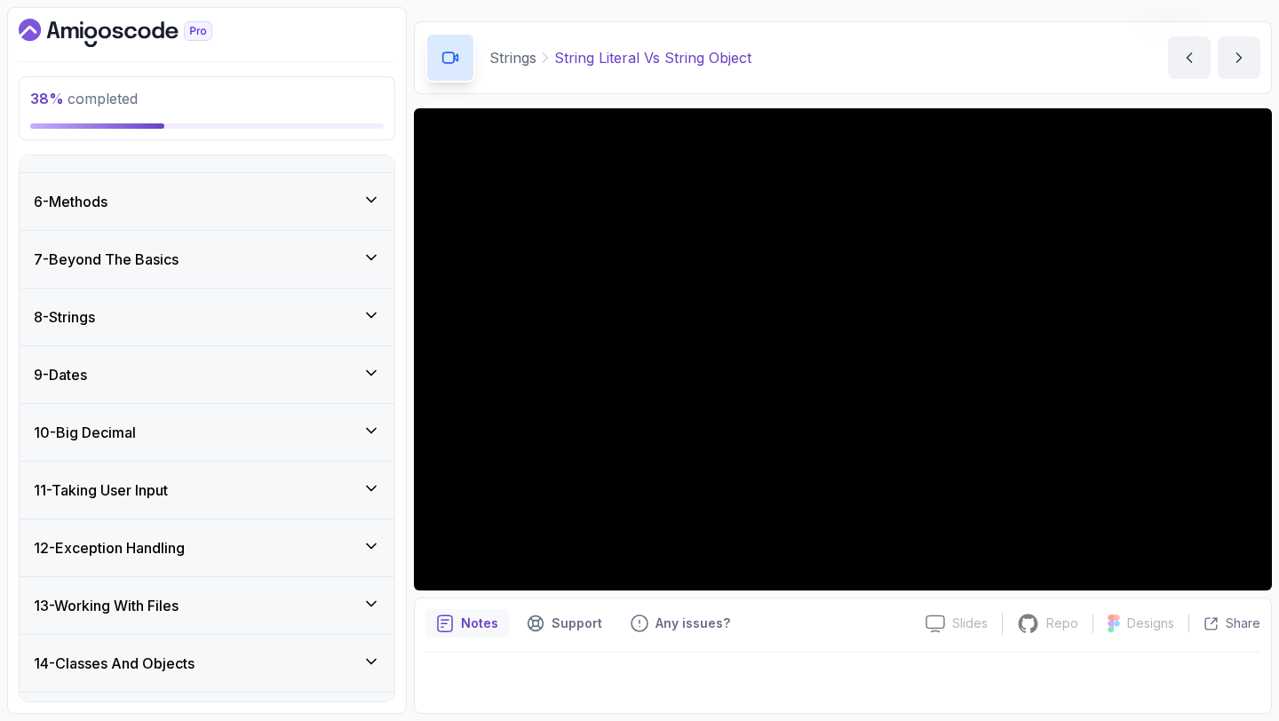
click at [332, 323] on div "8 - Strings" at bounding box center [207, 316] width 346 height 21
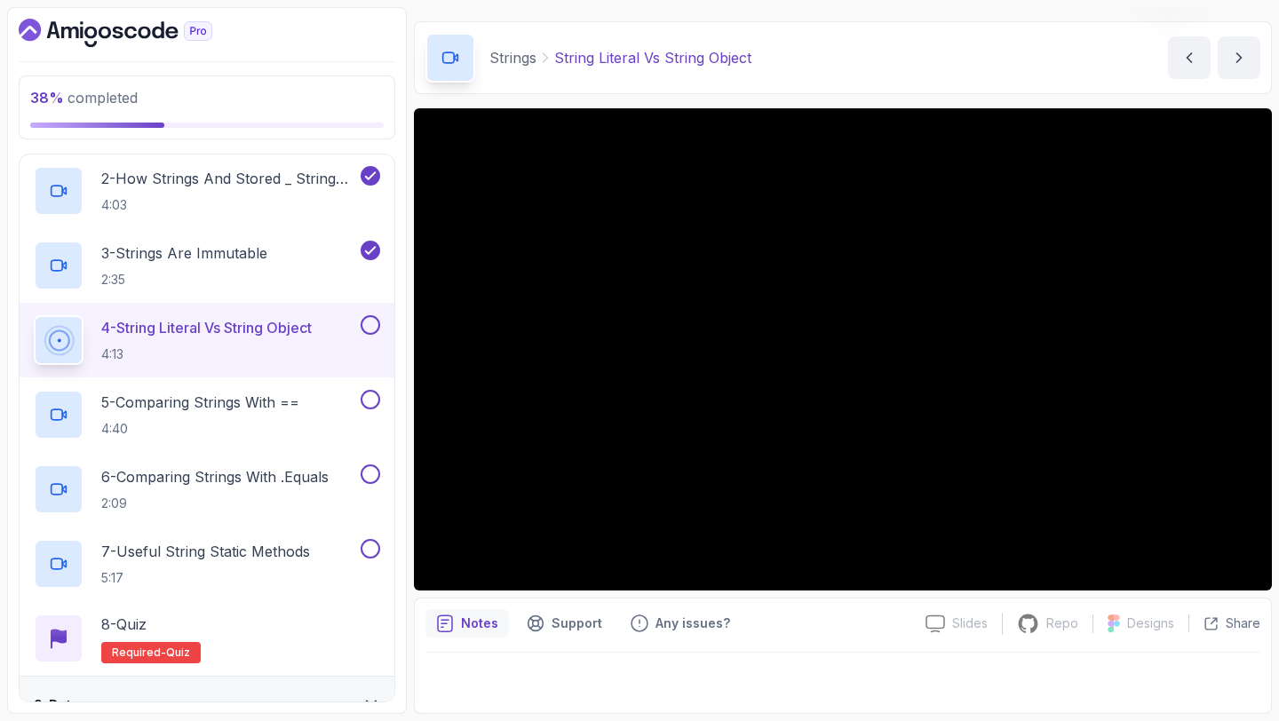
scroll to position [537, 0]
click at [368, 325] on button at bounding box center [371, 324] width 20 height 20
click at [308, 421] on div "5 - Comparing Strings With == 4:40" at bounding box center [195, 414] width 323 height 50
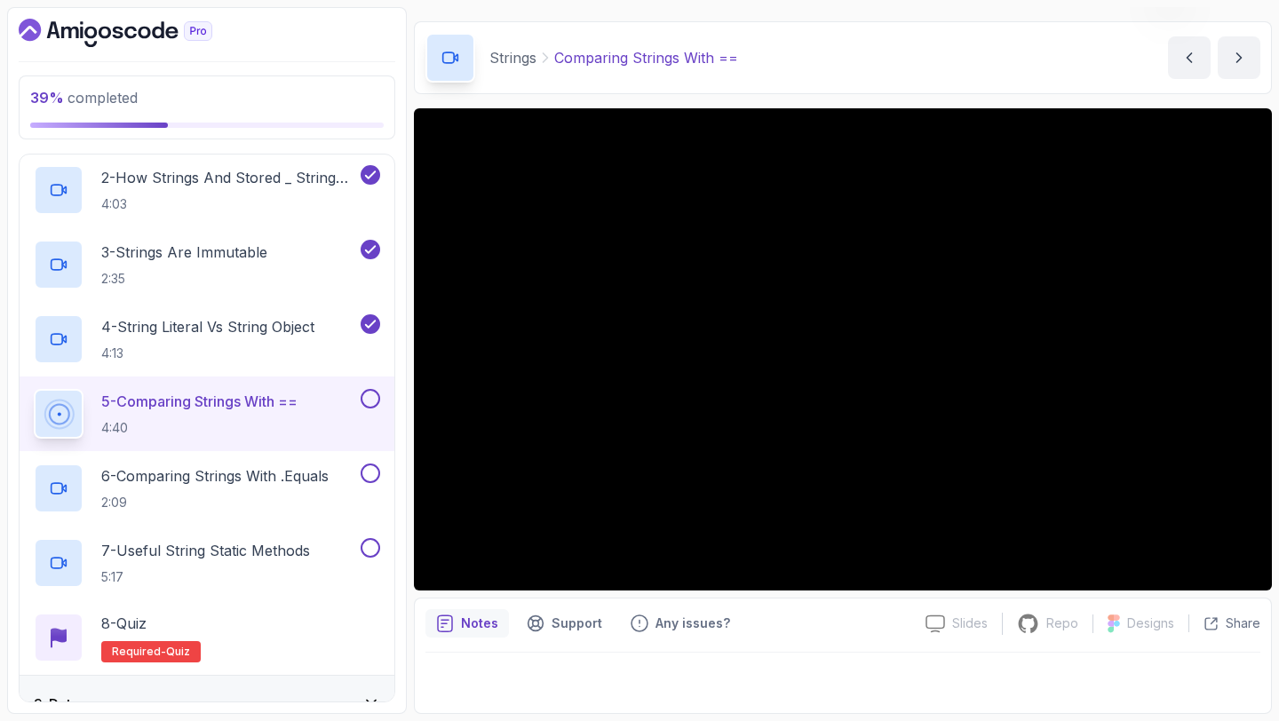
click at [366, 393] on button at bounding box center [371, 399] width 20 height 20
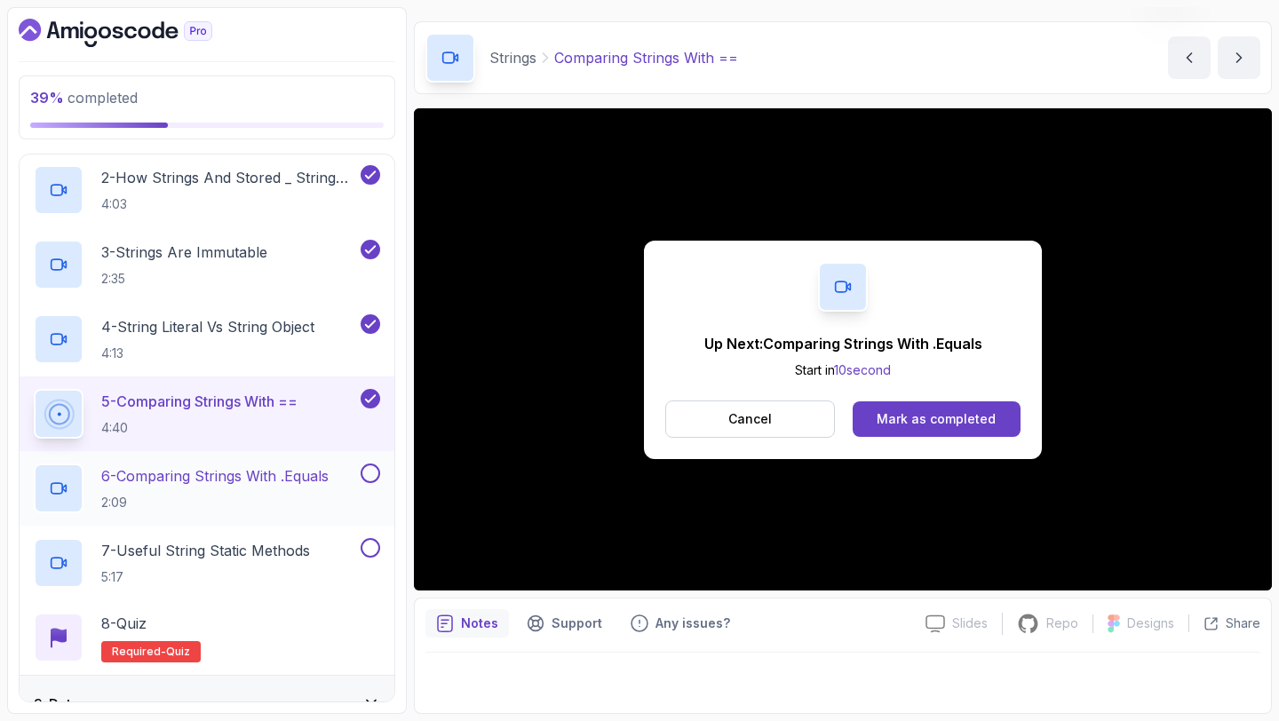
click at [280, 490] on h2 "6 - Comparing Strings With .Equals 2:09" at bounding box center [214, 488] width 227 height 46
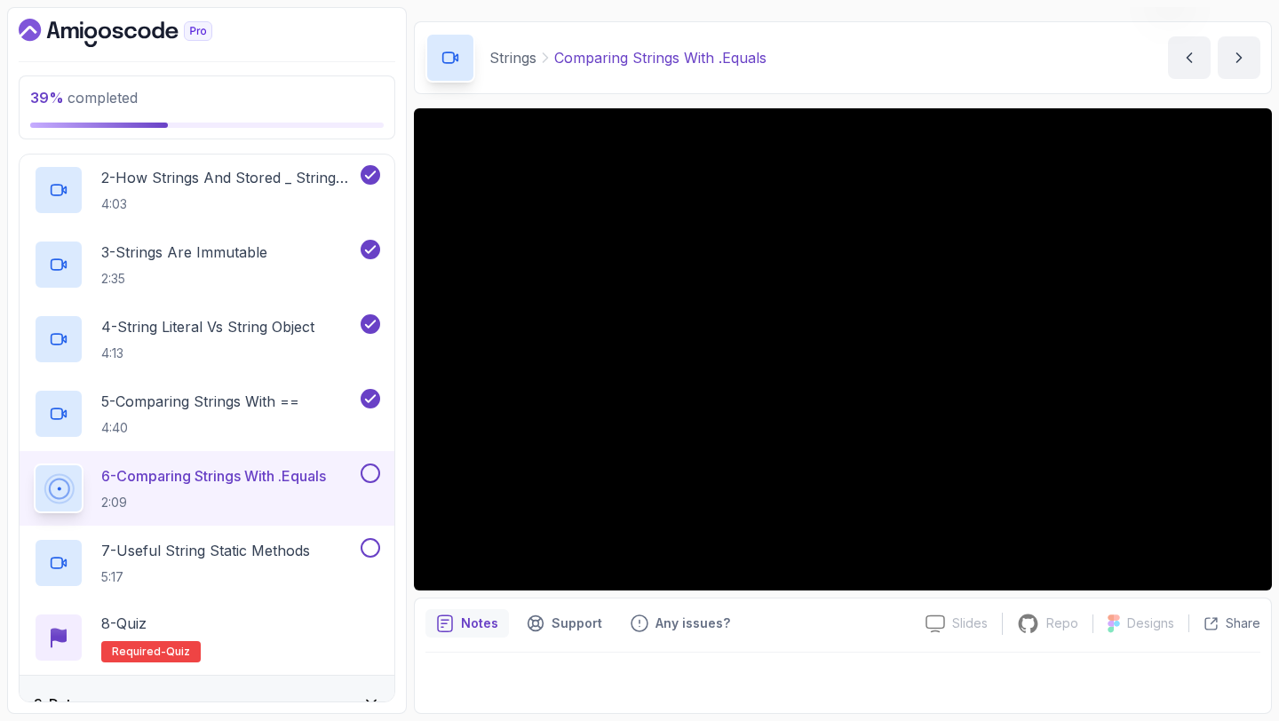
click at [373, 472] on button at bounding box center [371, 474] width 20 height 20
click at [282, 560] on p "7 - Useful String Static Methods" at bounding box center [205, 550] width 209 height 21
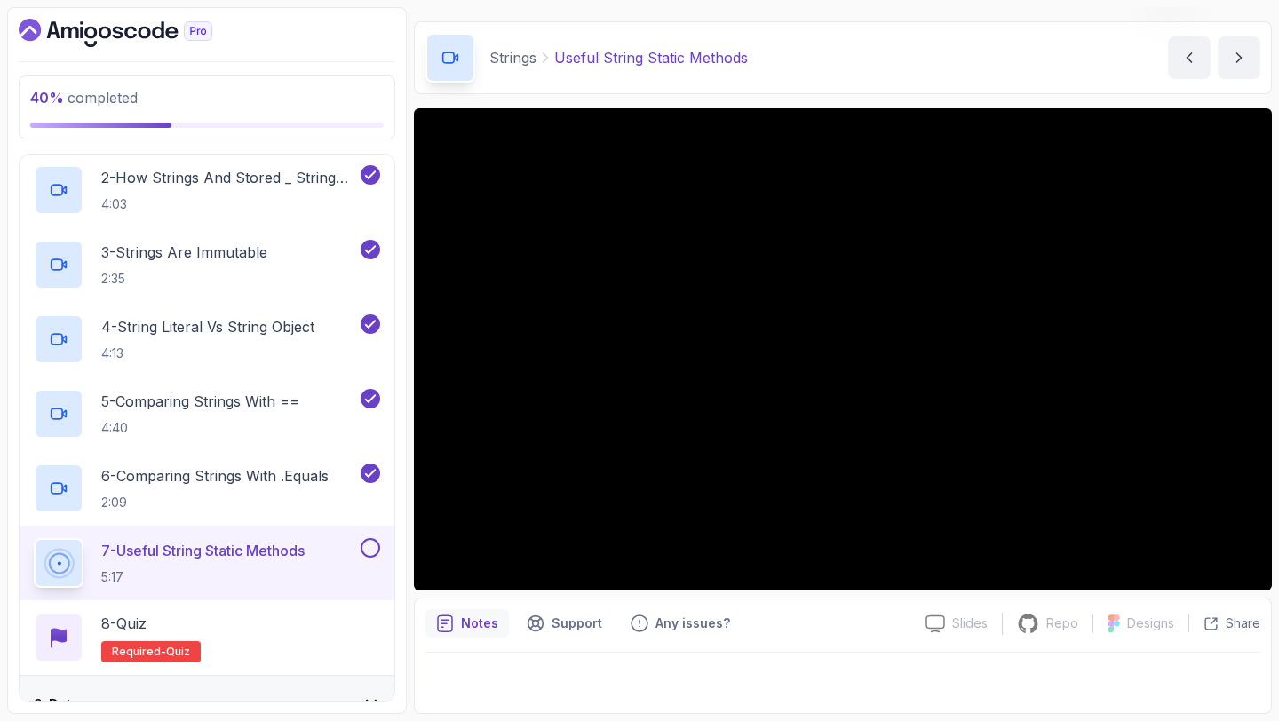
click at [369, 542] on button at bounding box center [371, 548] width 20 height 20
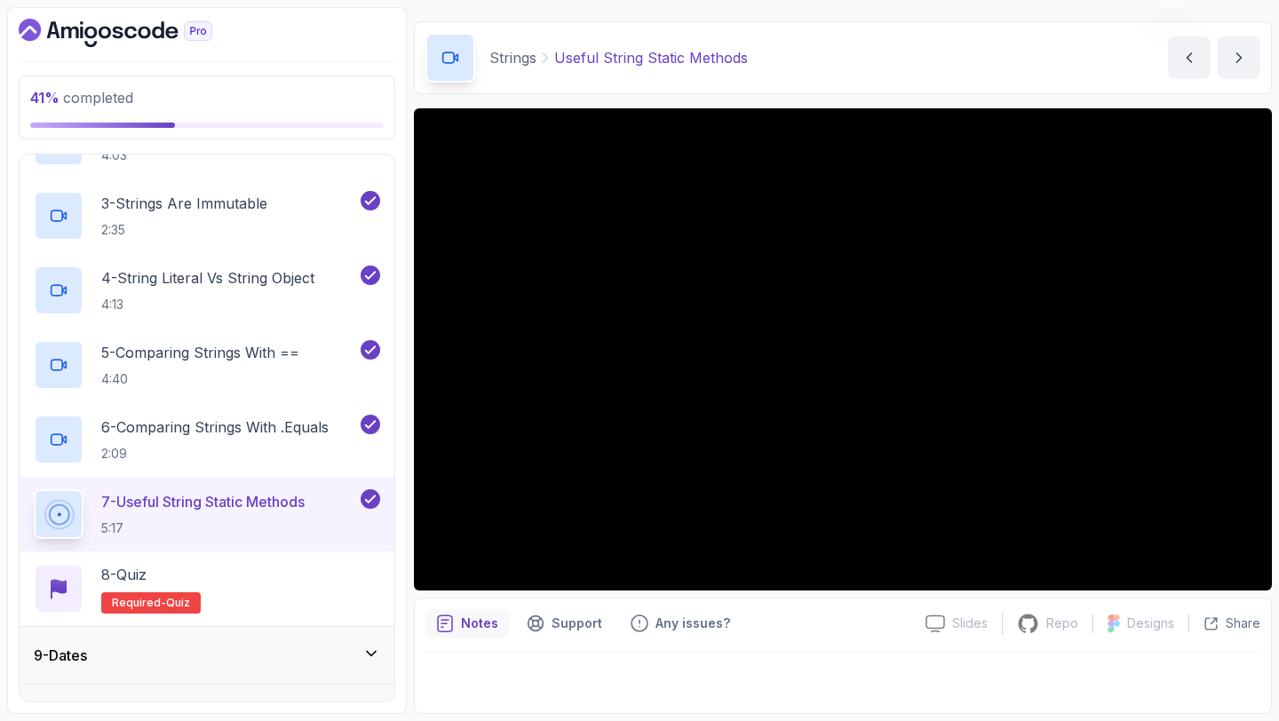
scroll to position [562, 0]
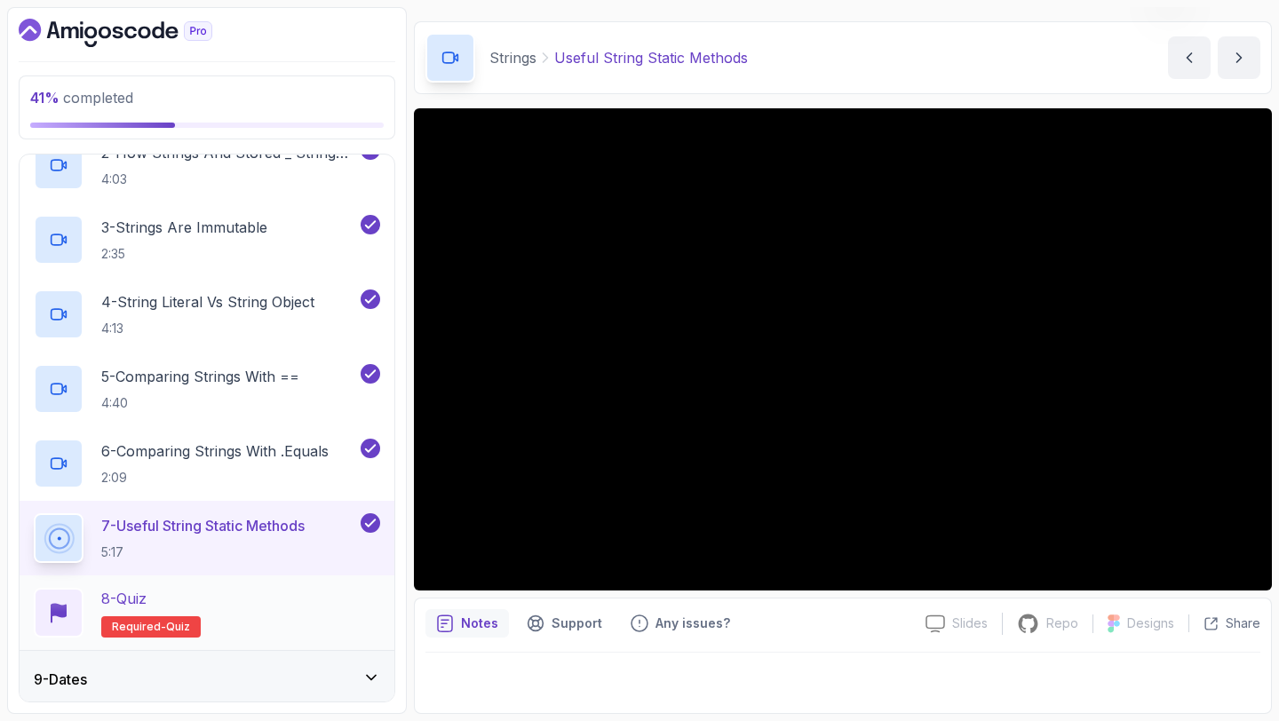
click at [260, 588] on div "8 - Quiz Required- quiz" at bounding box center [207, 613] width 346 height 50
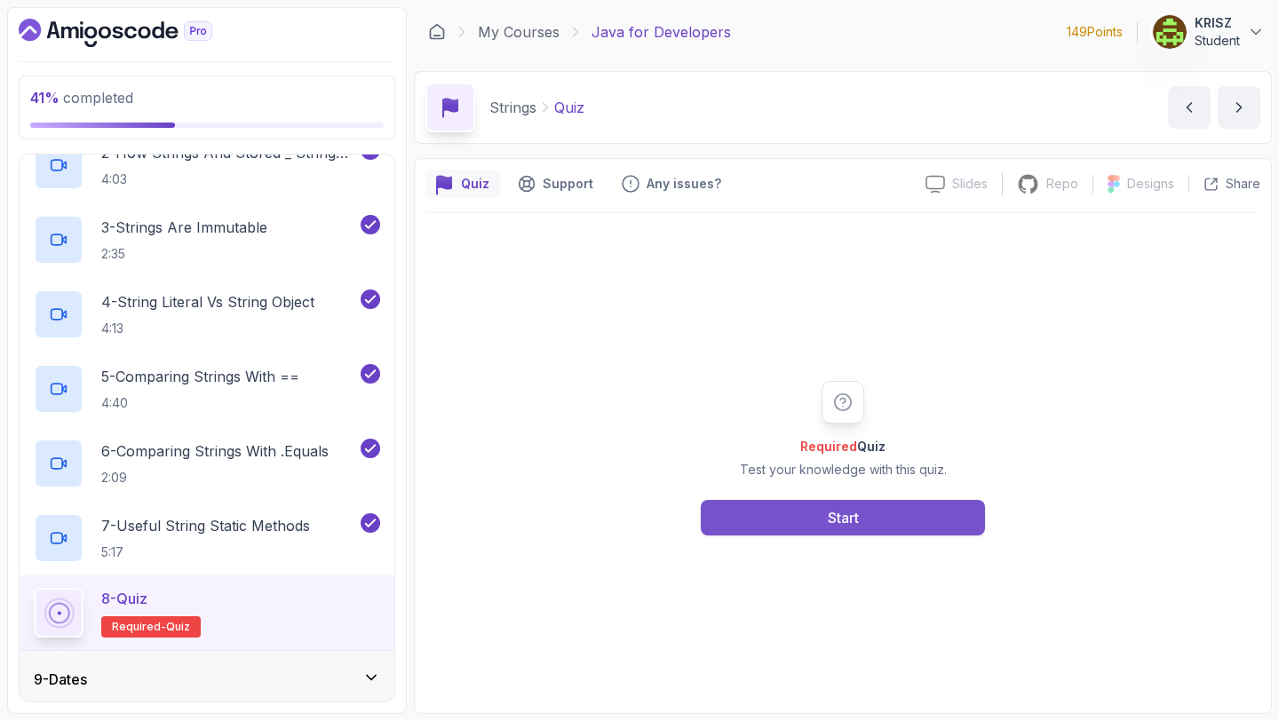
click at [750, 501] on button "Start" at bounding box center [843, 518] width 284 height 36
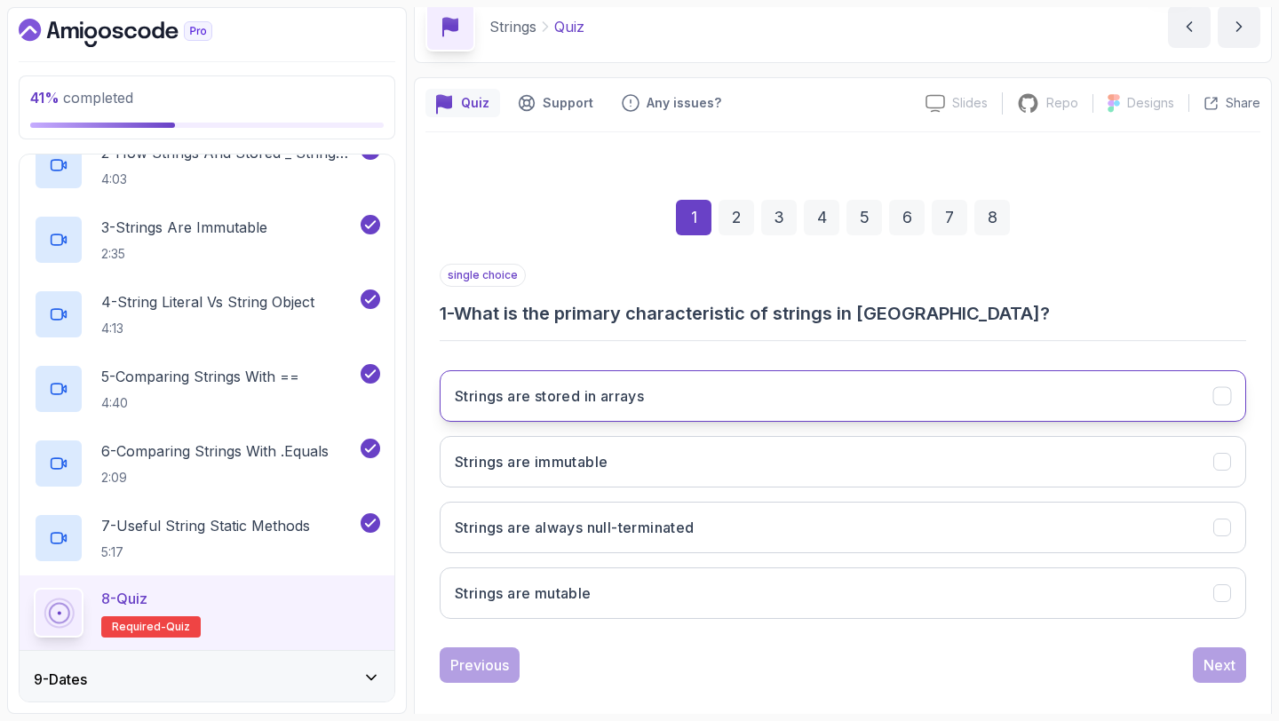
scroll to position [100, 0]
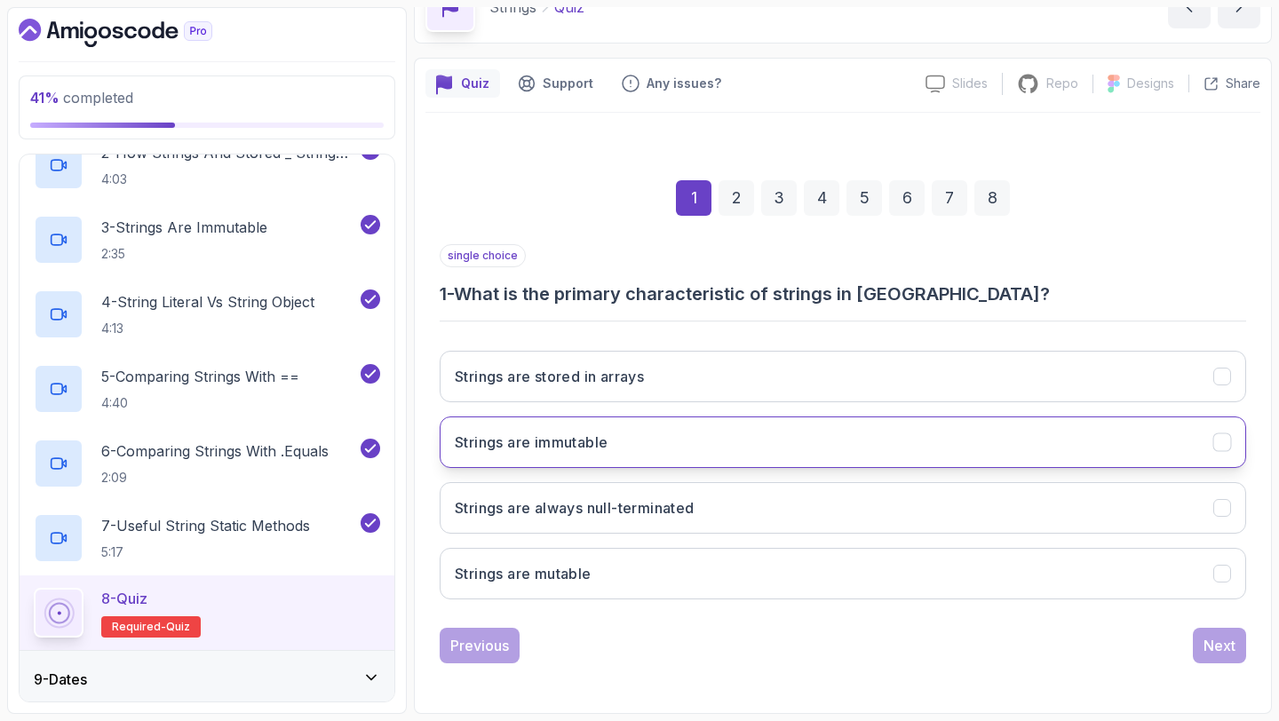
click at [618, 433] on button "Strings are immutable" at bounding box center [843, 443] width 806 height 52
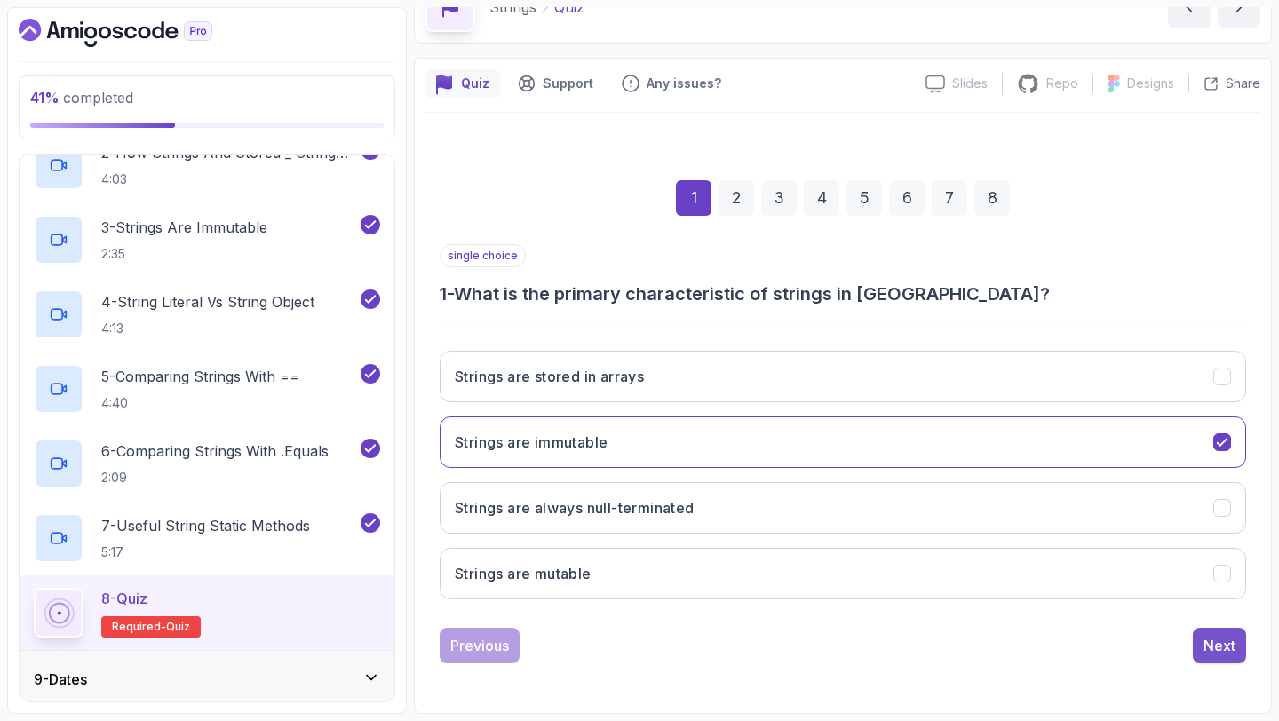
click at [1198, 655] on button "Next" at bounding box center [1219, 646] width 53 height 36
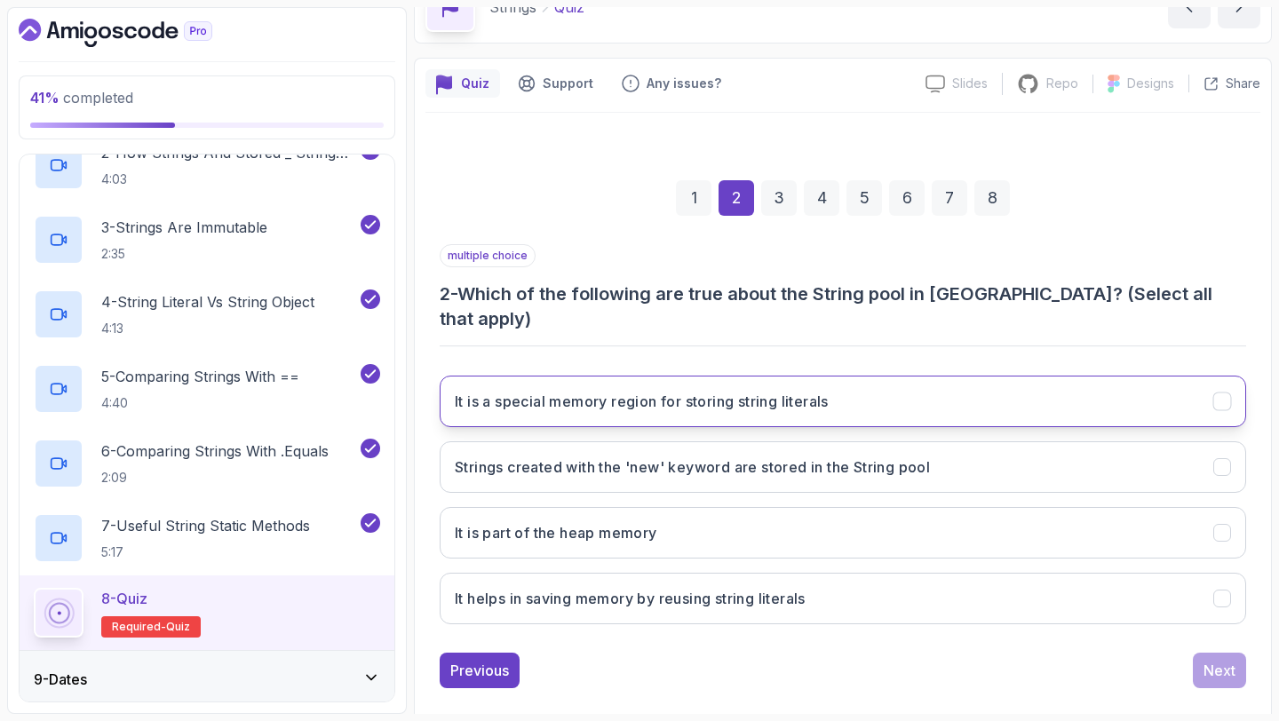
click at [880, 376] on button "It is a special memory region for storing string literals" at bounding box center [843, 402] width 806 height 52
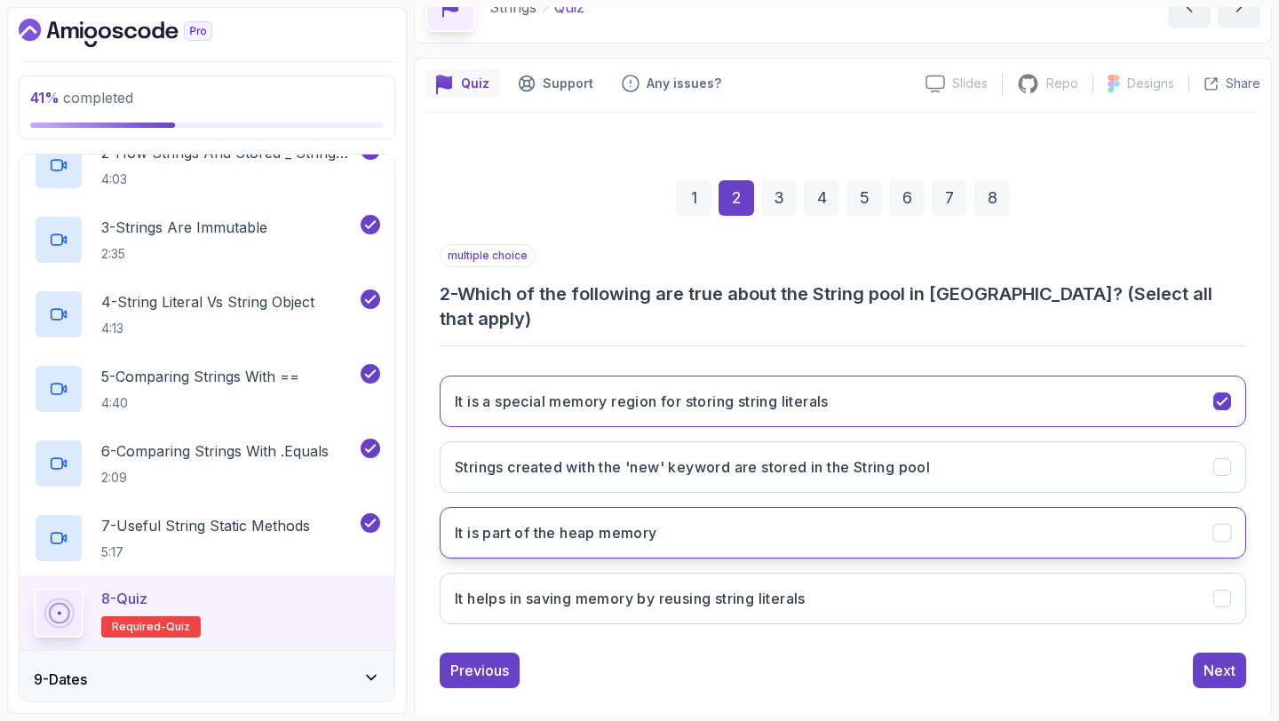
click at [827, 507] on button "It is part of the heap memory" at bounding box center [843, 533] width 806 height 52
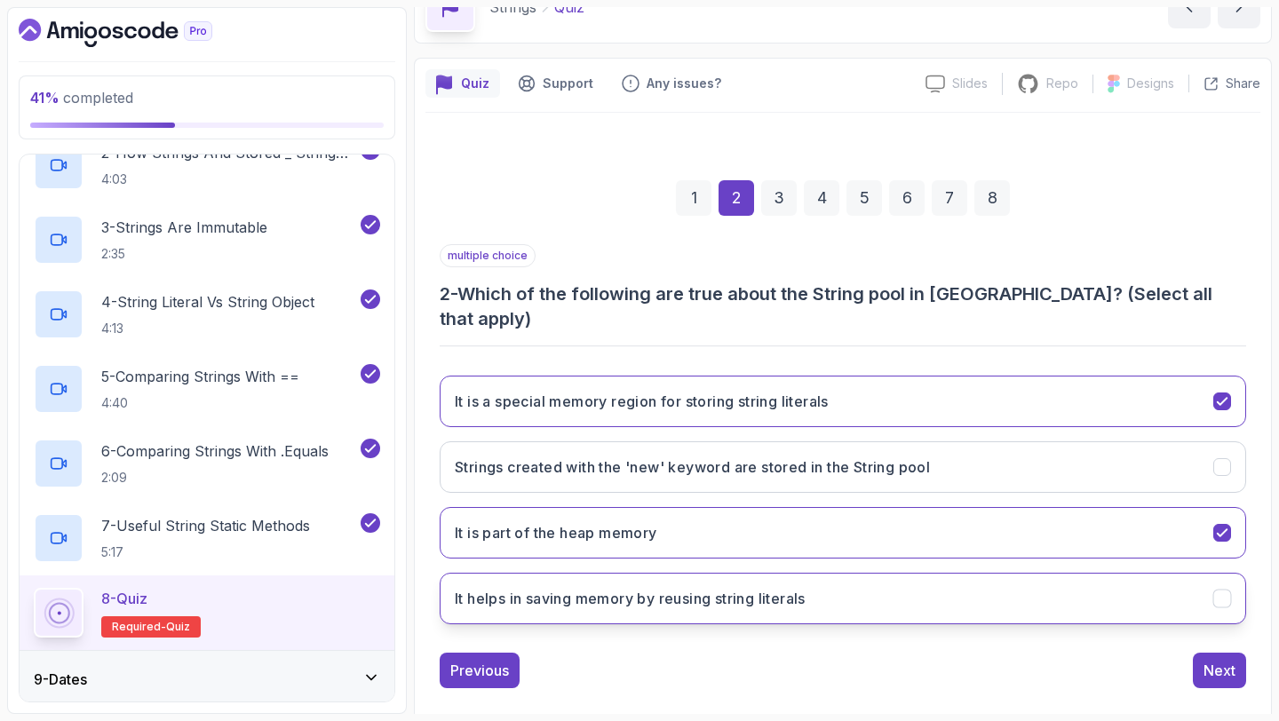
click at [846, 573] on button "It helps in saving memory by reusing string literals" at bounding box center [843, 599] width 806 height 52
click at [1211, 660] on div "Next" at bounding box center [1219, 670] width 32 height 21
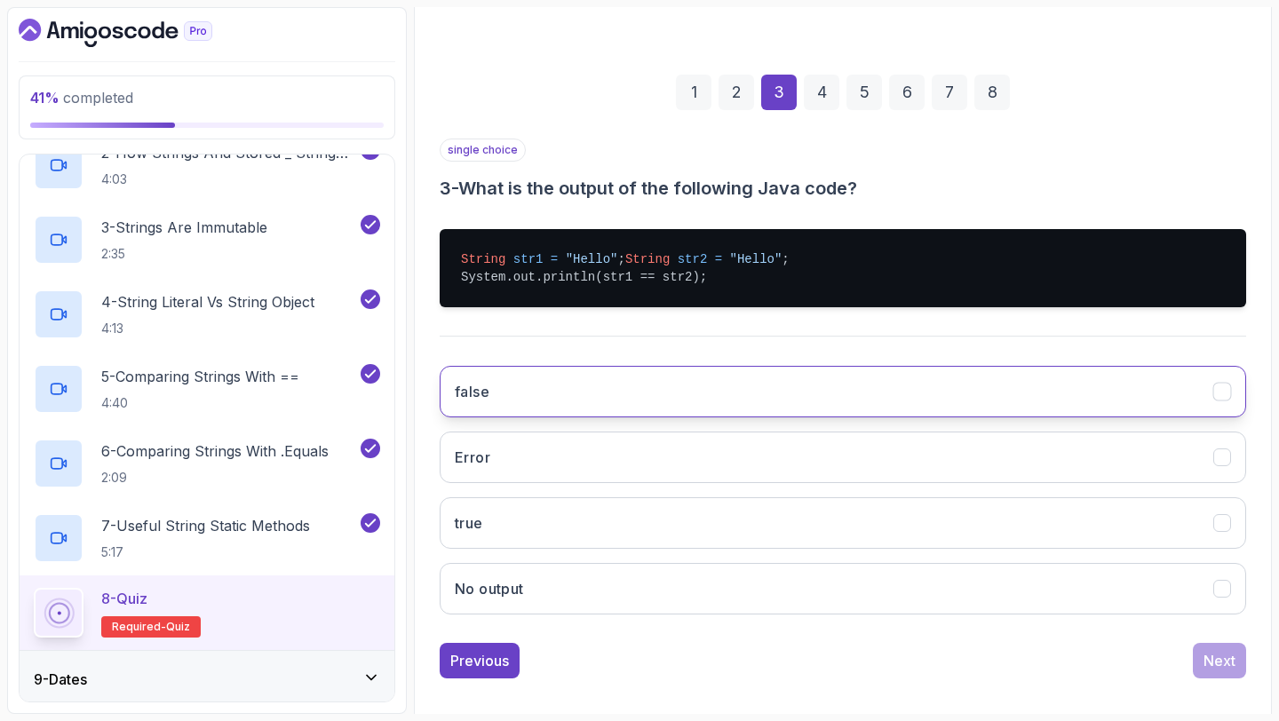
scroll to position [207, 0]
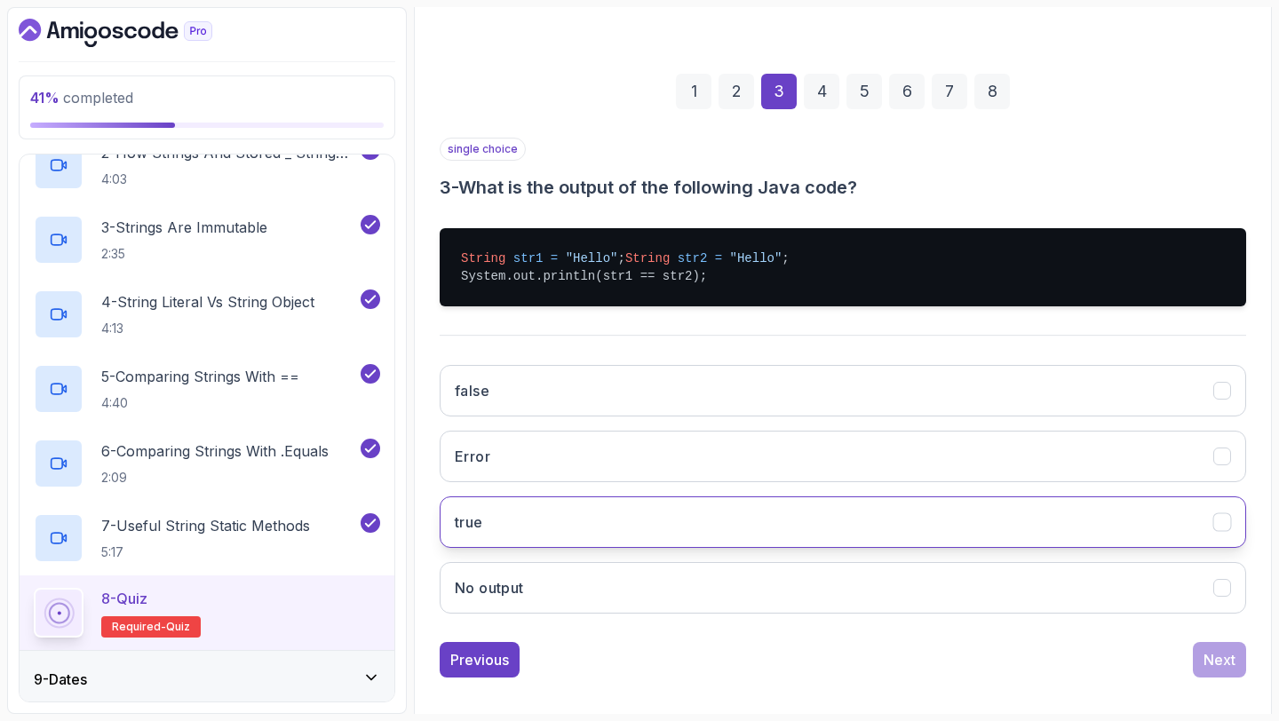
click at [726, 522] on button "true" at bounding box center [843, 522] width 806 height 52
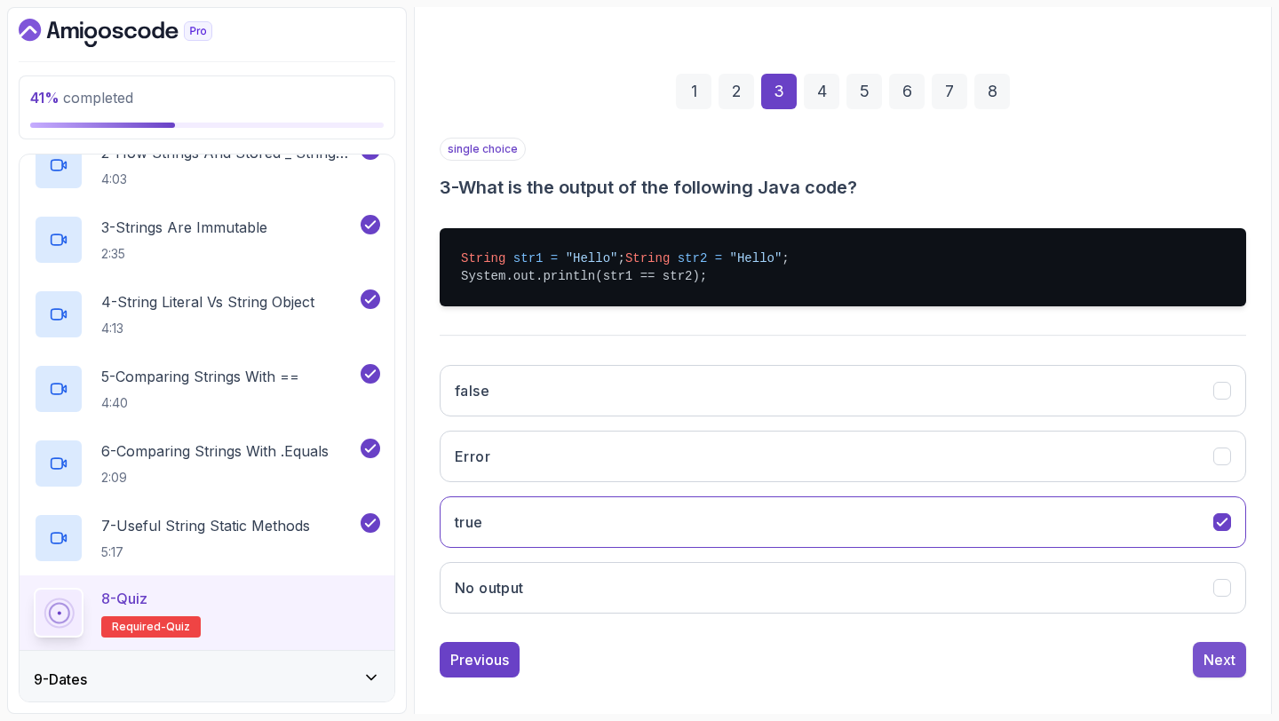
click at [1202, 670] on button "Next" at bounding box center [1219, 660] width 53 height 36
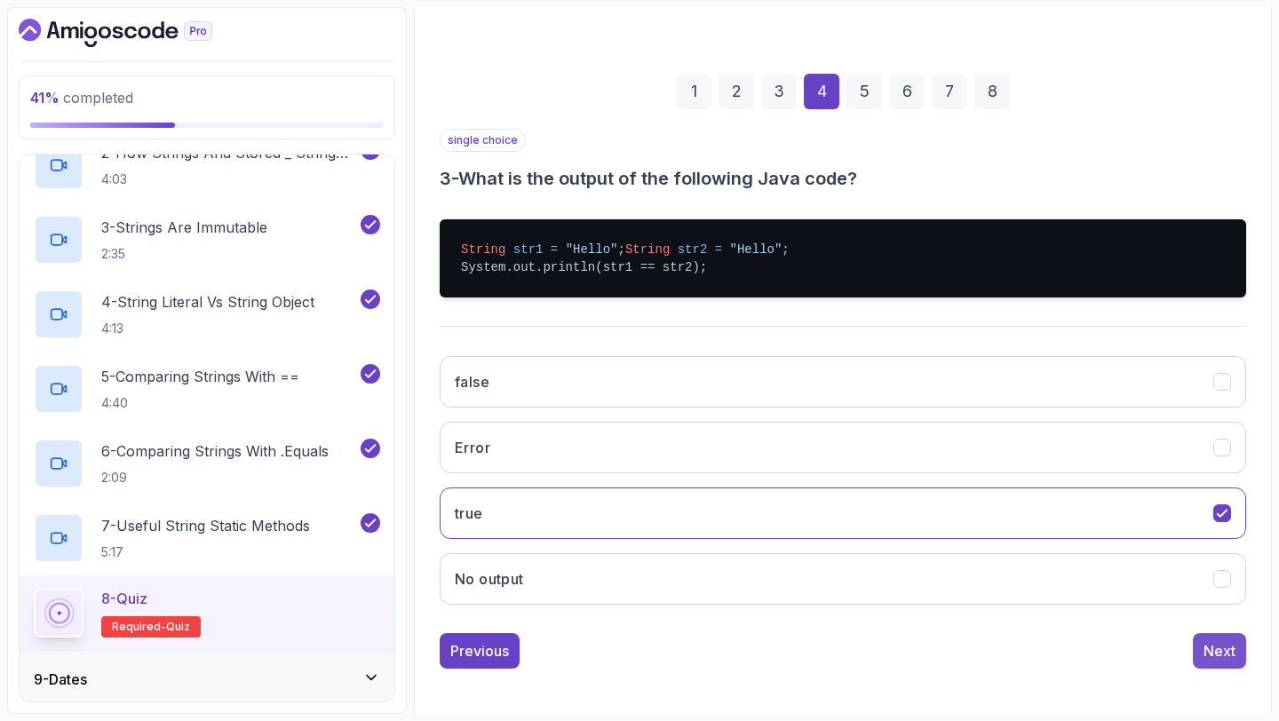
scroll to position [100, 0]
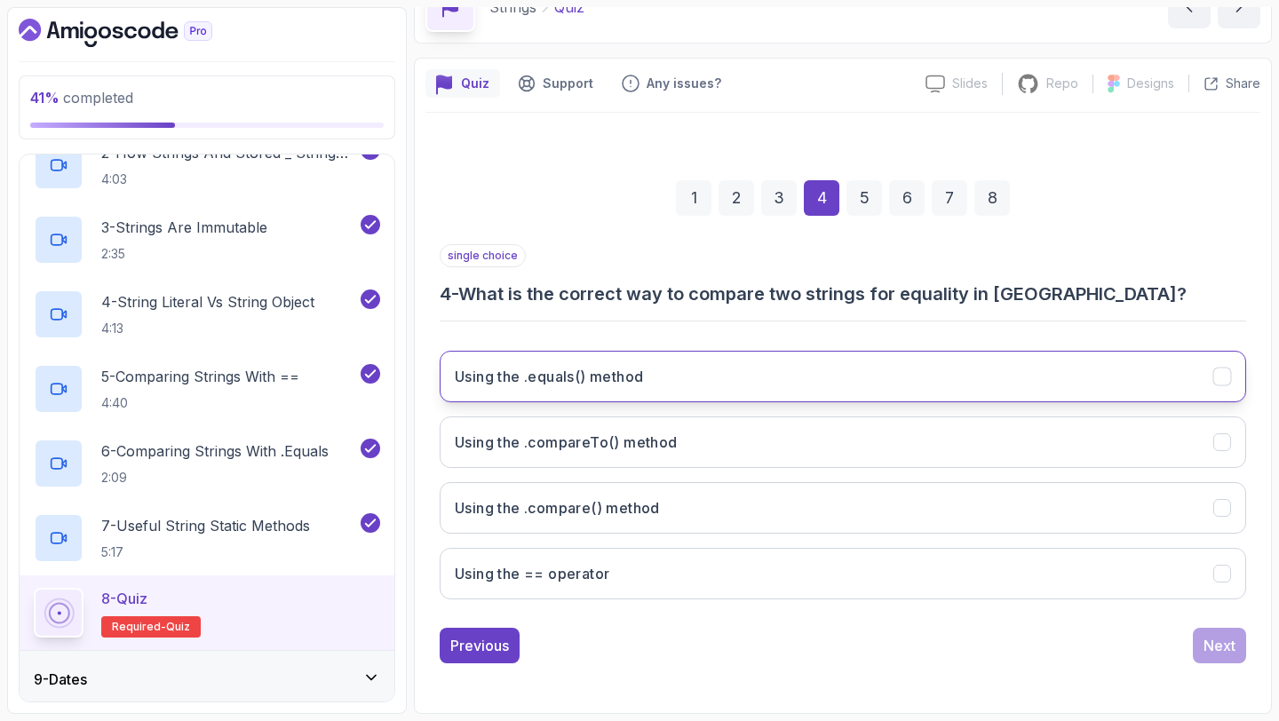
click at [753, 369] on button "Using the .equals() method" at bounding box center [843, 377] width 806 height 52
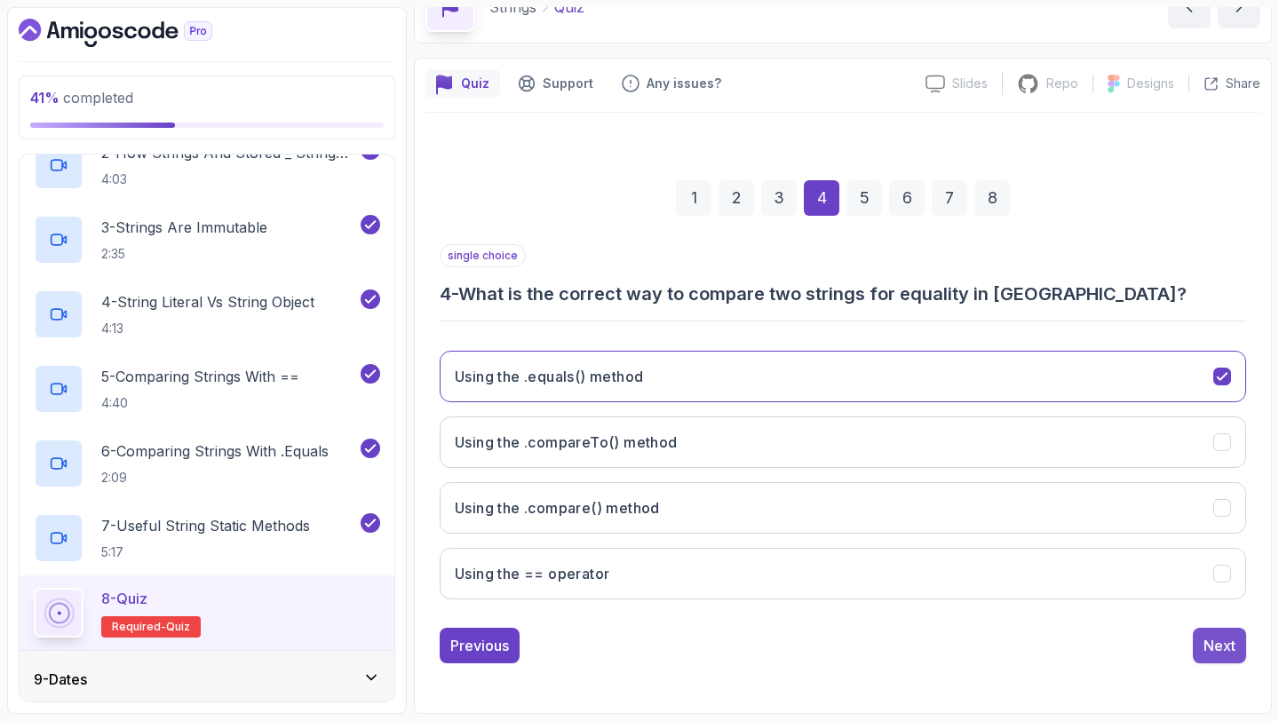
click at [1198, 632] on button "Next" at bounding box center [1219, 646] width 53 height 36
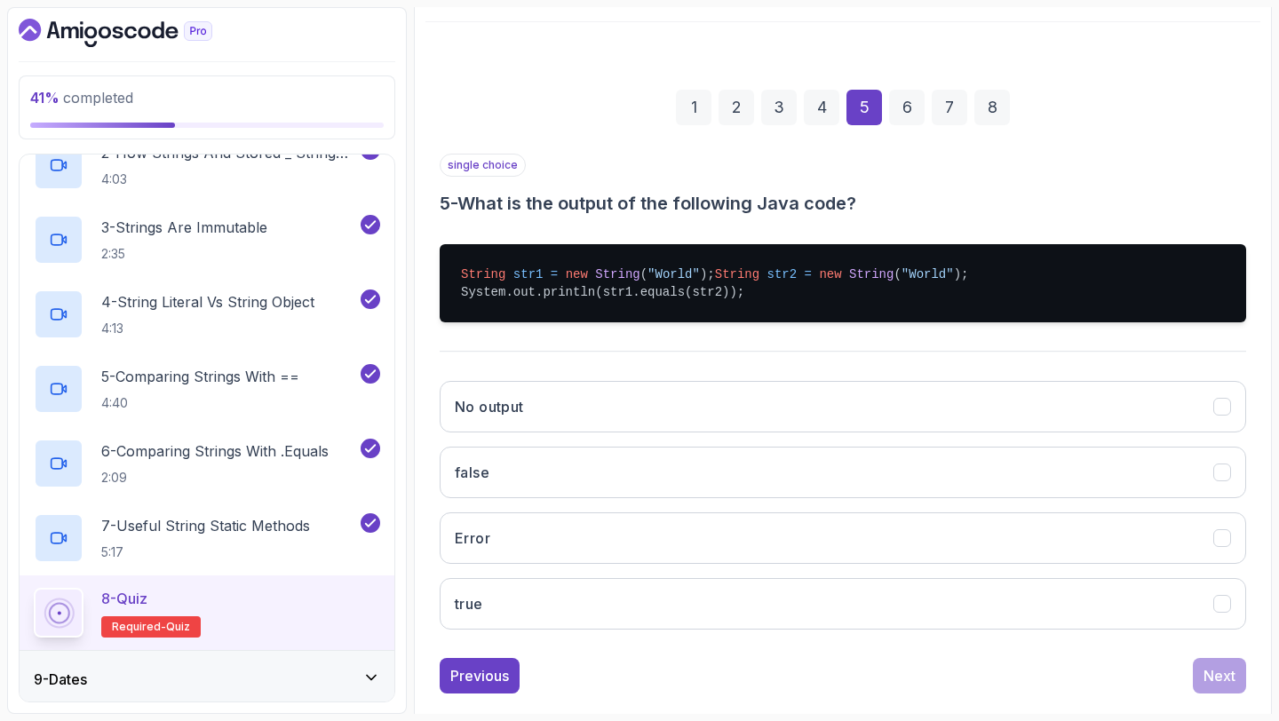
scroll to position [192, 0]
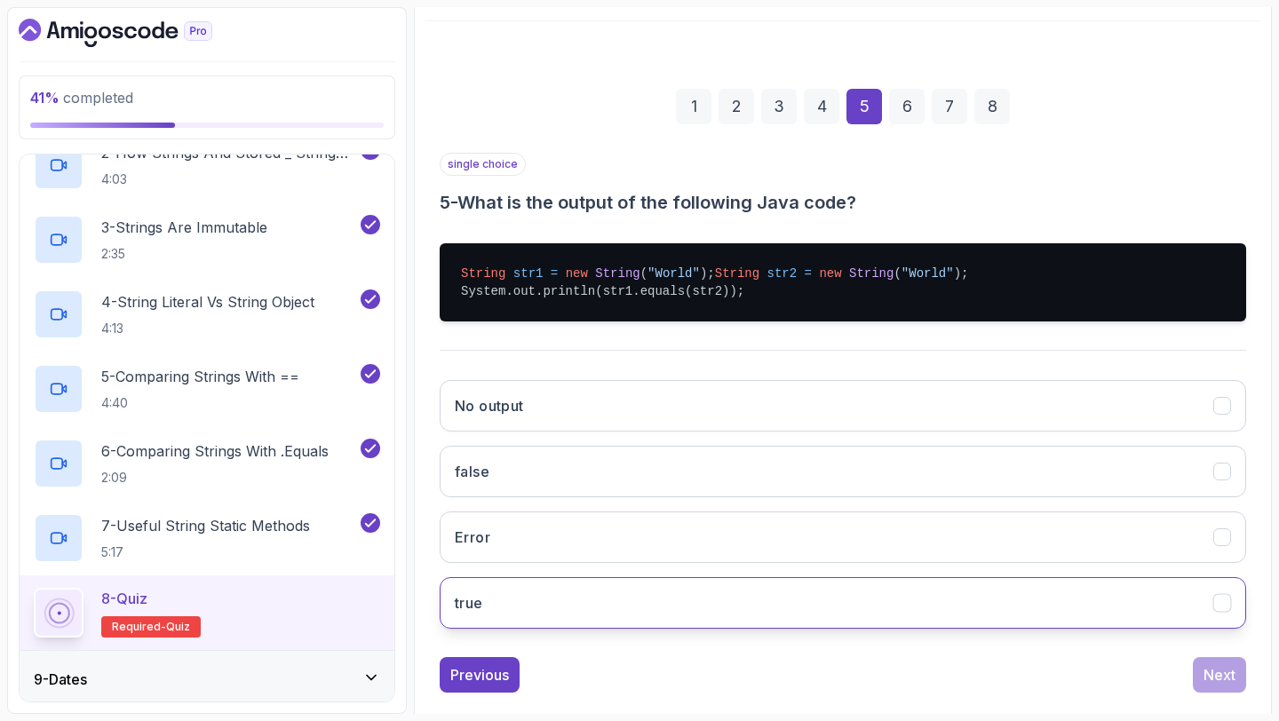
click at [722, 600] on button "true" at bounding box center [843, 603] width 806 height 52
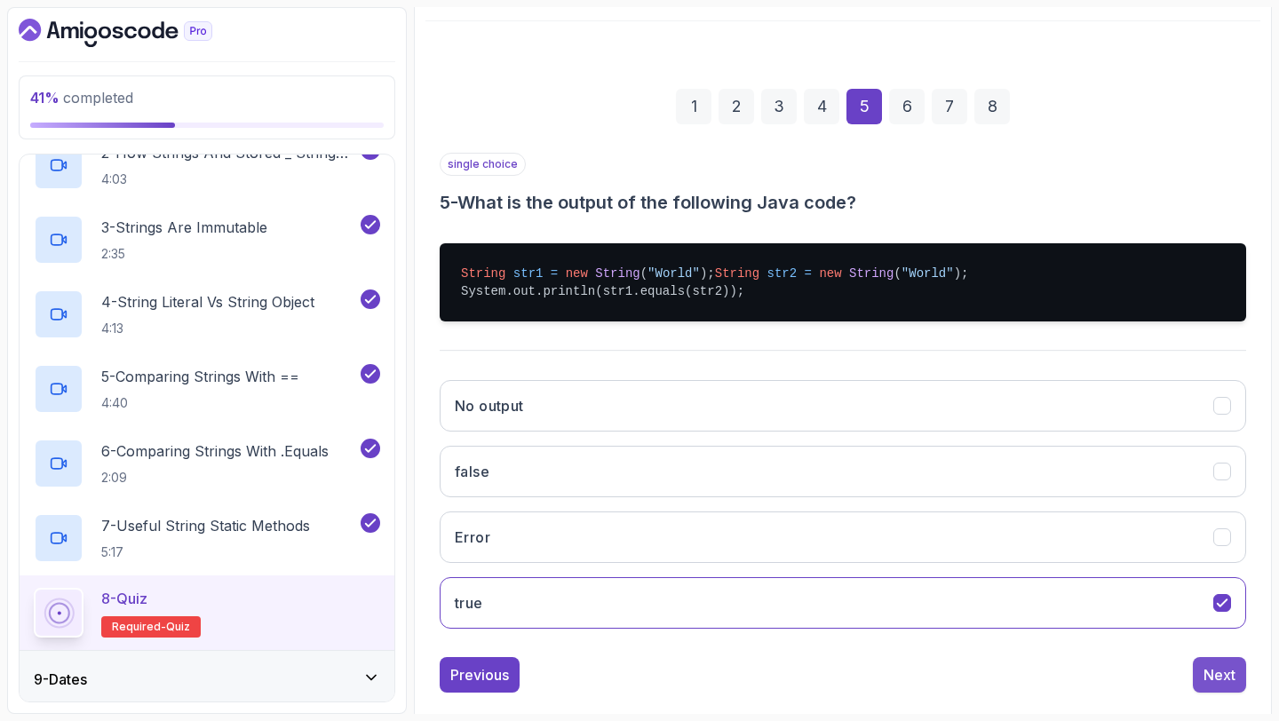
click at [1219, 686] on div "Next" at bounding box center [1219, 674] width 32 height 21
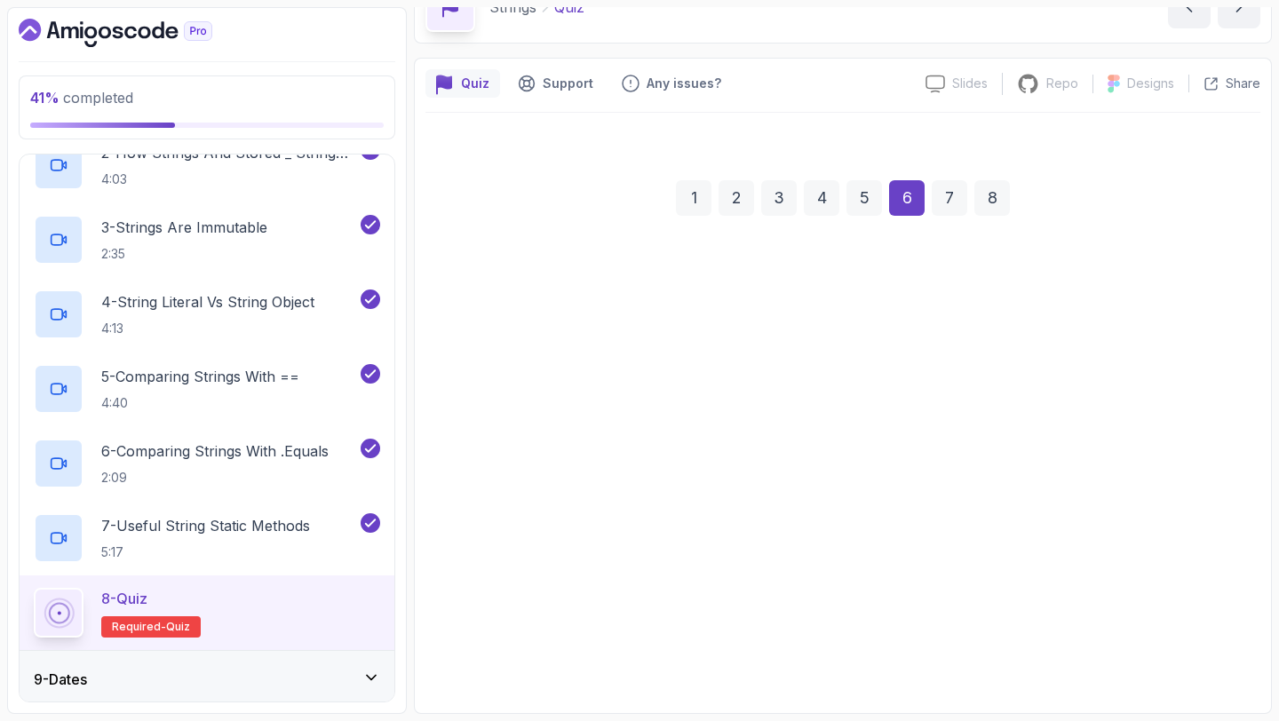
scroll to position [125, 0]
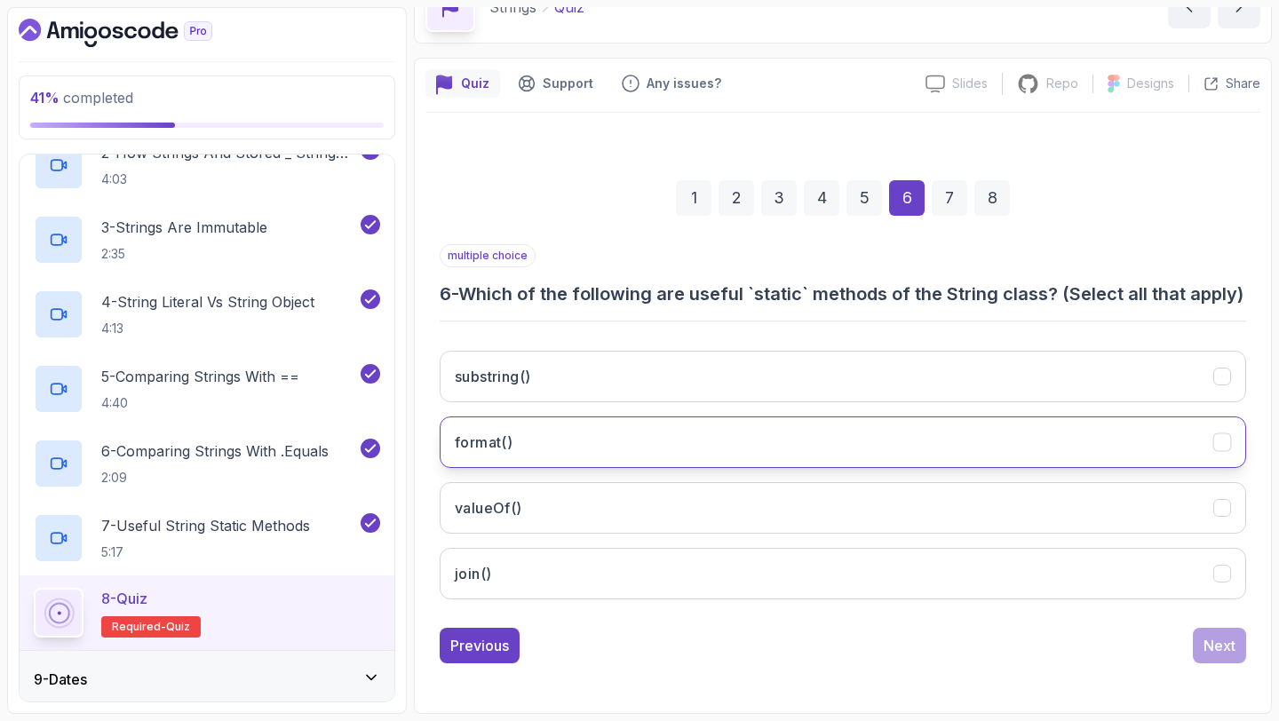
click at [550, 449] on button "format()" at bounding box center [843, 443] width 806 height 52
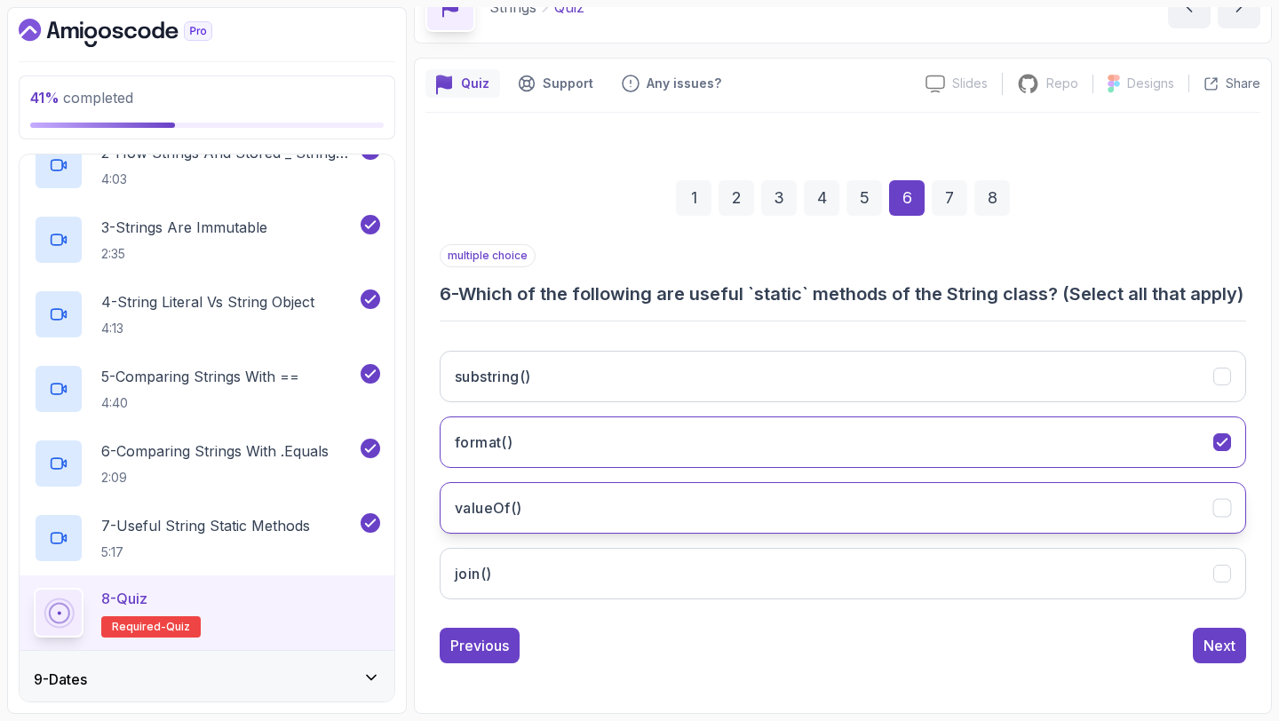
click at [571, 495] on button "valueOf()" at bounding box center [843, 508] width 806 height 52
click at [614, 601] on div "substring() format() valueOf() join()" at bounding box center [843, 475] width 806 height 277
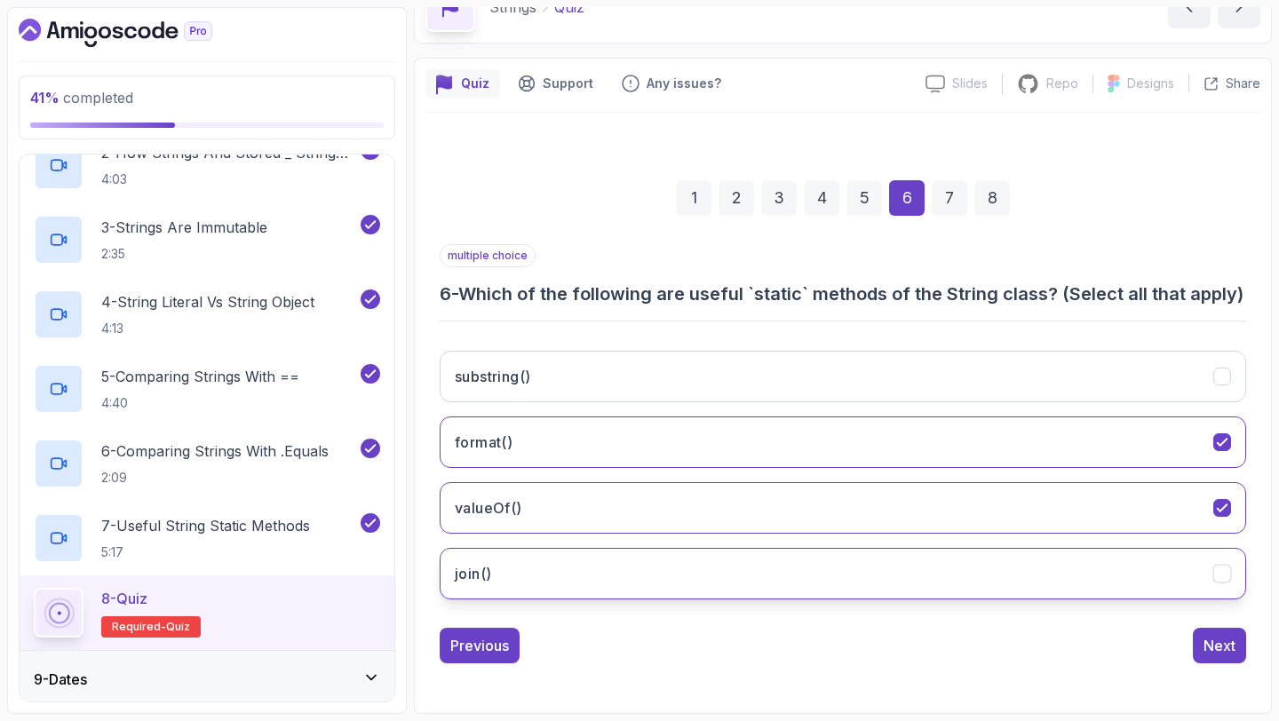
click at [629, 587] on button "join()" at bounding box center [843, 574] width 806 height 52
click at [1204, 640] on div "Next" at bounding box center [1219, 645] width 32 height 21
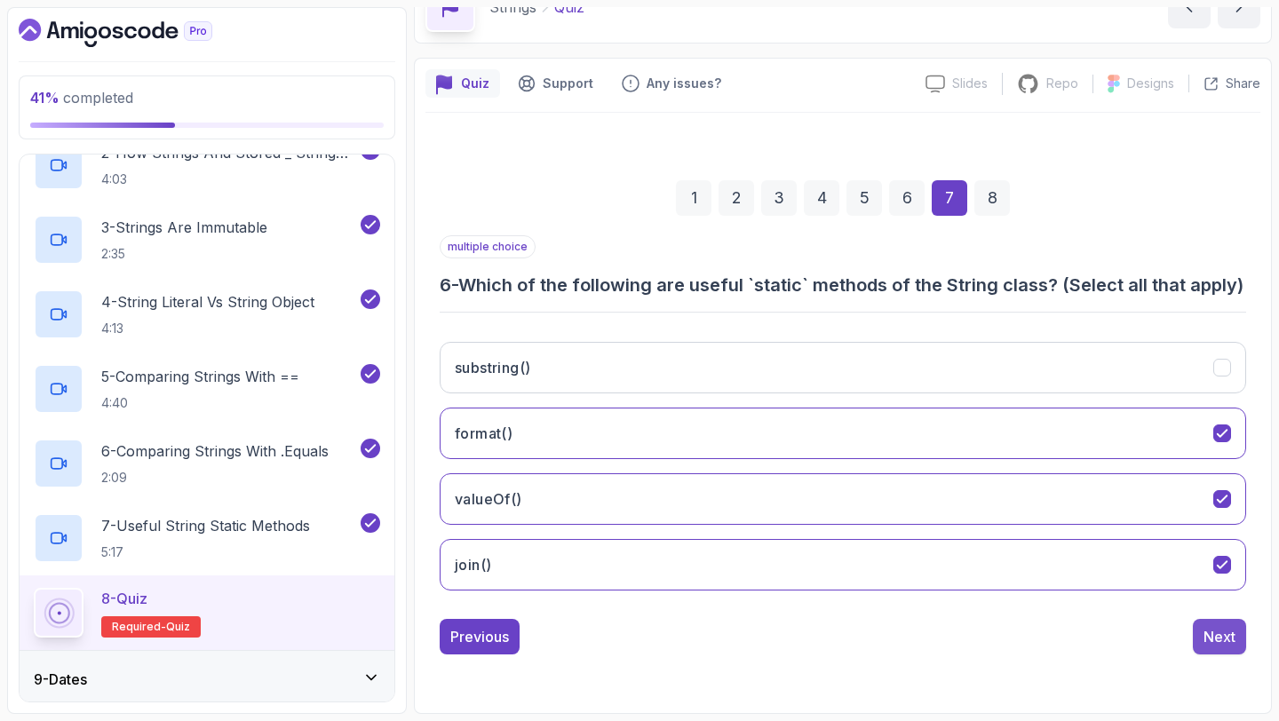
scroll to position [100, 0]
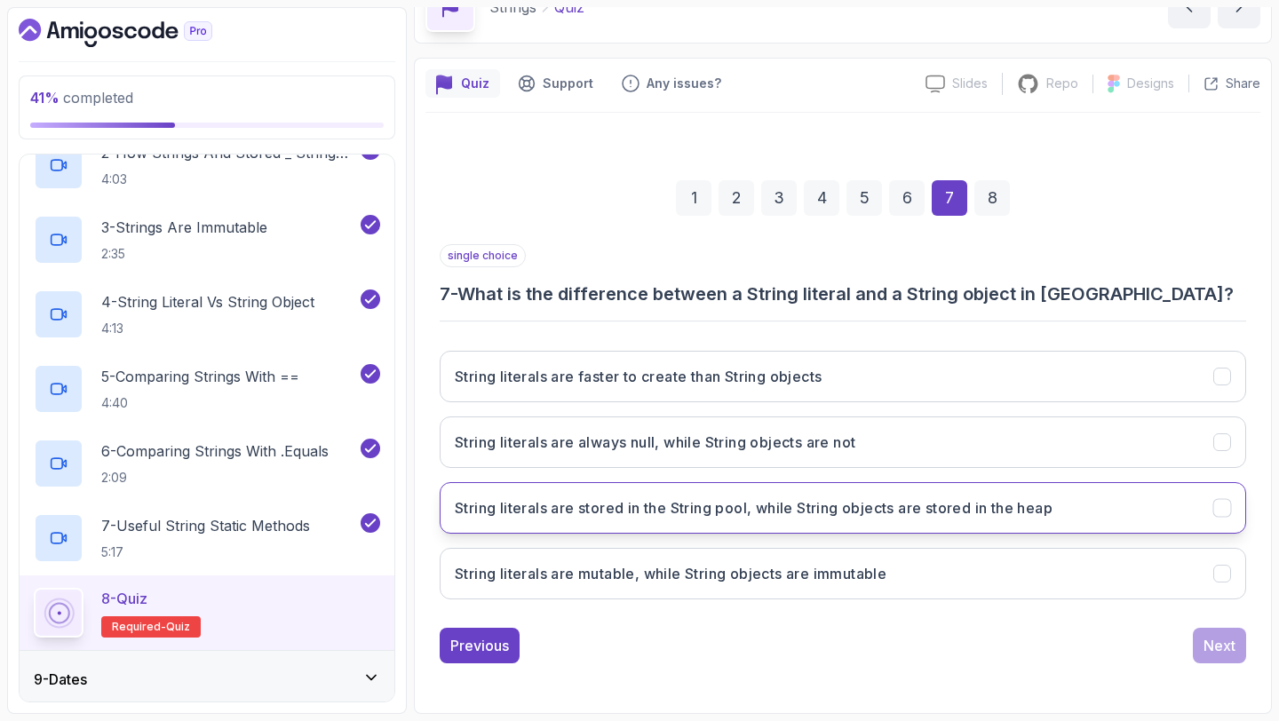
click at [892, 496] on button "String literals are stored in the String pool, while String objects are stored …" at bounding box center [843, 508] width 806 height 52
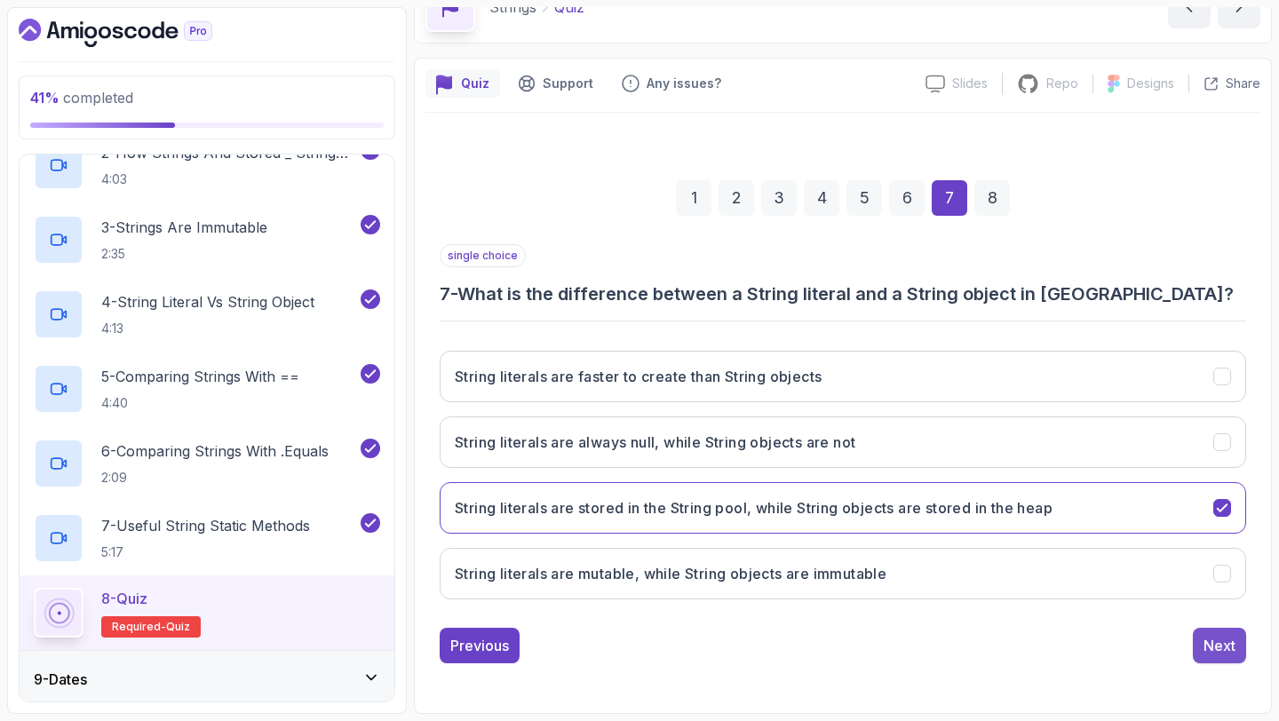
click at [1196, 631] on button "Next" at bounding box center [1219, 646] width 53 height 36
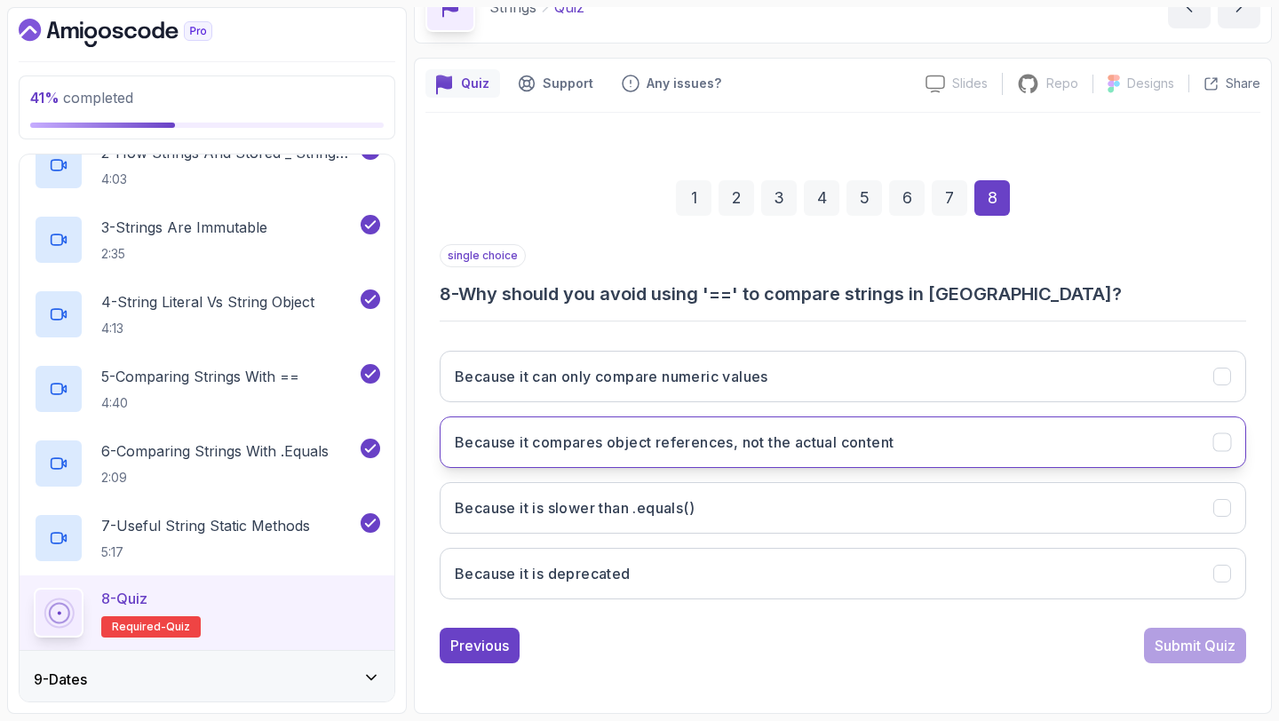
click at [731, 433] on h3 "Because it compares object references, not the actual content" at bounding box center [674, 442] width 439 height 21
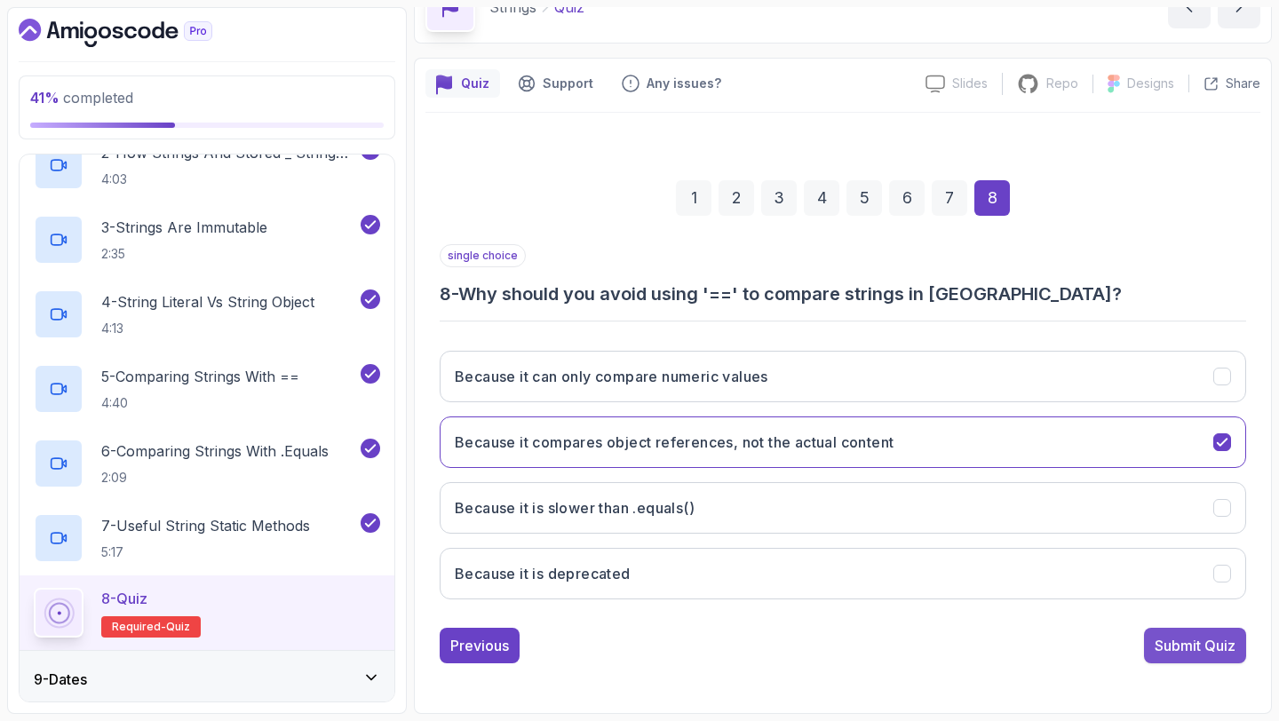
click at [1163, 647] on div "Submit Quiz" at bounding box center [1195, 645] width 81 height 21
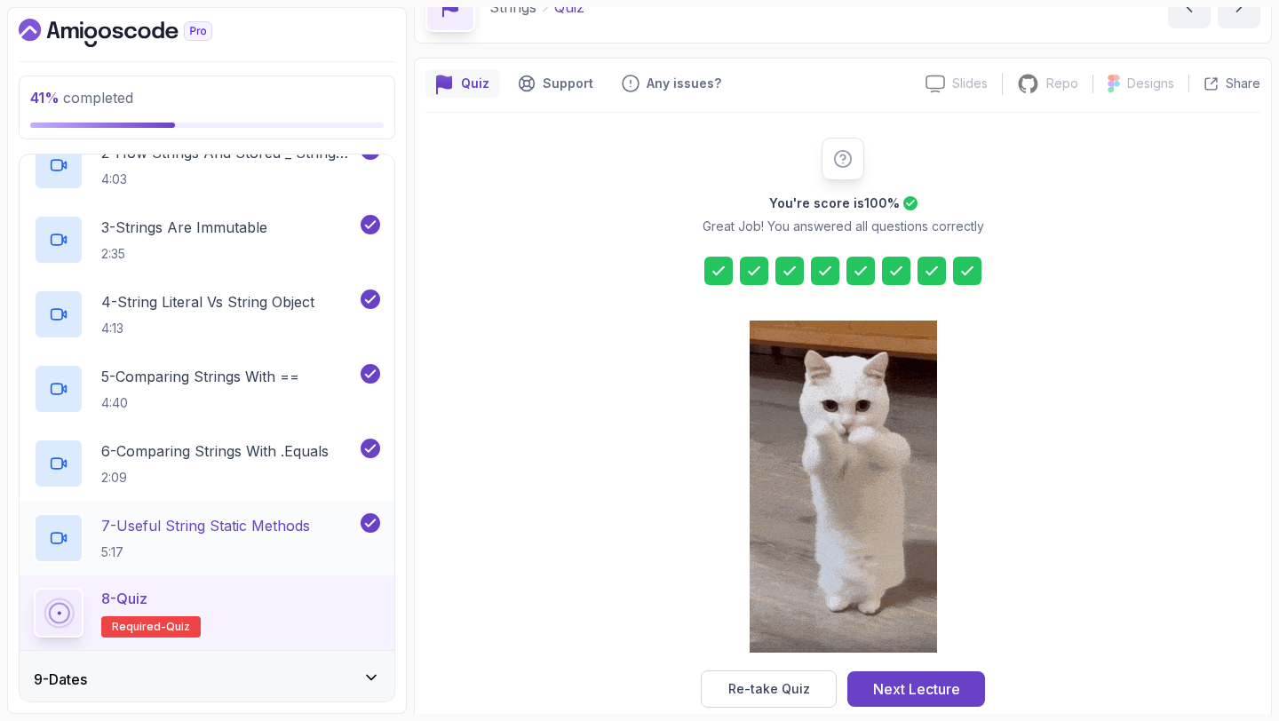
click at [236, 525] on p "7 - Useful String Static Methods" at bounding box center [205, 525] width 209 height 21
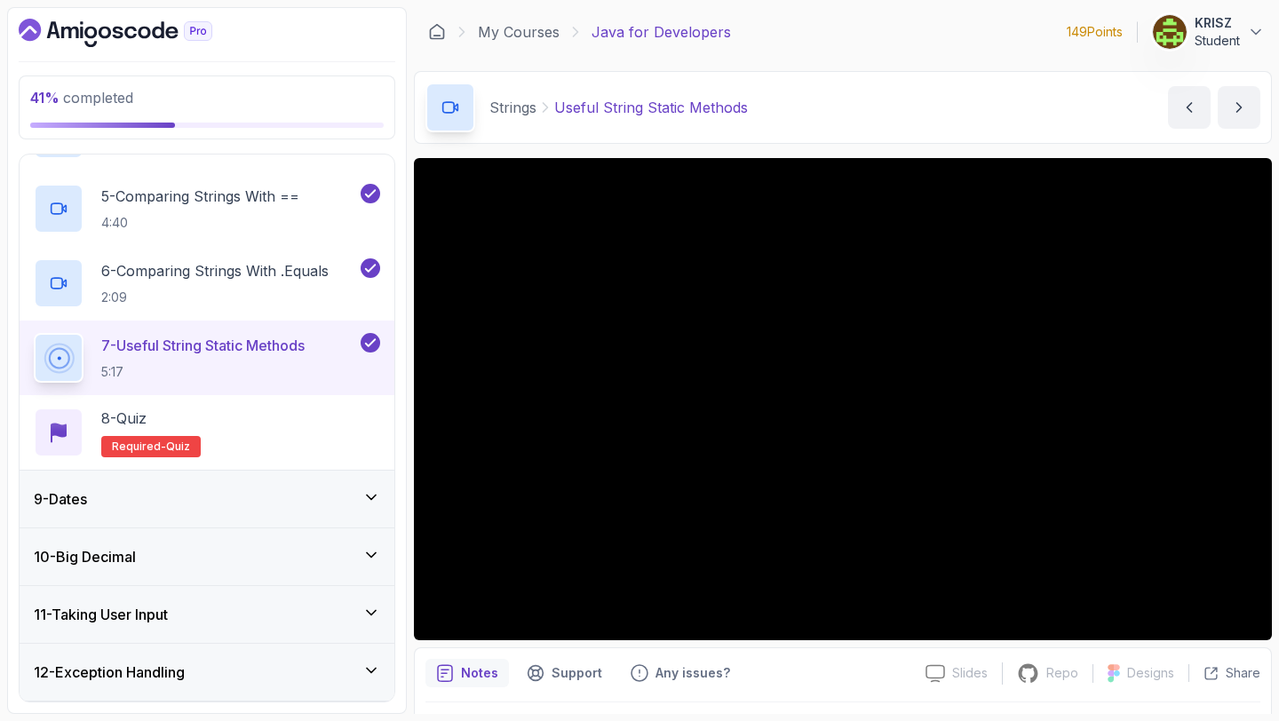
scroll to position [744, 0]
click at [267, 441] on div "8 - Quiz Required- quiz" at bounding box center [207, 431] width 346 height 50
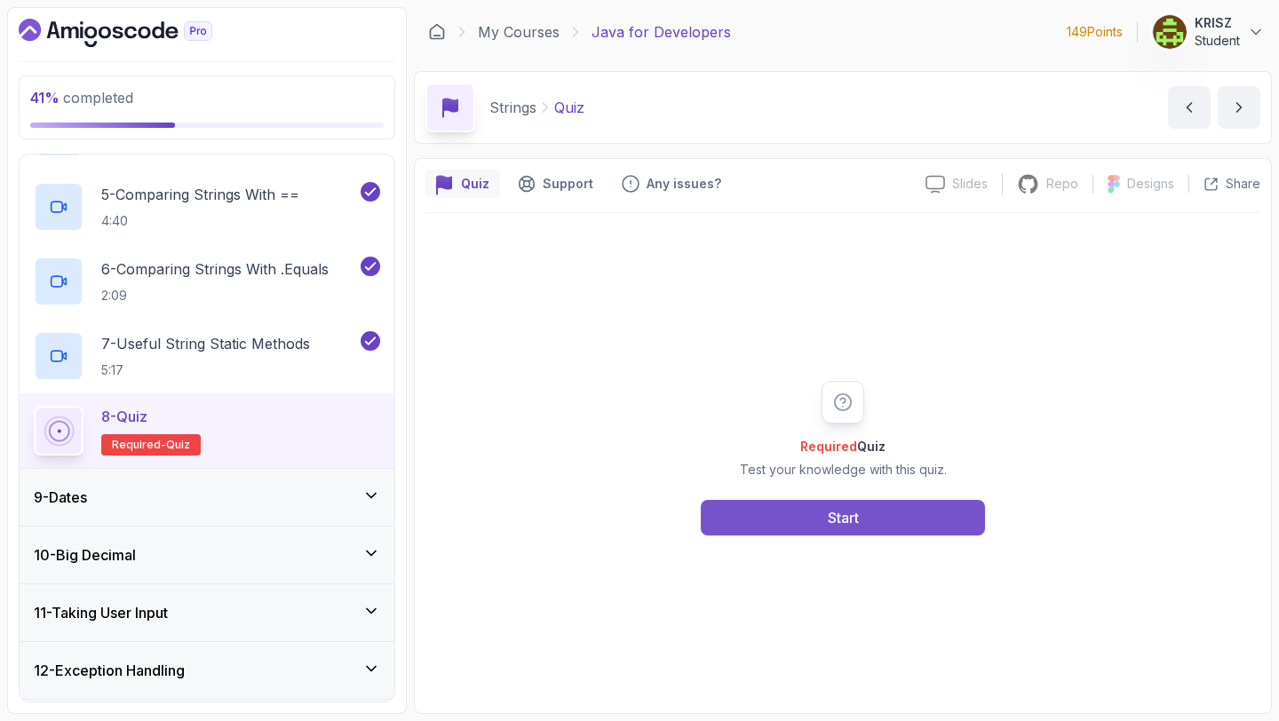
click at [770, 502] on button "Start" at bounding box center [843, 518] width 284 height 36
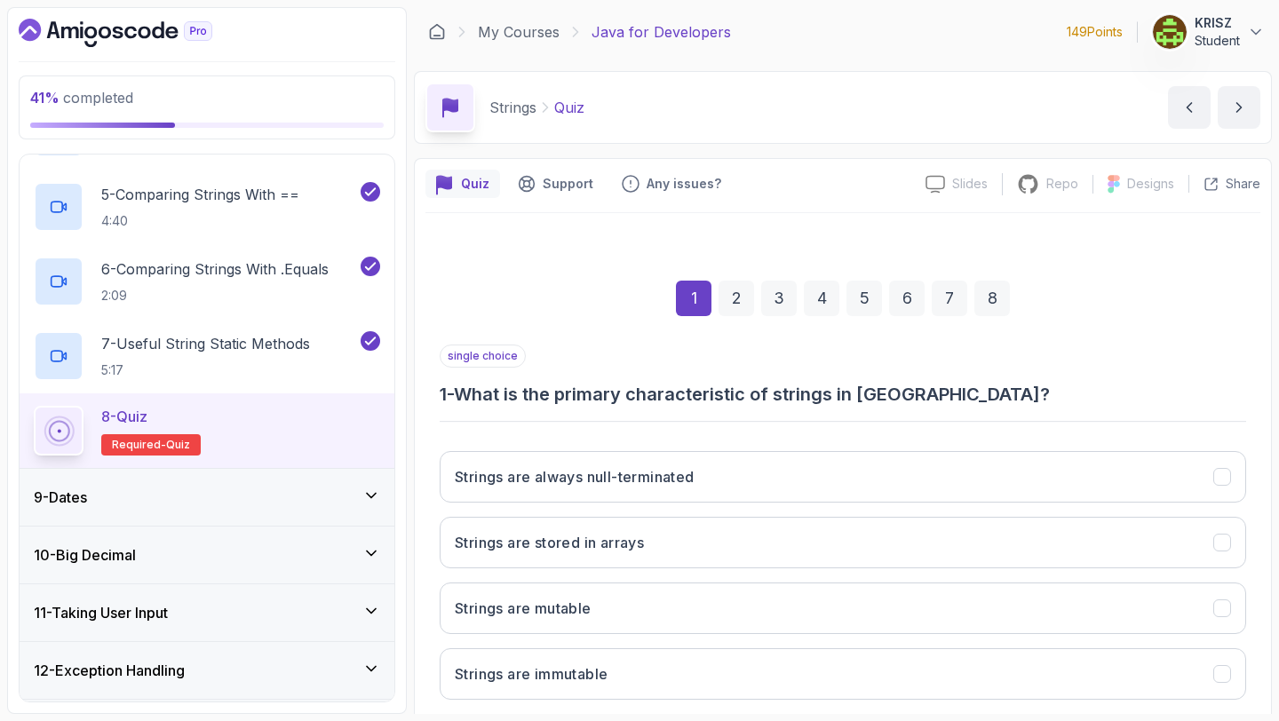
scroll to position [100, 0]
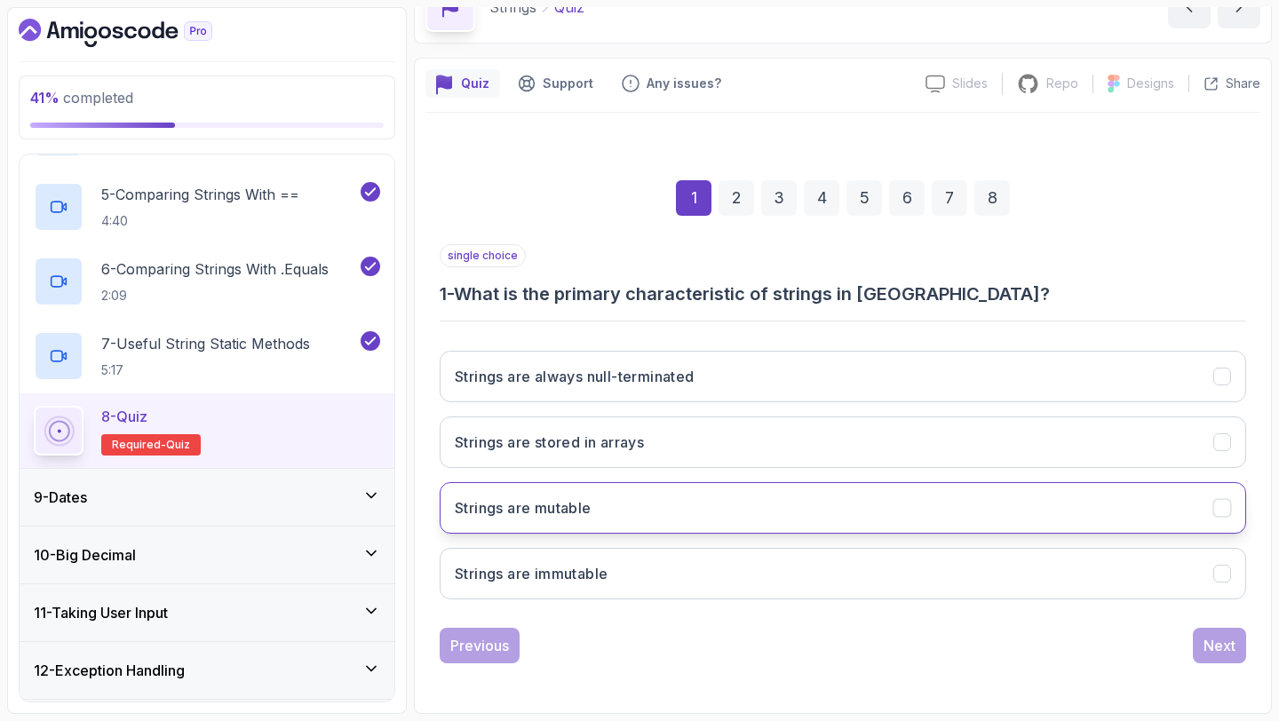
click at [703, 502] on button "Strings are mutable" at bounding box center [843, 508] width 806 height 52
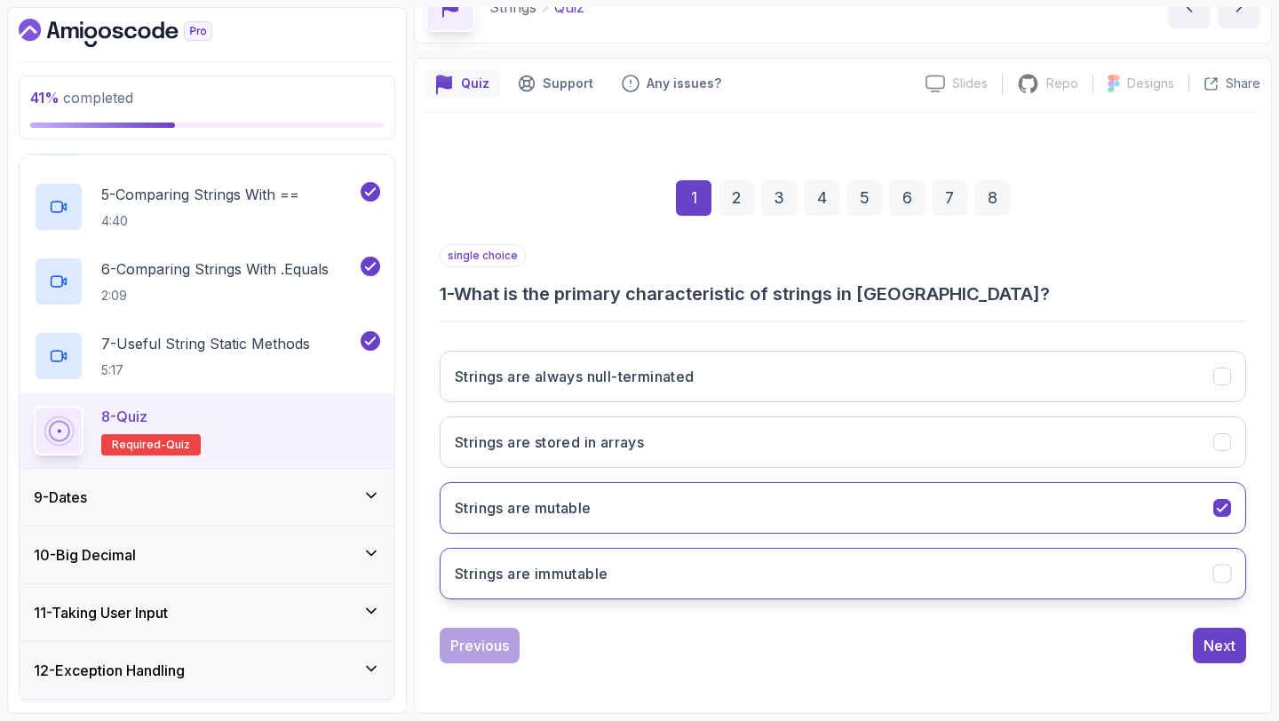
click at [715, 581] on button "Strings are immutable" at bounding box center [843, 574] width 806 height 52
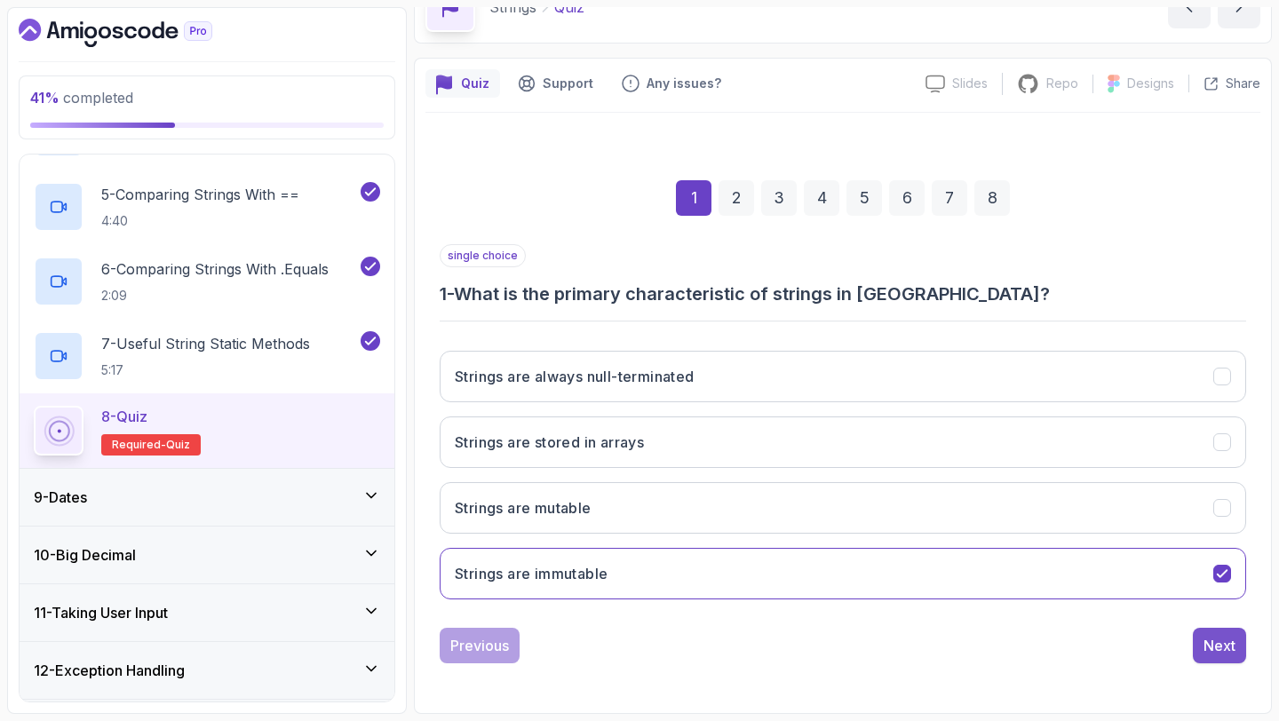
click at [1211, 648] on div "Next" at bounding box center [1219, 645] width 32 height 21
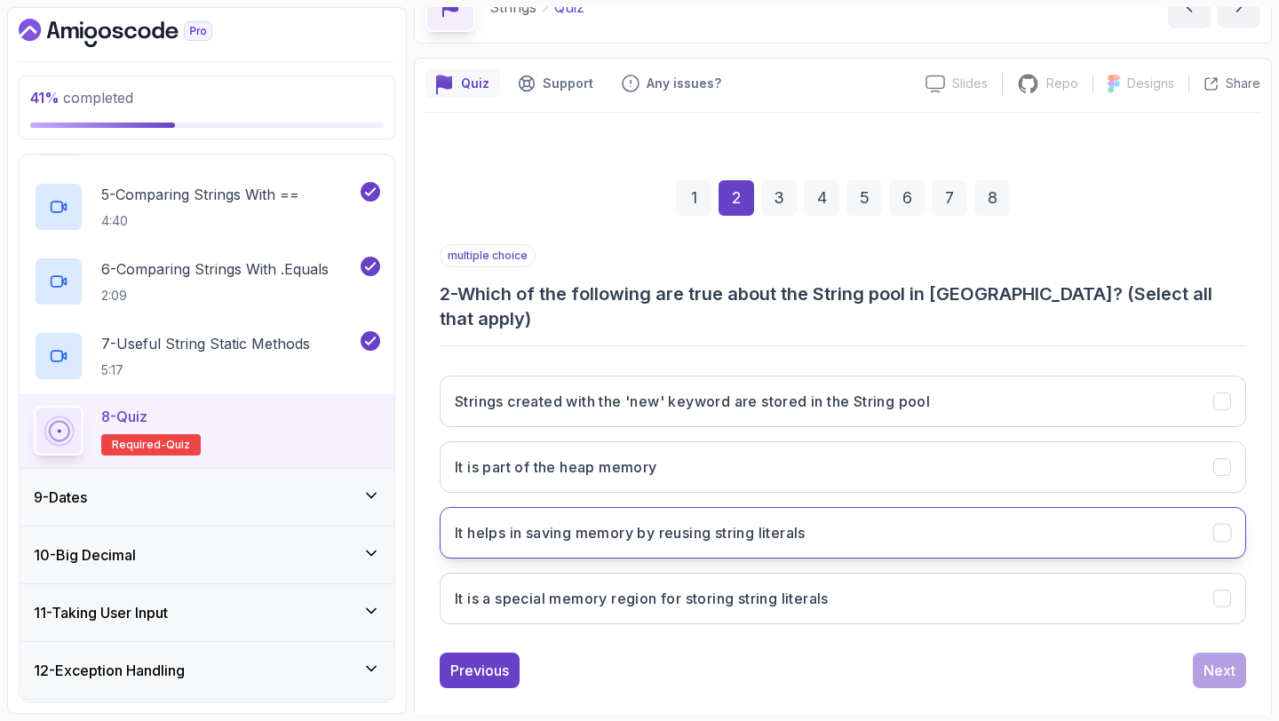
click at [857, 512] on button "It helps in saving memory by reusing string literals" at bounding box center [843, 533] width 806 height 52
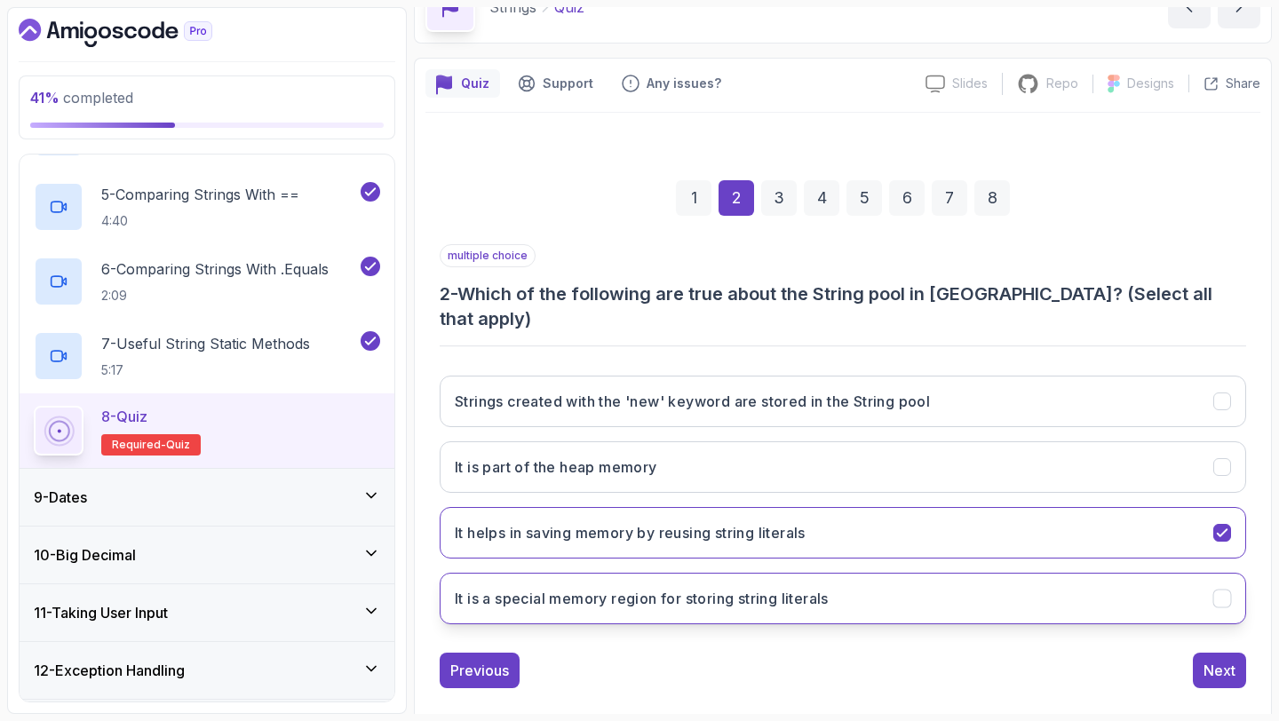
click at [808, 573] on button "It is a special memory region for storing string literals" at bounding box center [843, 599] width 806 height 52
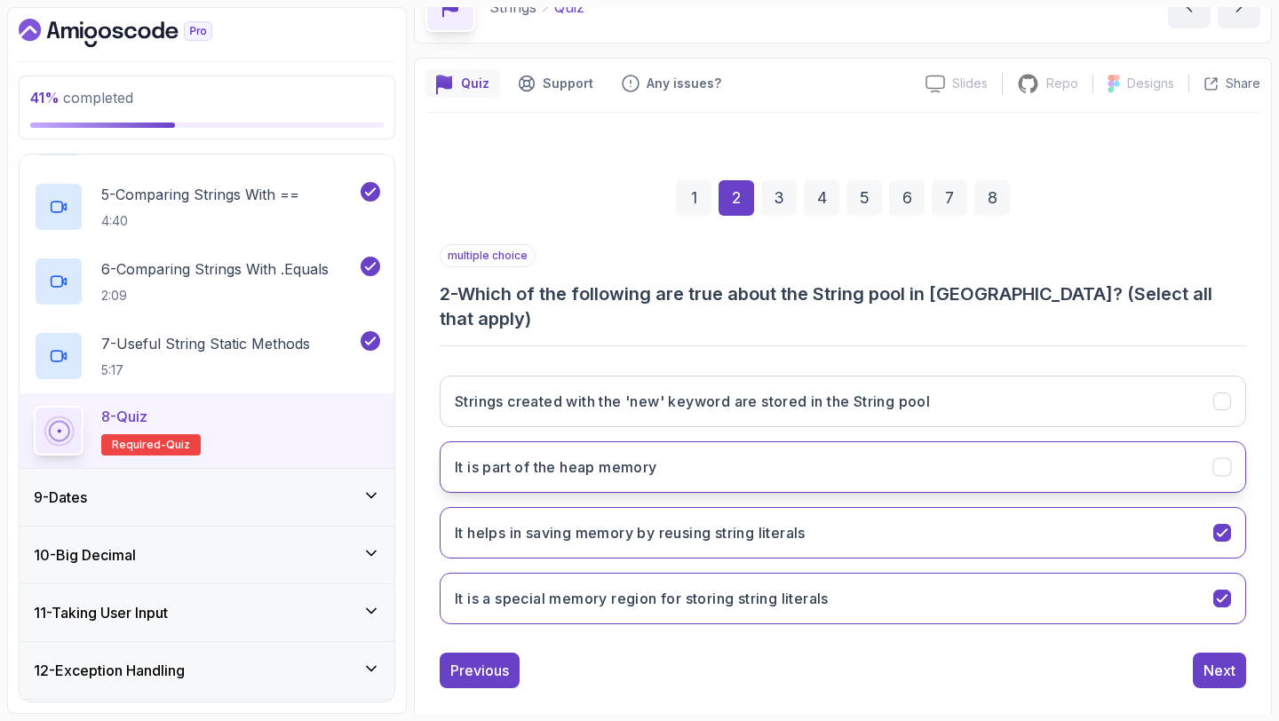
click at [824, 441] on button "It is part of the heap memory" at bounding box center [843, 467] width 806 height 52
click at [1214, 660] on div "Next" at bounding box center [1219, 670] width 32 height 21
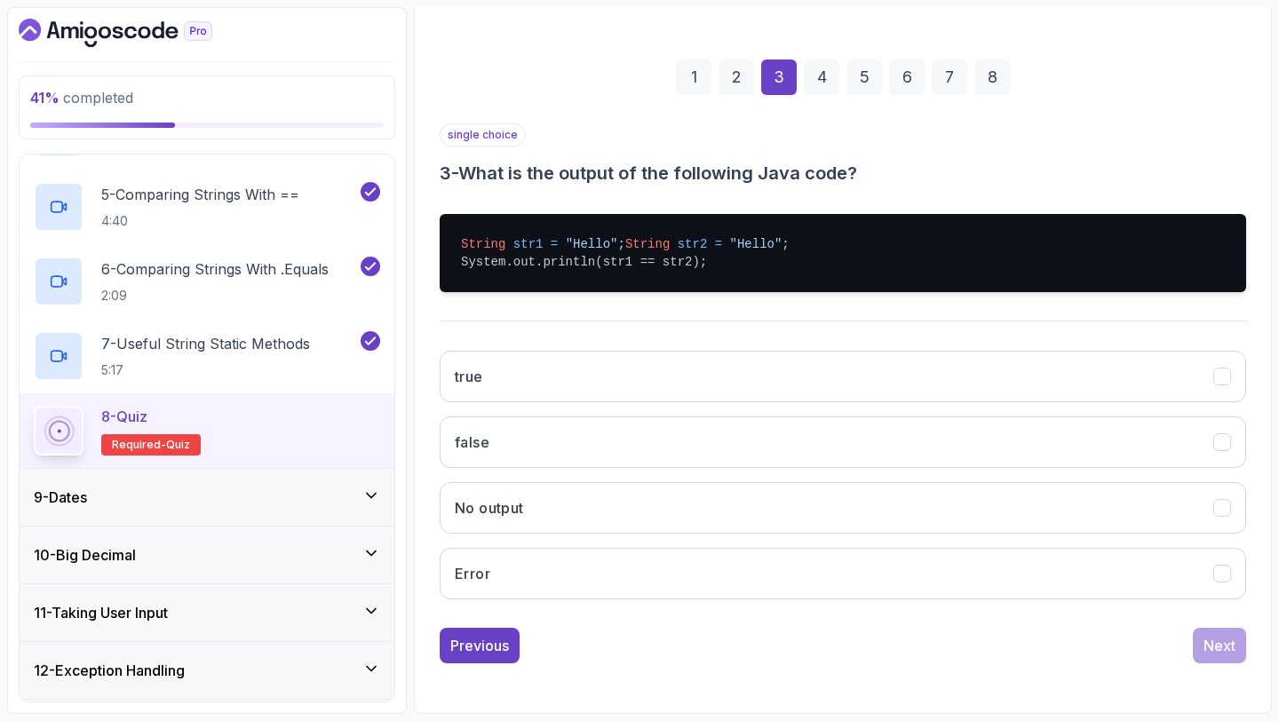
scroll to position [223, 0]
click at [846, 352] on div "single choice 3 - What is the output of the following Java code? String str1 = …" at bounding box center [843, 368] width 806 height 490
click at [848, 361] on div "true false No output Error" at bounding box center [843, 475] width 806 height 277
click at [853, 384] on button "true" at bounding box center [843, 377] width 806 height 52
click at [1211, 656] on div "Next" at bounding box center [1219, 645] width 32 height 21
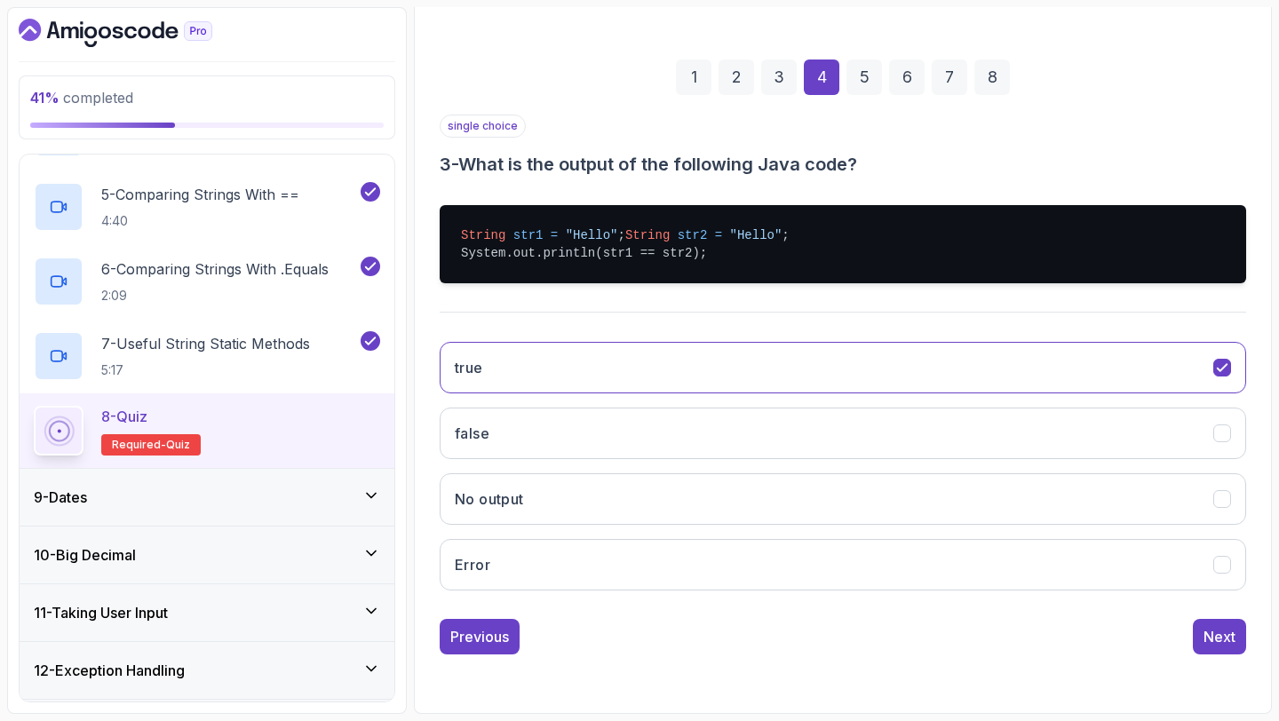
scroll to position [100, 0]
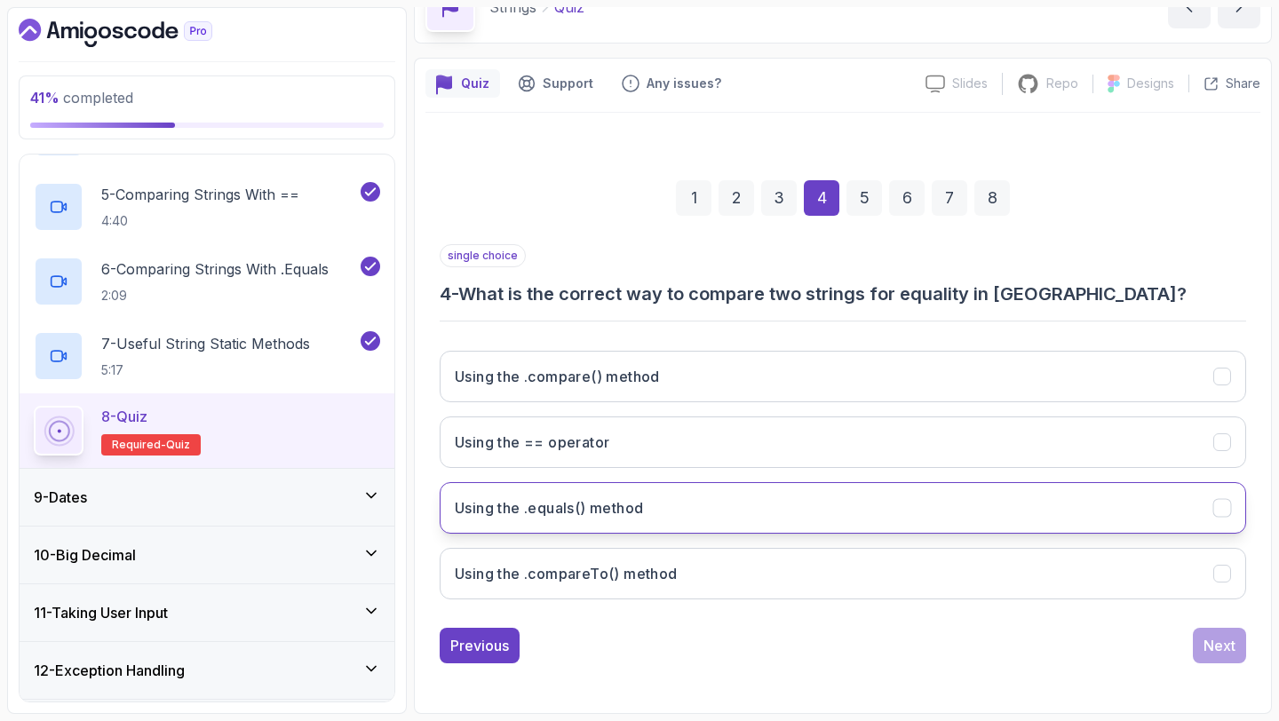
click at [702, 506] on button "Using the .equals() method" at bounding box center [843, 508] width 806 height 52
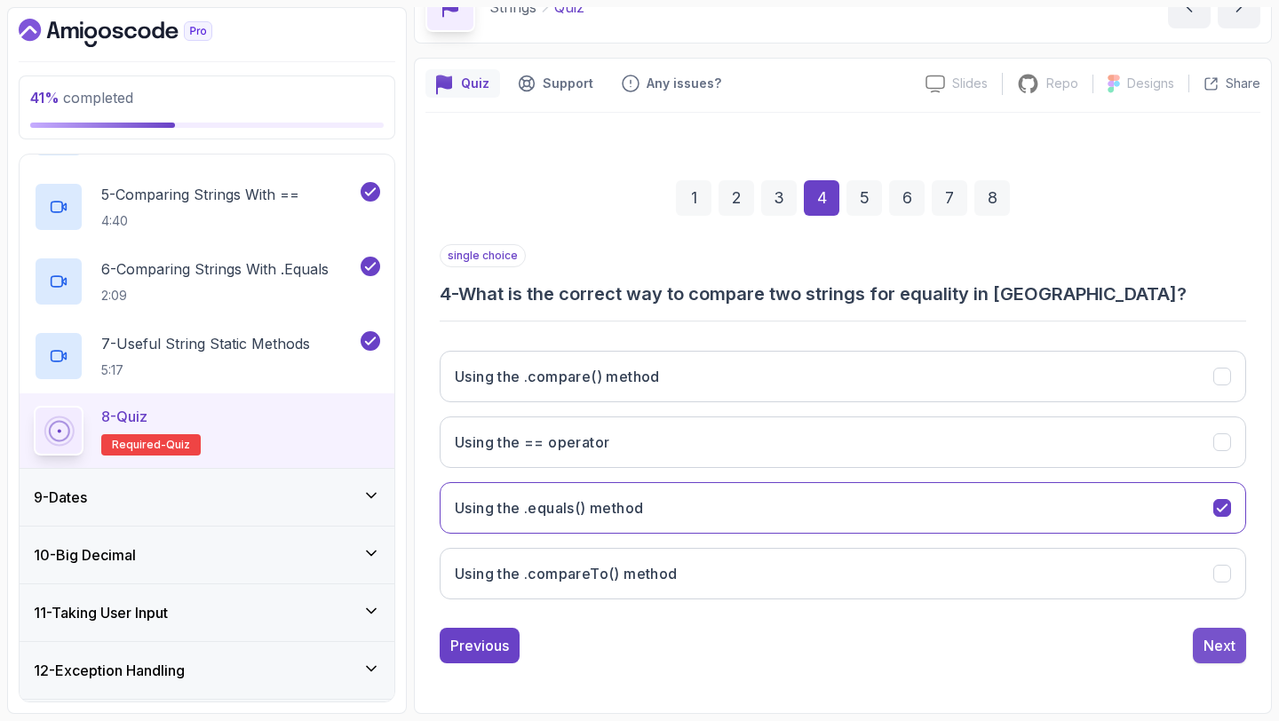
click at [1213, 663] on button "Next" at bounding box center [1219, 646] width 53 height 36
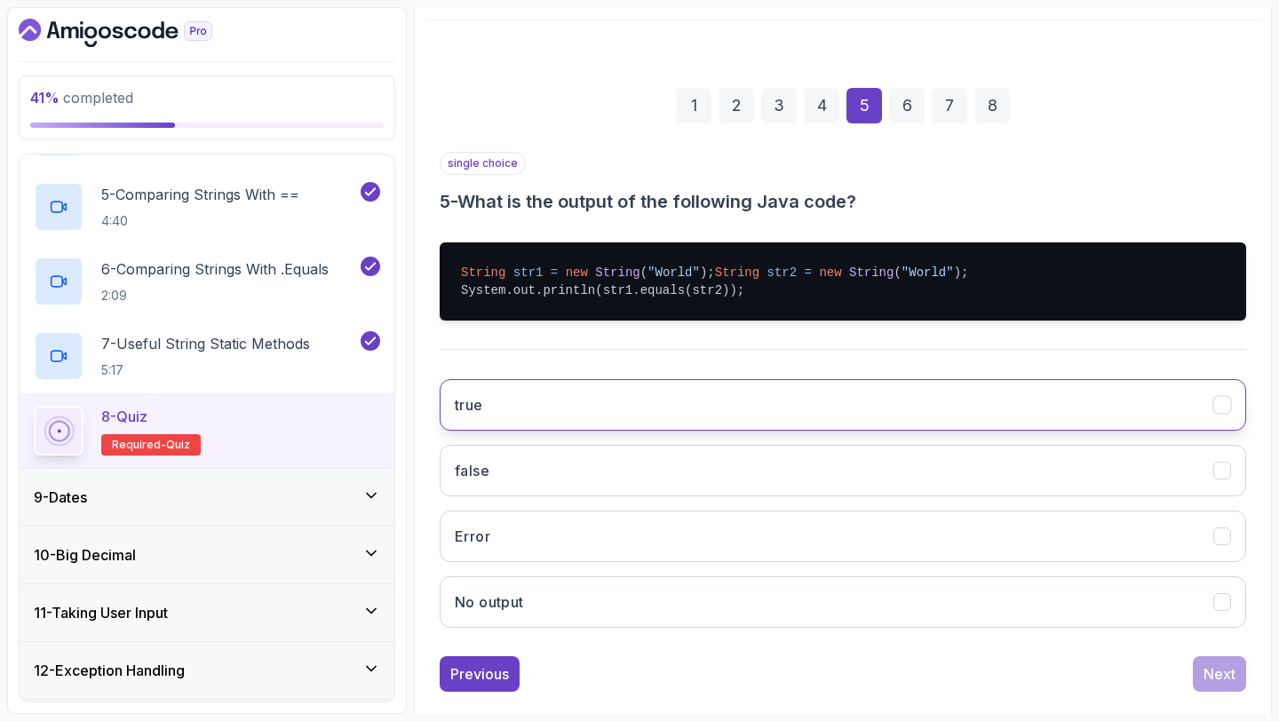
scroll to position [213, 0]
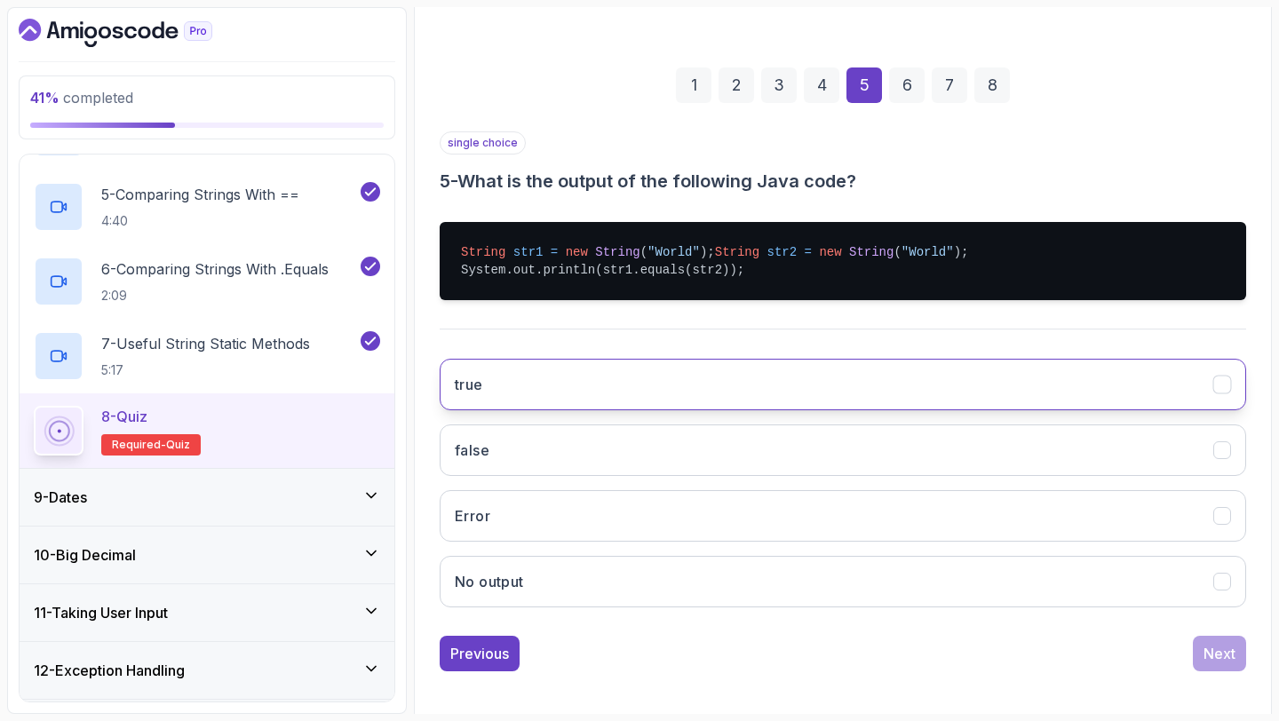
click at [924, 387] on button "true" at bounding box center [843, 385] width 806 height 52
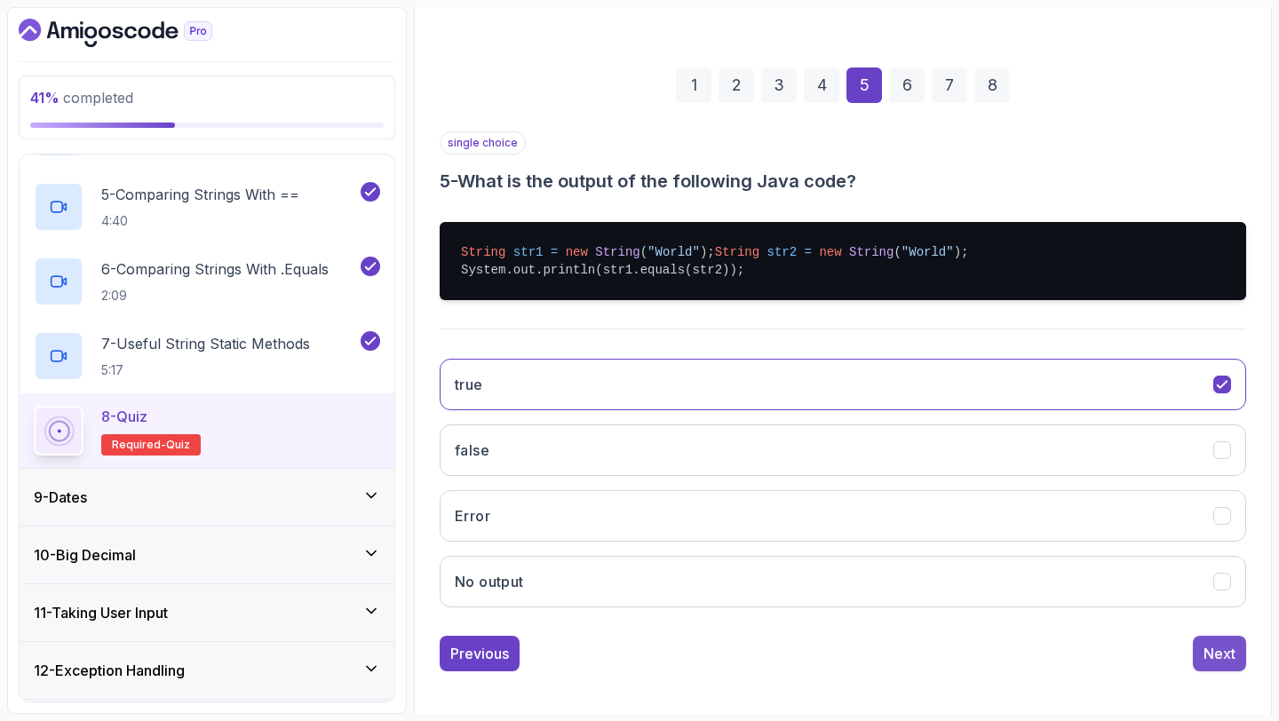
click at [1207, 664] on div "Next" at bounding box center [1219, 653] width 32 height 21
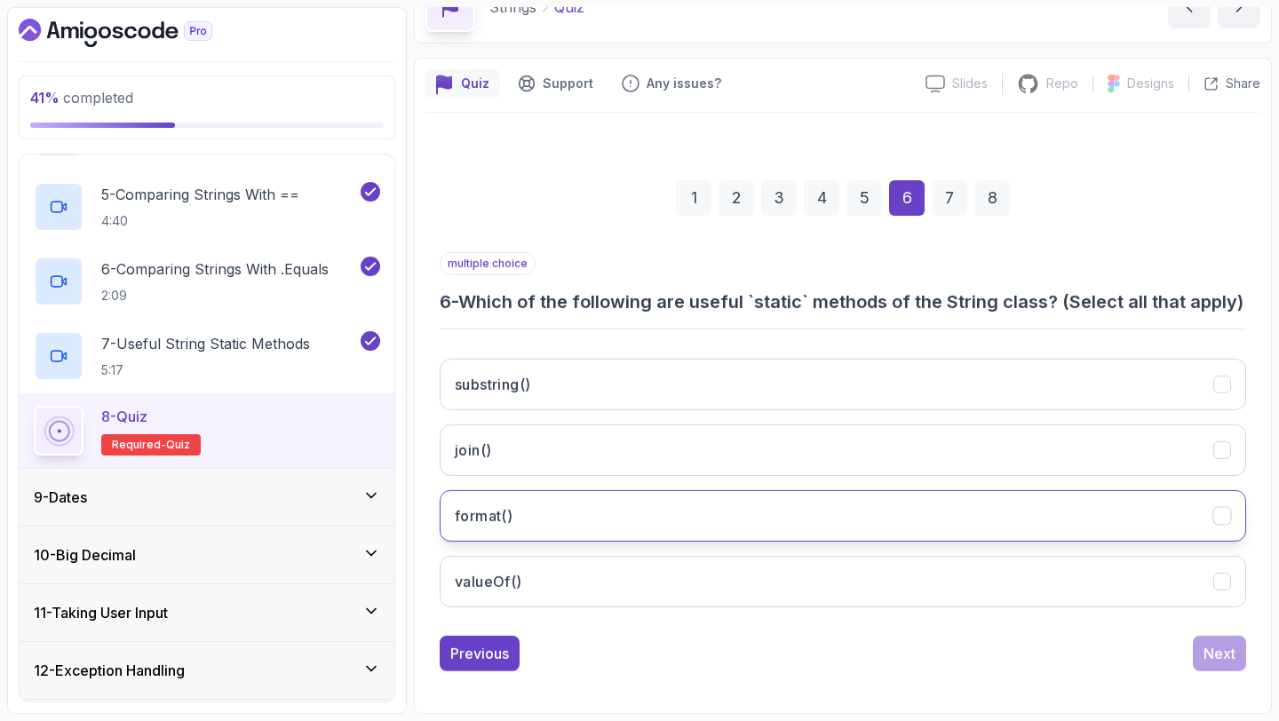
scroll to position [125, 0]
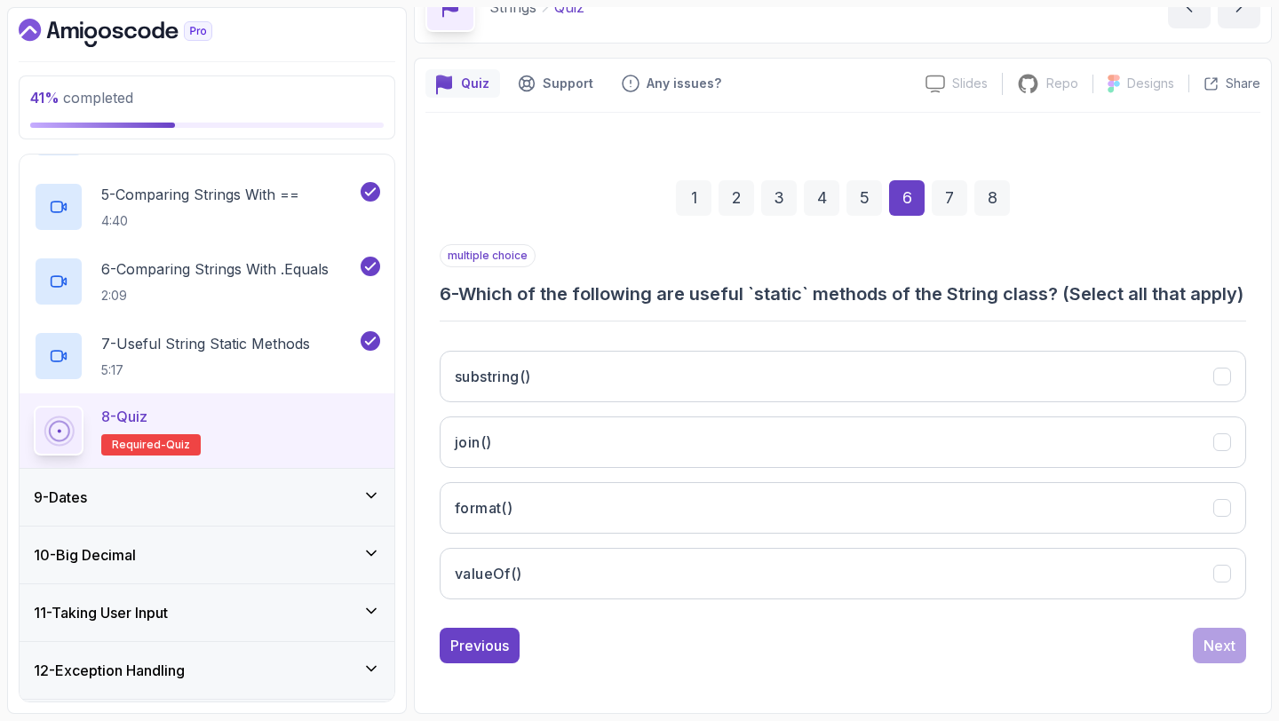
click at [826, 410] on div "substring() join() format() valueOf()" at bounding box center [843, 475] width 806 height 277
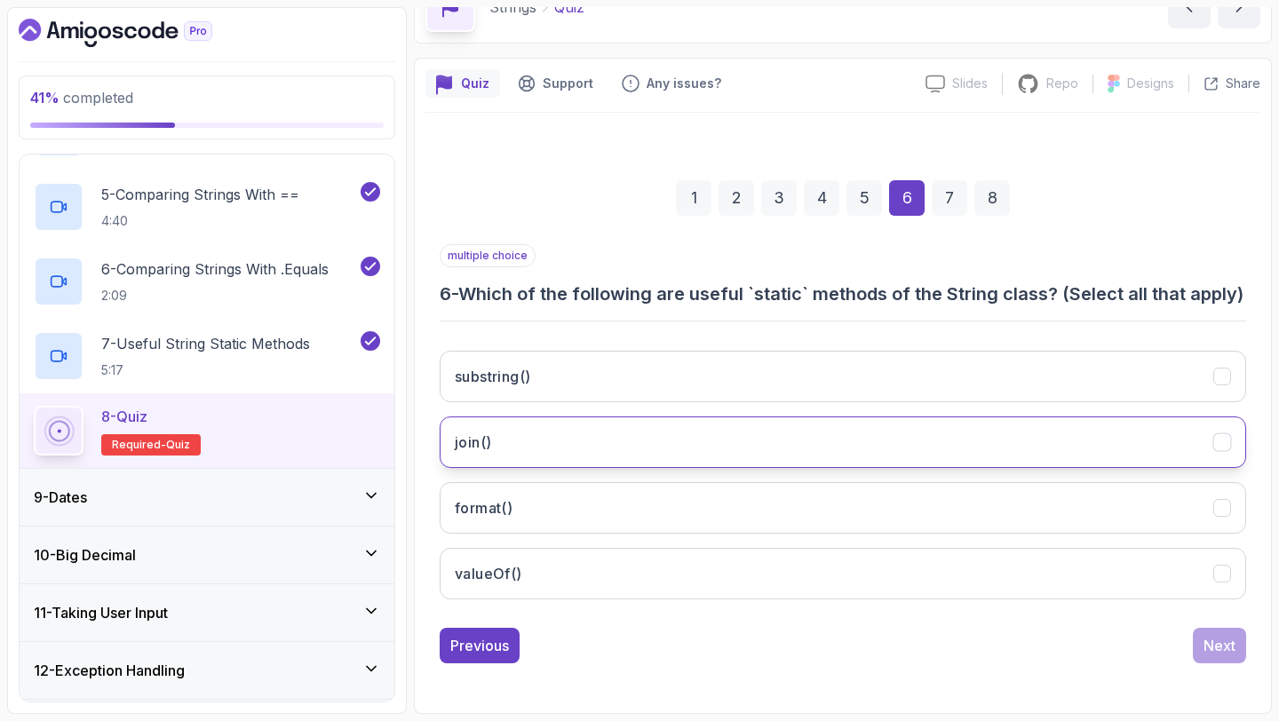
click at [817, 441] on button "join()" at bounding box center [843, 443] width 806 height 52
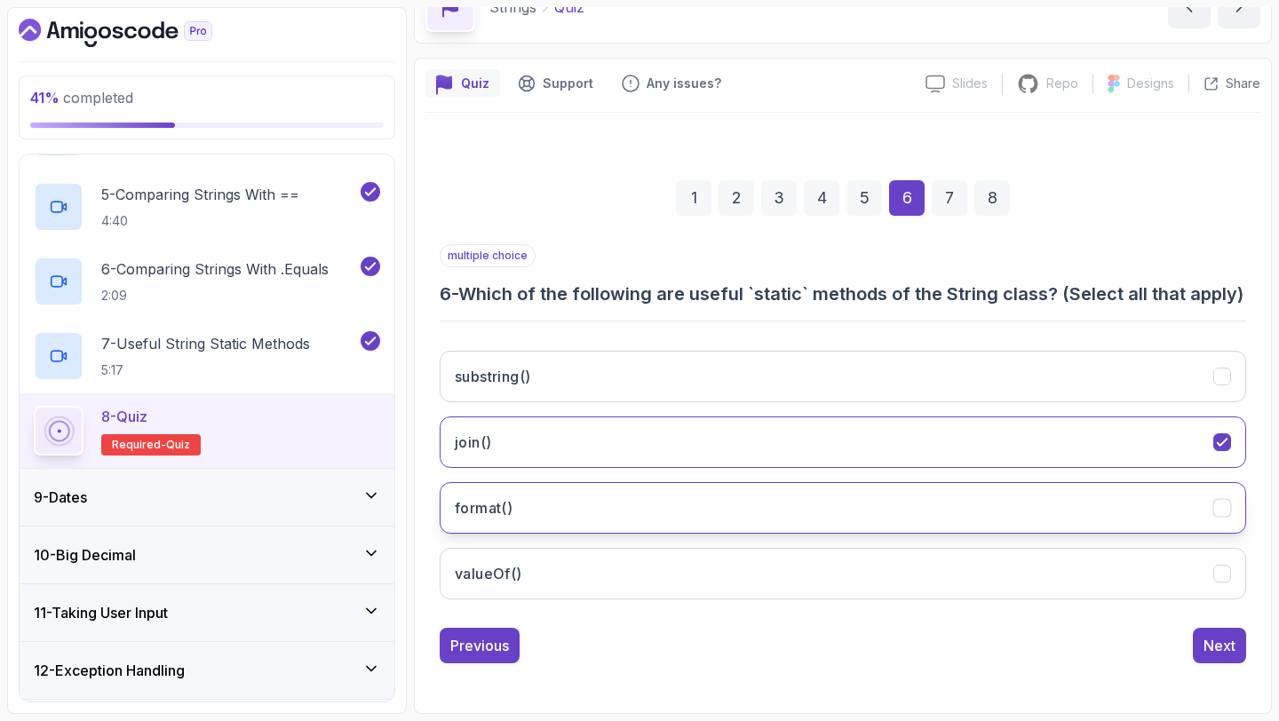
click at [816, 491] on button "format()" at bounding box center [843, 508] width 806 height 52
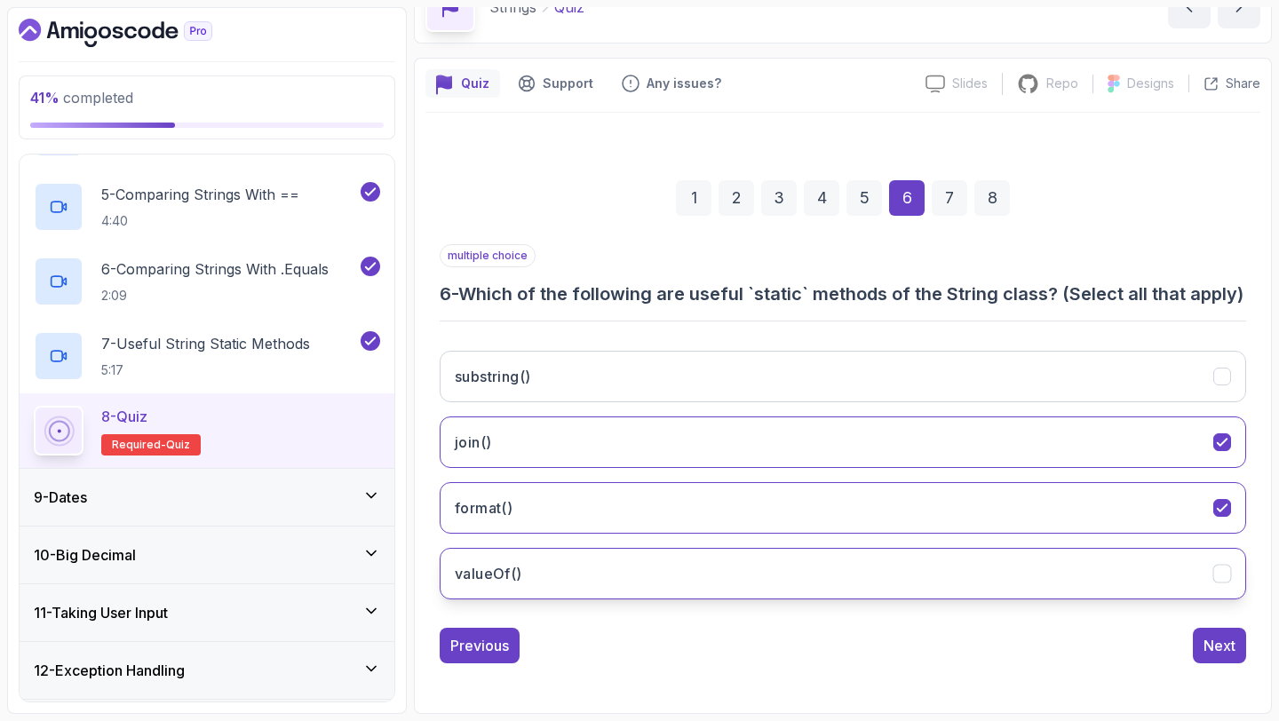
click at [853, 568] on button "valueOf()" at bounding box center [843, 574] width 806 height 52
click at [1224, 655] on div "Next" at bounding box center [1219, 645] width 32 height 21
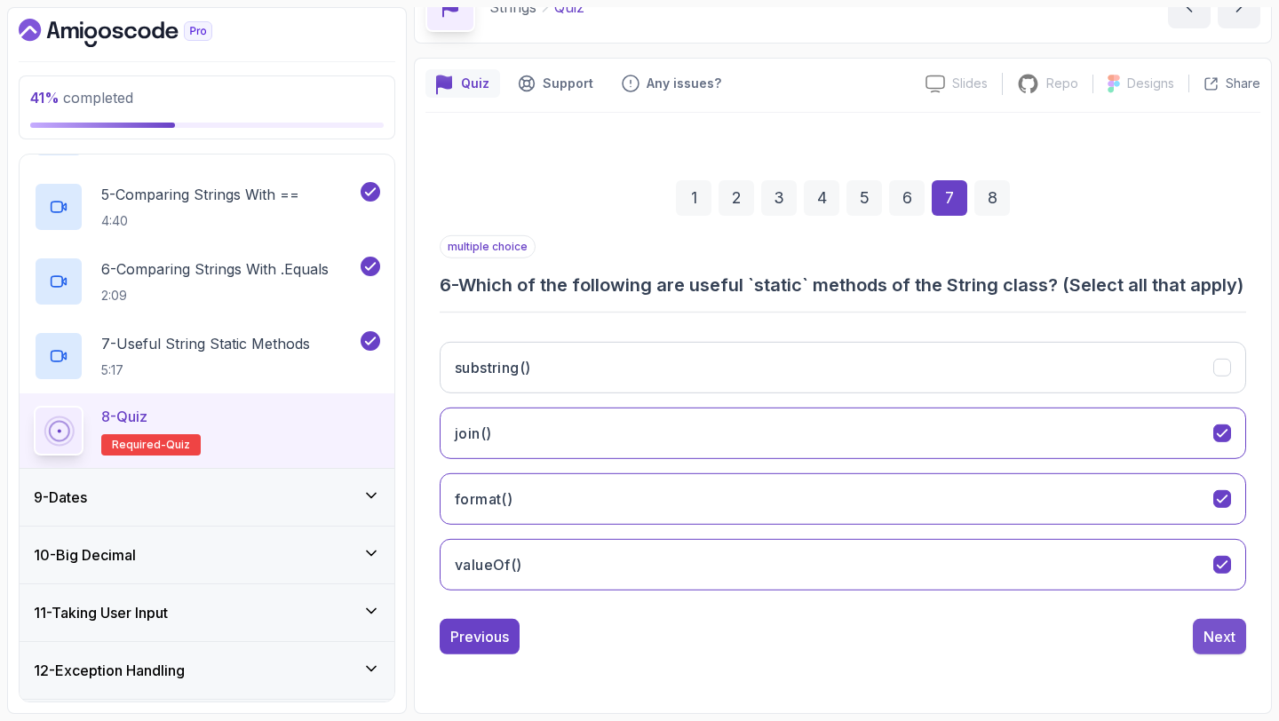
scroll to position [100, 0]
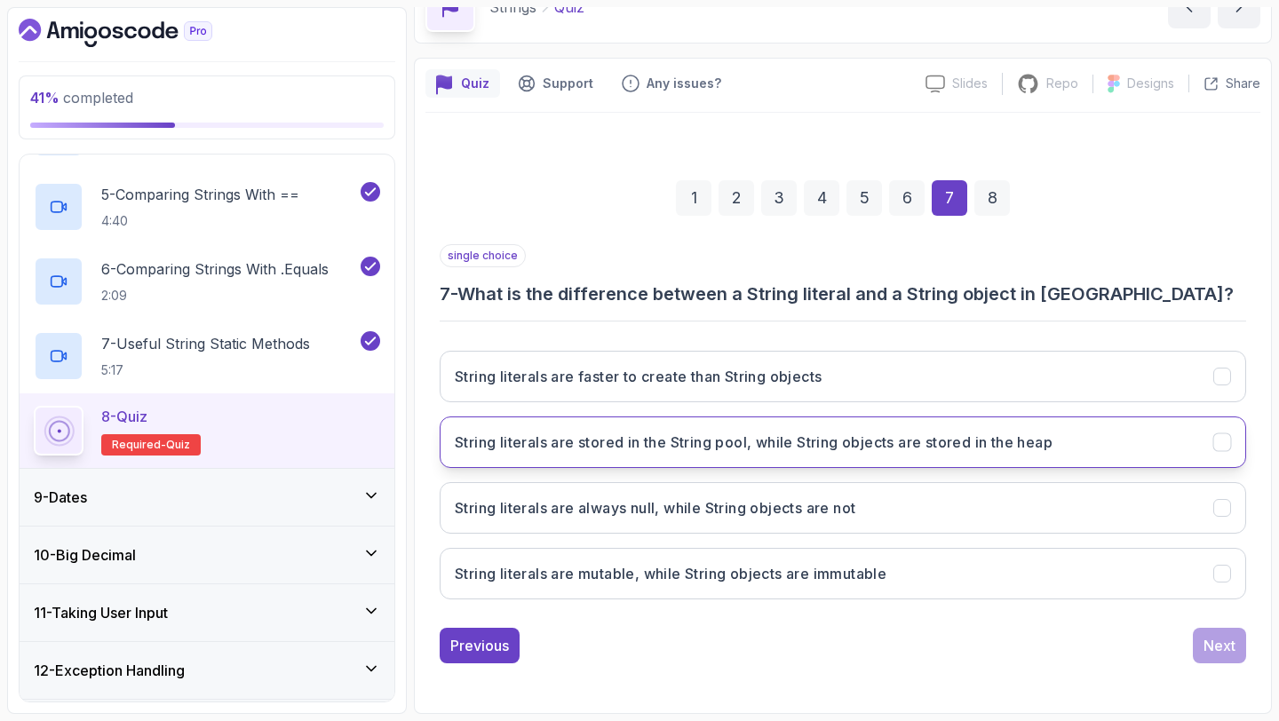
click at [854, 447] on h3 "String literals are stored in the String pool, while String objects are stored …" at bounding box center [754, 442] width 598 height 21
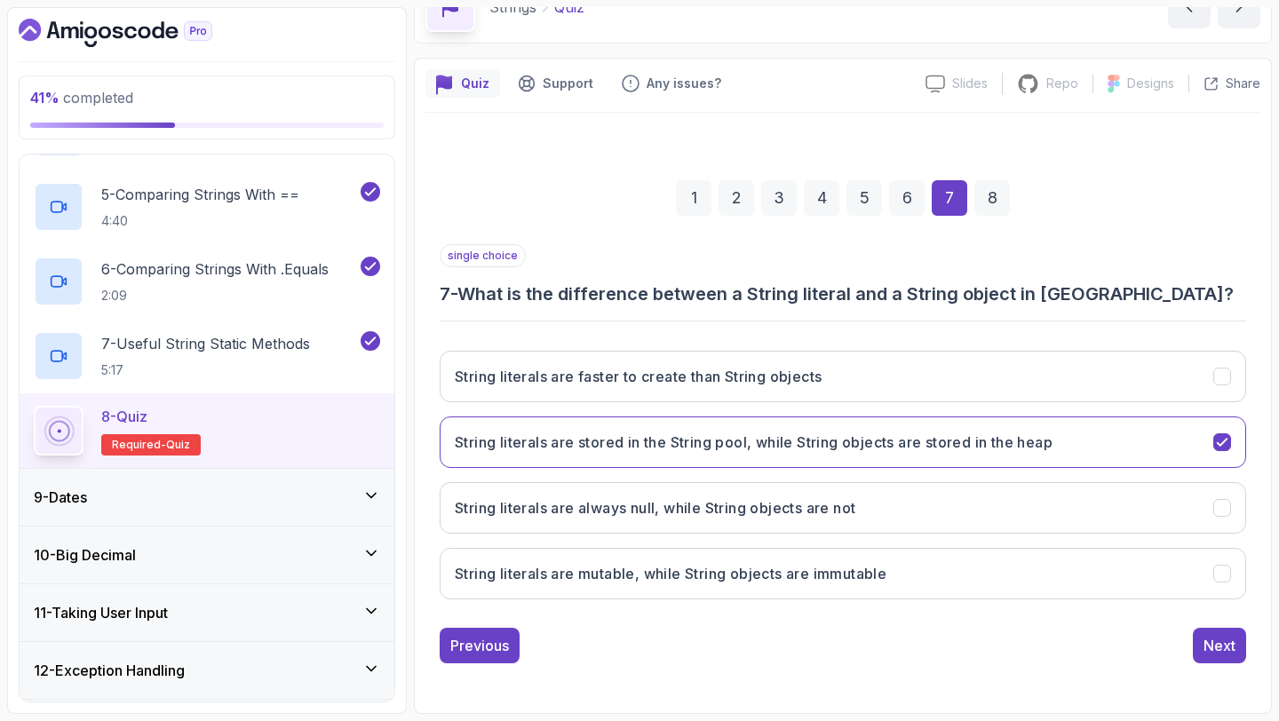
click at [1230, 665] on div "1 2 3 4 5 6 7 8 single choice 7 - What is the difference between a String liter…" at bounding box center [842, 408] width 835 height 540
click at [1220, 651] on div "Next" at bounding box center [1219, 645] width 32 height 21
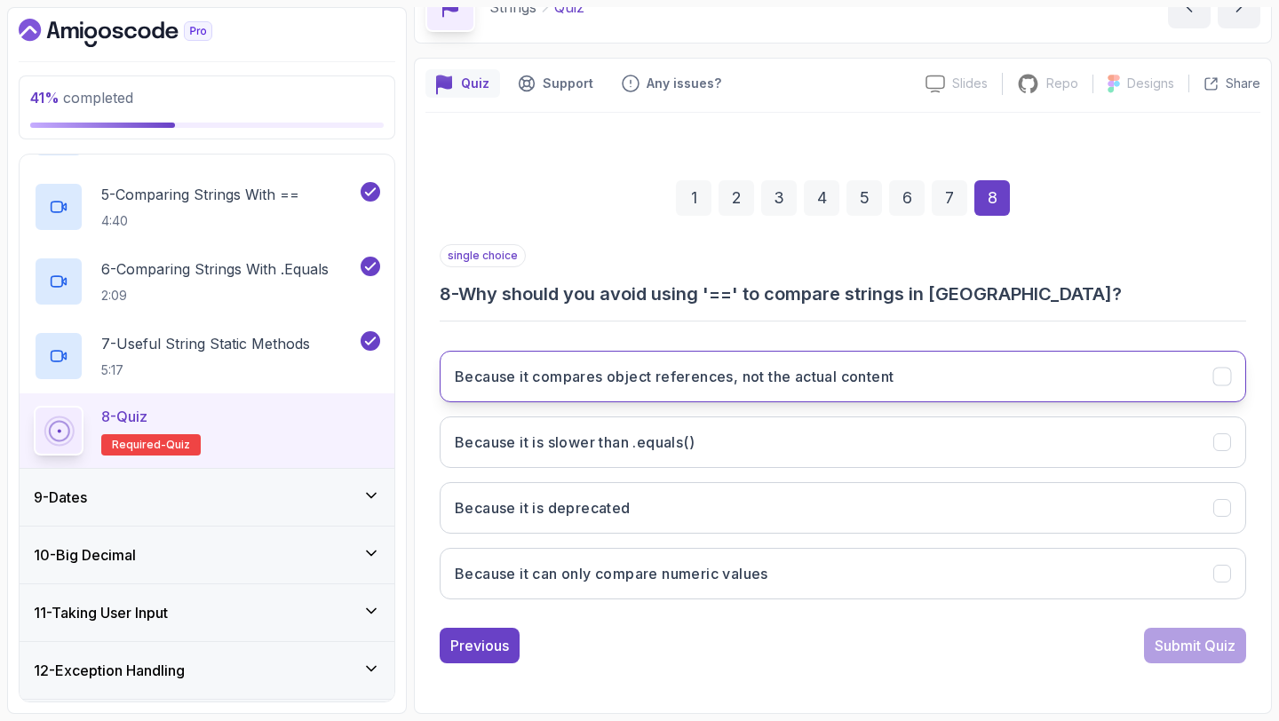
click at [1013, 368] on button "Because it compares object references, not the actual content" at bounding box center [843, 377] width 806 height 52
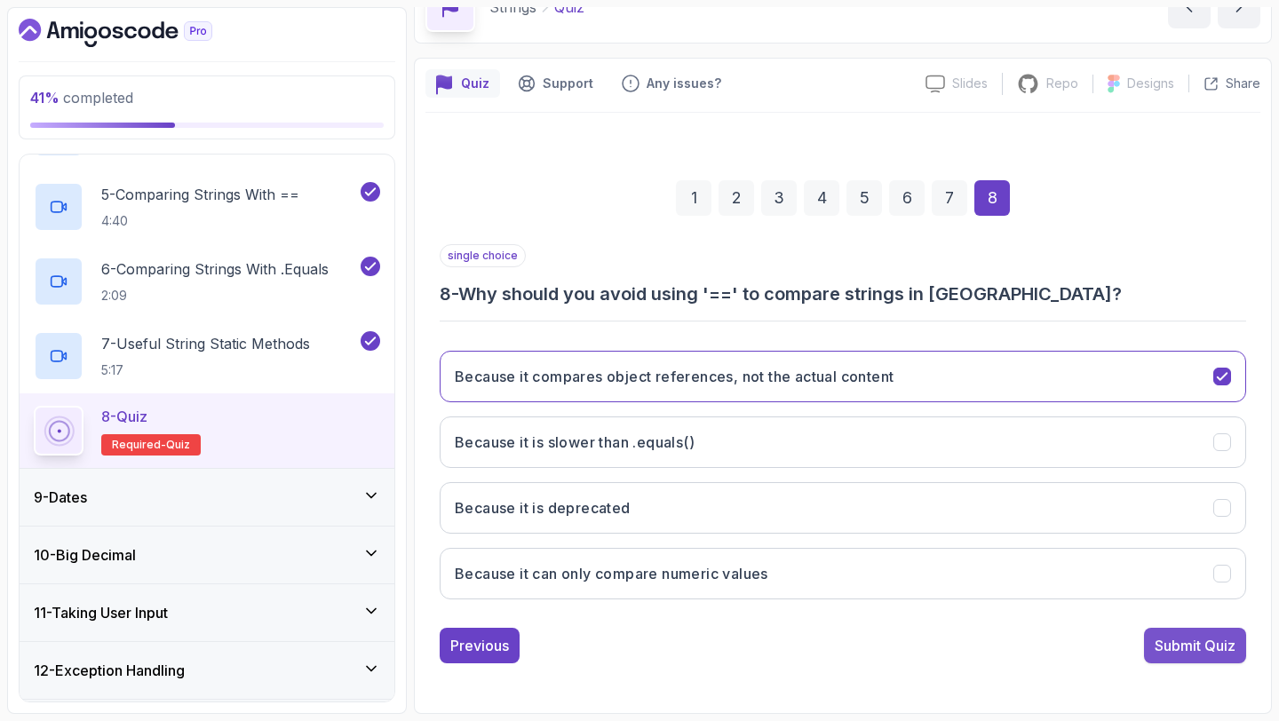
click at [1171, 652] on div "Submit Quiz" at bounding box center [1195, 645] width 81 height 21
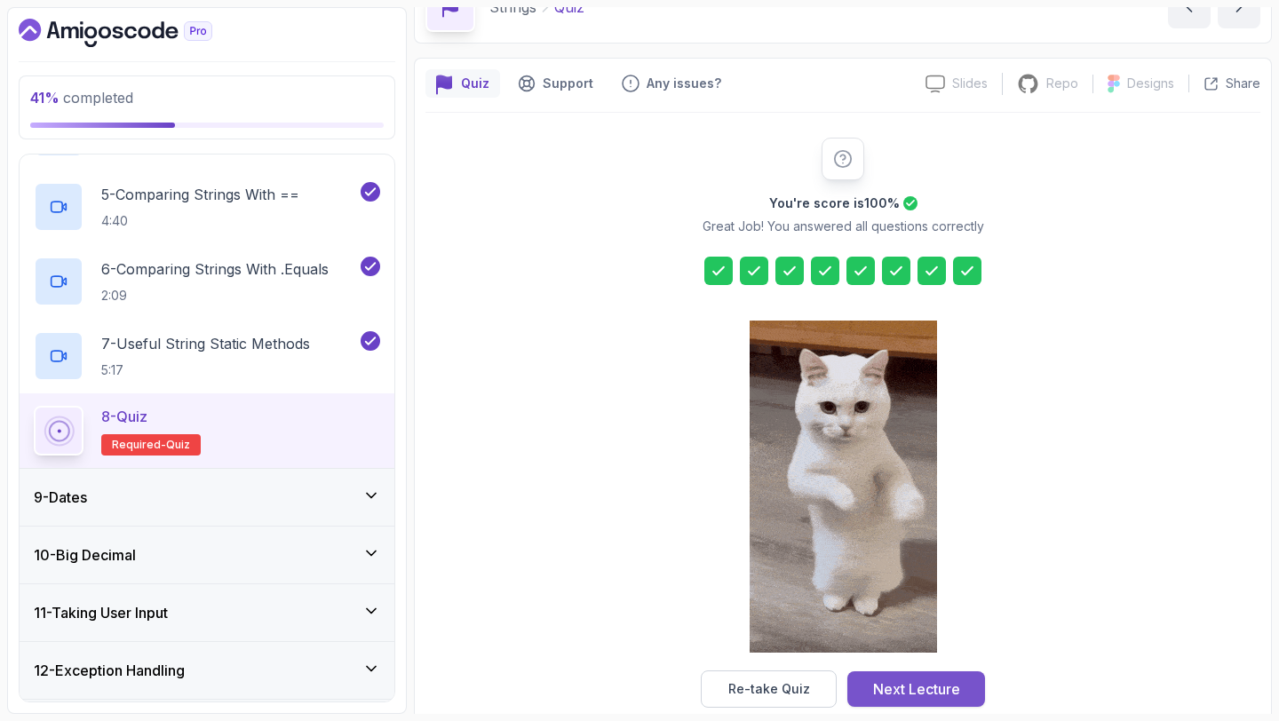
click at [951, 674] on button "Next Lecture" at bounding box center [916, 689] width 138 height 36
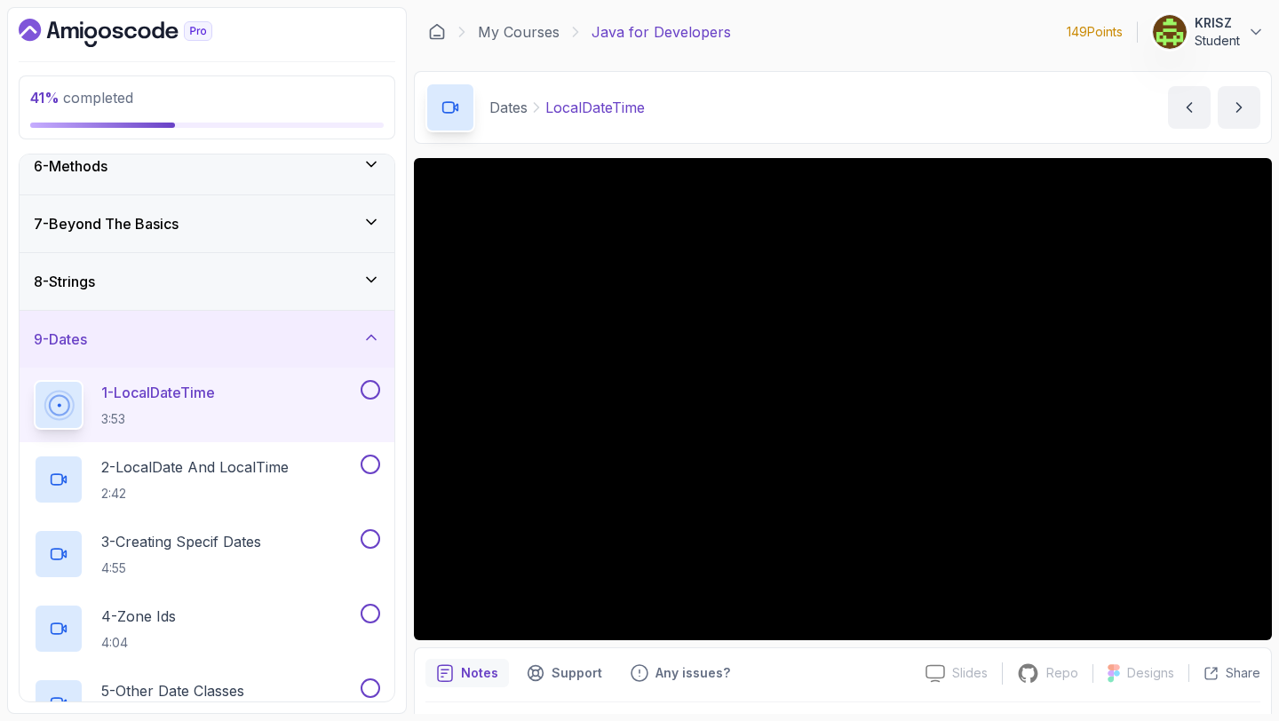
scroll to position [296, 0]
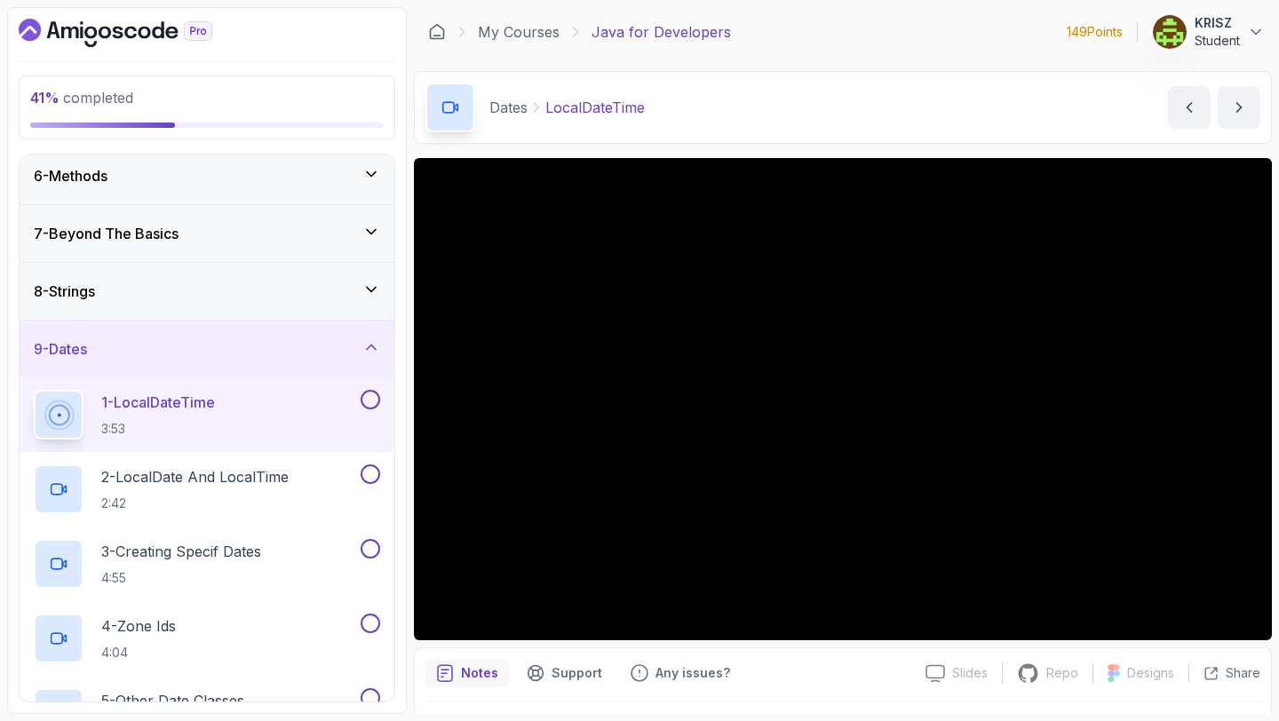
click at [260, 306] on div "8 - Strings" at bounding box center [207, 291] width 375 height 57
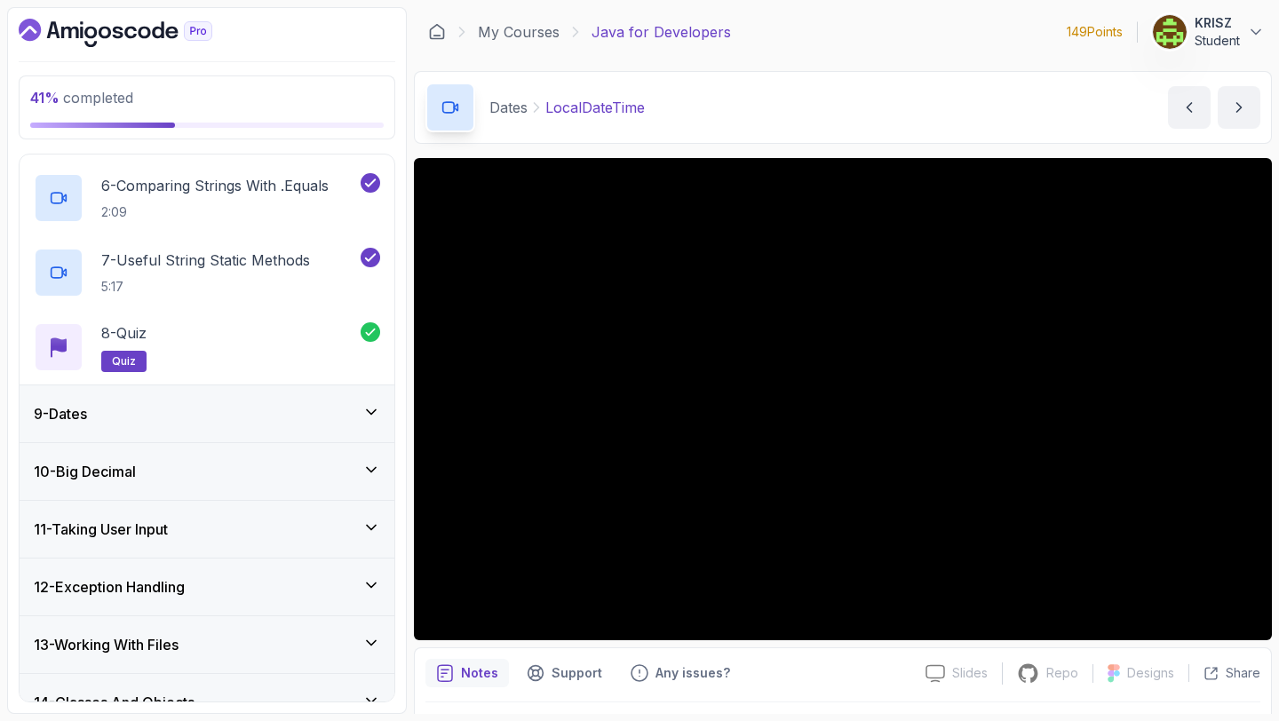
scroll to position [830, 0]
click at [243, 427] on div "9 - Dates" at bounding box center [207, 412] width 375 height 57
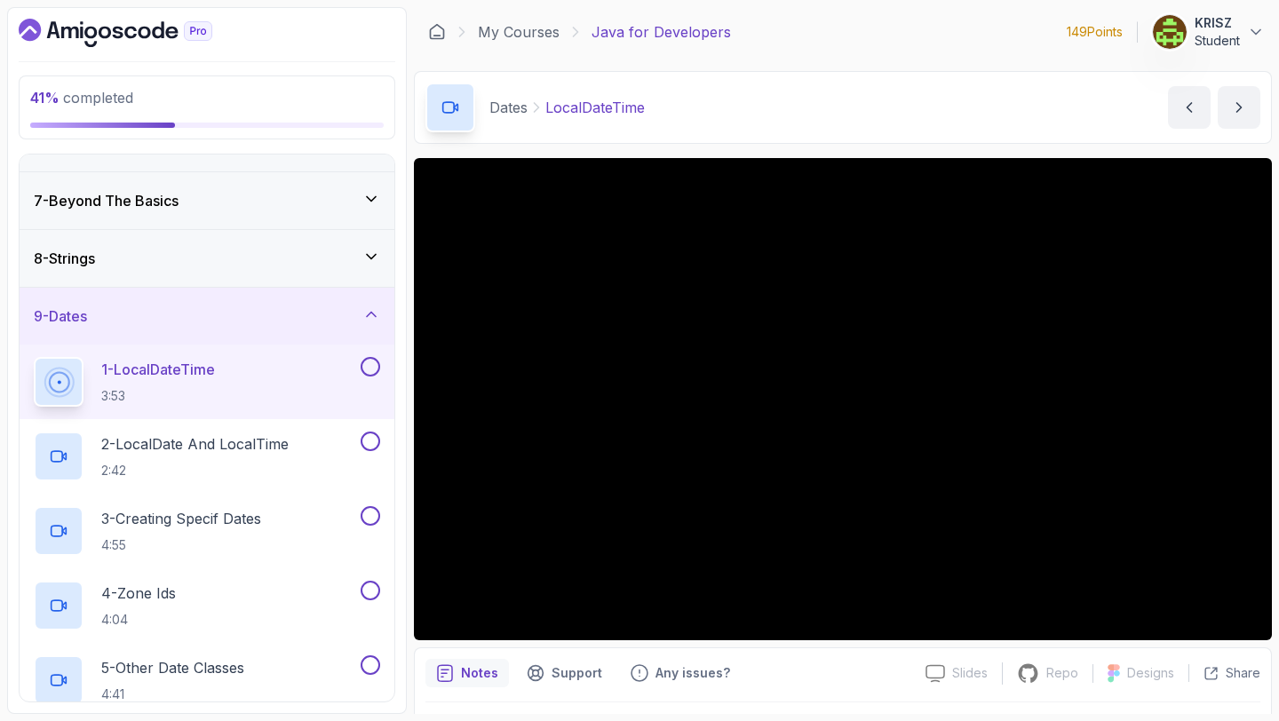
scroll to position [328, 0]
click at [109, 41] on icon "Dashboard" at bounding box center [116, 33] width 194 height 28
